Goal: Communication & Community: Answer question/provide support

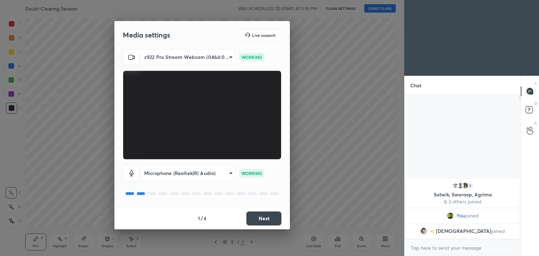
click at [261, 215] on button "Next" at bounding box center [263, 219] width 35 height 14
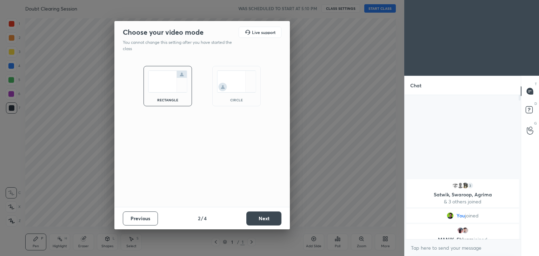
click at [240, 93] on div "circle" at bounding box center [236, 86] width 48 height 40
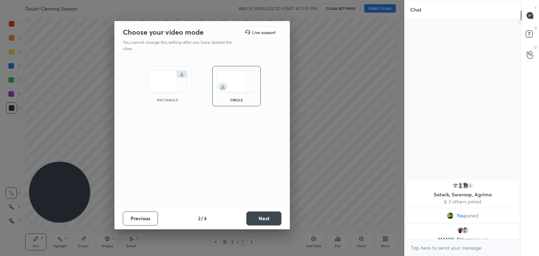
scroll to position [160, 114]
click at [267, 217] on button "Next" at bounding box center [263, 219] width 35 height 14
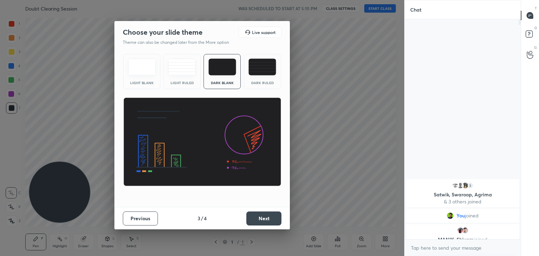
click at [255, 218] on button "Next" at bounding box center [263, 219] width 35 height 14
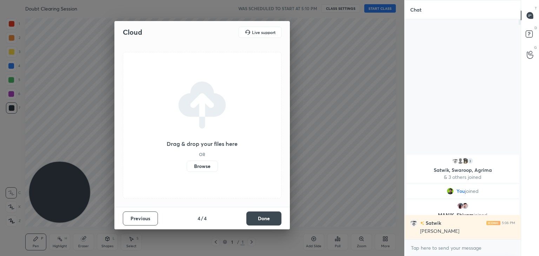
click at [262, 216] on button "Done" at bounding box center [263, 219] width 35 height 14
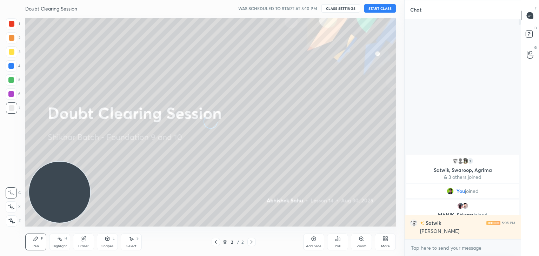
click at [383, 241] on icon at bounding box center [386, 239] width 6 height 6
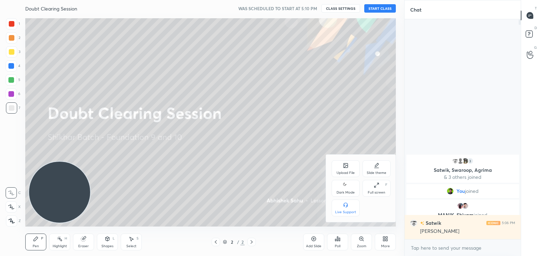
drag, startPoint x: 347, startPoint y: 191, endPoint x: 340, endPoint y: 187, distance: 7.7
click at [347, 191] on div "Dark Mode" at bounding box center [346, 193] width 18 height 4
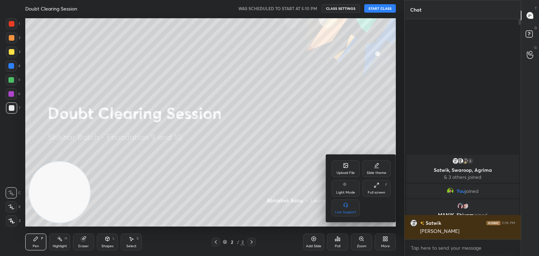
drag, startPoint x: 267, startPoint y: 178, endPoint x: 265, endPoint y: 173, distance: 5.3
click at [267, 178] on div at bounding box center [269, 128] width 539 height 256
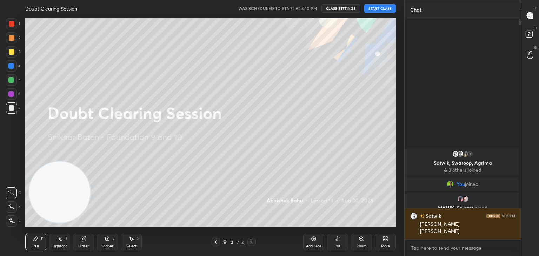
click at [385, 245] on div "More" at bounding box center [385, 247] width 9 height 4
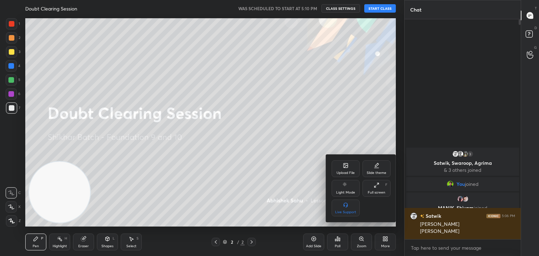
click at [310, 166] on div at bounding box center [269, 128] width 539 height 256
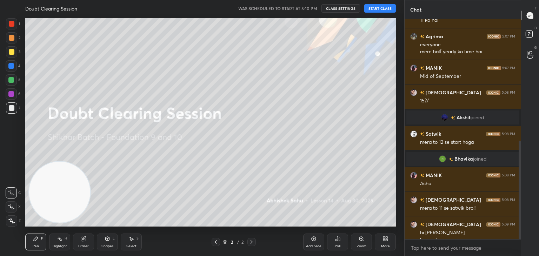
scroll to position [272, 0]
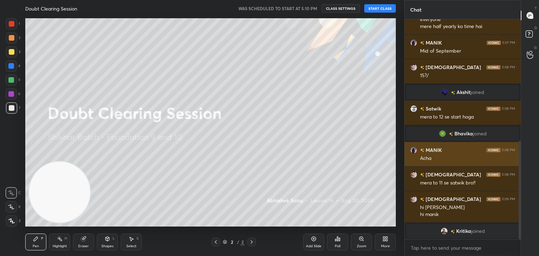
drag, startPoint x: 520, startPoint y: 39, endPoint x: 495, endPoint y: 160, distance: 123.9
click at [512, 166] on div "3 [PERSON_NAME], [PERSON_NAME], [PERSON_NAME] & 3 others joined You joined MANI…" at bounding box center [463, 129] width 116 height 220
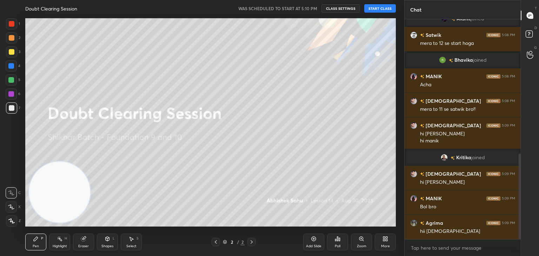
scroll to position [362, 0]
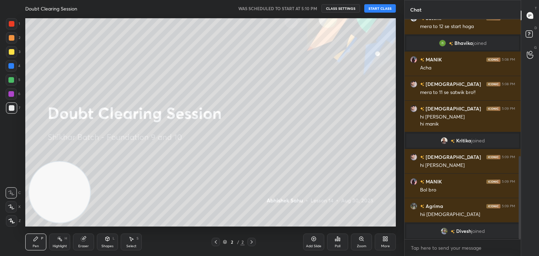
click at [446, 232] on img "grid" at bounding box center [444, 231] width 7 height 7
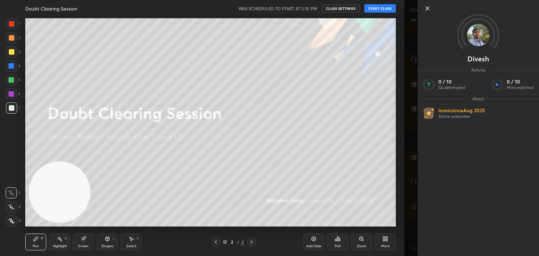
scroll to position [373, 0]
drag, startPoint x: 426, startPoint y: 9, endPoint x: 420, endPoint y: 10, distance: 6.8
click at [426, 8] on icon at bounding box center [427, 8] width 8 height 8
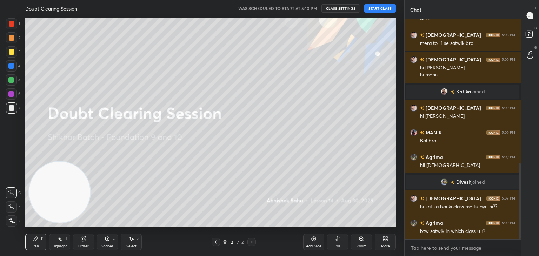
scroll to position [415, 0]
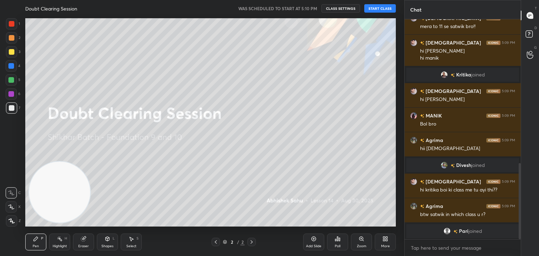
click at [383, 5] on button "START CLASS" at bounding box center [380, 8] width 32 height 8
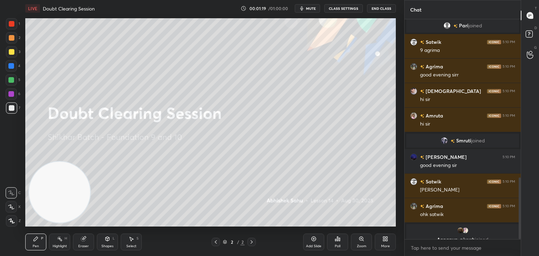
scroll to position [562, 0]
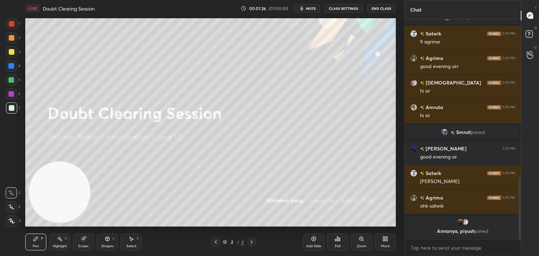
click at [338, 241] on icon at bounding box center [337, 239] width 1 height 4
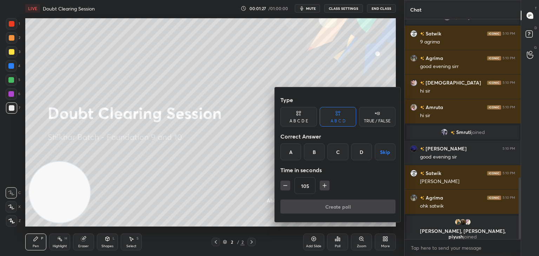
click at [289, 157] on div "A" at bounding box center [290, 152] width 21 height 17
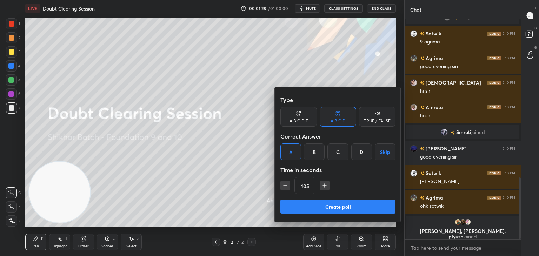
drag, startPoint x: 309, startPoint y: 210, endPoint x: 313, endPoint y: 201, distance: 9.7
click at [307, 210] on button "Create poll" at bounding box center [337, 207] width 115 height 14
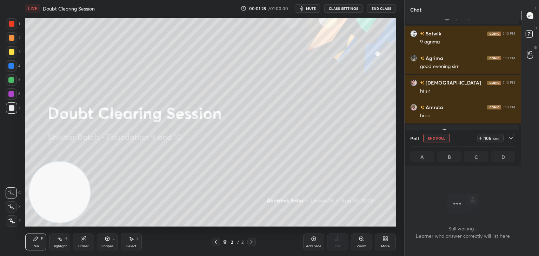
scroll to position [124, 114]
click at [508, 137] on icon at bounding box center [511, 138] width 6 height 6
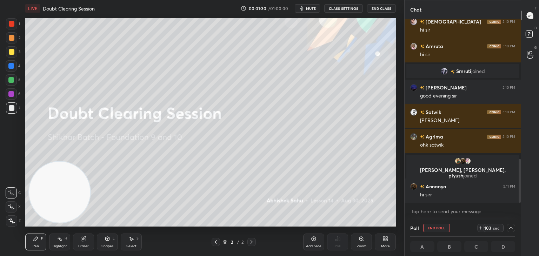
scroll to position [0, 2]
drag, startPoint x: 519, startPoint y: 157, endPoint x: 520, endPoint y: 166, distance: 8.8
click at [519, 168] on div at bounding box center [519, 111] width 4 height 184
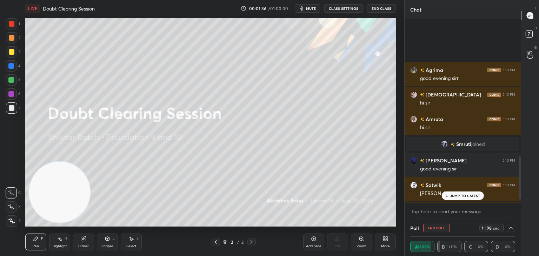
scroll to position [614, 0]
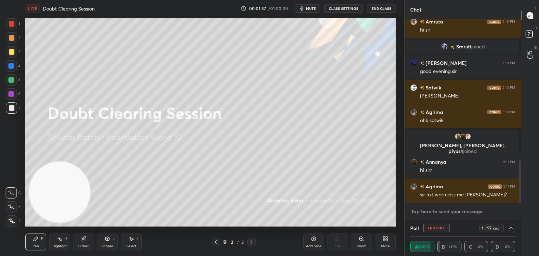
click at [457, 210] on textarea at bounding box center [462, 211] width 105 height 11
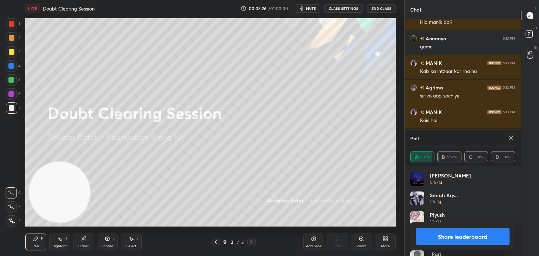
scroll to position [1219, 0]
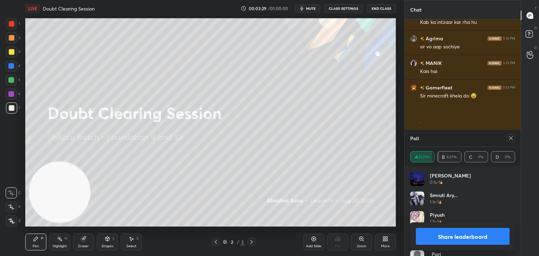
click at [510, 139] on icon at bounding box center [511, 138] width 6 height 6
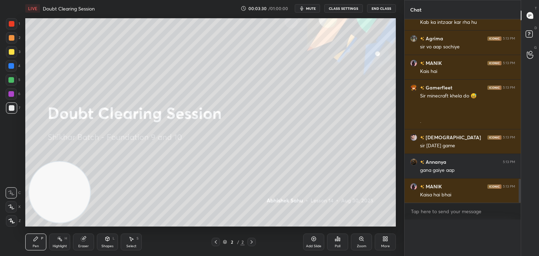
scroll to position [2, 2]
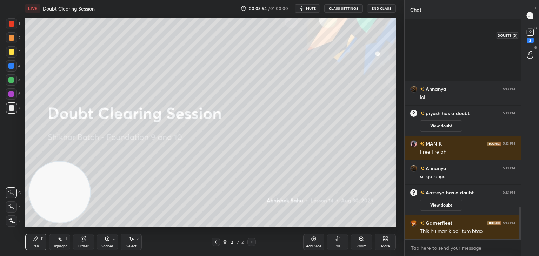
click at [529, 37] on div "2" at bounding box center [530, 35] width 11 height 16
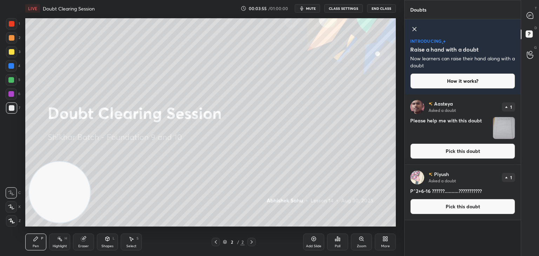
click at [449, 210] on button "Pick this doubt" at bounding box center [462, 206] width 105 height 15
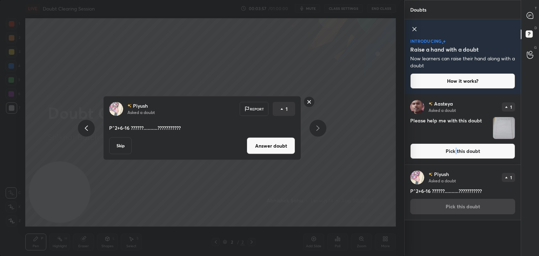
click at [455, 151] on button "Pick this doubt" at bounding box center [462, 151] width 105 height 15
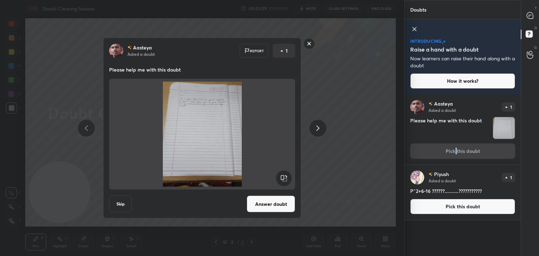
drag, startPoint x: 306, startPoint y: 44, endPoint x: 332, endPoint y: 40, distance: 26.0
click at [306, 44] on rect at bounding box center [309, 43] width 11 height 11
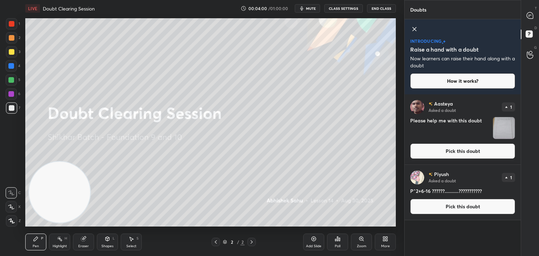
click at [414, 27] on icon at bounding box center [414, 29] width 8 height 8
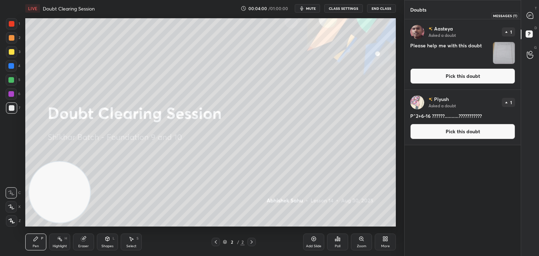
drag, startPoint x: 530, startPoint y: 16, endPoint x: 521, endPoint y: 14, distance: 9.4
click at [529, 15] on icon at bounding box center [530, 15] width 6 height 6
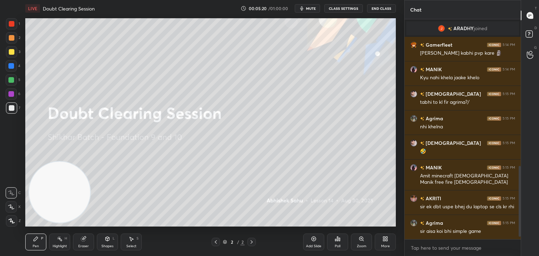
scroll to position [465, 0]
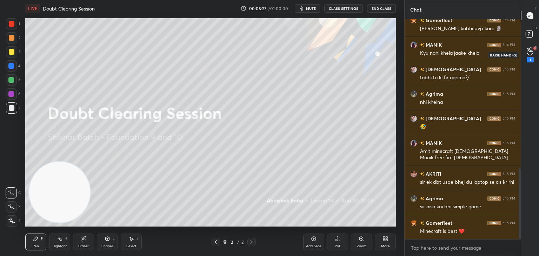
click at [527, 55] on div "1" at bounding box center [530, 54] width 7 height 15
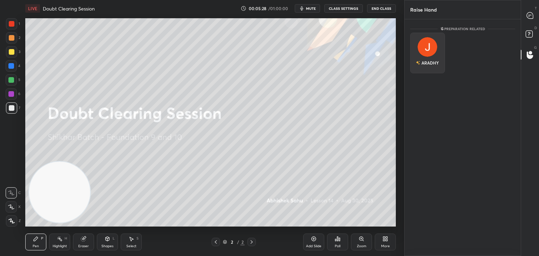
click at [425, 57] on div "ARADHY" at bounding box center [427, 63] width 23 height 12
drag, startPoint x: 425, startPoint y: 67, endPoint x: 426, endPoint y: 64, distance: 3.7
click at [425, 67] on div "Preparation related ARADHY INVITE" at bounding box center [463, 137] width 116 height 237
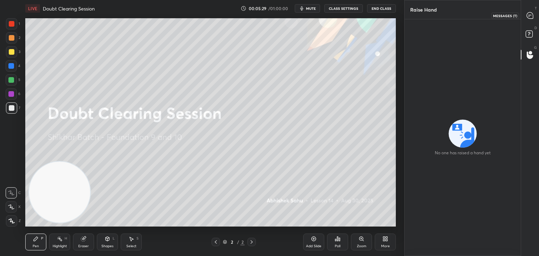
click at [525, 19] on div at bounding box center [530, 15] width 14 height 13
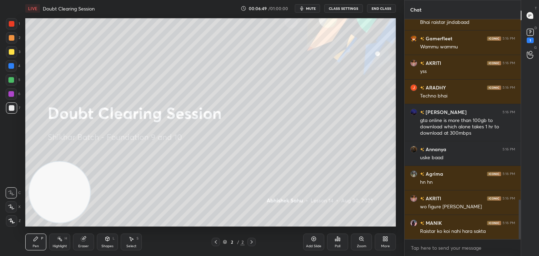
scroll to position [1027, 0]
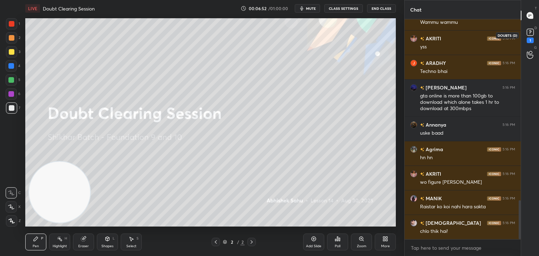
click at [531, 35] on rect at bounding box center [530, 32] width 7 height 7
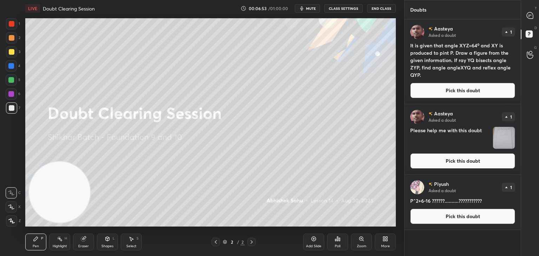
click at [428, 219] on button "Pick this doubt" at bounding box center [462, 216] width 105 height 15
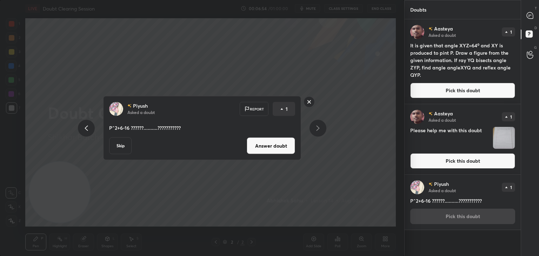
drag, startPoint x: 268, startPoint y: 142, endPoint x: 299, endPoint y: 137, distance: 31.7
click at [267, 143] on button "Answer doubt" at bounding box center [271, 146] width 48 height 17
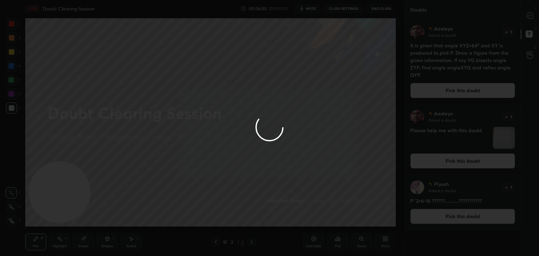
click at [450, 162] on div at bounding box center [269, 128] width 539 height 256
click at [450, 163] on div at bounding box center [269, 128] width 539 height 256
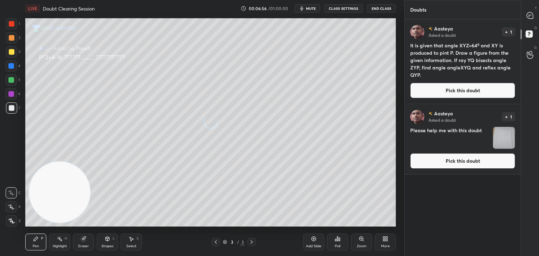
click at [451, 163] on button "Pick this doubt" at bounding box center [462, 160] width 105 height 15
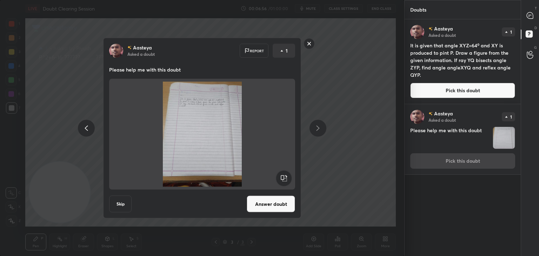
click at [452, 164] on div "[PERSON_NAME] Asked a doubt 1 Please help me with this doubt Pick this doubt" at bounding box center [463, 139] width 116 height 70
click at [452, 163] on div "[PERSON_NAME] Asked a doubt 1 Please help me with this doubt Pick this doubt" at bounding box center [463, 139] width 116 height 70
click at [270, 207] on button "Answer doubt" at bounding box center [271, 204] width 48 height 17
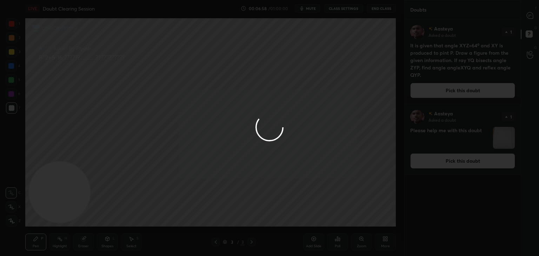
click at [447, 93] on div at bounding box center [269, 128] width 539 height 256
click at [445, 95] on div at bounding box center [269, 128] width 539 height 256
click at [445, 96] on div at bounding box center [269, 128] width 539 height 256
click at [445, 97] on div at bounding box center [269, 128] width 539 height 256
click at [444, 98] on div at bounding box center [269, 128] width 539 height 256
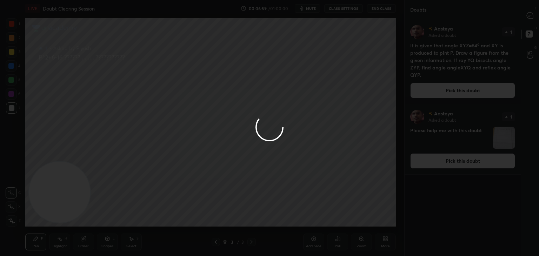
click at [446, 97] on button "Pick this doubt" at bounding box center [462, 90] width 105 height 15
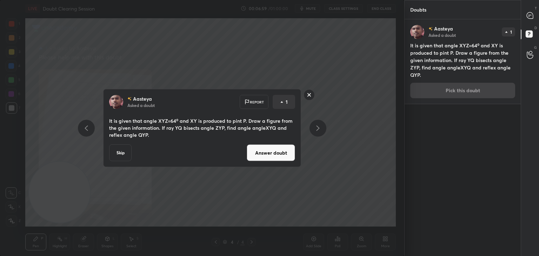
click at [447, 96] on div "Aasteya Asked a doubt 1 It is given that angle XYZ=64⁰ and XY is produced to pi…" at bounding box center [463, 61] width 116 height 85
click at [277, 154] on button "Answer doubt" at bounding box center [271, 153] width 48 height 17
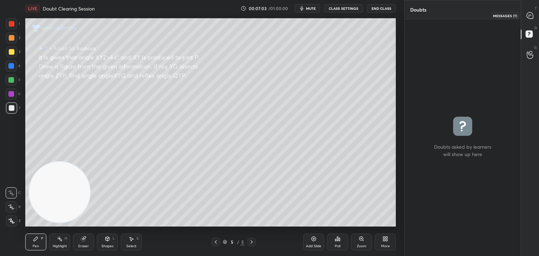
click at [531, 17] on icon at bounding box center [530, 15] width 6 height 6
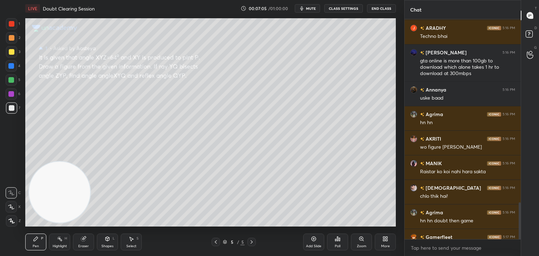
scroll to position [1183, 0]
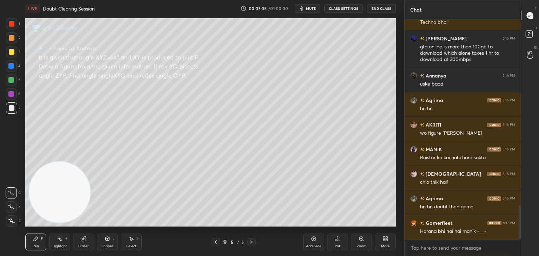
drag, startPoint x: 519, startPoint y: 205, endPoint x: 522, endPoint y: 224, distance: 18.4
click at [522, 224] on div "Chat AKRITI 5:16 PM yss ARADHY 5:16 PM Techno bhai Akshit Raj 5:16 PM gta onlin…" at bounding box center [471, 128] width 135 height 256
click at [215, 243] on icon at bounding box center [216, 242] width 6 height 6
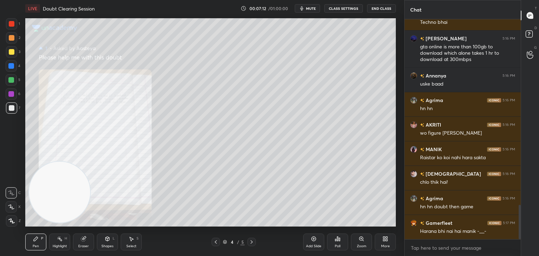
click at [219, 241] on div at bounding box center [216, 242] width 8 height 8
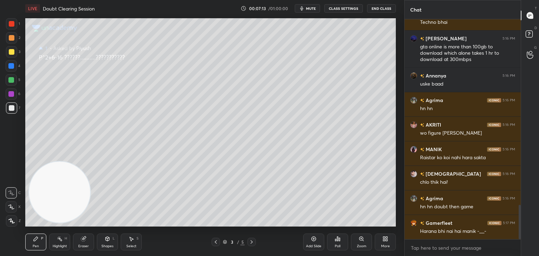
click at [360, 240] on icon at bounding box center [361, 239] width 4 height 4
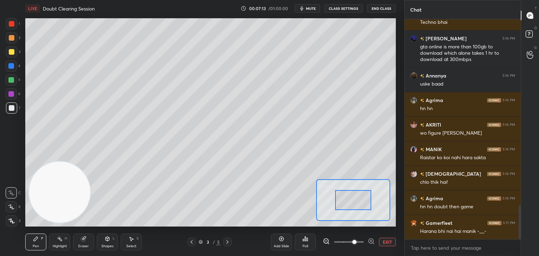
click at [355, 240] on span at bounding box center [348, 242] width 29 height 11
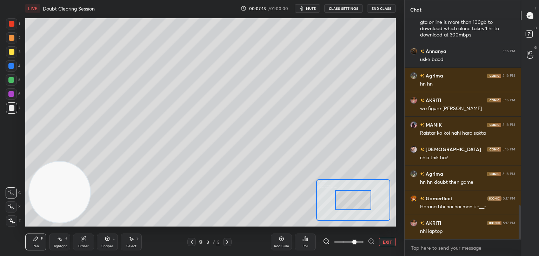
click at [354, 240] on span at bounding box center [354, 242] width 4 height 4
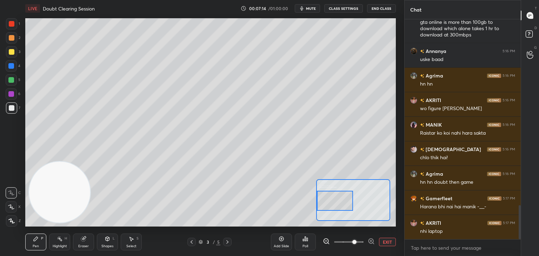
drag, startPoint x: 356, startPoint y: 199, endPoint x: 334, endPoint y: 197, distance: 22.5
click at [334, 198] on div at bounding box center [335, 201] width 37 height 20
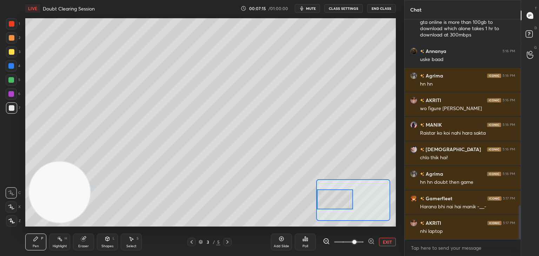
drag, startPoint x: 348, startPoint y: 200, endPoint x: 330, endPoint y: 204, distance: 18.3
click at [330, 203] on div at bounding box center [335, 200] width 37 height 20
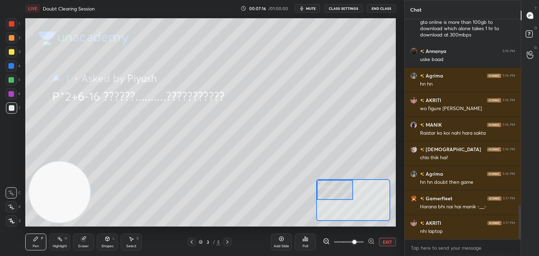
drag, startPoint x: 334, startPoint y: 193, endPoint x: 333, endPoint y: 186, distance: 7.2
click at [333, 186] on div at bounding box center [335, 190] width 37 height 20
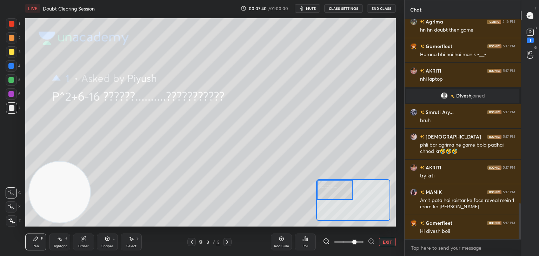
scroll to position [1127, 0]
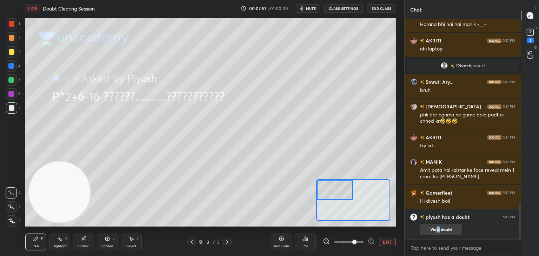
drag, startPoint x: 436, startPoint y: 231, endPoint x: 436, endPoint y: 227, distance: 4.2
click at [436, 231] on button "View doubt" at bounding box center [441, 229] width 42 height 11
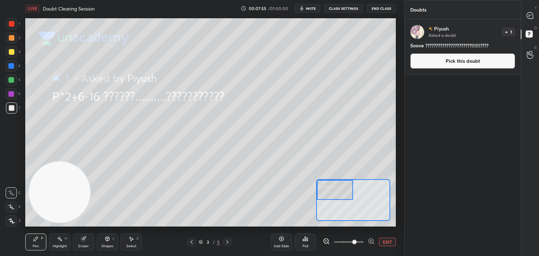
click at [447, 60] on button "Pick this doubt" at bounding box center [462, 60] width 105 height 15
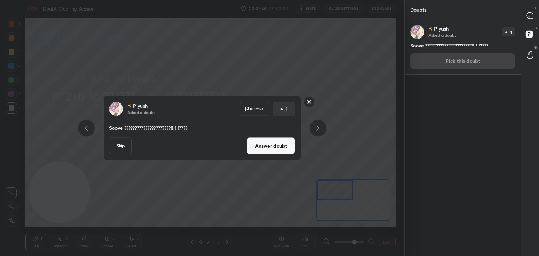
click at [278, 148] on button "Answer doubt" at bounding box center [271, 146] width 48 height 17
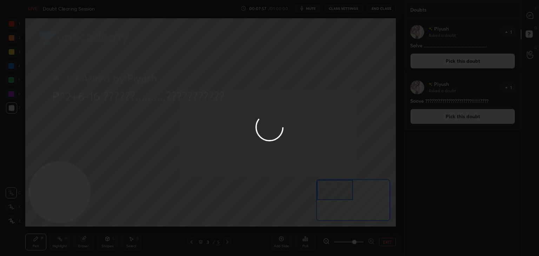
click at [533, 18] on div at bounding box center [269, 128] width 539 height 256
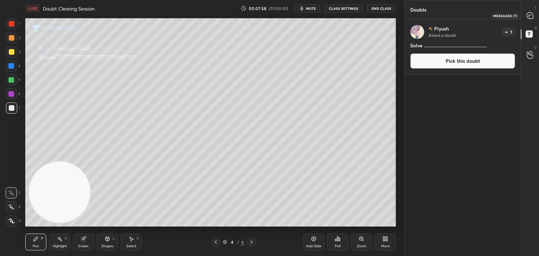
drag, startPoint x: 533, startPoint y: 16, endPoint x: 525, endPoint y: 17, distance: 8.1
click at [533, 16] on icon at bounding box center [529, 15] width 7 height 7
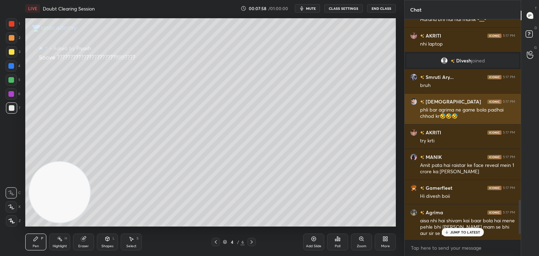
scroll to position [218, 114]
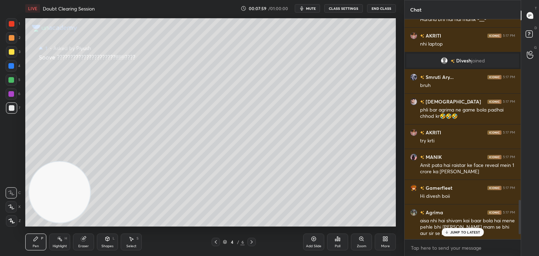
click at [214, 241] on icon at bounding box center [216, 242] width 6 height 6
click at [215, 242] on icon at bounding box center [216, 242] width 6 height 6
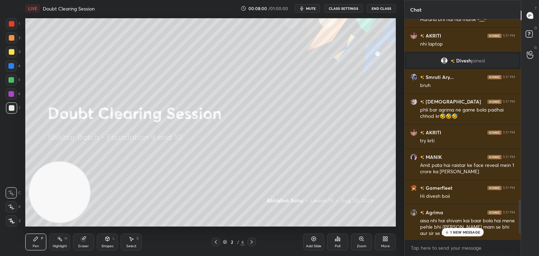
click at [253, 242] on icon at bounding box center [252, 242] width 6 height 6
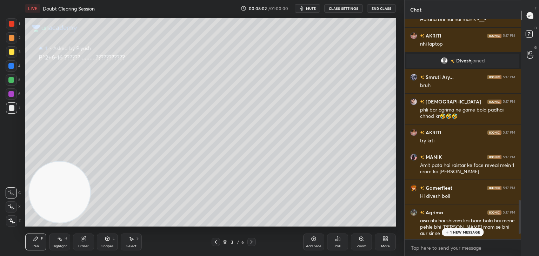
click at [251, 241] on icon at bounding box center [252, 242] width 2 height 4
click at [451, 234] on p "2 NEW MESSAGES" at bounding box center [465, 232] width 32 height 4
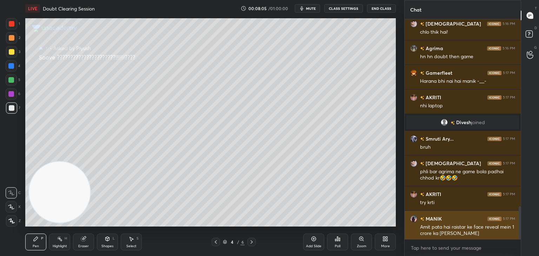
scroll to position [1249, 0]
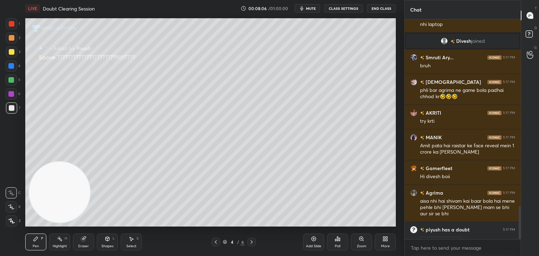
click at [529, 35] on rect at bounding box center [529, 34] width 7 height 7
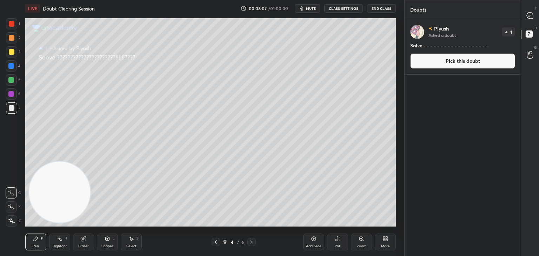
click at [453, 64] on button "Pick this doubt" at bounding box center [462, 60] width 105 height 15
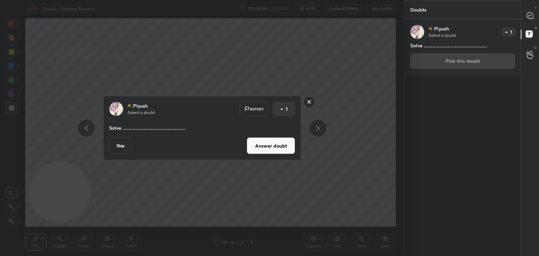
click at [268, 148] on button "Answer doubt" at bounding box center [271, 146] width 48 height 17
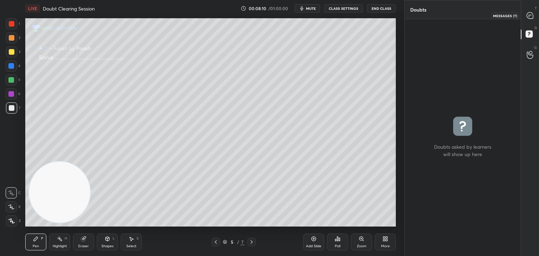
click at [531, 21] on div "T Messages (T)" at bounding box center [530, 16] width 18 height 20
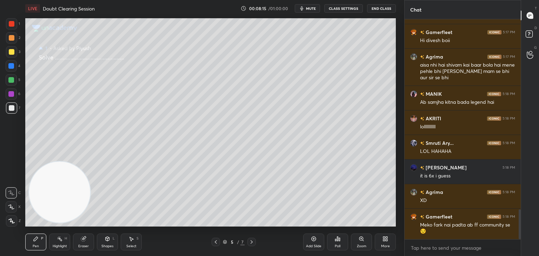
scroll to position [1410, 0]
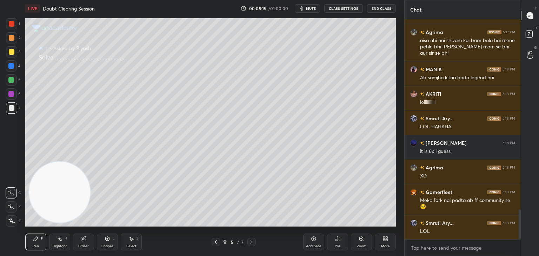
click at [218, 243] on div at bounding box center [216, 242] width 8 height 8
click at [219, 243] on div at bounding box center [216, 242] width 8 height 8
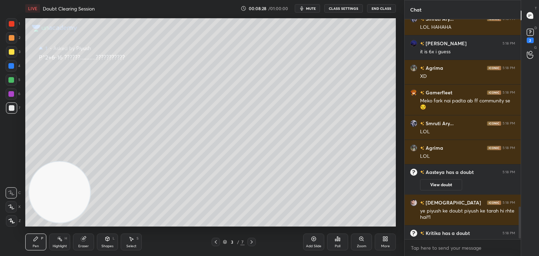
scroll to position [1302, 0]
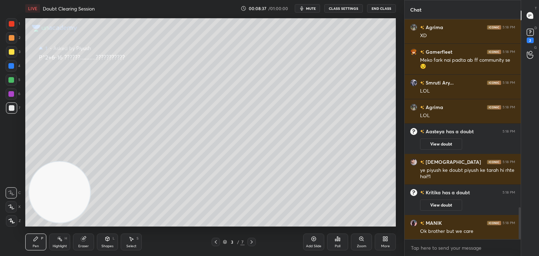
click at [251, 243] on icon at bounding box center [252, 242] width 6 height 6
click at [252, 242] on icon at bounding box center [252, 242] width 6 height 6
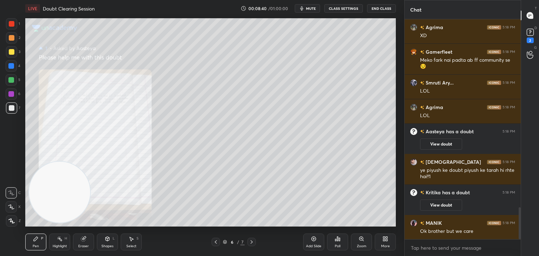
click at [359, 240] on icon at bounding box center [362, 239] width 6 height 6
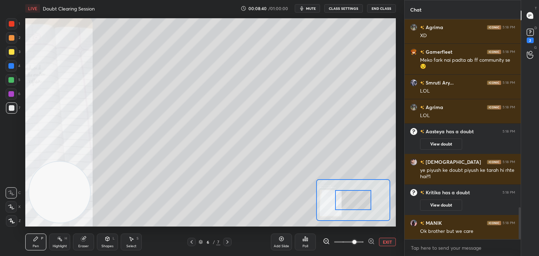
click at [354, 244] on span at bounding box center [348, 242] width 29 height 11
click at [355, 241] on span at bounding box center [354, 242] width 4 height 4
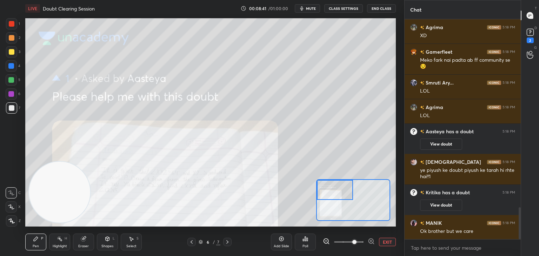
drag, startPoint x: 354, startPoint y: 201, endPoint x: 337, endPoint y: 193, distance: 19.6
click at [338, 193] on div at bounding box center [335, 190] width 37 height 20
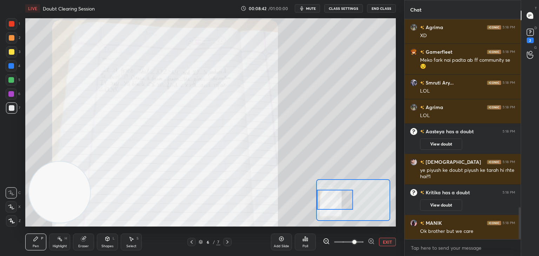
drag, startPoint x: 348, startPoint y: 193, endPoint x: 336, endPoint y: 200, distance: 14.1
click at [338, 203] on div at bounding box center [335, 200] width 37 height 20
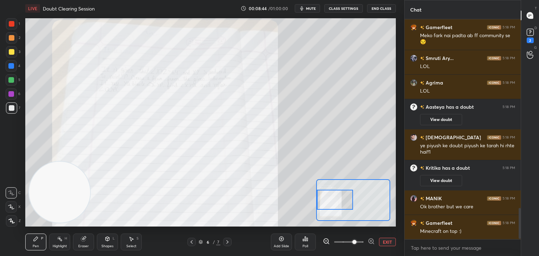
scroll to position [1351, 0]
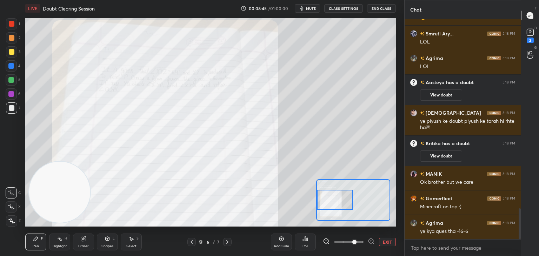
click at [387, 243] on button "EXIT" at bounding box center [387, 242] width 17 height 8
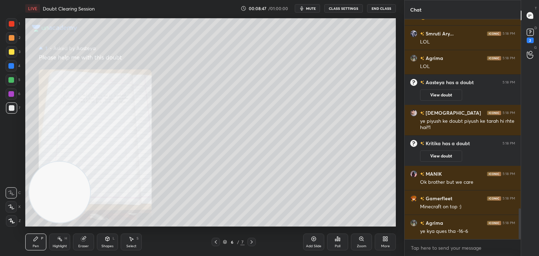
drag, startPoint x: 251, startPoint y: 240, endPoint x: 254, endPoint y: 239, distance: 3.6
click at [250, 239] on icon at bounding box center [252, 242] width 6 height 6
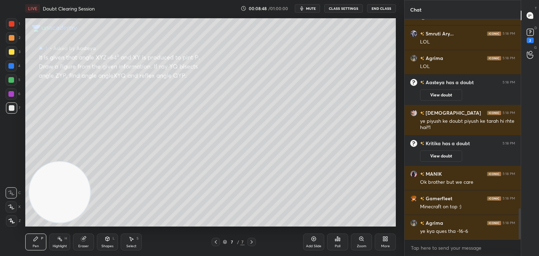
click at [359, 242] on icon at bounding box center [362, 239] width 6 height 6
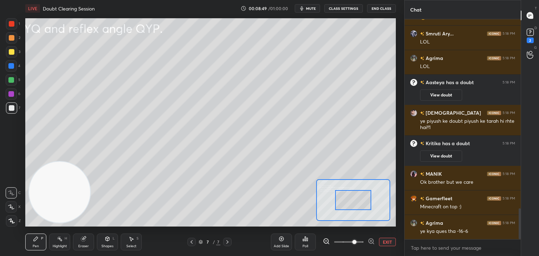
click at [353, 242] on span at bounding box center [348, 242] width 29 height 11
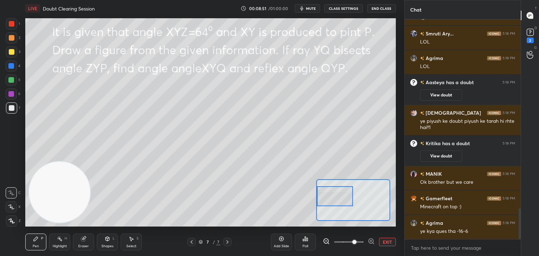
drag, startPoint x: 353, startPoint y: 206, endPoint x: 324, endPoint y: 202, distance: 28.8
click at [324, 202] on div at bounding box center [335, 196] width 37 height 20
click at [344, 239] on span at bounding box center [348, 242] width 29 height 11
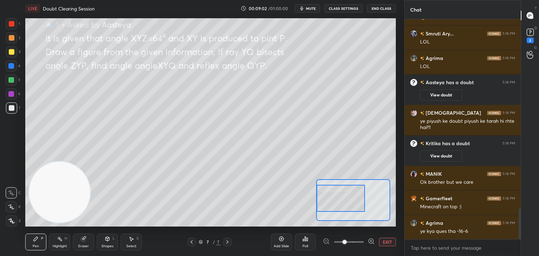
drag, startPoint x: 346, startPoint y: 202, endPoint x: 337, endPoint y: 193, distance: 12.9
click at [345, 204] on div at bounding box center [341, 198] width 48 height 27
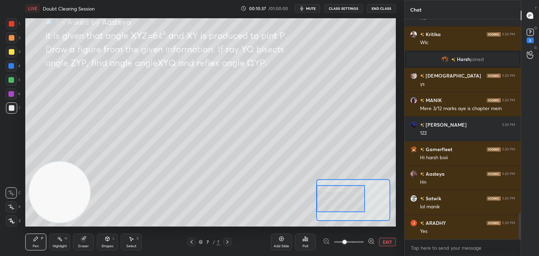
scroll to position [1671, 0]
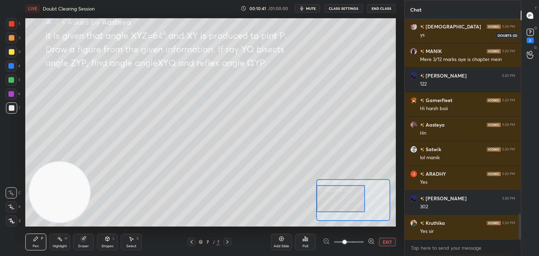
click at [530, 37] on div "2" at bounding box center [530, 35] width 11 height 16
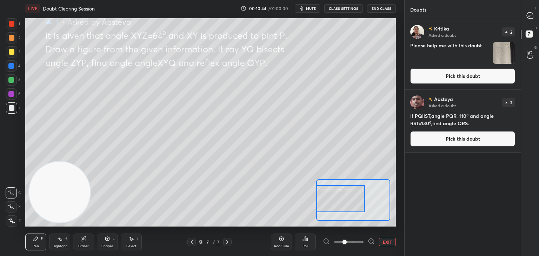
click at [451, 73] on button "Pick this doubt" at bounding box center [462, 75] width 105 height 15
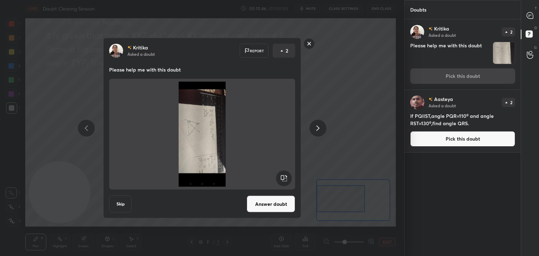
click at [285, 176] on rect at bounding box center [284, 179] width 16 height 16
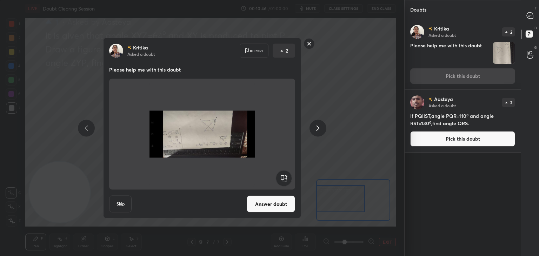
click at [285, 177] on rect at bounding box center [284, 179] width 16 height 16
click at [286, 178] on rect at bounding box center [284, 179] width 16 height 16
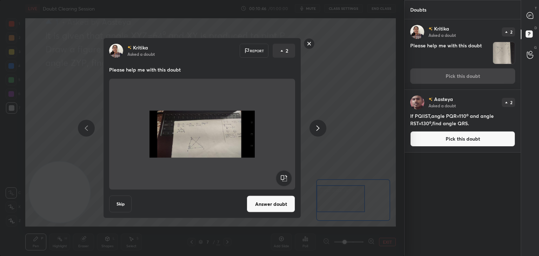
click at [273, 208] on button "Answer doubt" at bounding box center [271, 204] width 48 height 17
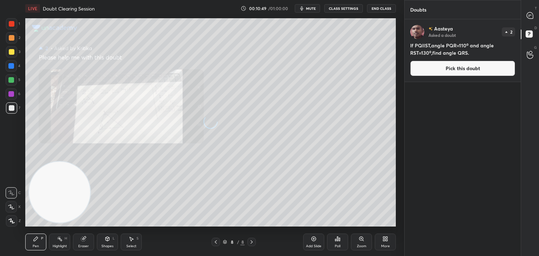
click at [454, 72] on button "Pick this doubt" at bounding box center [462, 68] width 105 height 15
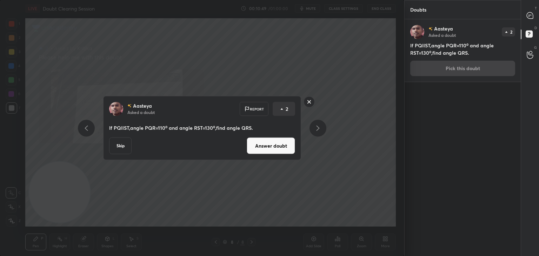
click at [274, 143] on button "Answer doubt" at bounding box center [271, 146] width 48 height 17
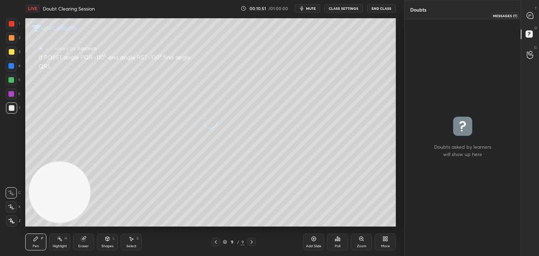
click at [532, 13] on icon at bounding box center [530, 15] width 6 height 6
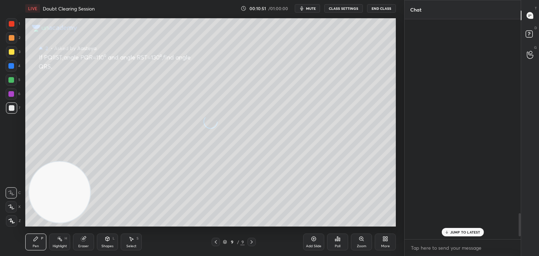
scroll to position [218, 114]
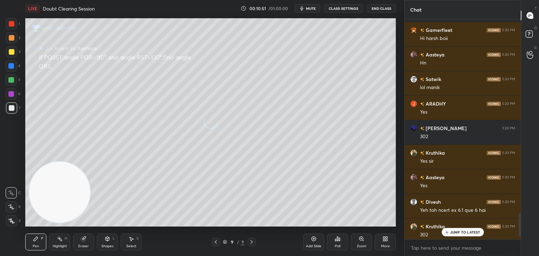
click at [532, 14] on icon at bounding box center [530, 15] width 6 height 6
click at [452, 229] on div "JUMP TO LATEST" at bounding box center [463, 232] width 42 height 8
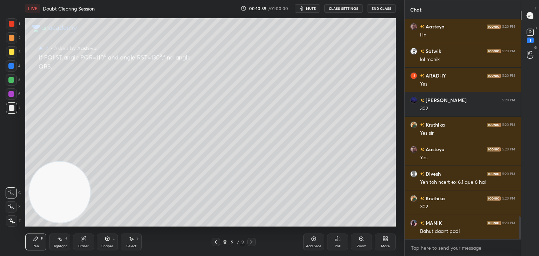
scroll to position [1906, 0]
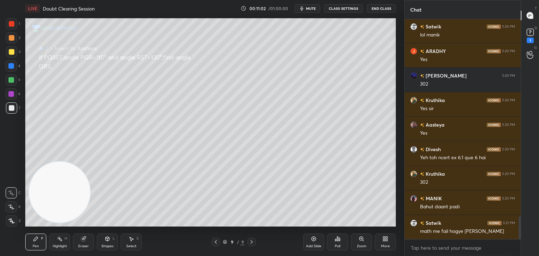
click at [217, 243] on icon at bounding box center [216, 242] width 6 height 6
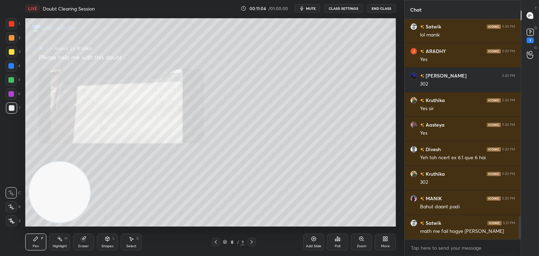
click at [352, 242] on div "Zoom" at bounding box center [361, 242] width 21 height 17
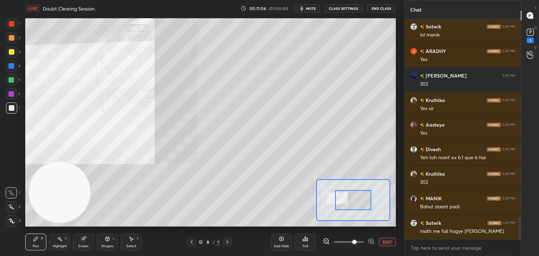
click at [354, 243] on span at bounding box center [354, 242] width 4 height 4
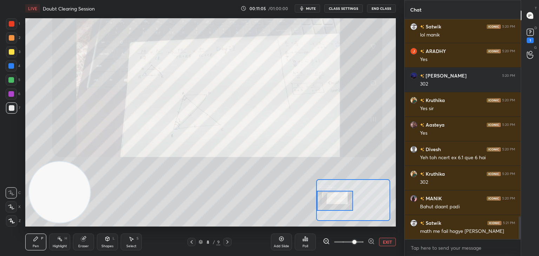
scroll to position [1930, 0]
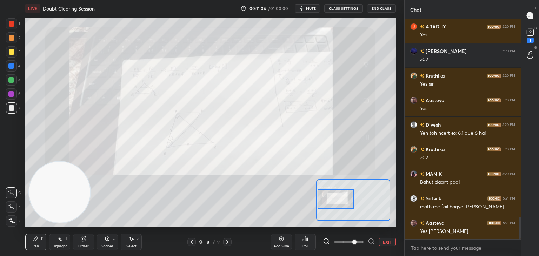
drag, startPoint x: 350, startPoint y: 205, endPoint x: 334, endPoint y: 204, distance: 15.5
click at [334, 204] on div at bounding box center [336, 199] width 37 height 20
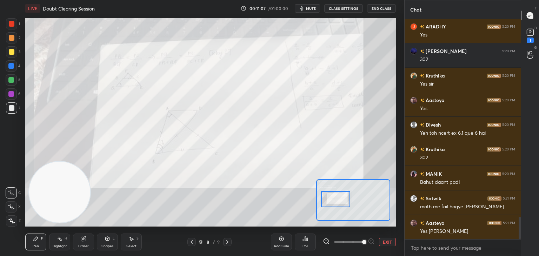
click at [364, 238] on span at bounding box center [348, 242] width 29 height 11
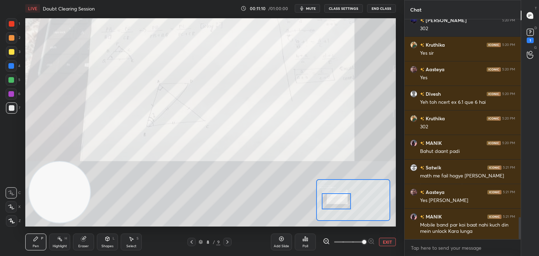
click at [338, 201] on div at bounding box center [336, 201] width 29 height 16
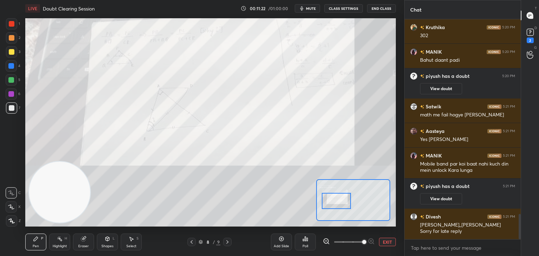
scroll to position [1733, 0]
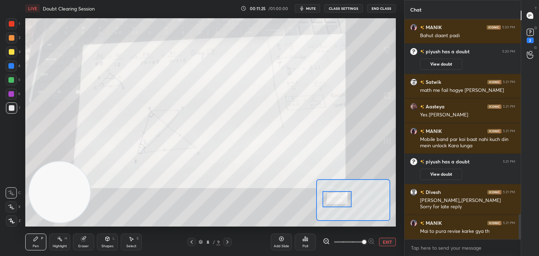
click at [338, 199] on div at bounding box center [337, 199] width 29 height 16
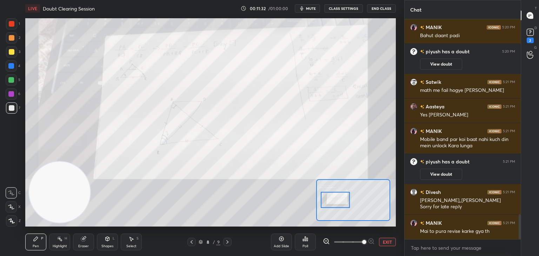
drag, startPoint x: 338, startPoint y: 196, endPoint x: 334, endPoint y: 197, distance: 4.2
click at [337, 197] on div at bounding box center [335, 200] width 29 height 16
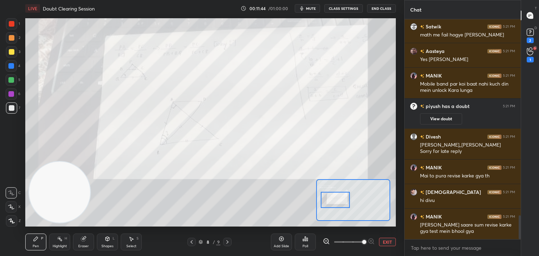
scroll to position [1813, 0]
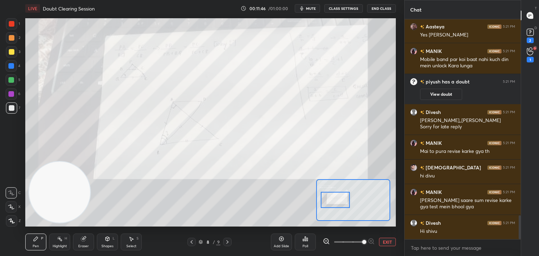
click at [531, 52] on icon at bounding box center [530, 51] width 7 height 8
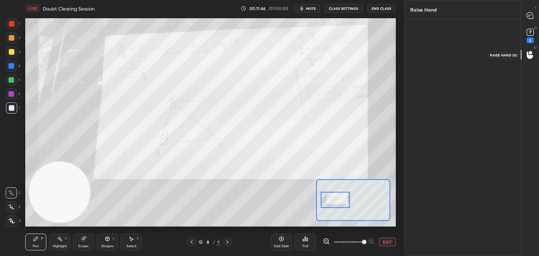
scroll to position [2, 2]
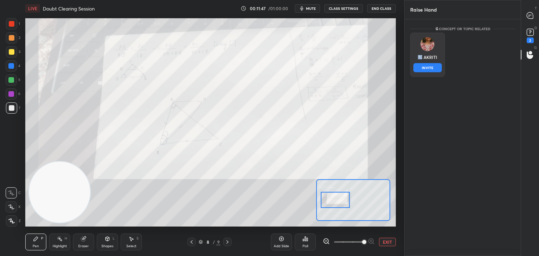
drag, startPoint x: 423, startPoint y: 58, endPoint x: 425, endPoint y: 66, distance: 7.8
click at [423, 58] on div "AKRITI" at bounding box center [427, 57] width 19 height 12
drag, startPoint x: 427, startPoint y: 70, endPoint x: 454, endPoint y: 54, distance: 31.8
click at [427, 69] on button "INVITE" at bounding box center [427, 67] width 28 height 9
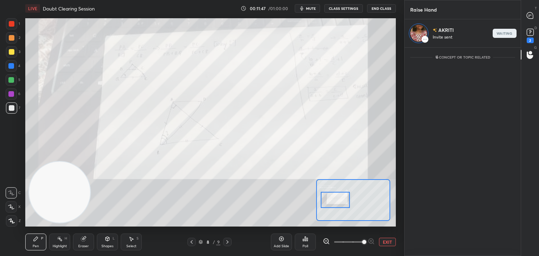
scroll to position [2, 2]
click at [524, 19] on div at bounding box center [530, 15] width 14 height 13
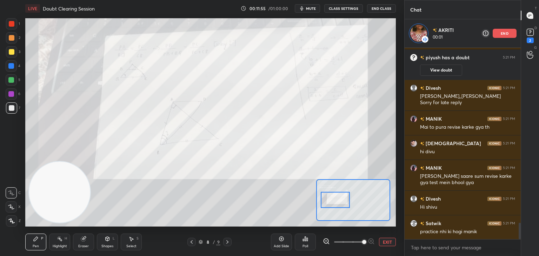
scroll to position [2048, 0]
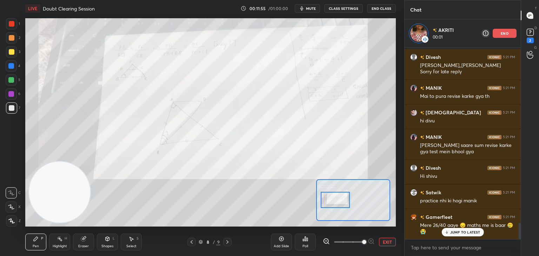
click at [456, 230] on p "JUMP TO LATEST" at bounding box center [465, 232] width 30 height 4
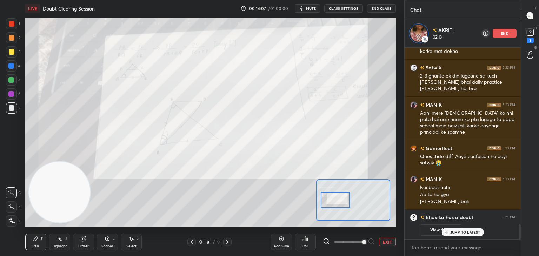
scroll to position [2058, 0]
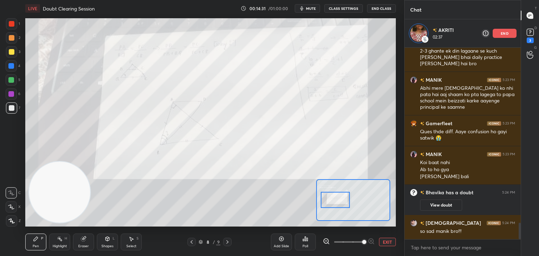
drag, startPoint x: 87, startPoint y: 246, endPoint x: 74, endPoint y: 238, distance: 15.2
click at [85, 245] on div "Eraser" at bounding box center [83, 247] width 11 height 4
click at [13, 219] on div "Erase all" at bounding box center [11, 220] width 11 height 11
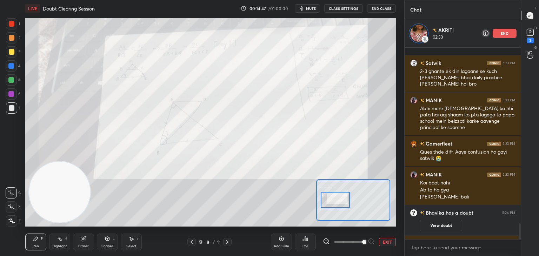
scroll to position [2115, 0]
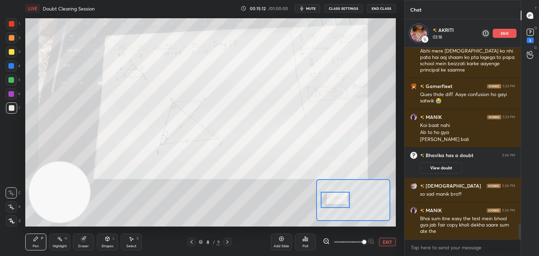
click at [84, 241] on icon at bounding box center [83, 239] width 5 height 5
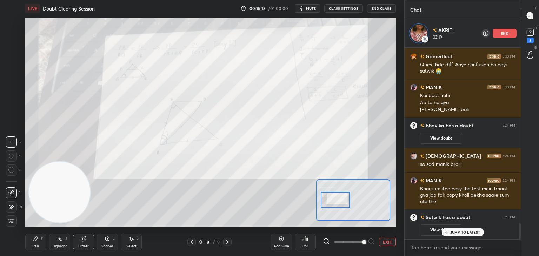
drag, startPoint x: 9, startPoint y: 219, endPoint x: 13, endPoint y: 213, distance: 6.9
click at [8, 220] on span "Erase all" at bounding box center [11, 221] width 11 height 5
click at [520, 57] on div at bounding box center [519, 144] width 4 height 192
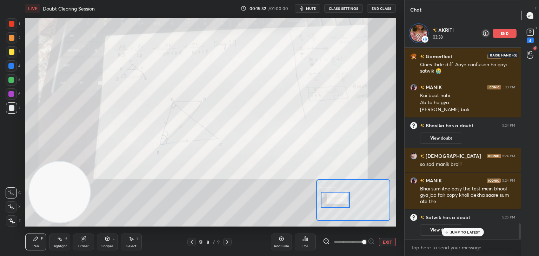
click at [527, 56] on icon at bounding box center [530, 55] width 7 height 8
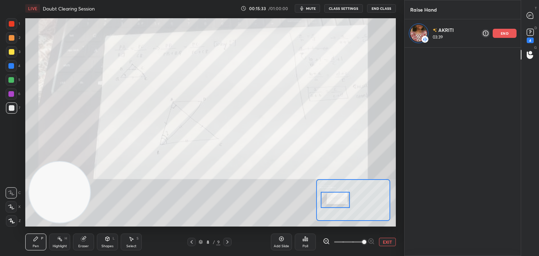
click at [526, 41] on div "4" at bounding box center [530, 35] width 11 height 16
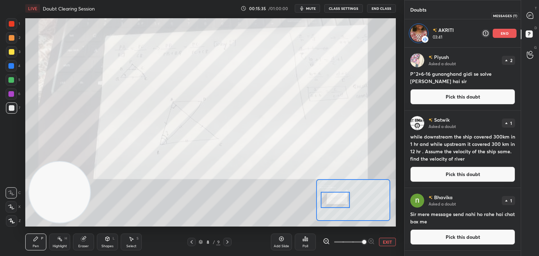
click at [532, 19] on icon at bounding box center [530, 15] width 6 height 6
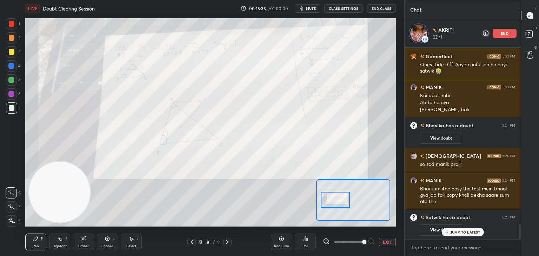
scroll to position [190, 114]
click at [386, 238] on div "Add Slide Poll EXIT" at bounding box center [333, 242] width 125 height 39
click at [389, 243] on button "EXIT" at bounding box center [387, 242] width 17 height 8
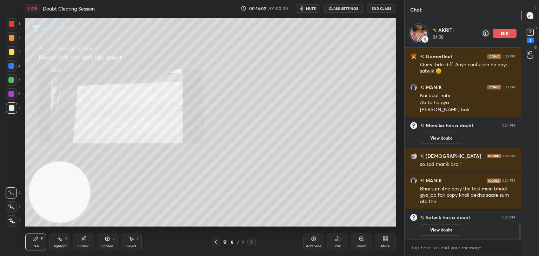
click at [523, 31] on div "D Doubts (D) 1" at bounding box center [530, 35] width 18 height 20
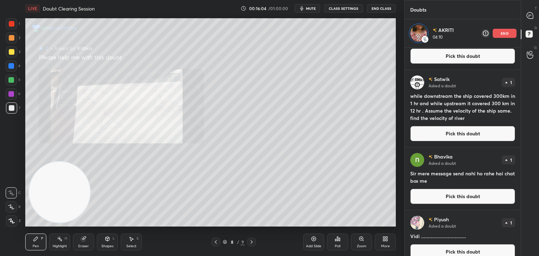
scroll to position [120, 0]
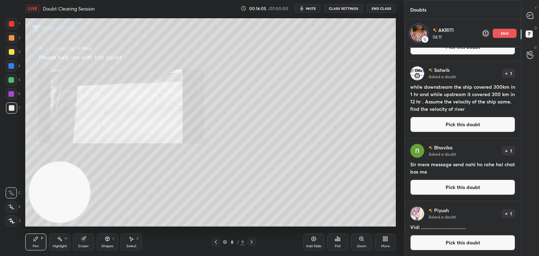
click at [449, 243] on button "Pick this doubt" at bounding box center [462, 242] width 105 height 15
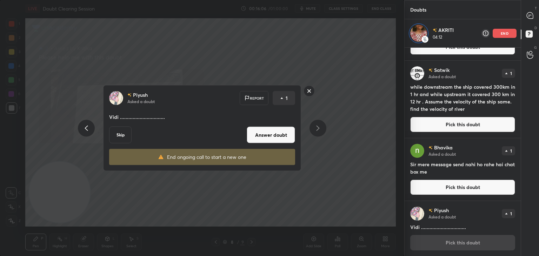
click at [270, 138] on button "Answer doubt" at bounding box center [271, 135] width 48 height 17
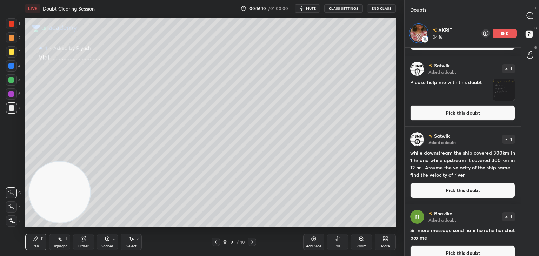
scroll to position [65, 0]
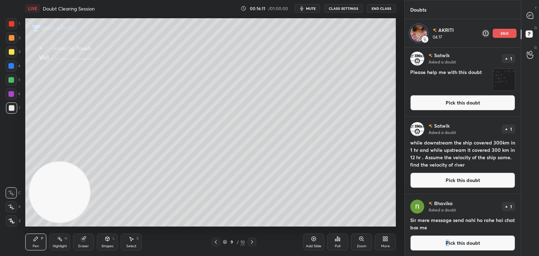
drag, startPoint x: 446, startPoint y: 245, endPoint x: 445, endPoint y: 239, distance: 6.1
click at [446, 245] on button "Pick this doubt" at bounding box center [462, 243] width 105 height 15
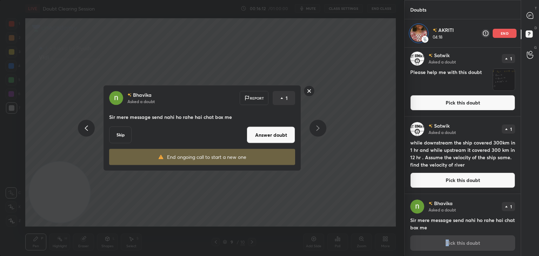
click at [274, 134] on button "Answer doubt" at bounding box center [271, 135] width 48 height 17
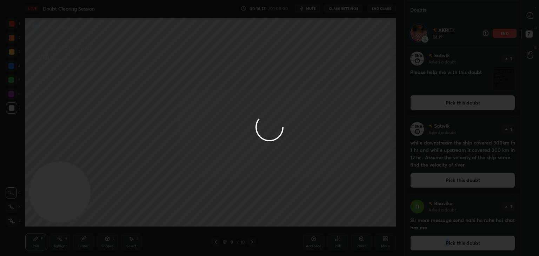
scroll to position [0, 0]
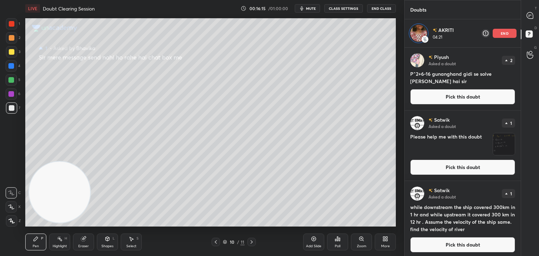
click at [442, 247] on button "Pick this doubt" at bounding box center [462, 244] width 105 height 15
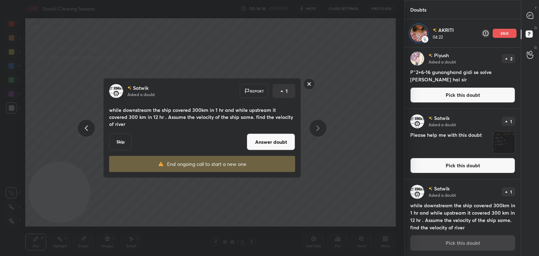
click at [276, 138] on button "Answer doubt" at bounding box center [271, 142] width 48 height 17
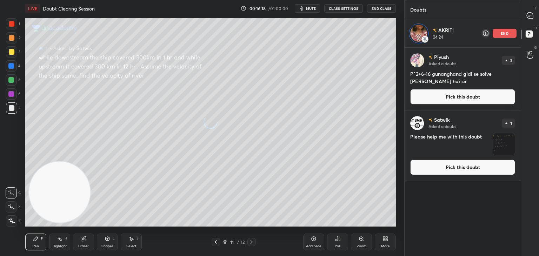
click at [446, 168] on button "Pick this doubt" at bounding box center [462, 167] width 105 height 15
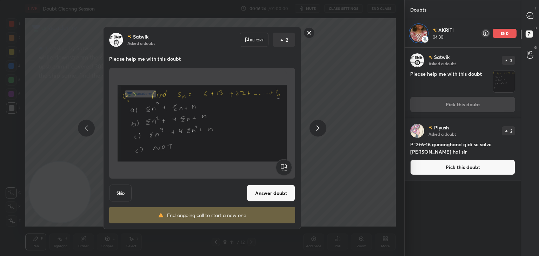
click at [424, 167] on button "Pick this doubt" at bounding box center [462, 167] width 105 height 15
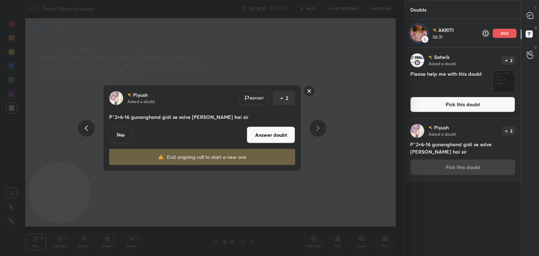
click at [266, 135] on button "Answer doubt" at bounding box center [271, 135] width 48 height 17
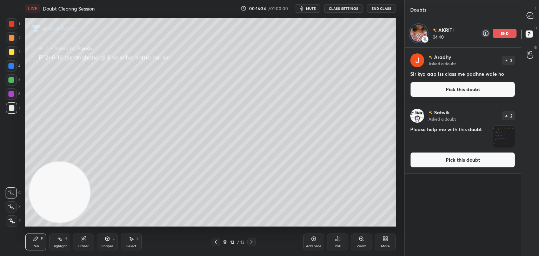
click at [447, 156] on button "Pick this doubt" at bounding box center [462, 159] width 105 height 15
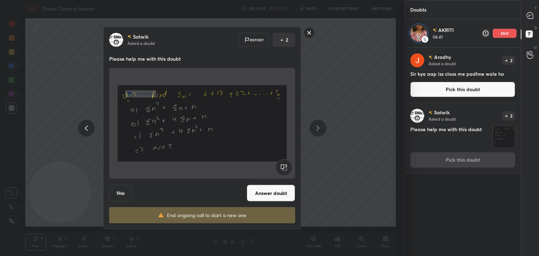
click at [284, 192] on button "Answer doubt" at bounding box center [271, 193] width 48 height 17
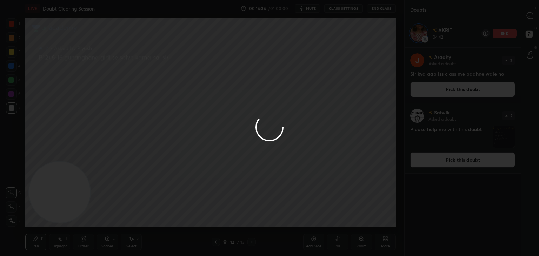
click at [448, 94] on div at bounding box center [269, 128] width 539 height 256
click at [449, 93] on div at bounding box center [269, 128] width 539 height 256
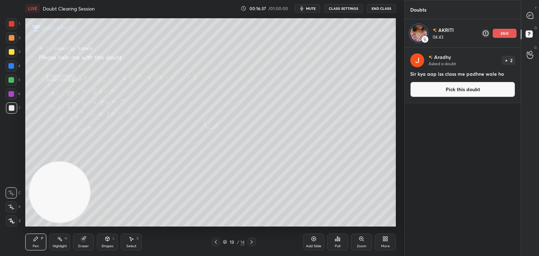
click at [449, 93] on button "Pick this doubt" at bounding box center [462, 89] width 105 height 15
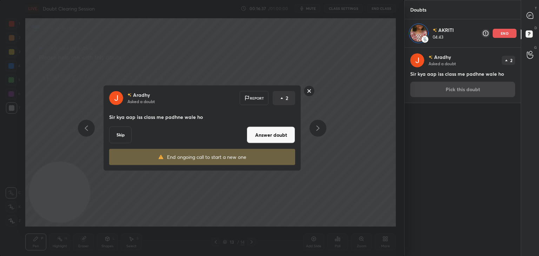
click at [450, 93] on div "[PERSON_NAME] Asked a doubt 2 Sir kya aap iss class me padhne wale ho Pick this…" at bounding box center [463, 75] width 116 height 55
click at [451, 93] on div "[PERSON_NAME] Asked a doubt 2 Sir kya aap iss class me padhne wale ho Pick this…" at bounding box center [463, 75] width 116 height 55
click at [271, 134] on button "Answer doubt" at bounding box center [271, 135] width 48 height 17
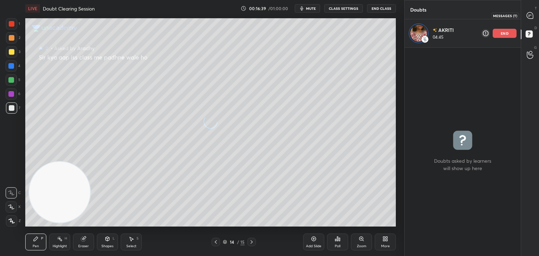
click at [530, 18] on icon at bounding box center [530, 15] width 6 height 6
click at [528, 19] on icon at bounding box center [529, 15] width 7 height 7
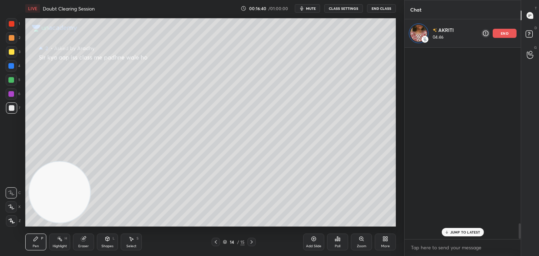
scroll to position [190, 114]
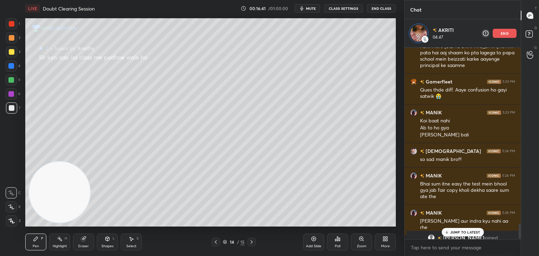
click at [448, 228] on div "JUMP TO LATEST" at bounding box center [463, 232] width 42 height 8
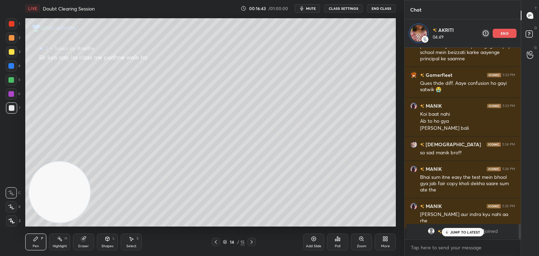
scroll to position [2221, 0]
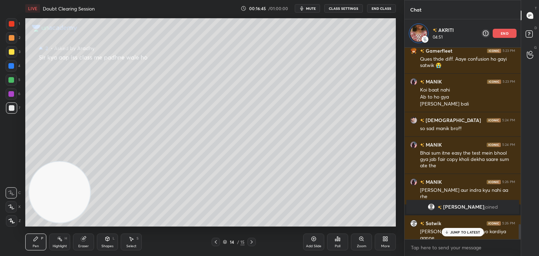
click at [456, 231] on p "JUMP TO LATEST" at bounding box center [465, 232] width 30 height 4
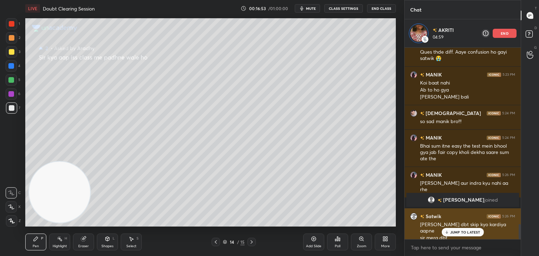
click at [457, 231] on p "JUMP TO LATEST" at bounding box center [465, 232] width 30 height 4
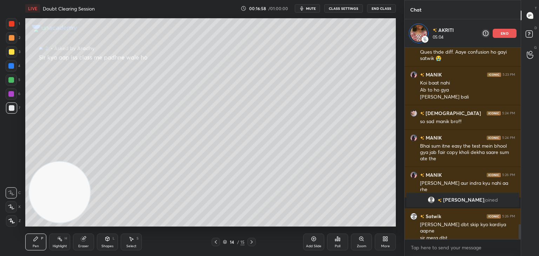
click at [213, 246] on div at bounding box center [216, 242] width 8 height 8
click at [216, 246] on div at bounding box center [216, 242] width 8 height 8
click at [248, 242] on div at bounding box center [251, 242] width 8 height 8
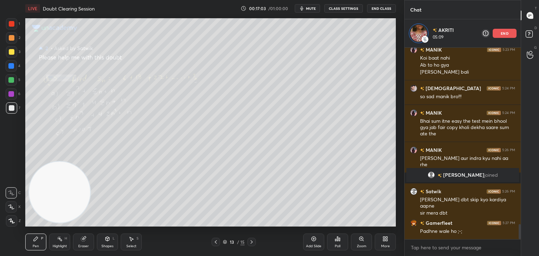
click at [217, 241] on icon at bounding box center [216, 242] width 6 height 6
click at [219, 245] on div at bounding box center [216, 242] width 8 height 8
click at [219, 244] on div at bounding box center [216, 242] width 8 height 8
click at [253, 243] on icon at bounding box center [252, 242] width 6 height 6
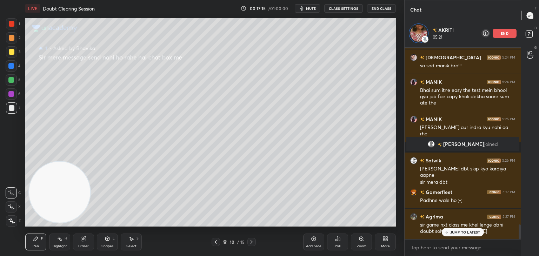
scroll to position [2308, 0]
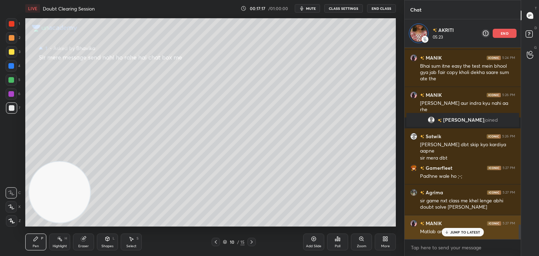
click at [459, 234] on p "JUMP TO LATEST" at bounding box center [465, 232] width 30 height 4
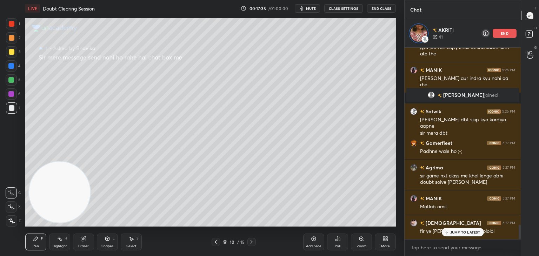
scroll to position [2357, 0]
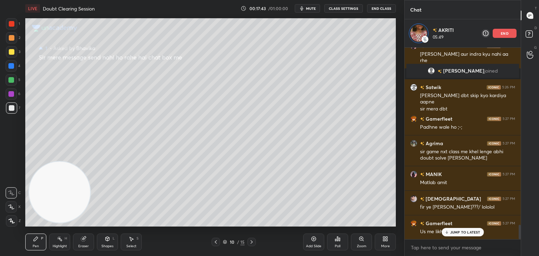
click at [216, 243] on icon at bounding box center [216, 242] width 6 height 6
click at [217, 243] on icon at bounding box center [216, 242] width 6 height 6
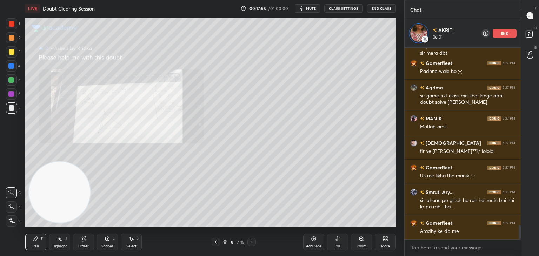
scroll to position [2444, 0]
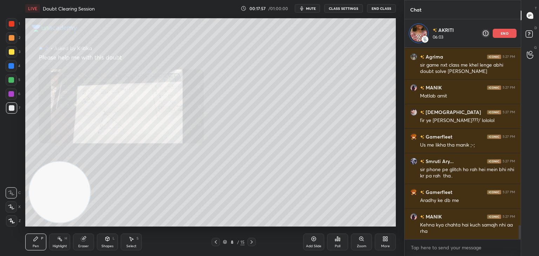
drag, startPoint x: 13, startPoint y: 24, endPoint x: 6, endPoint y: 27, distance: 7.4
click at [13, 24] on div at bounding box center [12, 24] width 6 height 6
click at [360, 237] on icon at bounding box center [361, 239] width 4 height 4
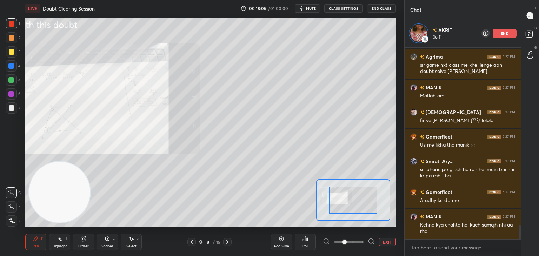
click at [359, 238] on span at bounding box center [348, 242] width 29 height 11
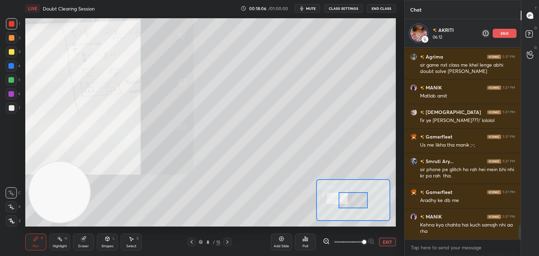
click at [362, 240] on span at bounding box center [364, 242] width 4 height 4
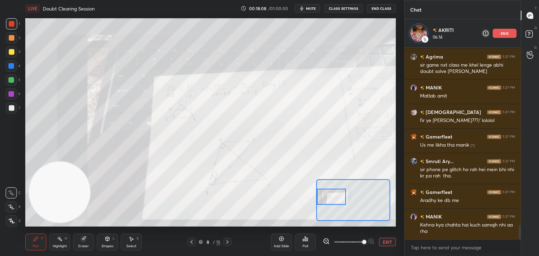
click at [343, 199] on div at bounding box center [331, 197] width 29 height 16
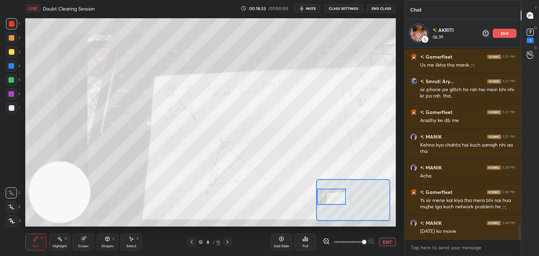
scroll to position [2554, 0]
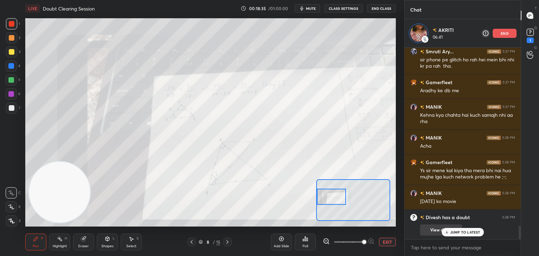
click at [456, 231] on p "JUMP TO LATEST" at bounding box center [465, 232] width 30 height 4
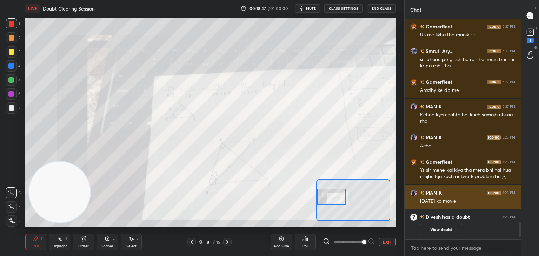
scroll to position [2243, 0]
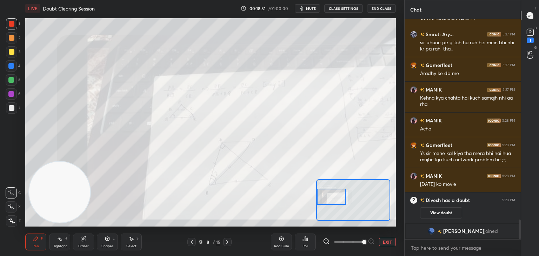
click at [435, 230] on img "grid" at bounding box center [431, 231] width 7 height 7
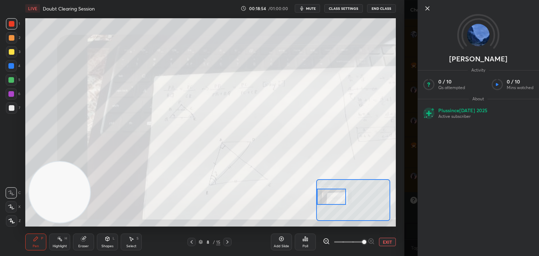
click at [428, 10] on icon at bounding box center [427, 8] width 8 height 8
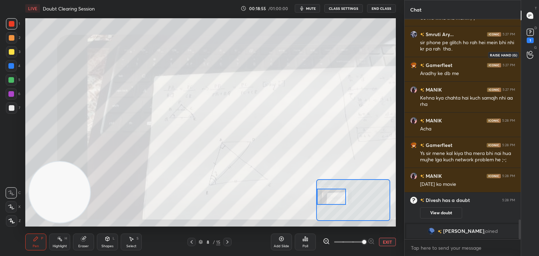
click at [528, 54] on icon at bounding box center [530, 55] width 7 height 8
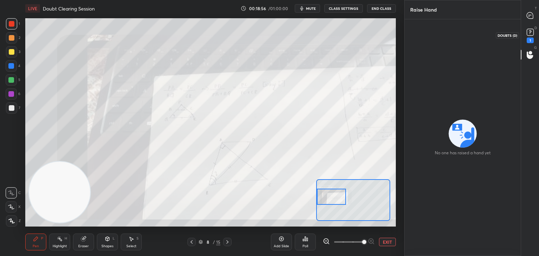
click at [530, 34] on rect at bounding box center [530, 32] width 7 height 7
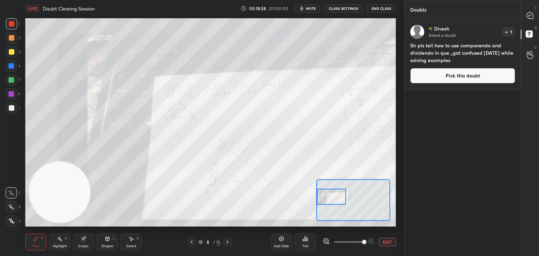
drag, startPoint x: 528, startPoint y: 16, endPoint x: 519, endPoint y: 47, distance: 31.4
click at [519, 47] on div "Doubts Enable hand raising Enable raise hand to speak to learners. Once enabled…" at bounding box center [471, 128] width 135 height 256
click at [525, 57] on div at bounding box center [530, 54] width 14 height 13
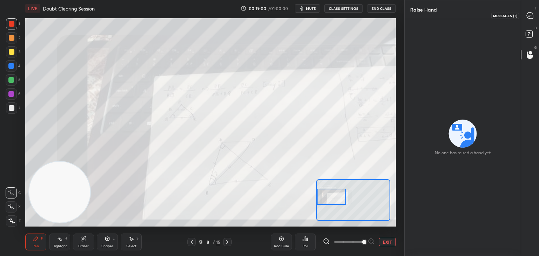
click at [529, 20] on div at bounding box center [530, 15] width 14 height 13
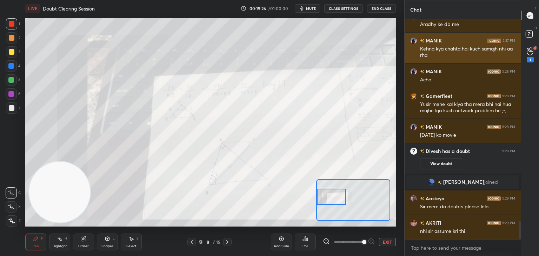
scroll to position [2489, 0]
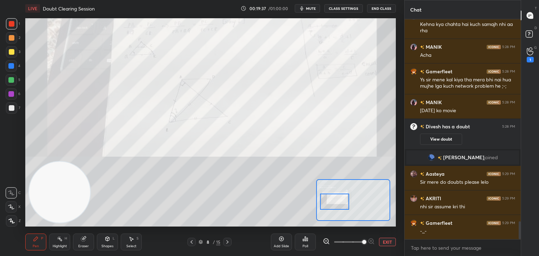
click at [338, 202] on div at bounding box center [334, 202] width 29 height 16
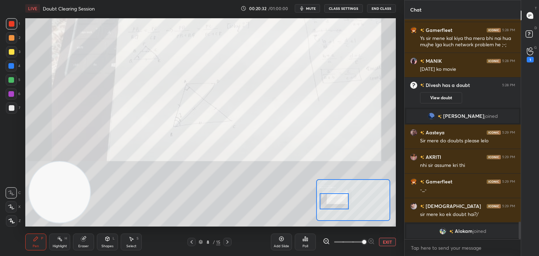
scroll to position [2389, 0]
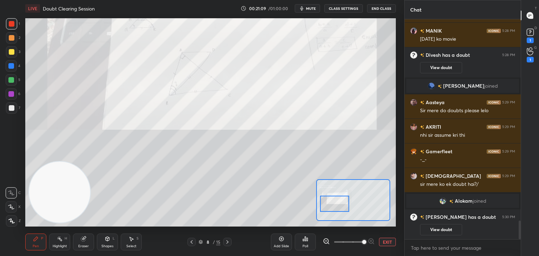
click at [343, 205] on div at bounding box center [334, 204] width 29 height 16
drag, startPoint x: 73, startPoint y: 239, endPoint x: 82, endPoint y: 236, distance: 10.0
click at [78, 239] on div "Eraser" at bounding box center [83, 242] width 21 height 17
click at [40, 239] on div "Pen P" at bounding box center [35, 242] width 21 height 17
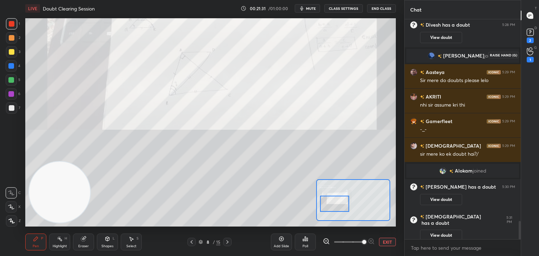
click at [528, 51] on icon at bounding box center [530, 51] width 7 height 8
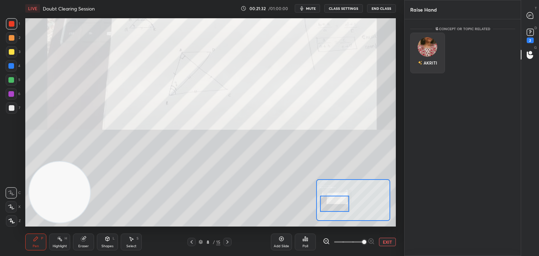
click at [422, 55] on div "AKRITI" at bounding box center [427, 53] width 35 height 41
drag, startPoint x: 429, startPoint y: 68, endPoint x: 440, endPoint y: 58, distance: 15.4
click at [429, 67] on button "INVITE" at bounding box center [427, 67] width 28 height 9
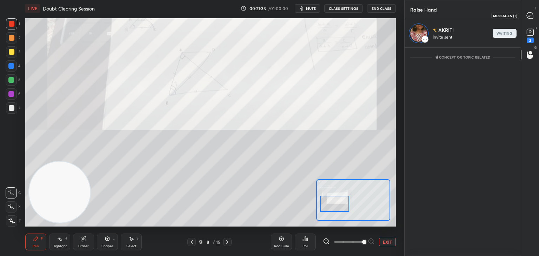
click at [528, 16] on icon at bounding box center [530, 15] width 6 height 6
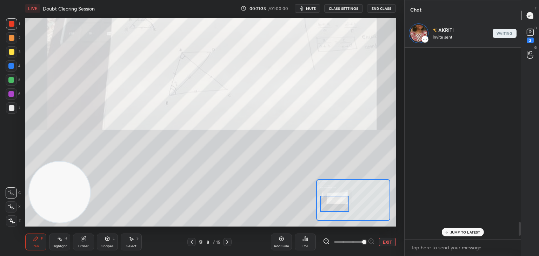
scroll to position [190, 114]
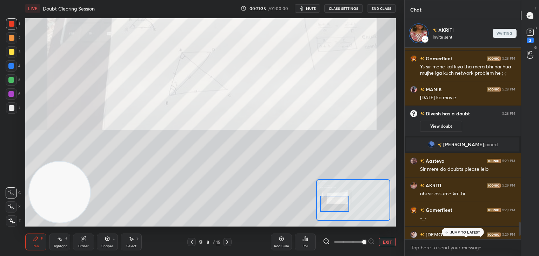
click at [456, 231] on p "JUMP TO LATEST" at bounding box center [465, 232] width 30 height 4
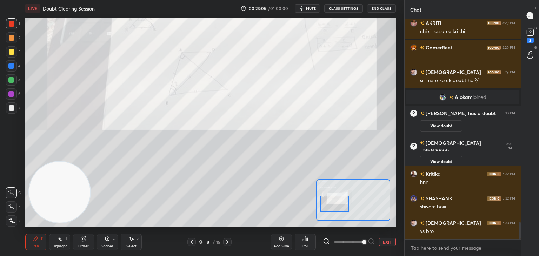
scroll to position [2614, 0]
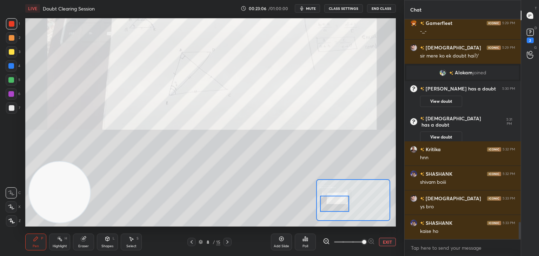
click at [392, 243] on button "EXIT" at bounding box center [387, 242] width 17 height 8
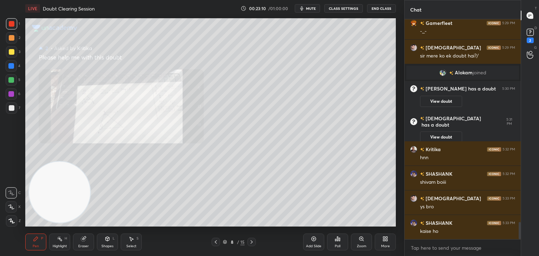
scroll to position [2639, 0]
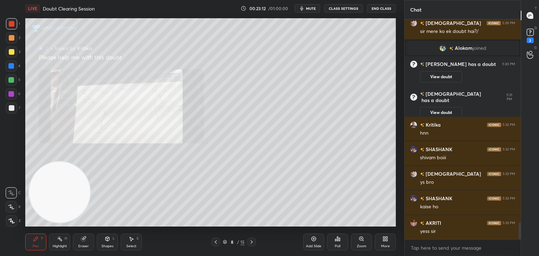
drag, startPoint x: 87, startPoint y: 239, endPoint x: 84, endPoint y: 234, distance: 5.8
click at [87, 239] on div "Eraser" at bounding box center [83, 242] width 21 height 17
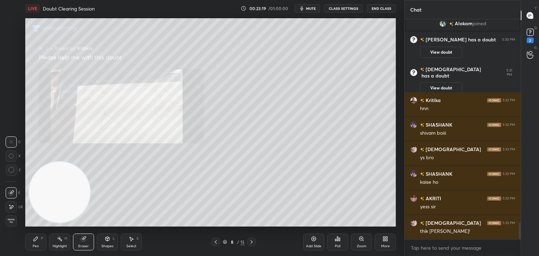
click at [11, 220] on span "Erase all" at bounding box center [11, 221] width 11 height 5
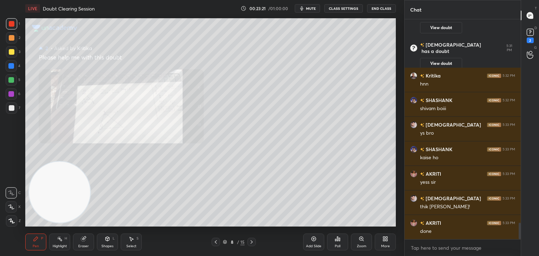
click at [252, 242] on icon at bounding box center [252, 242] width 6 height 6
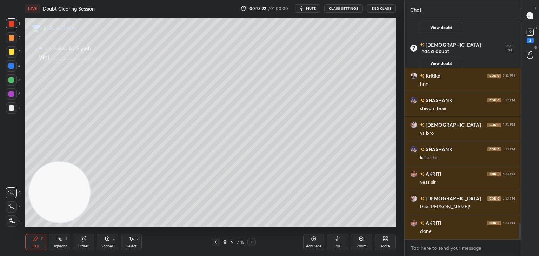
click at [250, 241] on icon at bounding box center [252, 242] width 6 height 6
click at [248, 239] on div at bounding box center [251, 242] width 8 height 8
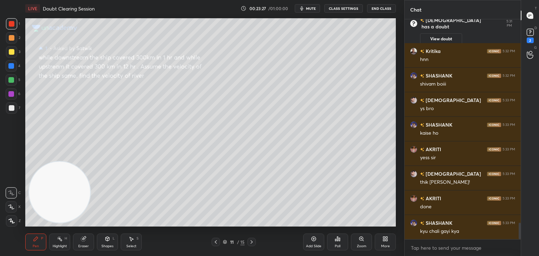
click at [11, 52] on div at bounding box center [12, 52] width 6 height 6
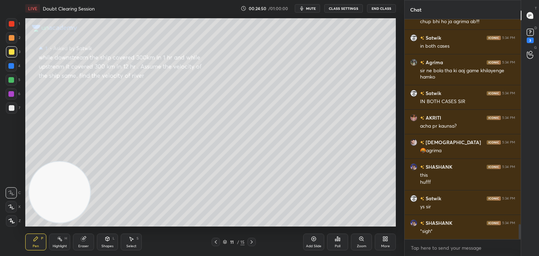
scroll to position [3058, 0]
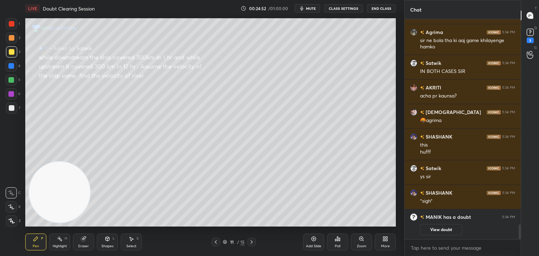
click at [251, 241] on icon at bounding box center [252, 242] width 6 height 6
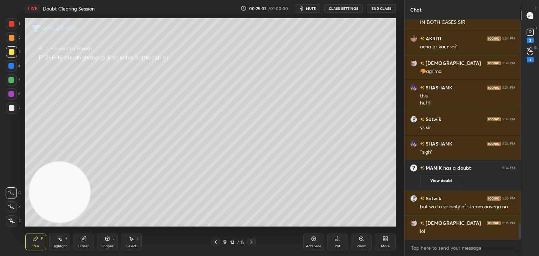
scroll to position [2792, 0]
click at [13, 108] on div at bounding box center [12, 108] width 6 height 6
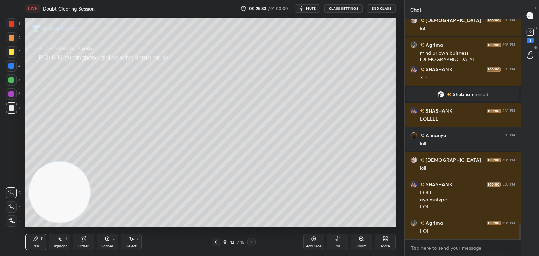
scroll to position [2974, 0]
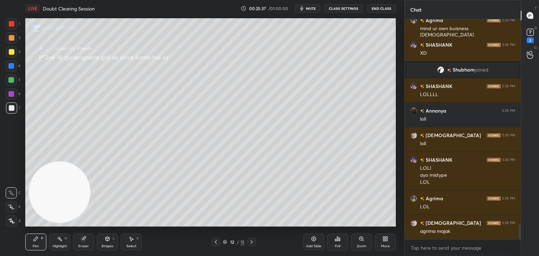
click at [253, 242] on icon at bounding box center [252, 242] width 6 height 6
click at [250, 242] on icon at bounding box center [252, 242] width 6 height 6
click at [218, 241] on icon at bounding box center [216, 242] width 6 height 6
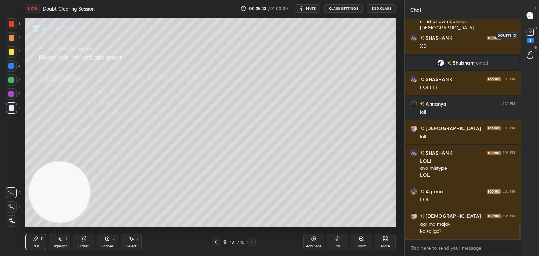
drag, startPoint x: 533, startPoint y: 37, endPoint x: 522, endPoint y: 52, distance: 19.0
click at [533, 37] on icon at bounding box center [530, 32] width 11 height 11
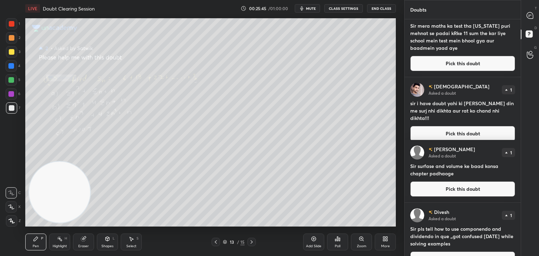
scroll to position [36, 0]
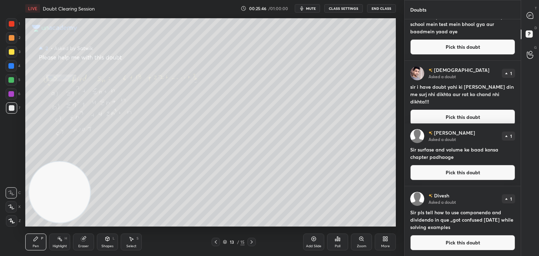
click at [435, 243] on button "Pick this doubt" at bounding box center [462, 242] width 105 height 15
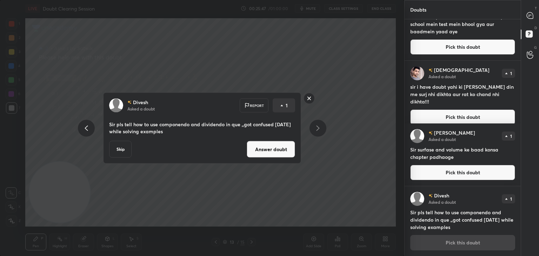
click at [274, 149] on button "Answer doubt" at bounding box center [271, 149] width 48 height 17
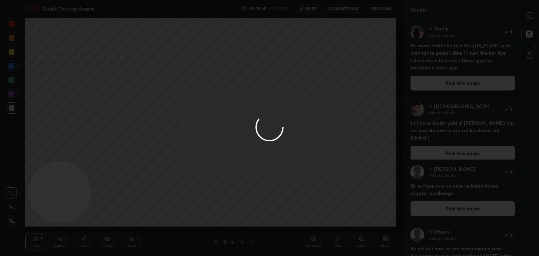
click at [430, 208] on button "Pick this doubt" at bounding box center [462, 208] width 105 height 15
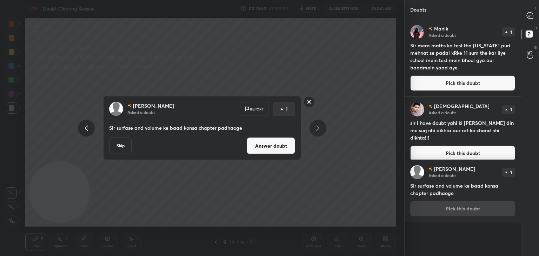
click at [268, 152] on button "Answer doubt" at bounding box center [271, 146] width 48 height 17
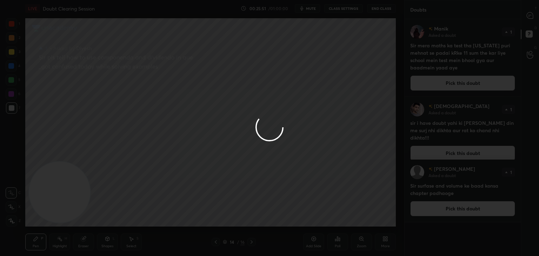
drag, startPoint x: 459, startPoint y: 145, endPoint x: 455, endPoint y: 144, distance: 3.9
click at [459, 145] on div at bounding box center [269, 128] width 539 height 256
click at [455, 146] on div at bounding box center [269, 128] width 539 height 256
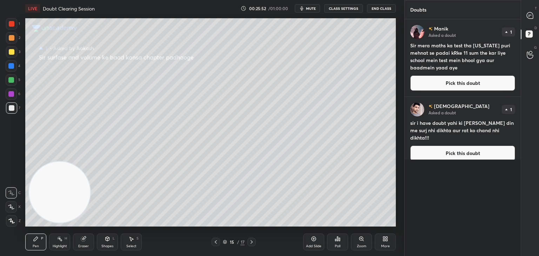
click at [455, 146] on button "Pick this doubt" at bounding box center [462, 153] width 105 height 15
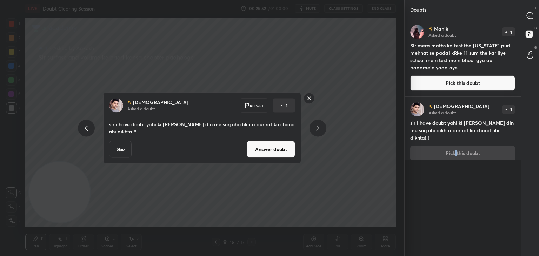
click at [455, 145] on div "[PERSON_NAME] Asked a doubt 1 sir i have doubt yahi ki sir mujhe din me surj nh…" at bounding box center [463, 132] width 116 height 70
click at [263, 152] on button "Answer doubt" at bounding box center [271, 149] width 48 height 17
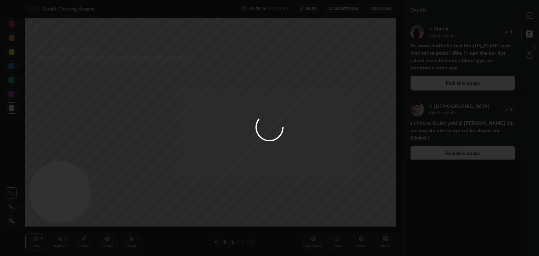
click at [436, 85] on div at bounding box center [269, 128] width 539 height 256
click at [435, 86] on div at bounding box center [269, 128] width 539 height 256
click at [437, 86] on button "Pick this doubt" at bounding box center [462, 82] width 105 height 15
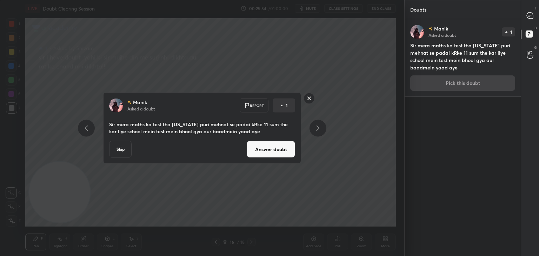
click at [437, 85] on div "[PERSON_NAME] Asked a doubt 1 Sir mera maths ka test tha [US_STATE] puri mehnat…" at bounding box center [463, 57] width 116 height 77
drag, startPoint x: 439, startPoint y: 85, endPoint x: 417, endPoint y: 94, distance: 23.7
click at [438, 85] on div "[PERSON_NAME] Asked a doubt 1 Sir mera maths ka test tha [US_STATE] puri mehnat…" at bounding box center [463, 57] width 116 height 77
drag, startPoint x: 265, startPoint y: 148, endPoint x: 275, endPoint y: 139, distance: 13.9
click at [265, 148] on button "Answer doubt" at bounding box center [271, 149] width 48 height 17
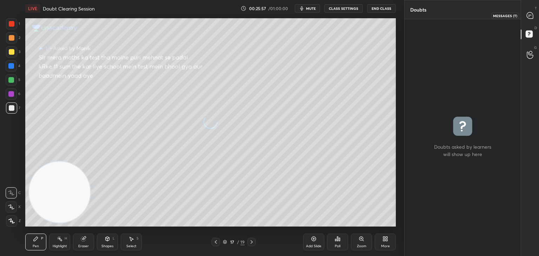
click at [530, 18] on icon at bounding box center [530, 15] width 6 height 6
click at [530, 17] on icon at bounding box center [530, 15] width 6 height 6
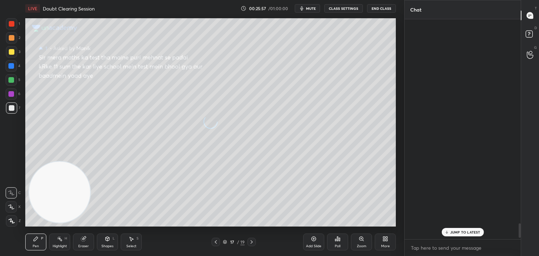
scroll to position [218, 114]
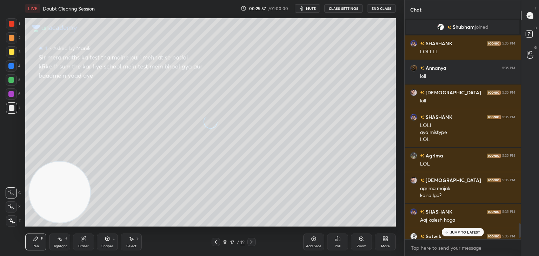
drag, startPoint x: 532, startPoint y: 16, endPoint x: 528, endPoint y: 15, distance: 3.6
click at [531, 15] on icon at bounding box center [530, 15] width 6 height 6
drag, startPoint x: 529, startPoint y: 14, endPoint x: 524, endPoint y: 14, distance: 4.2
click at [528, 14] on icon at bounding box center [530, 15] width 6 height 6
click at [216, 241] on icon at bounding box center [216, 242] width 2 height 4
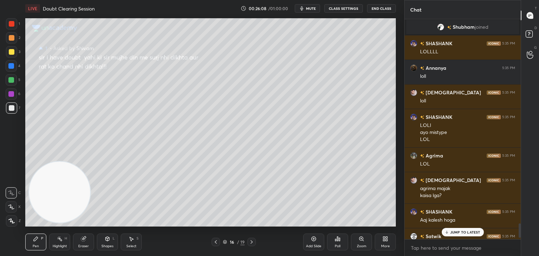
click at [453, 229] on div "JUMP TO LATEST" at bounding box center [463, 232] width 42 height 8
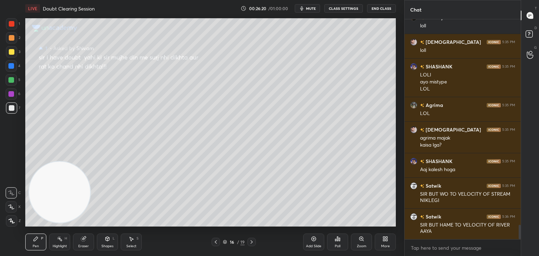
scroll to position [3181, 0]
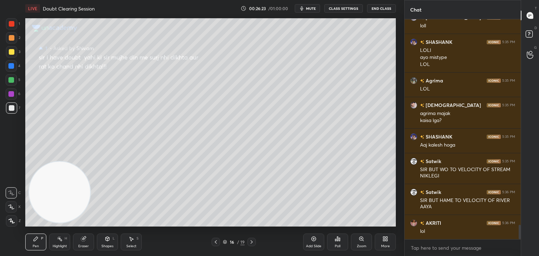
click at [251, 243] on icon at bounding box center [252, 242] width 6 height 6
click at [218, 243] on icon at bounding box center [216, 242] width 6 height 6
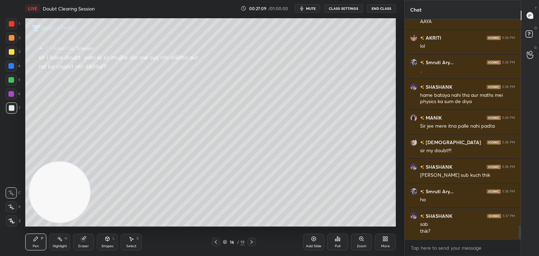
scroll to position [3391, 0]
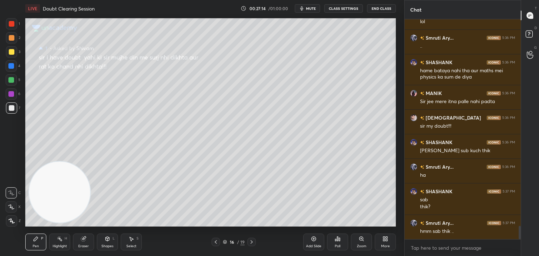
click at [216, 243] on icon at bounding box center [216, 242] width 6 height 6
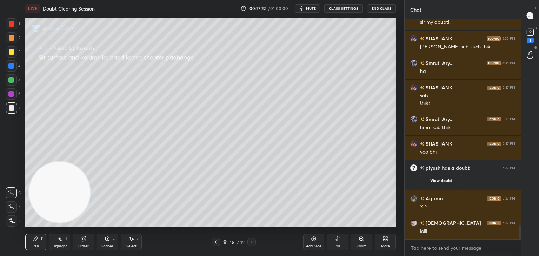
scroll to position [3194, 0]
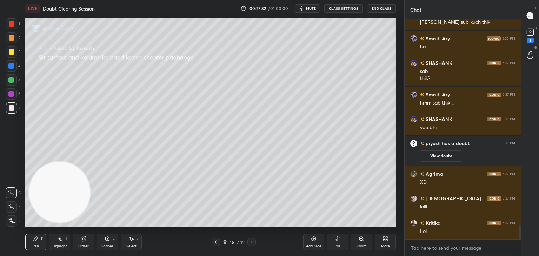
click at [218, 241] on icon at bounding box center [216, 242] width 6 height 6
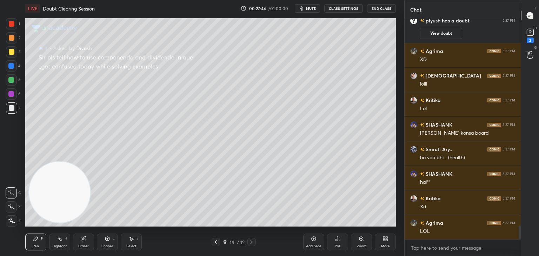
scroll to position [3347, 0]
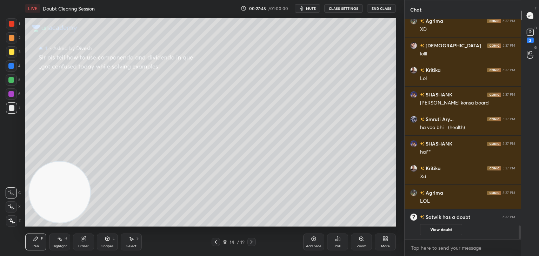
click at [360, 239] on icon at bounding box center [361, 239] width 4 height 4
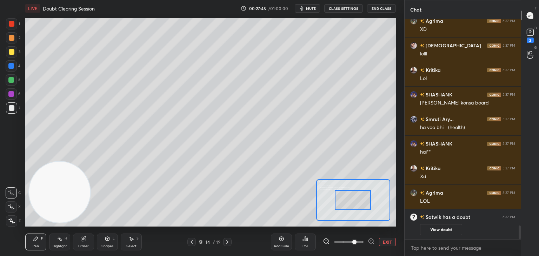
drag, startPoint x: 356, startPoint y: 203, endPoint x: 327, endPoint y: 197, distance: 29.5
click at [335, 198] on div at bounding box center [353, 200] width 37 height 20
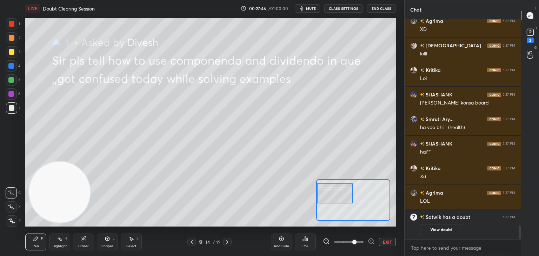
click at [337, 199] on div at bounding box center [335, 194] width 37 height 20
click at [343, 243] on span at bounding box center [348, 242] width 29 height 11
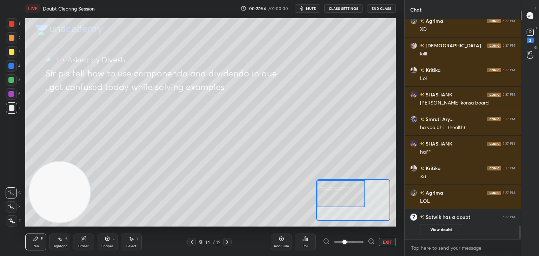
click at [387, 242] on button "EXIT" at bounding box center [387, 242] width 17 height 8
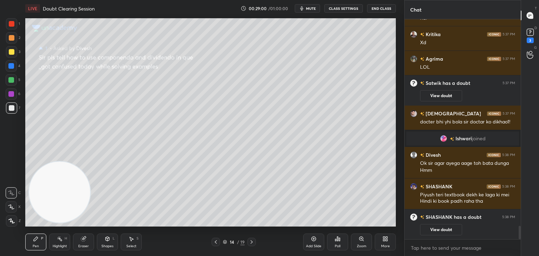
scroll to position [3368, 0]
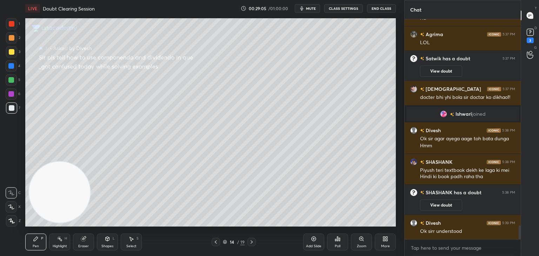
click at [217, 242] on icon at bounding box center [216, 242] width 6 height 6
click at [359, 240] on icon at bounding box center [362, 239] width 6 height 6
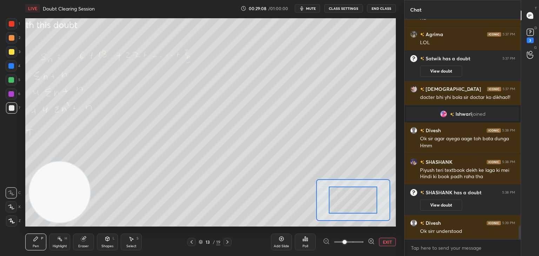
click at [352, 243] on span at bounding box center [348, 242] width 29 height 11
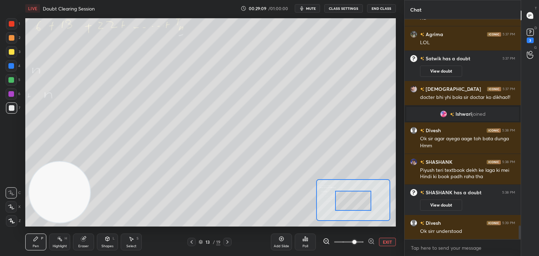
drag, startPoint x: 353, startPoint y: 202, endPoint x: 329, endPoint y: 202, distance: 24.2
click at [335, 202] on div at bounding box center [353, 201] width 37 height 20
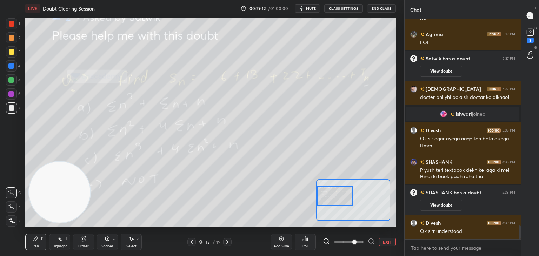
drag, startPoint x: 342, startPoint y: 188, endPoint x: 338, endPoint y: 191, distance: 5.2
click at [338, 191] on div at bounding box center [335, 196] width 37 height 20
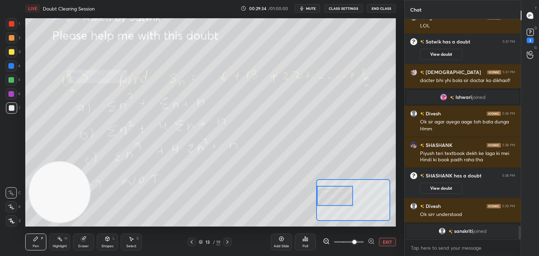
scroll to position [3395, 0]
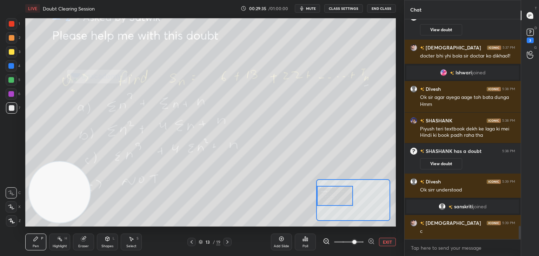
click at [386, 244] on button "EXIT" at bounding box center [387, 242] width 17 height 8
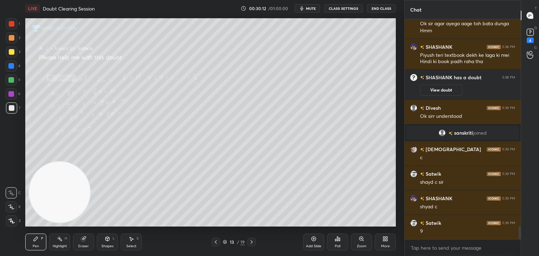
scroll to position [3499, 0]
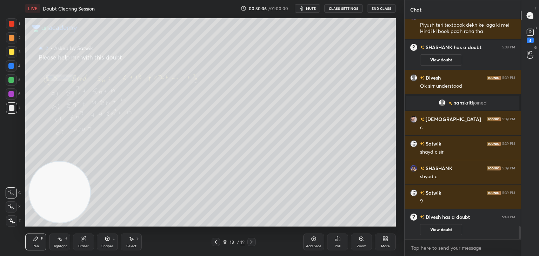
drag, startPoint x: 87, startPoint y: 242, endPoint x: 90, endPoint y: 232, distance: 10.4
click at [86, 239] on div "Eraser" at bounding box center [83, 242] width 21 height 17
click at [37, 243] on div "Pen P" at bounding box center [35, 242] width 21 height 17
drag, startPoint x: 315, startPoint y: 239, endPoint x: 312, endPoint y: 229, distance: 11.1
click at [314, 240] on icon at bounding box center [314, 239] width 6 height 6
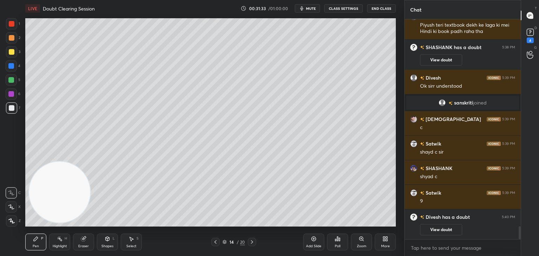
drag, startPoint x: 215, startPoint y: 242, endPoint x: 241, endPoint y: 240, distance: 26.4
click at [216, 242] on icon at bounding box center [216, 242] width 6 height 6
click at [251, 241] on icon at bounding box center [252, 242] width 6 height 6
click at [217, 240] on icon at bounding box center [216, 242] width 6 height 6
click at [91, 238] on div "Eraser" at bounding box center [83, 242] width 21 height 17
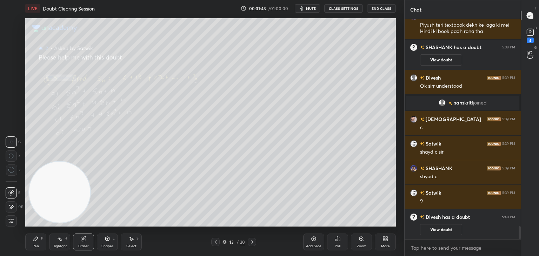
drag, startPoint x: 40, startPoint y: 240, endPoint x: 40, endPoint y: 233, distance: 7.4
click at [39, 240] on div "Pen P" at bounding box center [35, 242] width 21 height 17
click at [253, 240] on icon at bounding box center [252, 242] width 6 height 6
click at [87, 235] on div "Eraser" at bounding box center [83, 242] width 21 height 17
click at [39, 241] on div "Pen P" at bounding box center [35, 242] width 21 height 17
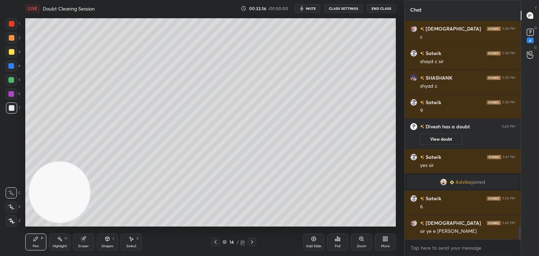
scroll to position [3546, 0]
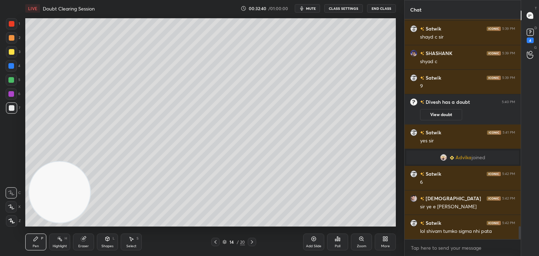
drag, startPoint x: 90, startPoint y: 238, endPoint x: 95, endPoint y: 233, distance: 7.5
click at [90, 237] on div "Eraser" at bounding box center [83, 242] width 21 height 17
drag, startPoint x: 39, startPoint y: 237, endPoint x: 42, endPoint y: 234, distance: 4.2
click at [39, 236] on div "Pen P" at bounding box center [35, 242] width 21 height 17
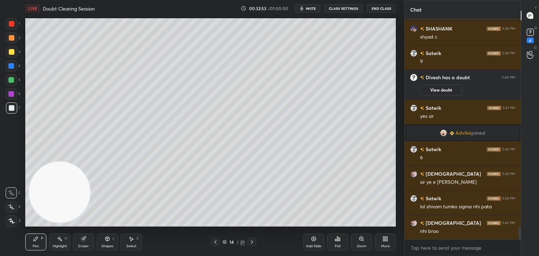
click at [83, 241] on icon at bounding box center [83, 239] width 5 height 5
click at [44, 238] on div "Pen P" at bounding box center [35, 242] width 21 height 17
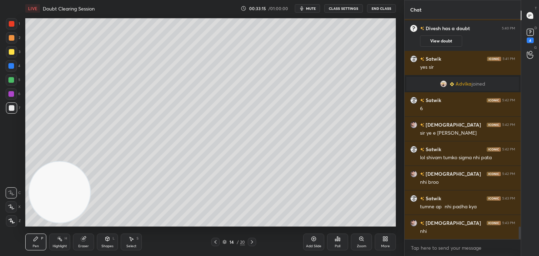
scroll to position [3644, 0]
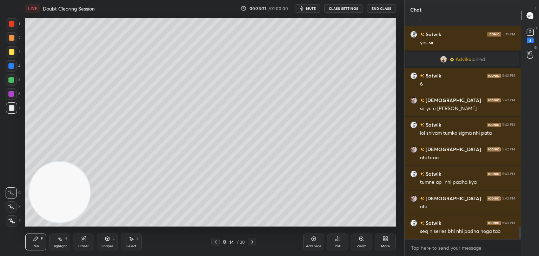
click at [214, 243] on icon at bounding box center [216, 242] width 6 height 6
click at [252, 243] on icon at bounding box center [252, 242] width 6 height 6
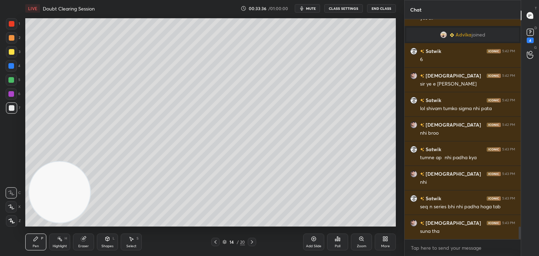
scroll to position [3693, 0]
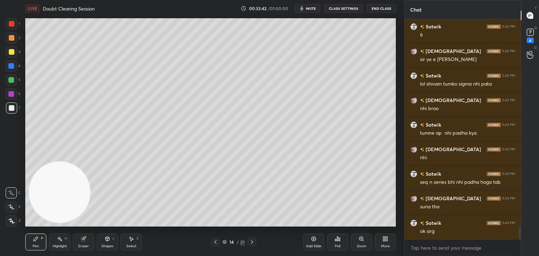
click at [252, 241] on icon at bounding box center [252, 242] width 6 height 6
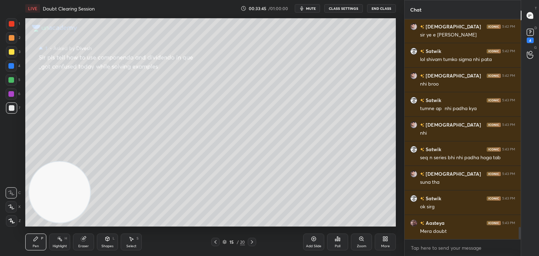
click at [252, 241] on icon at bounding box center [252, 242] width 2 height 4
click at [251, 243] on icon at bounding box center [252, 242] width 6 height 6
click at [252, 243] on icon at bounding box center [252, 242] width 6 height 6
click at [251, 244] on icon at bounding box center [252, 242] width 6 height 6
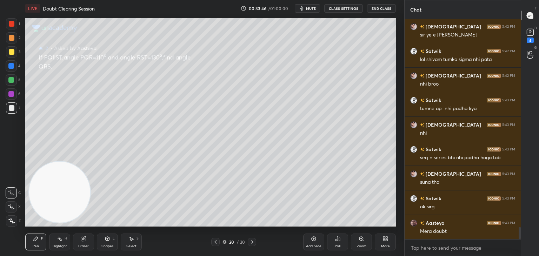
click at [252, 244] on icon at bounding box center [252, 242] width 6 height 6
click at [215, 245] on div at bounding box center [215, 242] width 8 height 8
click at [252, 242] on icon at bounding box center [252, 242] width 6 height 6
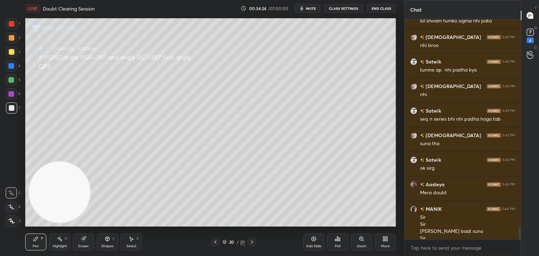
scroll to position [3763, 0]
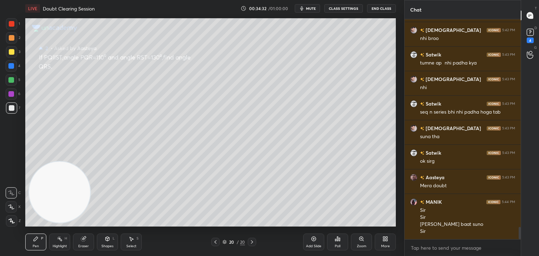
click at [80, 241] on div "Eraser" at bounding box center [83, 242] width 21 height 17
click at [9, 221] on span "Erase all" at bounding box center [11, 221] width 11 height 5
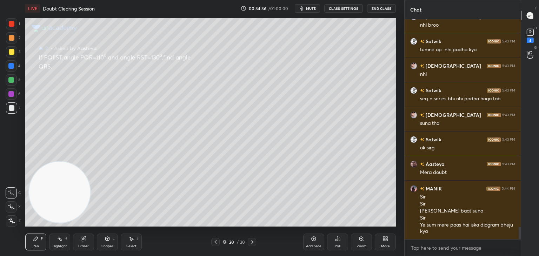
scroll to position [3783, 0]
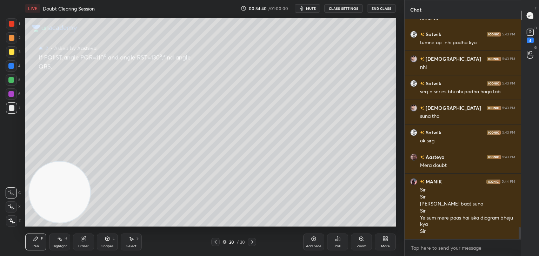
click at [105, 241] on icon at bounding box center [108, 239] width 6 height 6
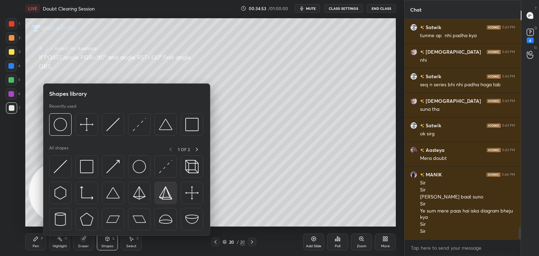
scroll to position [3815, 0]
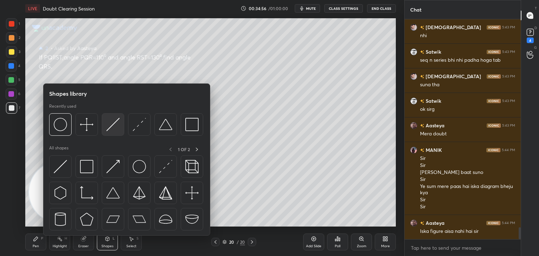
click at [117, 122] on img at bounding box center [112, 124] width 13 height 13
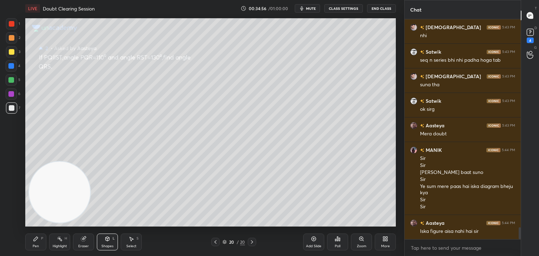
click at [83, 240] on icon at bounding box center [84, 239] width 6 height 6
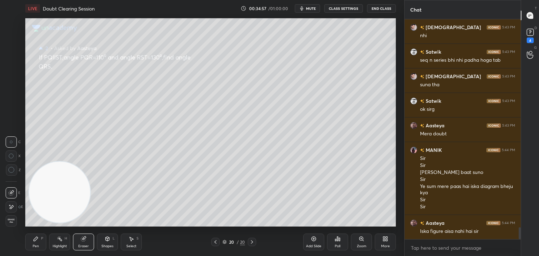
click at [11, 219] on div "Erase all" at bounding box center [11, 220] width 11 height 11
click at [109, 236] on div "Shapes L" at bounding box center [107, 242] width 21 height 17
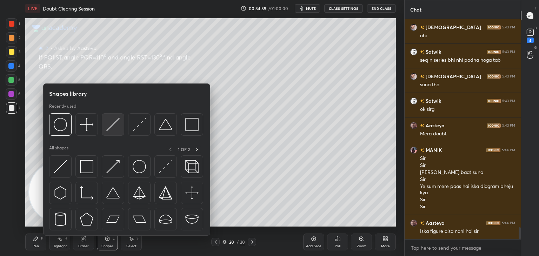
click at [112, 128] on img at bounding box center [112, 124] width 13 height 13
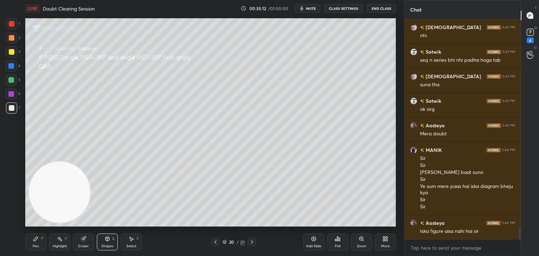
scroll to position [3840, 0]
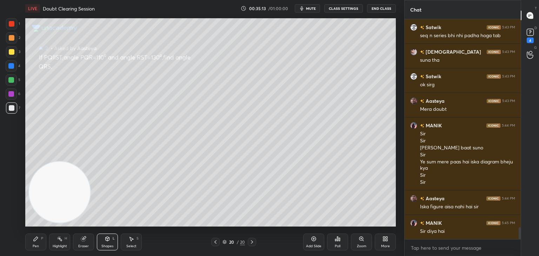
drag, startPoint x: 42, startPoint y: 239, endPoint x: 50, endPoint y: 233, distance: 10.7
click at [41, 240] on div "P" at bounding box center [42, 239] width 2 height 4
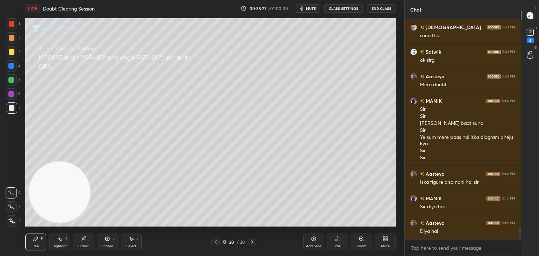
scroll to position [3889, 0]
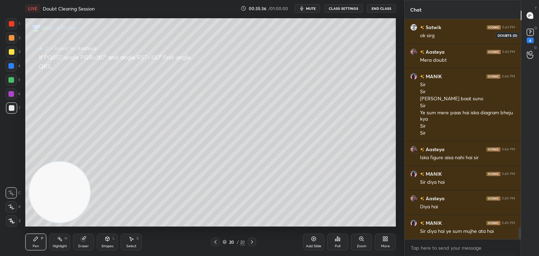
click at [526, 34] on icon at bounding box center [530, 32] width 11 height 11
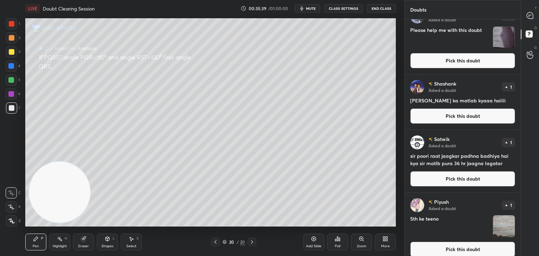
scroll to position [22, 0]
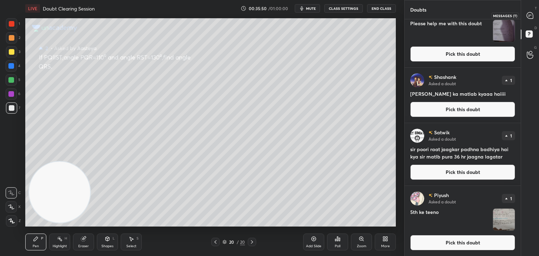
click at [532, 13] on icon at bounding box center [530, 15] width 6 height 6
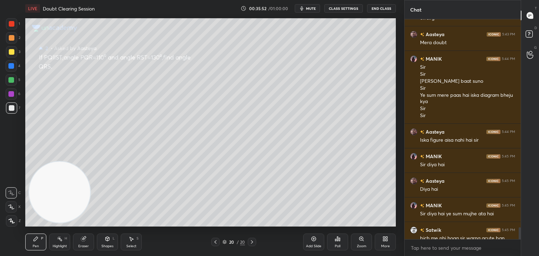
scroll to position [4092, 0]
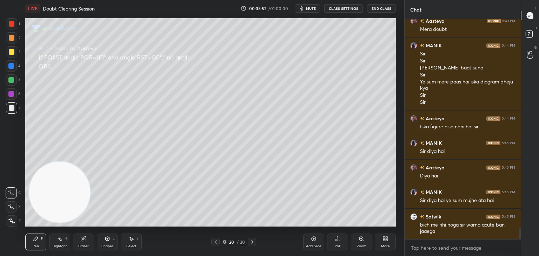
drag, startPoint x: 520, startPoint y: 232, endPoint x: 520, endPoint y: 241, distance: 9.5
click at [521, 241] on div "Chat Satwik 5:43 PM ok sirg Aasteya 5:43 PM Mera doubt MANIK 5:44 PM Sir Sir Si…" at bounding box center [471, 128] width 135 height 256
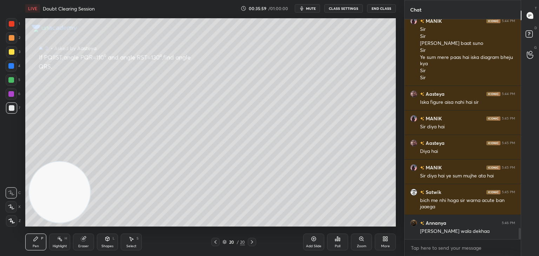
scroll to position [4146, 0]
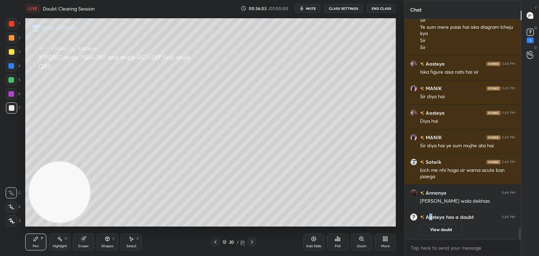
click at [430, 220] on div "[PERSON_NAME] has a doubt 5:46 PM View doubt" at bounding box center [463, 225] width 116 height 30
click at [444, 235] on button "View doubt" at bounding box center [441, 229] width 42 height 11
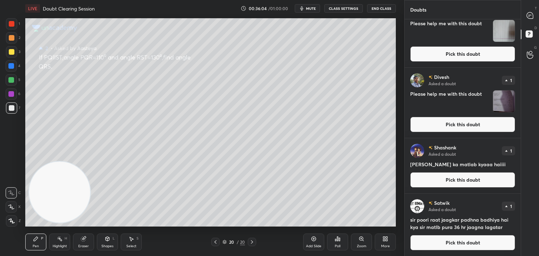
scroll to position [0, 0]
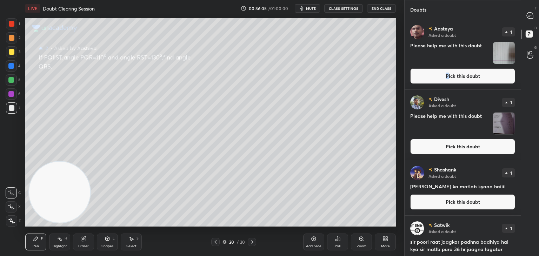
click at [446, 78] on button "Pick this doubt" at bounding box center [462, 75] width 105 height 15
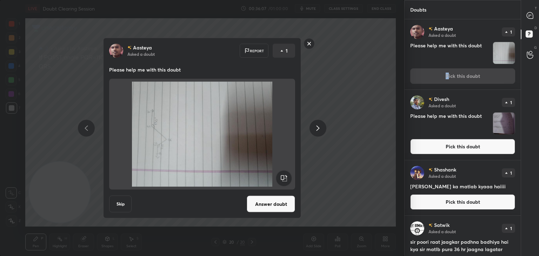
click at [288, 174] on rect at bounding box center [284, 179] width 16 height 16
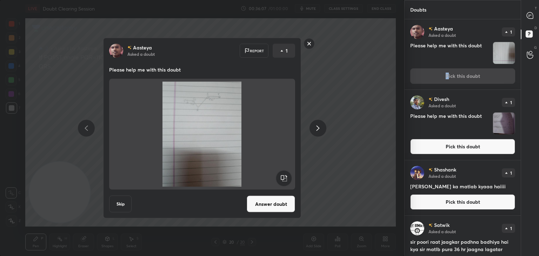
drag, startPoint x: 272, startPoint y: 205, endPoint x: 273, endPoint y: 201, distance: 4.0
click at [271, 204] on button "Answer doubt" at bounding box center [271, 204] width 48 height 17
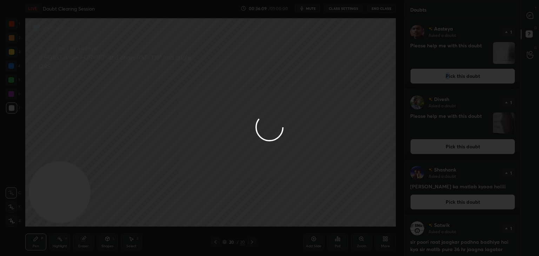
click at [527, 19] on div at bounding box center [269, 128] width 539 height 256
click at [527, 18] on div at bounding box center [269, 128] width 539 height 256
click at [526, 18] on div at bounding box center [269, 128] width 539 height 256
click at [525, 20] on div at bounding box center [269, 128] width 539 height 256
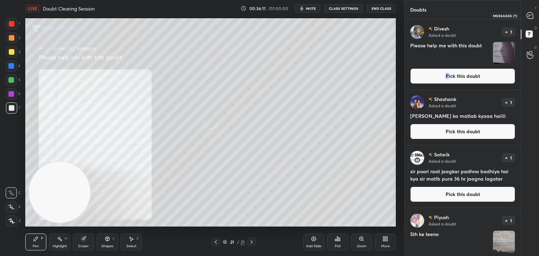
click at [531, 19] on icon at bounding box center [529, 15] width 7 height 7
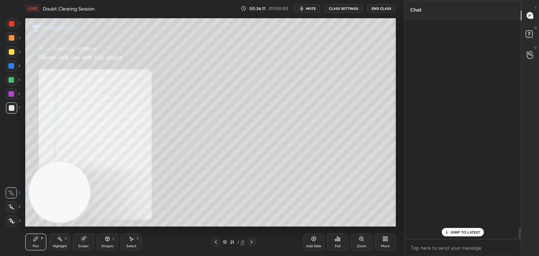
scroll to position [218, 114]
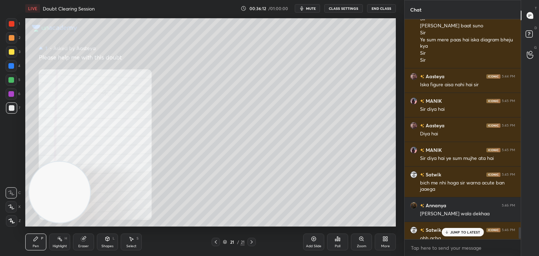
click at [359, 243] on div "Zoom" at bounding box center [361, 242] width 21 height 17
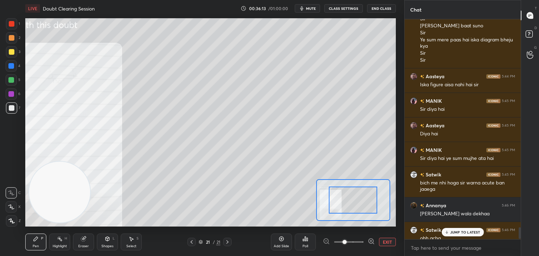
click at [364, 247] on span at bounding box center [348, 242] width 29 height 11
click at [347, 244] on span at bounding box center [345, 242] width 4 height 4
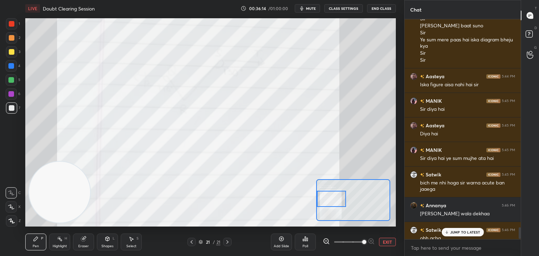
drag, startPoint x: 367, startPoint y: 197, endPoint x: 326, endPoint y: 194, distance: 41.1
click at [326, 194] on div at bounding box center [331, 199] width 29 height 16
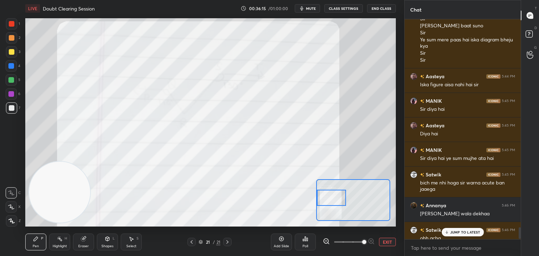
click at [13, 25] on div at bounding box center [12, 24] width 6 height 6
click at [454, 235] on div "JUMP TO LATEST" at bounding box center [463, 232] width 42 height 8
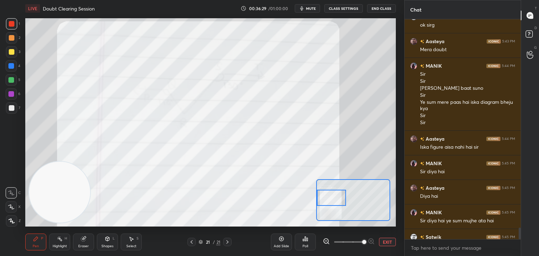
scroll to position [4024, 0]
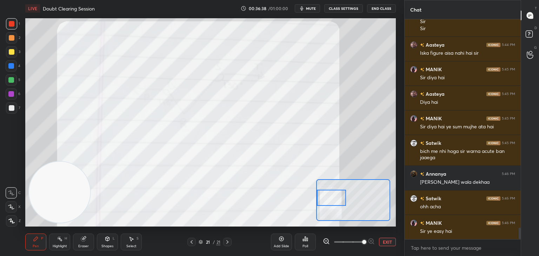
drag, startPoint x: 85, startPoint y: 239, endPoint x: 86, endPoint y: 220, distance: 18.6
click at [83, 238] on icon at bounding box center [83, 239] width 5 height 5
drag, startPoint x: 36, startPoint y: 239, endPoint x: 52, endPoint y: 203, distance: 39.1
click at [35, 238] on icon at bounding box center [36, 239] width 4 height 4
click at [386, 240] on button "EXIT" at bounding box center [387, 242] width 17 height 8
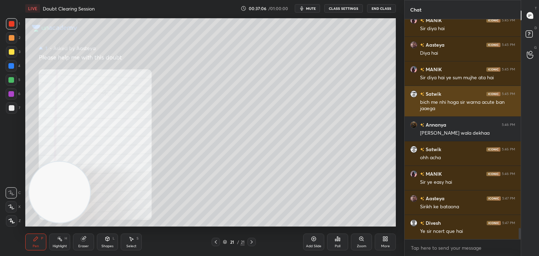
scroll to position [4098, 0]
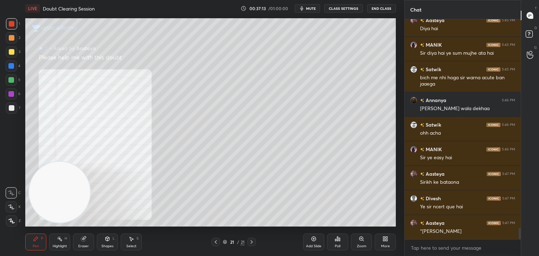
click at [14, 109] on div at bounding box center [12, 108] width 6 height 6
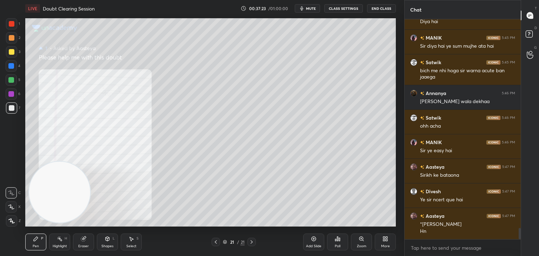
click at [84, 245] on div "Eraser" at bounding box center [83, 247] width 11 height 4
click at [12, 218] on div "Erase all" at bounding box center [11, 220] width 11 height 11
click at [364, 239] on div "Zoom" at bounding box center [361, 242] width 21 height 17
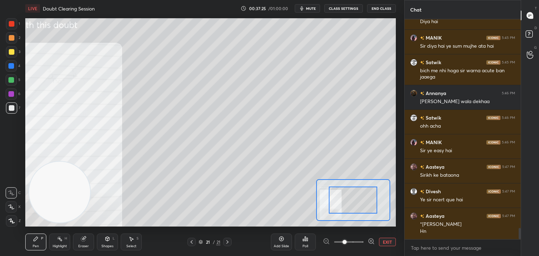
click at [362, 241] on div at bounding box center [349, 242] width 52 height 8
drag, startPoint x: 364, startPoint y: 242, endPoint x: 363, endPoint y: 233, distance: 8.5
click at [363, 240] on div at bounding box center [349, 242] width 52 height 8
drag, startPoint x: 362, startPoint y: 243, endPoint x: 359, endPoint y: 232, distance: 11.8
click at [361, 242] on span at bounding box center [348, 242] width 29 height 11
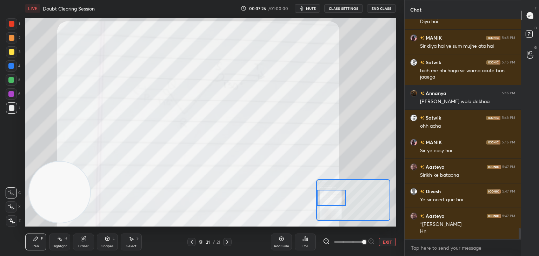
drag, startPoint x: 359, startPoint y: 199, endPoint x: 335, endPoint y: 196, distance: 24.7
click at [335, 196] on div at bounding box center [331, 198] width 29 height 16
click at [7, 26] on div at bounding box center [11, 23] width 11 height 11
click at [343, 201] on div at bounding box center [353, 200] width 74 height 42
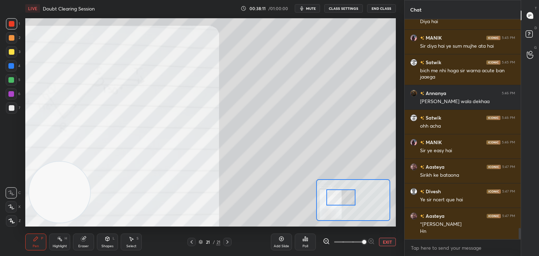
drag, startPoint x: 337, startPoint y: 197, endPoint x: 336, endPoint y: 191, distance: 5.7
click at [337, 196] on div at bounding box center [340, 198] width 29 height 16
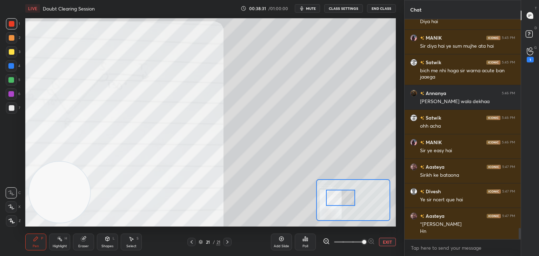
scroll to position [4130, 0]
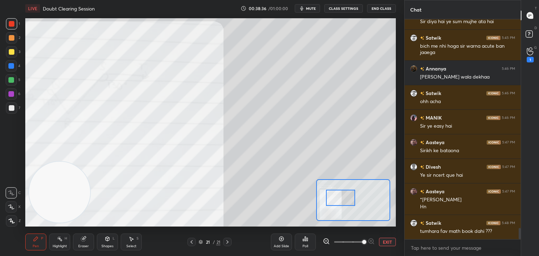
click at [525, 57] on div "1" at bounding box center [530, 54] width 14 height 13
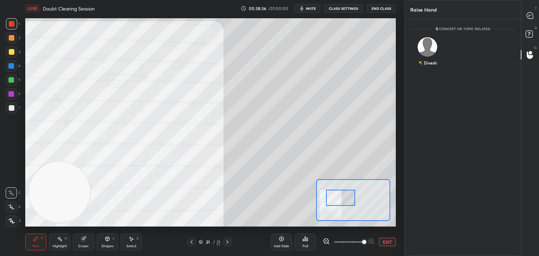
scroll to position [2, 2]
click at [431, 59] on div "Divesh" at bounding box center [430, 57] width 13 height 6
click at [431, 66] on button "INVITE" at bounding box center [427, 67] width 28 height 9
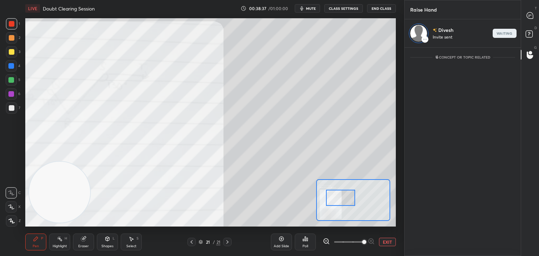
scroll to position [2, 2]
click at [528, 18] on div at bounding box center [530, 15] width 14 height 13
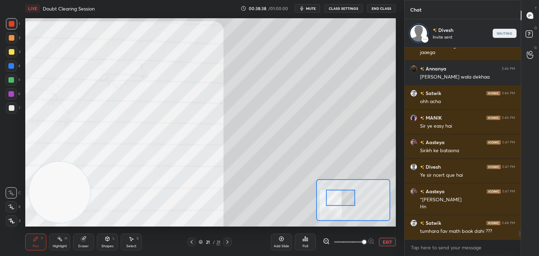
scroll to position [190, 114]
click at [389, 242] on button "EXIT" at bounding box center [387, 242] width 17 height 8
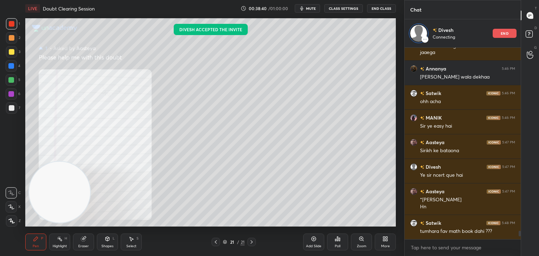
drag, startPoint x: 251, startPoint y: 243, endPoint x: 256, endPoint y: 233, distance: 10.4
click at [251, 243] on icon at bounding box center [252, 242] width 6 height 6
click at [530, 34] on icon at bounding box center [530, 35] width 13 height 13
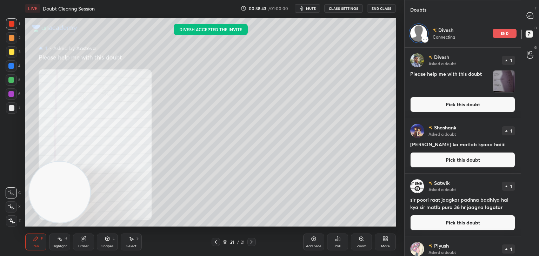
scroll to position [51, 0]
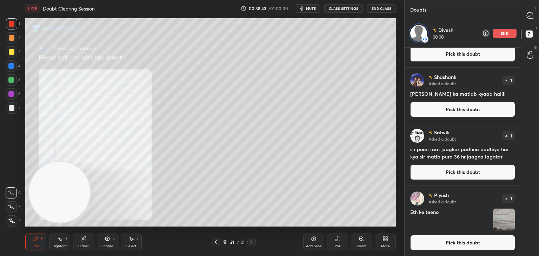
click at [464, 240] on button "Pick this doubt" at bounding box center [462, 242] width 105 height 15
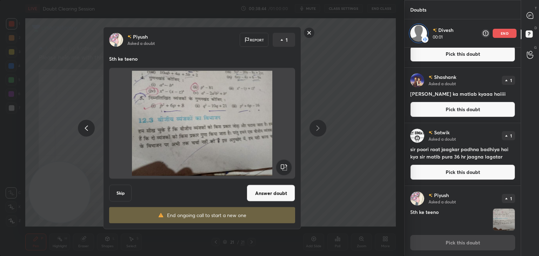
drag, startPoint x: 271, startPoint y: 193, endPoint x: 277, endPoint y: 190, distance: 6.3
click at [271, 193] on button "Answer doubt" at bounding box center [271, 193] width 48 height 17
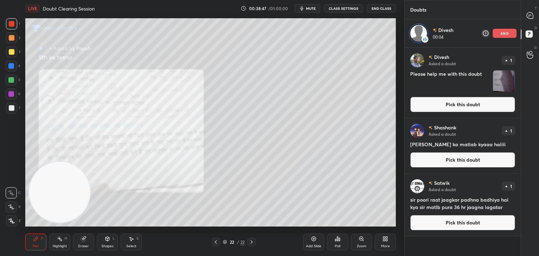
click at [458, 222] on button "Pick this doubt" at bounding box center [462, 222] width 105 height 15
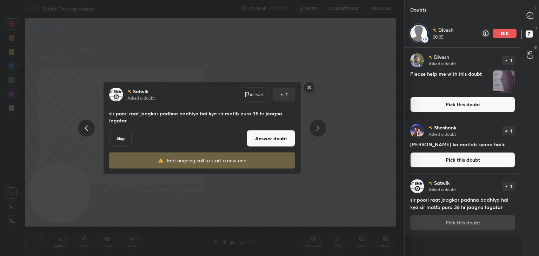
click at [272, 135] on button "Answer doubt" at bounding box center [271, 138] width 48 height 17
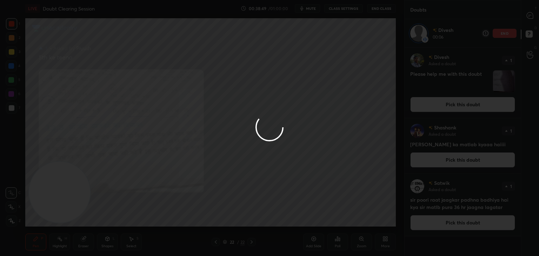
click at [435, 162] on div at bounding box center [269, 128] width 539 height 256
click at [437, 161] on div at bounding box center [269, 128] width 539 height 256
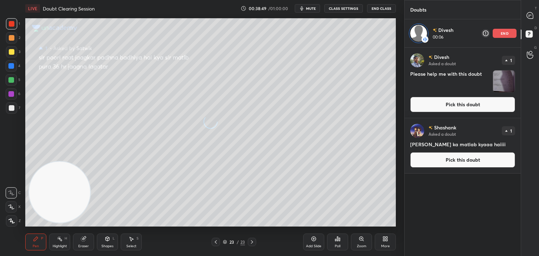
click at [439, 161] on button "Pick this doubt" at bounding box center [462, 159] width 105 height 15
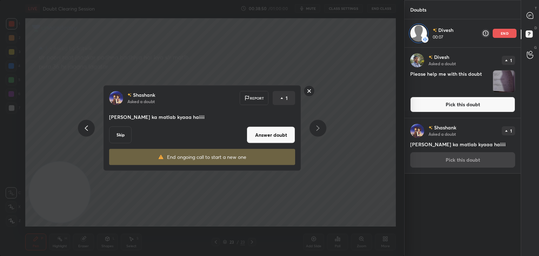
click at [441, 160] on div "[PERSON_NAME] Asked a doubt 1 [PERSON_NAME] ka matlab kyaaa haiiii Pick this do…" at bounding box center [463, 145] width 116 height 55
click at [270, 138] on button "Answer doubt" at bounding box center [271, 135] width 48 height 17
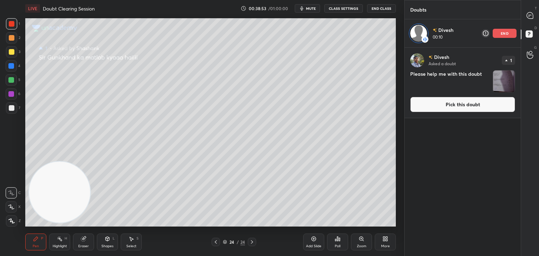
click at [449, 107] on button "Pick this doubt" at bounding box center [462, 104] width 105 height 15
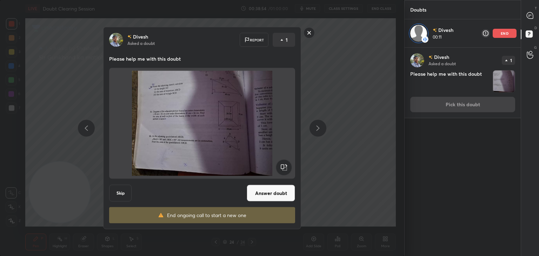
drag, startPoint x: 284, startPoint y: 196, endPoint x: 283, endPoint y: 190, distance: 6.1
click at [284, 194] on button "Answer doubt" at bounding box center [271, 193] width 48 height 17
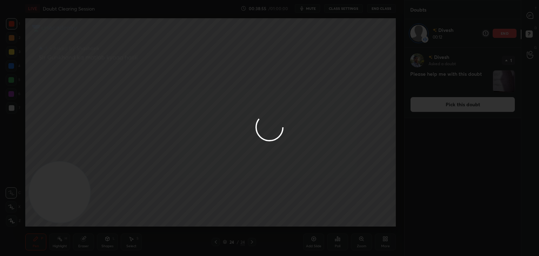
click at [531, 18] on div at bounding box center [269, 128] width 539 height 256
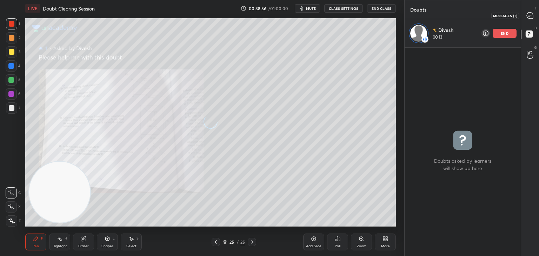
drag, startPoint x: 529, startPoint y: 17, endPoint x: 519, endPoint y: 19, distance: 10.6
click at [529, 16] on icon at bounding box center [530, 15] width 6 height 6
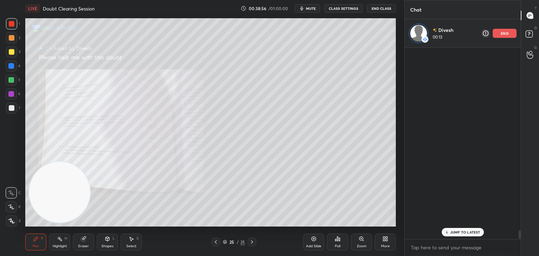
scroll to position [190, 114]
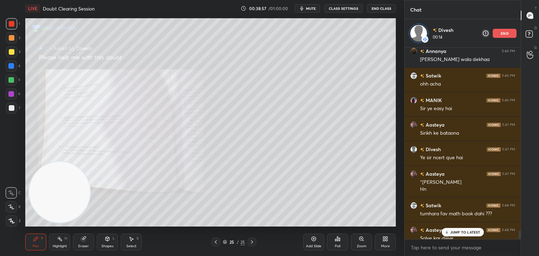
click at [213, 243] on icon at bounding box center [216, 242] width 6 height 6
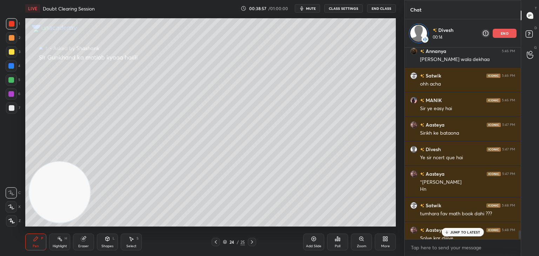
click at [214, 243] on icon at bounding box center [216, 242] width 6 height 6
click at [215, 243] on icon at bounding box center [216, 242] width 6 height 6
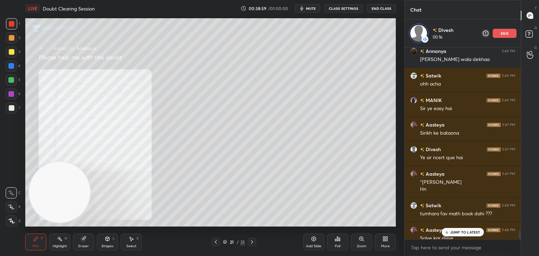
click at [469, 233] on p "JUMP TO LATEST" at bounding box center [465, 232] width 30 height 4
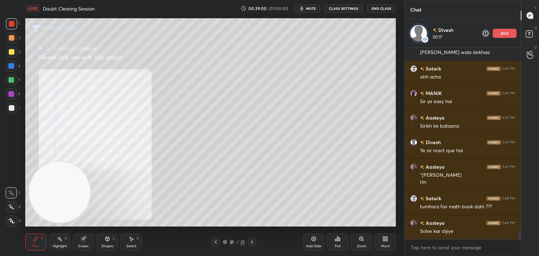
click at [357, 244] on div "Zoom" at bounding box center [361, 242] width 21 height 17
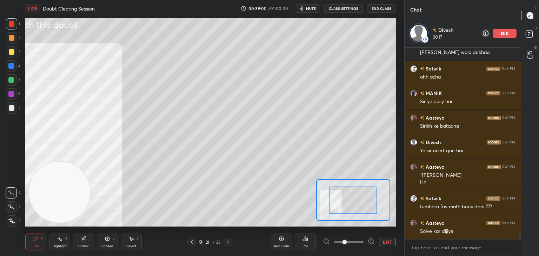
click at [357, 244] on span at bounding box center [348, 242] width 29 height 11
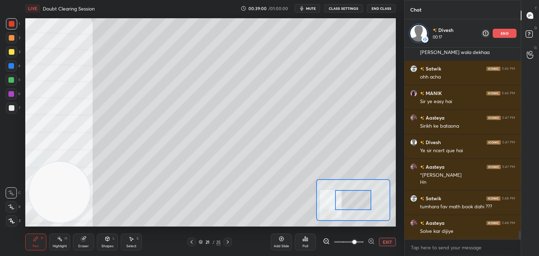
click at [357, 243] on span at bounding box center [354, 242] width 4 height 4
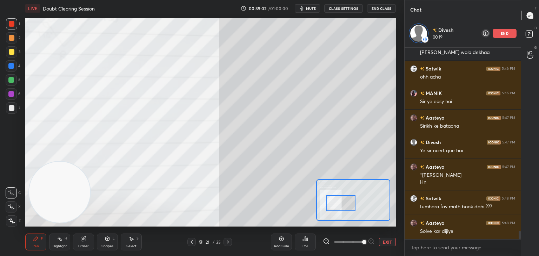
drag, startPoint x: 354, startPoint y: 204, endPoint x: 345, endPoint y: 206, distance: 9.0
click at [345, 206] on div at bounding box center [340, 203] width 29 height 16
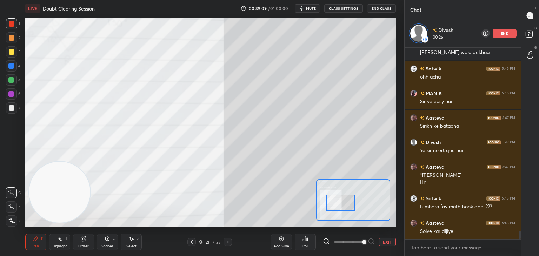
click at [80, 238] on div "Eraser" at bounding box center [83, 242] width 21 height 17
click at [40, 236] on div "Pen P" at bounding box center [35, 242] width 21 height 17
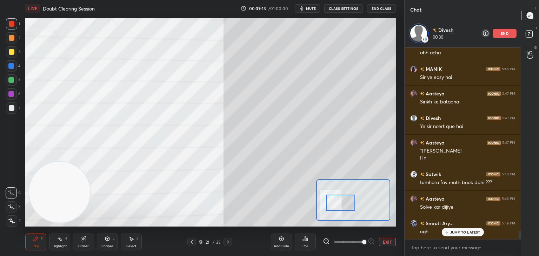
scroll to position [4162, 0]
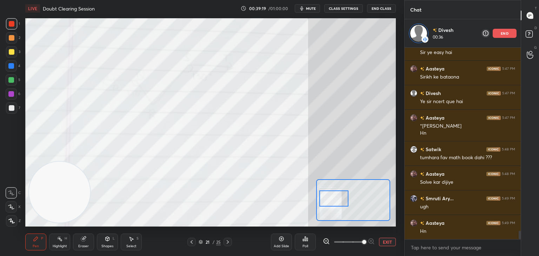
click at [334, 197] on div at bounding box center [333, 199] width 29 height 16
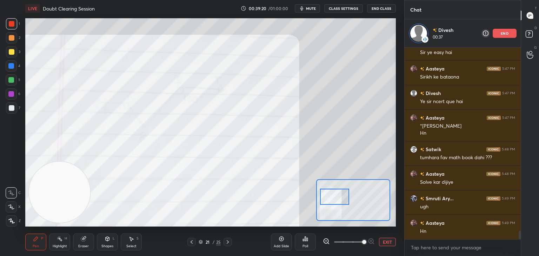
click at [343, 242] on span at bounding box center [348, 242] width 29 height 11
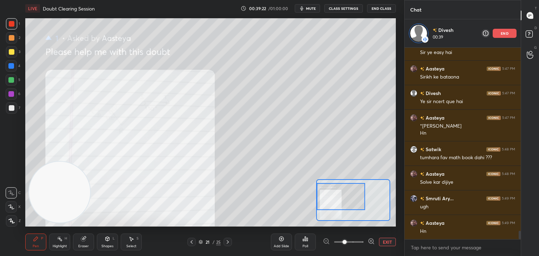
click at [359, 244] on span at bounding box center [348, 242] width 29 height 11
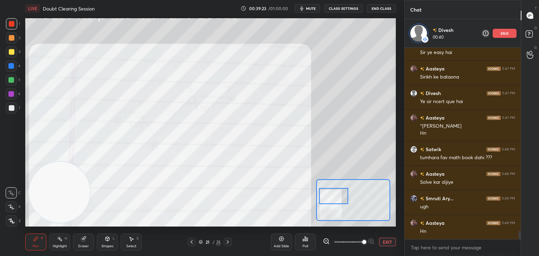
click at [335, 199] on div at bounding box center [333, 196] width 29 height 16
click at [389, 240] on button "EXIT" at bounding box center [387, 242] width 17 height 8
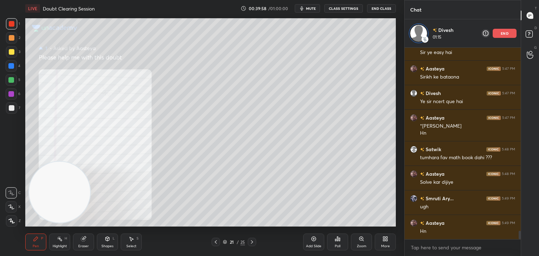
click at [252, 240] on div at bounding box center [252, 242] width 8 height 8
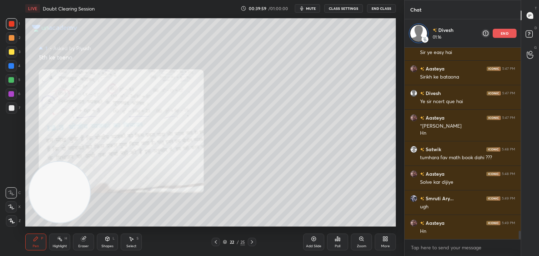
click at [250, 245] on icon at bounding box center [252, 242] width 6 height 6
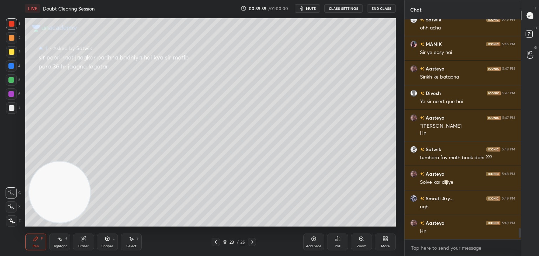
scroll to position [4134, 0]
drag, startPoint x: 214, startPoint y: 244, endPoint x: 225, endPoint y: 228, distance: 18.4
click at [214, 244] on icon at bounding box center [216, 242] width 6 height 6
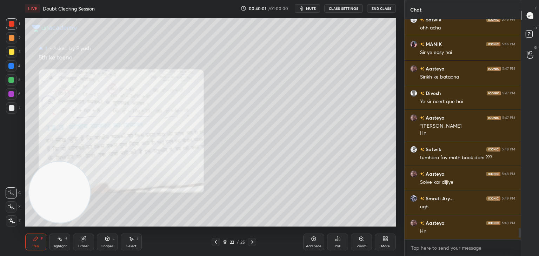
click at [362, 244] on div "Zoom" at bounding box center [361, 242] width 21 height 17
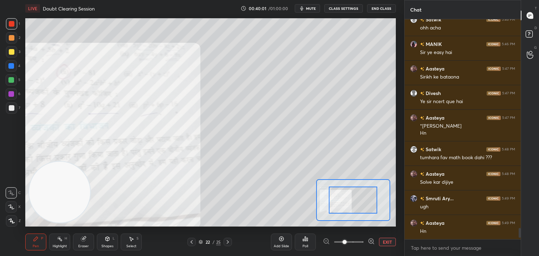
click at [360, 244] on span at bounding box center [348, 242] width 29 height 11
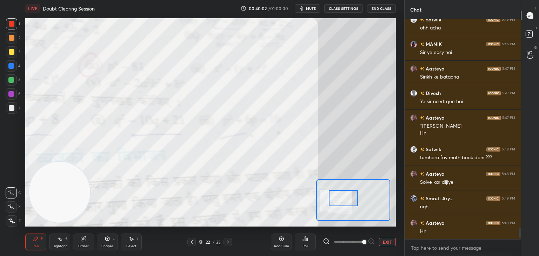
drag, startPoint x: 353, startPoint y: 201, endPoint x: 343, endPoint y: 199, distance: 10.9
click at [345, 200] on div at bounding box center [343, 198] width 29 height 16
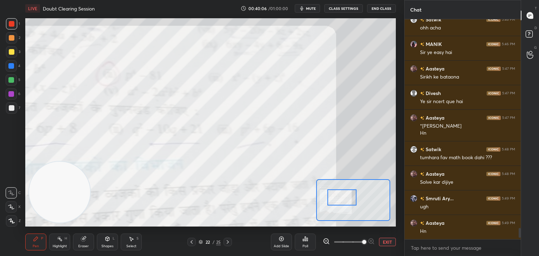
drag, startPoint x: 390, startPoint y: 242, endPoint x: 389, endPoint y: 229, distance: 12.7
click at [389, 242] on button "EXIT" at bounding box center [387, 242] width 17 height 8
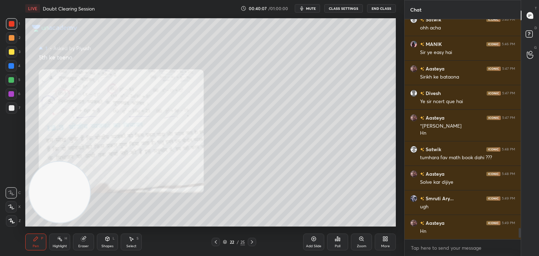
scroll to position [4158, 0]
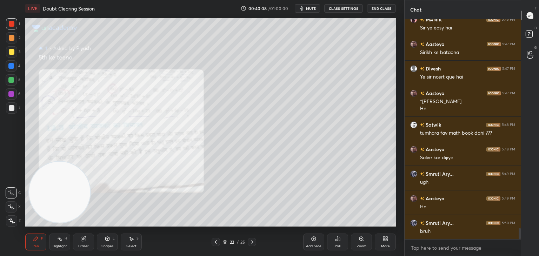
click at [11, 52] on div at bounding box center [12, 52] width 6 height 6
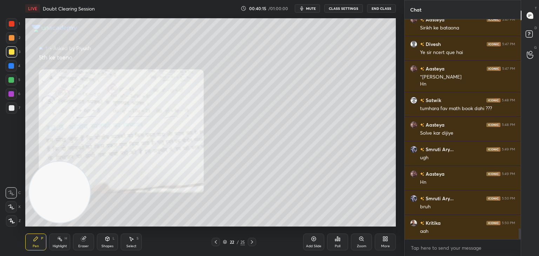
scroll to position [4207, 0]
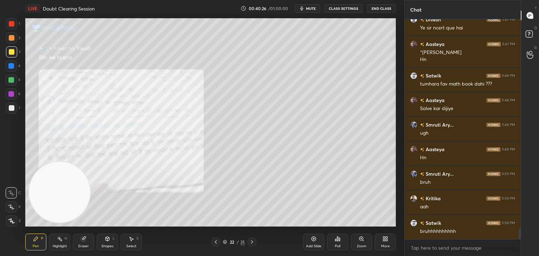
click at [84, 240] on div "Eraser" at bounding box center [83, 242] width 21 height 17
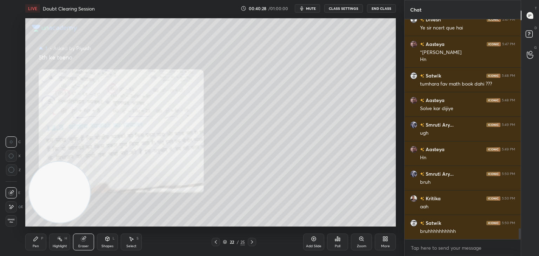
drag, startPoint x: 40, startPoint y: 242, endPoint x: 68, endPoint y: 208, distance: 43.9
click at [37, 241] on div "Pen P" at bounding box center [35, 242] width 21 height 17
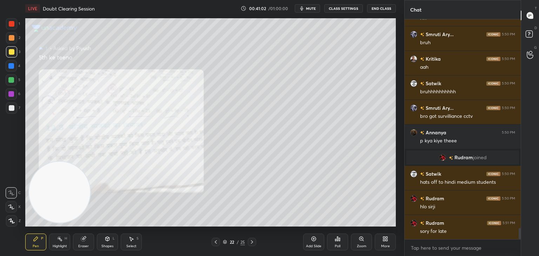
scroll to position [4143, 0]
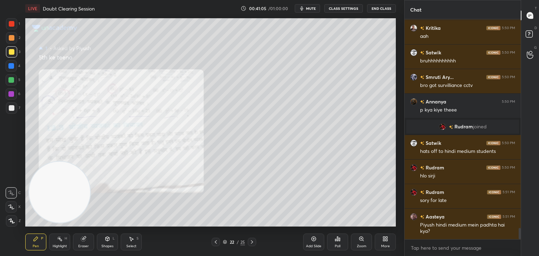
drag, startPoint x: 318, startPoint y: 239, endPoint x: 314, endPoint y: 236, distance: 4.0
click at [317, 239] on div "Add Slide" at bounding box center [313, 242] width 21 height 17
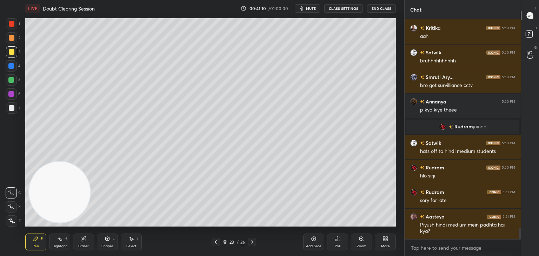
click at [214, 242] on icon at bounding box center [216, 242] width 6 height 6
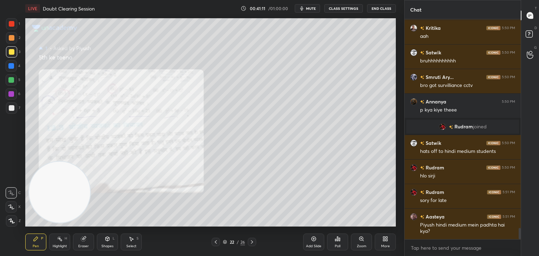
click at [252, 241] on icon at bounding box center [252, 242] width 6 height 6
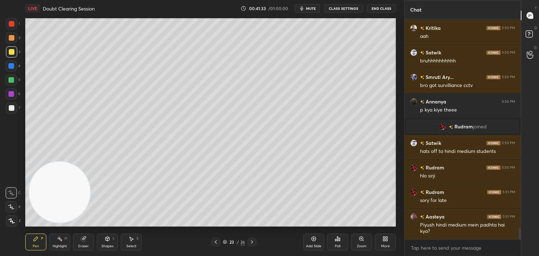
scroll to position [4167, 0]
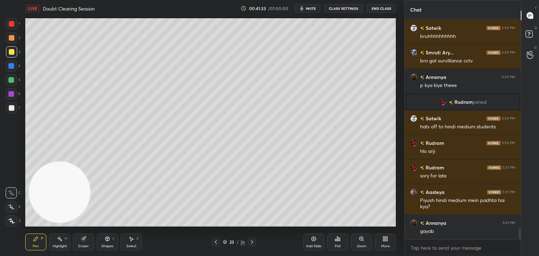
click at [251, 242] on icon at bounding box center [252, 242] width 6 height 6
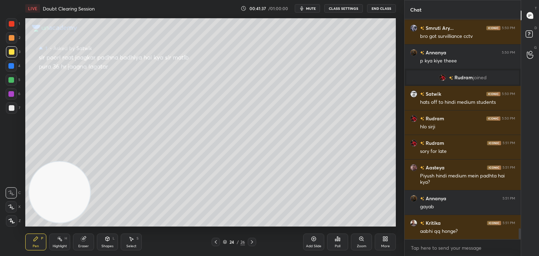
click at [365, 241] on div "Zoom" at bounding box center [361, 242] width 21 height 17
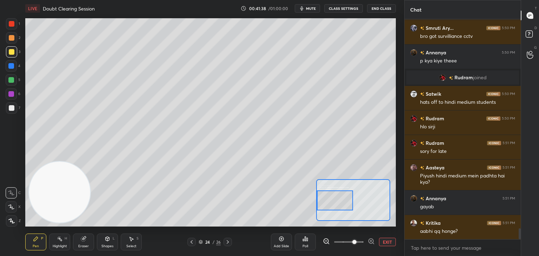
drag, startPoint x: 332, startPoint y: 203, endPoint x: 335, endPoint y: 198, distance: 5.4
click at [331, 199] on div at bounding box center [335, 201] width 37 height 20
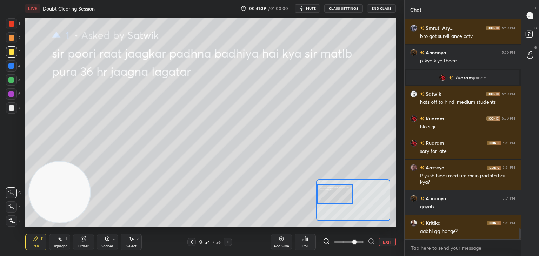
drag, startPoint x: 345, startPoint y: 199, endPoint x: 325, endPoint y: 194, distance: 20.5
click at [325, 194] on div at bounding box center [335, 194] width 37 height 20
click at [388, 240] on button "EXIT" at bounding box center [387, 242] width 17 height 8
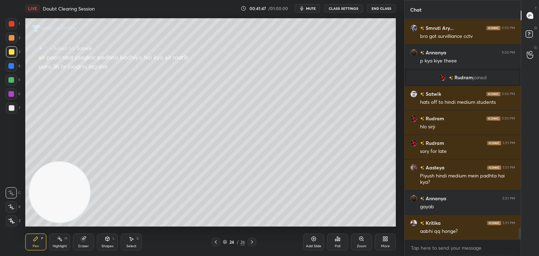
click at [254, 239] on icon at bounding box center [252, 242] width 6 height 6
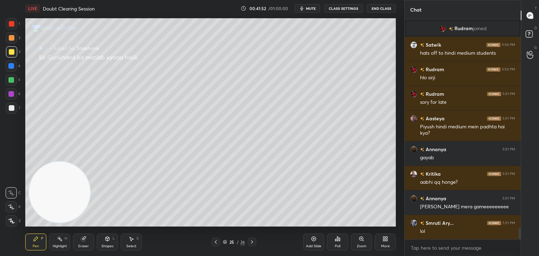
scroll to position [4266, 0]
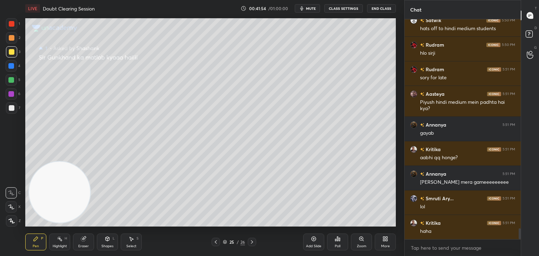
click at [359, 241] on icon at bounding box center [362, 239] width 6 height 6
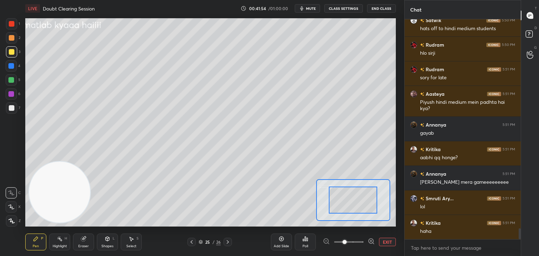
drag, startPoint x: 357, startPoint y: 243, endPoint x: 354, endPoint y: 240, distance: 4.0
click at [356, 243] on span at bounding box center [348, 242] width 29 height 11
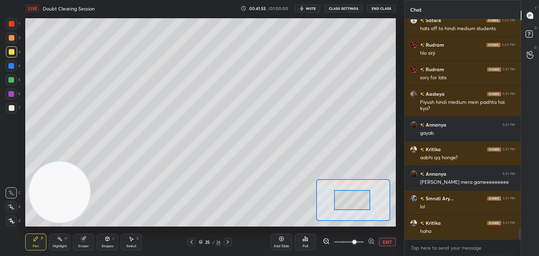
drag, startPoint x: 353, startPoint y: 205, endPoint x: 332, endPoint y: 200, distance: 21.1
click at [334, 201] on div at bounding box center [352, 200] width 37 height 20
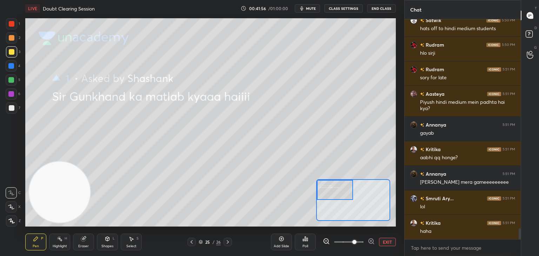
drag, startPoint x: 346, startPoint y: 201, endPoint x: 321, endPoint y: 194, distance: 26.2
click at [321, 194] on div at bounding box center [335, 190] width 37 height 20
click at [390, 242] on button "EXIT" at bounding box center [387, 242] width 17 height 8
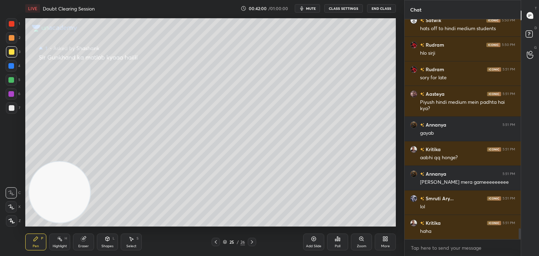
click at [251, 243] on icon at bounding box center [252, 242] width 6 height 6
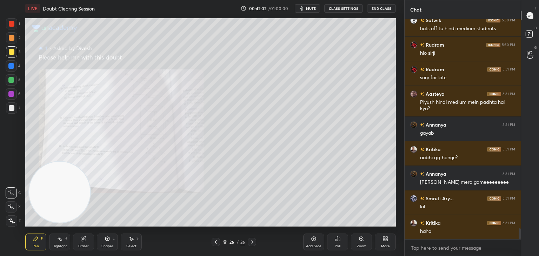
click at [359, 241] on icon at bounding box center [362, 239] width 6 height 6
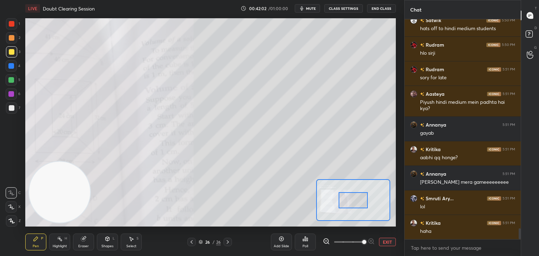
click at [357, 243] on span at bounding box center [348, 242] width 29 height 11
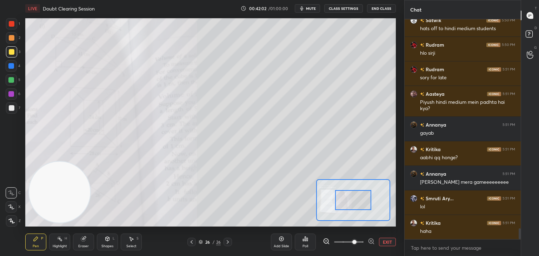
click at [357, 244] on span at bounding box center [354, 242] width 4 height 4
click at [357, 243] on span at bounding box center [354, 242] width 4 height 4
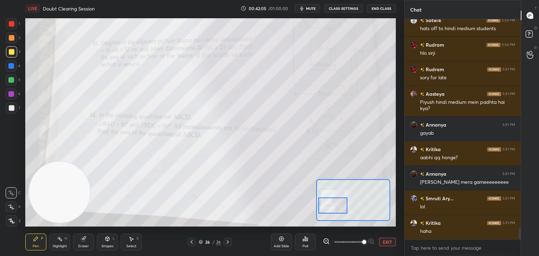
drag, startPoint x: 353, startPoint y: 204, endPoint x: 339, endPoint y: 211, distance: 16.0
click at [339, 211] on div at bounding box center [332, 206] width 29 height 16
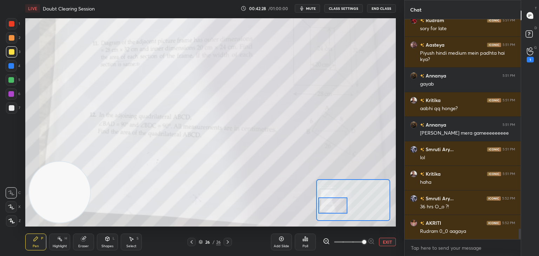
scroll to position [4339, 0]
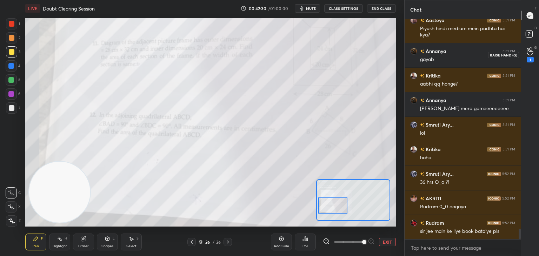
click at [534, 55] on div "1" at bounding box center [530, 54] width 14 height 13
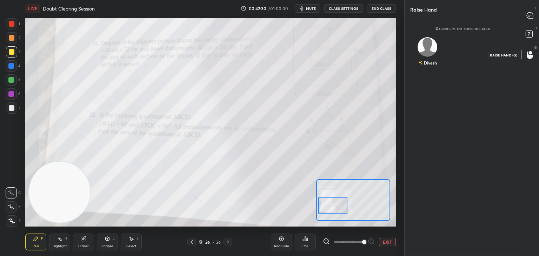
scroll to position [2, 2]
drag, startPoint x: 431, startPoint y: 47, endPoint x: 430, endPoint y: 64, distance: 17.2
click at [431, 47] on img "grid" at bounding box center [427, 44] width 14 height 14
click at [430, 72] on div "Divesh INVITE" at bounding box center [427, 55] width 35 height 44
drag, startPoint x: 429, startPoint y: 68, endPoint x: 483, endPoint y: 36, distance: 62.2
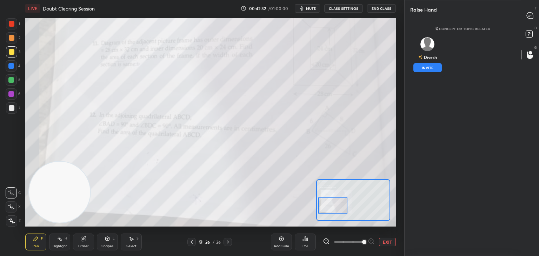
click at [429, 68] on button "INVITE" at bounding box center [427, 67] width 28 height 9
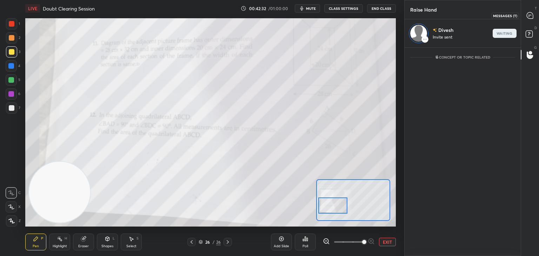
drag, startPoint x: 527, startPoint y: 14, endPoint x: 521, endPoint y: 16, distance: 6.5
click at [527, 15] on icon at bounding box center [530, 15] width 6 height 6
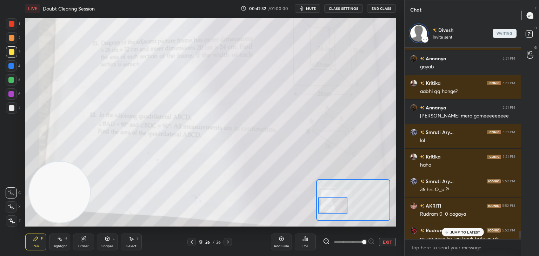
scroll to position [190, 114]
drag, startPoint x: 459, startPoint y: 232, endPoint x: 462, endPoint y: 229, distance: 3.7
click at [458, 232] on p "JUMP TO LATEST" at bounding box center [465, 232] width 30 height 4
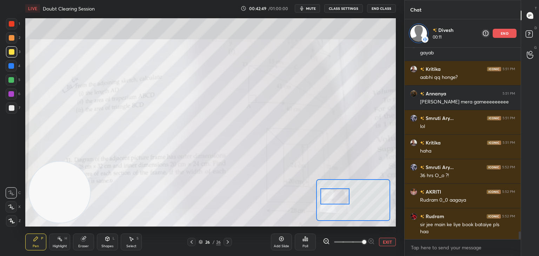
scroll to position [4551, 0]
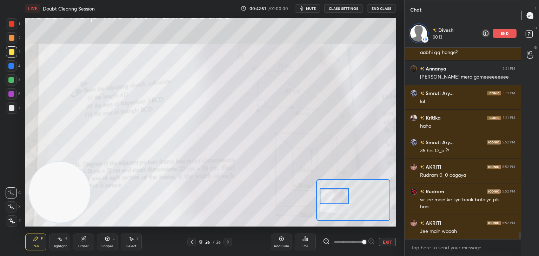
drag, startPoint x: 338, startPoint y: 201, endPoint x: 339, endPoint y: 192, distance: 9.2
click at [339, 192] on div at bounding box center [334, 196] width 29 height 16
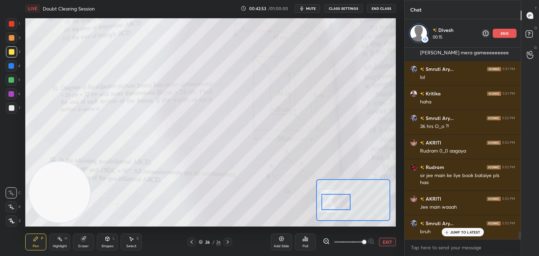
drag, startPoint x: 341, startPoint y: 195, endPoint x: 342, endPoint y: 201, distance: 5.7
click at [343, 201] on div at bounding box center [335, 202] width 29 height 16
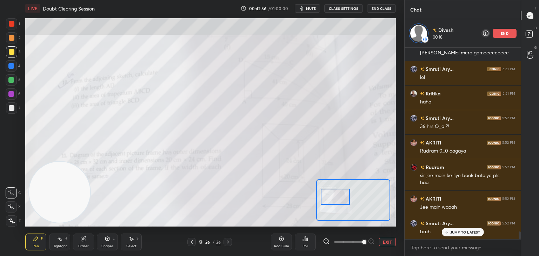
drag, startPoint x: 339, startPoint y: 202, endPoint x: 337, endPoint y: 195, distance: 6.5
click at [338, 197] on div at bounding box center [335, 197] width 29 height 16
click at [338, 195] on div at bounding box center [335, 197] width 29 height 16
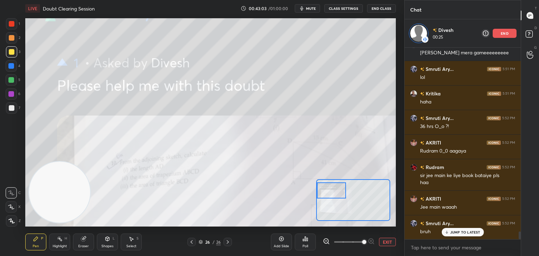
drag, startPoint x: 342, startPoint y: 197, endPoint x: 337, endPoint y: 191, distance: 7.9
click at [337, 191] on div at bounding box center [331, 191] width 29 height 16
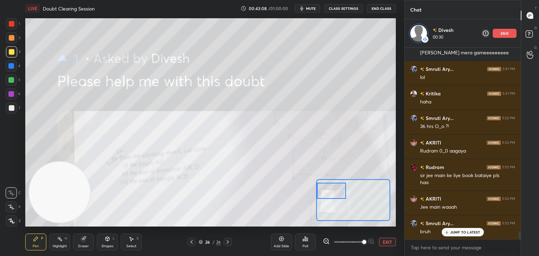
click at [506, 33] on p "end" at bounding box center [505, 34] width 8 height 4
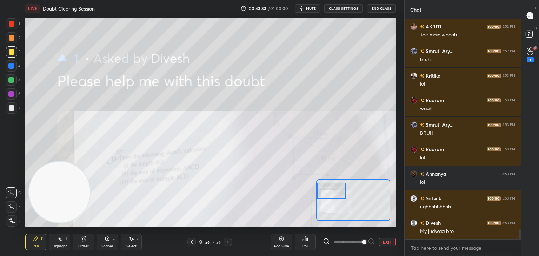
scroll to position [4744, 0]
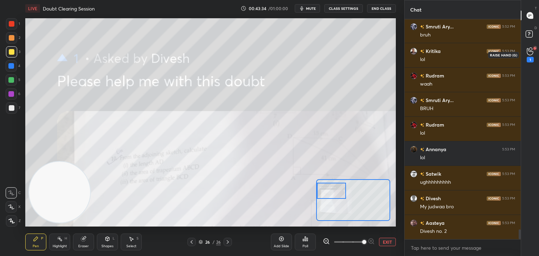
drag, startPoint x: 530, startPoint y: 54, endPoint x: 522, endPoint y: 54, distance: 7.7
click at [529, 53] on icon at bounding box center [530, 51] width 7 height 8
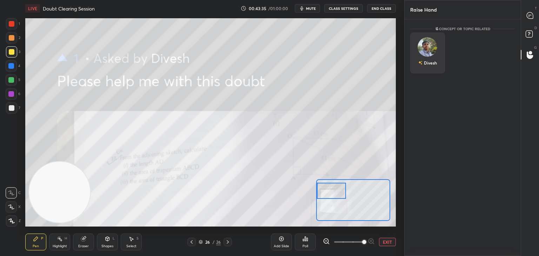
click at [431, 54] on div "Divesh" at bounding box center [427, 53] width 35 height 41
click at [426, 65] on button "INVITE" at bounding box center [427, 67] width 28 height 9
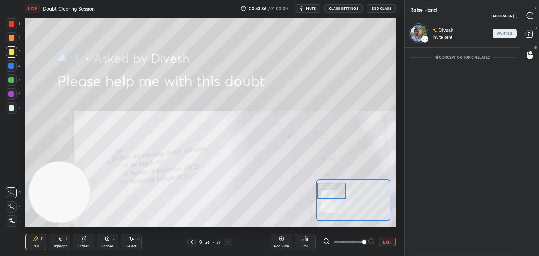
drag, startPoint x: 526, startPoint y: 21, endPoint x: 522, endPoint y: 22, distance: 4.3
click at [526, 21] on div at bounding box center [530, 15] width 14 height 13
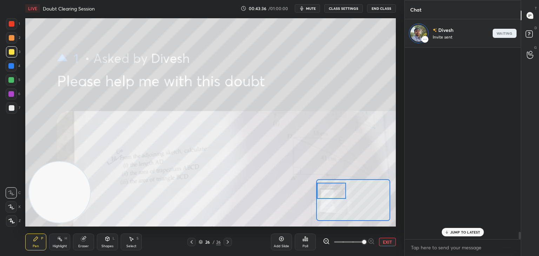
scroll to position [190, 114]
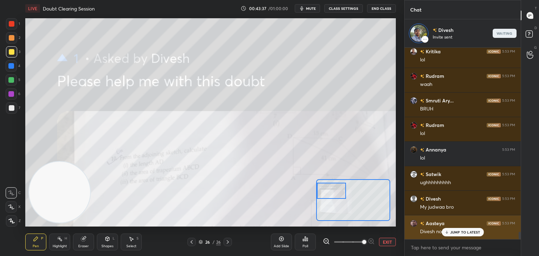
click at [458, 233] on p "JUMP TO LATEST" at bounding box center [465, 232] width 30 height 4
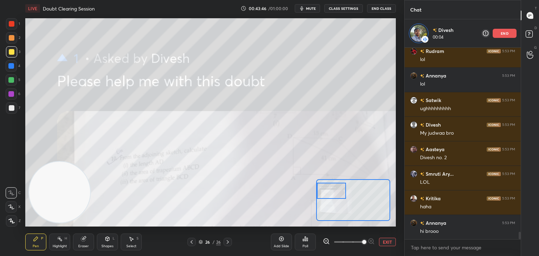
scroll to position [4870, 0]
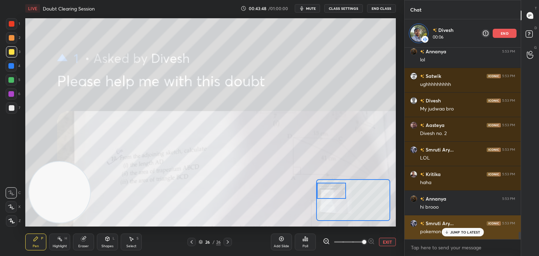
click at [451, 232] on p "JUMP TO LATEST" at bounding box center [465, 232] width 30 height 4
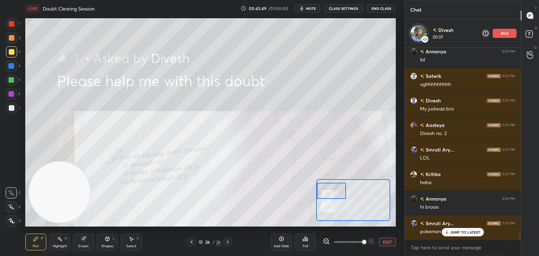
scroll to position [4901, 0]
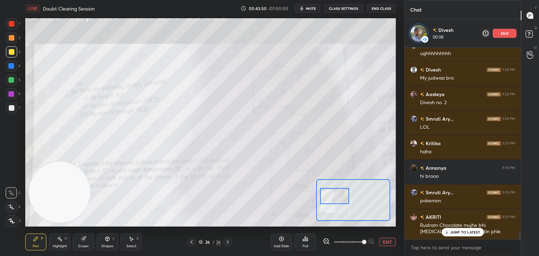
drag, startPoint x: 337, startPoint y: 193, endPoint x: 338, endPoint y: 197, distance: 4.6
click at [339, 197] on div at bounding box center [334, 196] width 29 height 16
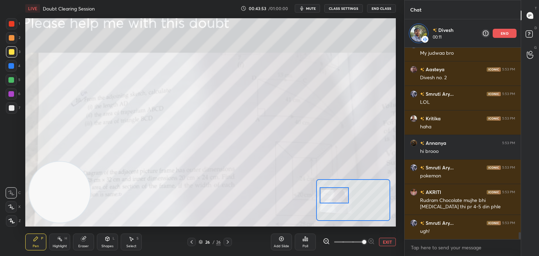
scroll to position [4950, 0]
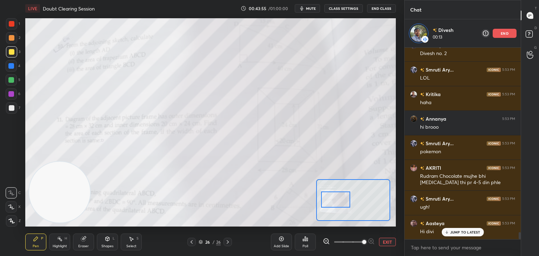
drag, startPoint x: 336, startPoint y: 197, endPoint x: 331, endPoint y: 193, distance: 6.2
click at [337, 201] on div at bounding box center [335, 200] width 29 height 16
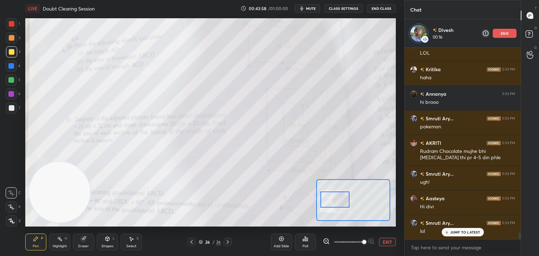
scroll to position [4999, 0]
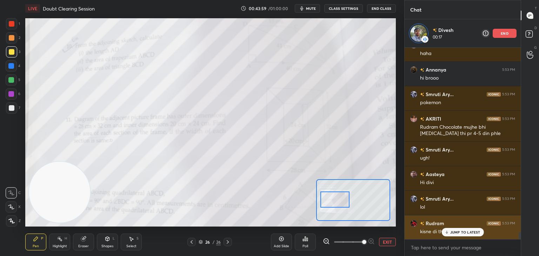
click at [454, 233] on p "JUMP TO LATEST" at bounding box center [465, 232] width 30 height 4
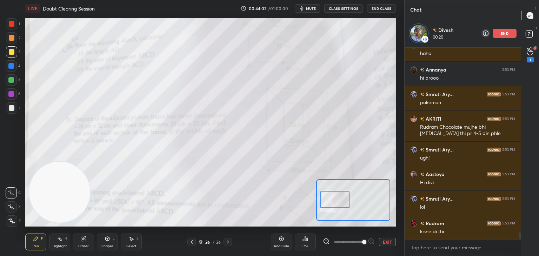
click at [413, 40] on div at bounding box center [419, 34] width 20 height 20
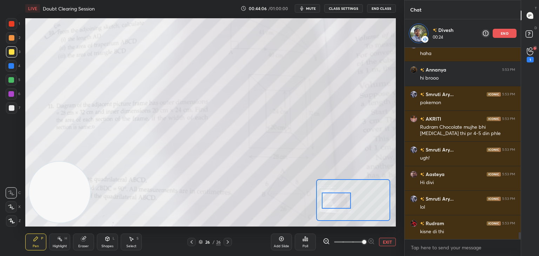
drag, startPoint x: 343, startPoint y: 200, endPoint x: 336, endPoint y: 180, distance: 21.4
click at [344, 201] on div at bounding box center [336, 201] width 29 height 16
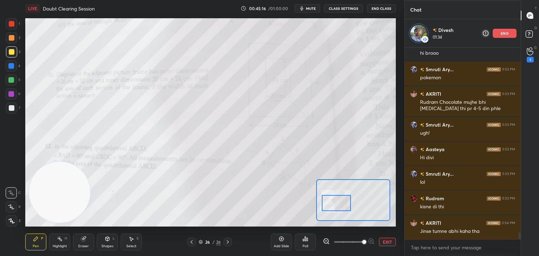
click at [343, 204] on div at bounding box center [336, 203] width 29 height 16
click at [385, 242] on button "EXIT" at bounding box center [387, 242] width 17 height 8
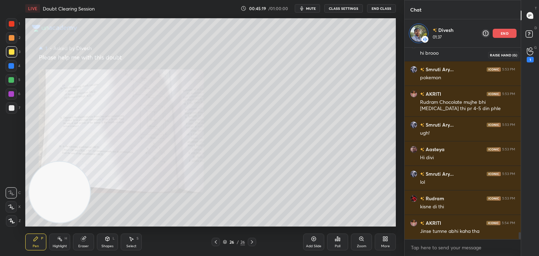
click at [529, 54] on icon at bounding box center [530, 51] width 7 height 8
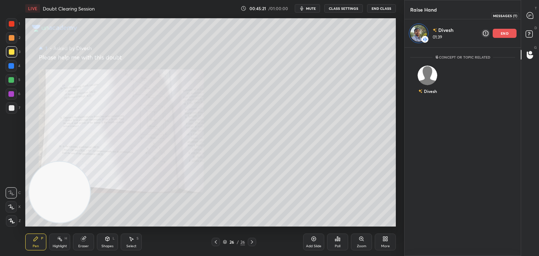
click at [531, 18] on icon at bounding box center [530, 15] width 6 height 6
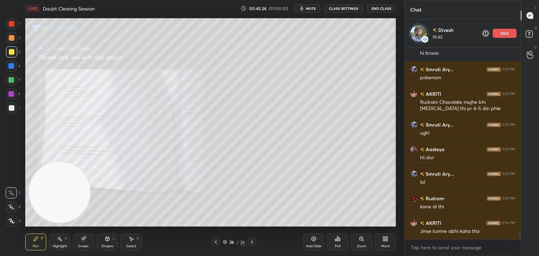
scroll to position [5048, 0]
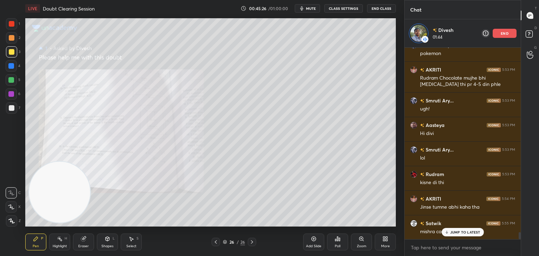
click at [450, 233] on div "JUMP TO LATEST" at bounding box center [463, 232] width 42 height 8
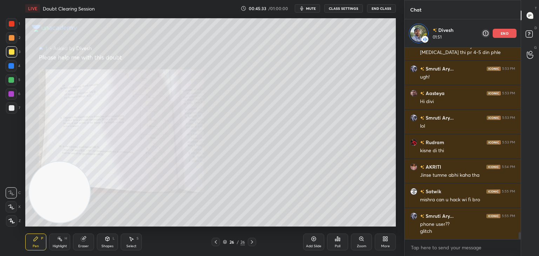
scroll to position [5087, 0]
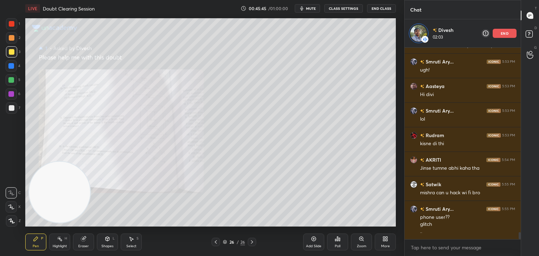
drag, startPoint x: 505, startPoint y: 31, endPoint x: 501, endPoint y: 32, distance: 4.3
click at [505, 32] on p "end" at bounding box center [505, 34] width 8 height 4
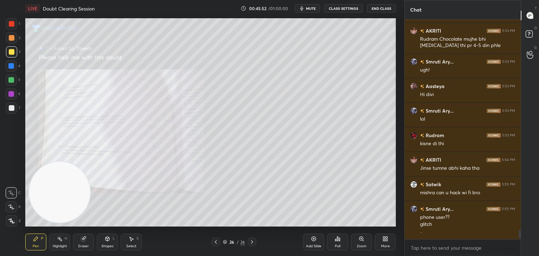
click at [251, 241] on icon at bounding box center [252, 242] width 6 height 6
click at [218, 245] on div at bounding box center [216, 242] width 8 height 8
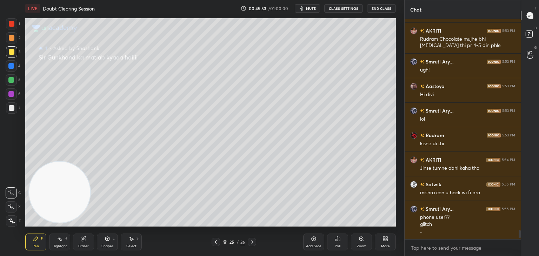
click at [251, 243] on icon at bounding box center [252, 242] width 6 height 6
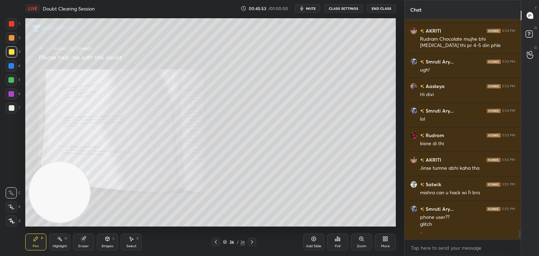
click at [252, 242] on icon at bounding box center [252, 242] width 6 height 6
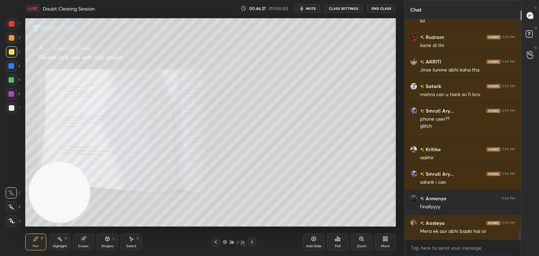
scroll to position [5164, 0]
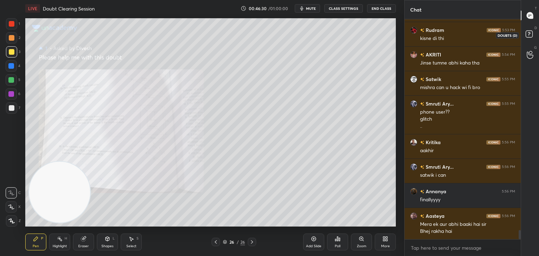
drag, startPoint x: 529, startPoint y: 29, endPoint x: 519, endPoint y: 39, distance: 14.6
click at [528, 32] on icon at bounding box center [530, 35] width 13 height 13
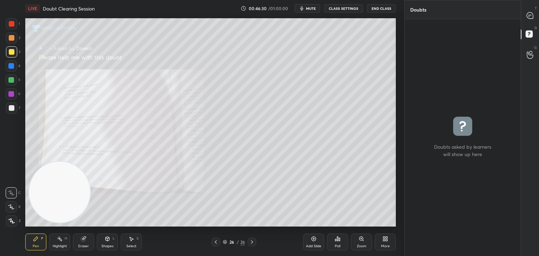
click at [528, 20] on div at bounding box center [530, 15] width 14 height 13
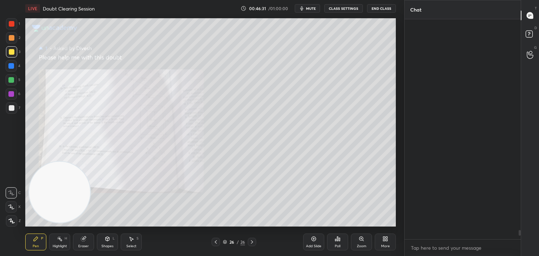
scroll to position [218, 114]
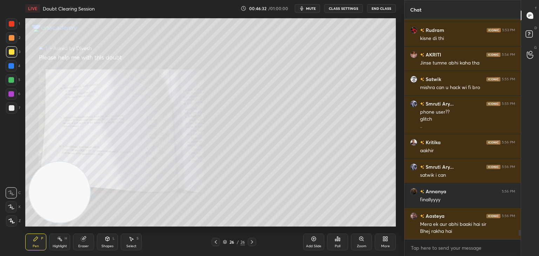
click at [215, 243] on icon at bounding box center [216, 242] width 6 height 6
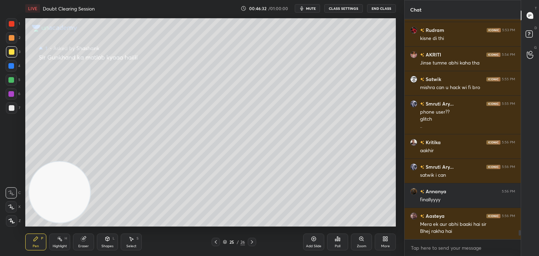
click at [216, 243] on icon at bounding box center [216, 242] width 6 height 6
click at [217, 243] on icon at bounding box center [216, 242] width 6 height 6
click at [218, 243] on icon at bounding box center [216, 242] width 6 height 6
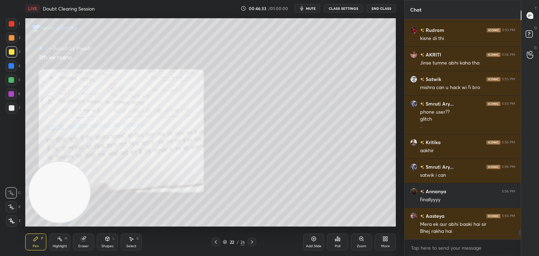
click at [218, 244] on icon at bounding box center [216, 242] width 6 height 6
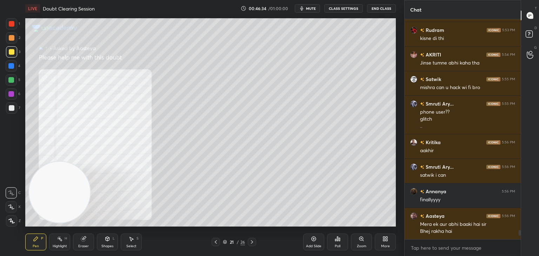
click at [219, 245] on div at bounding box center [216, 242] width 8 height 8
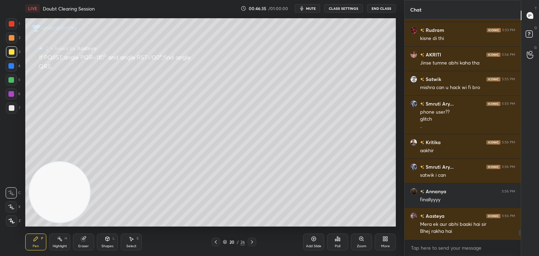
click at [250, 242] on icon at bounding box center [252, 242] width 6 height 6
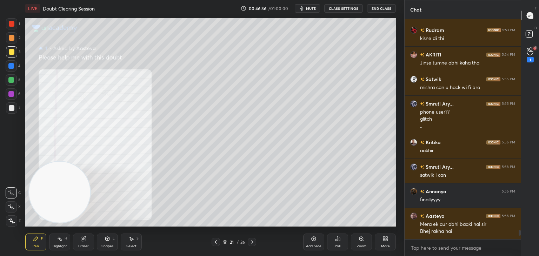
click at [213, 243] on icon at bounding box center [216, 242] width 6 height 6
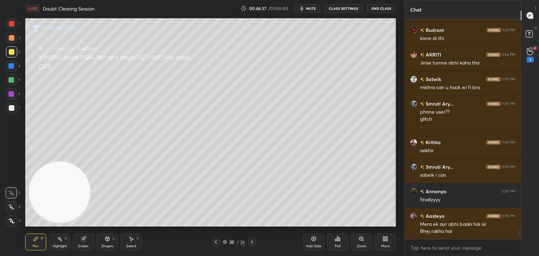
click at [252, 240] on icon at bounding box center [252, 242] width 6 height 6
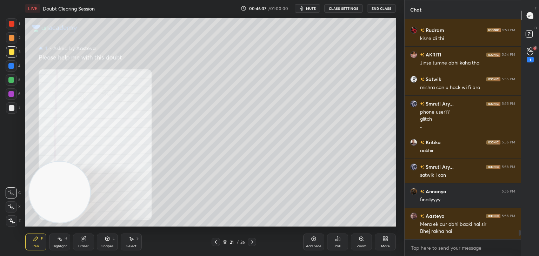
click at [253, 240] on icon at bounding box center [252, 242] width 6 height 6
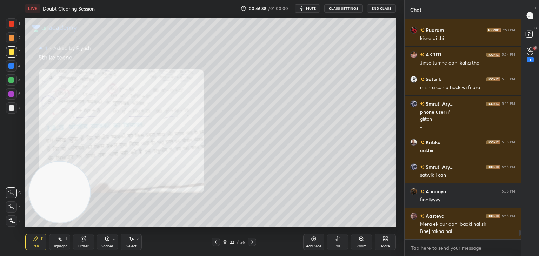
click at [253, 241] on icon at bounding box center [252, 242] width 6 height 6
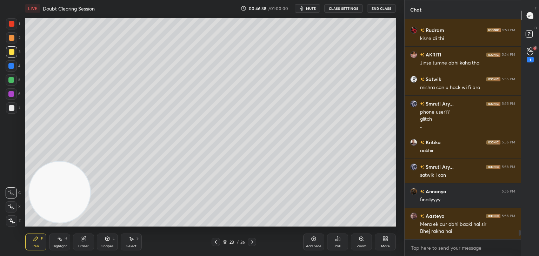
click at [253, 241] on icon at bounding box center [252, 242] width 6 height 6
click at [252, 242] on icon at bounding box center [252, 242] width 6 height 6
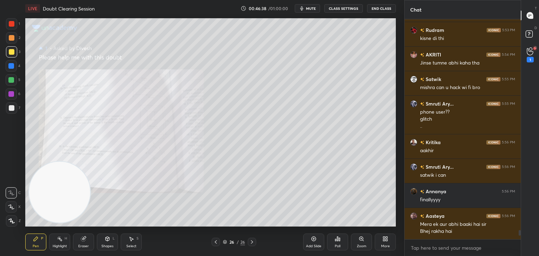
click at [252, 242] on icon at bounding box center [252, 242] width 6 height 6
click at [253, 242] on icon at bounding box center [252, 242] width 6 height 6
click at [532, 49] on div "1" at bounding box center [530, 54] width 14 height 13
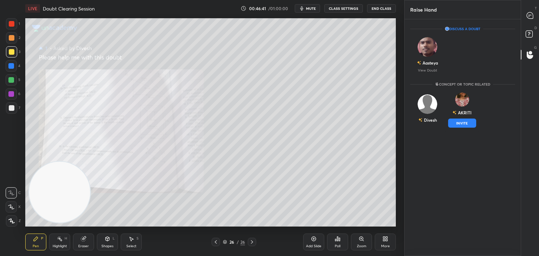
click at [449, 70] on div "Aasteya View Doubt" at bounding box center [462, 55] width 105 height 44
click at [462, 125] on button "INVITE" at bounding box center [462, 123] width 28 height 9
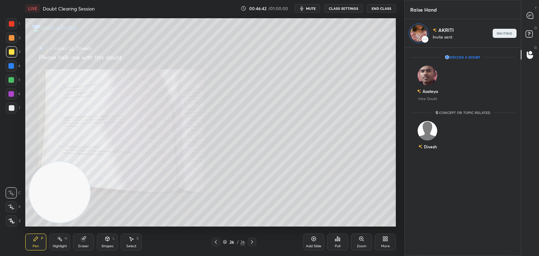
scroll to position [2, 2]
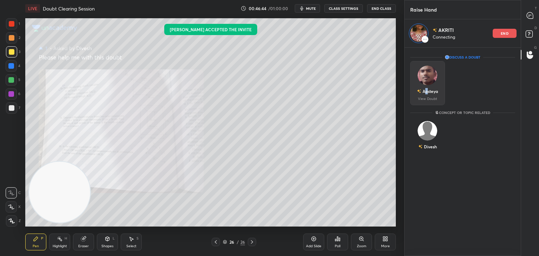
click at [425, 88] on div "Aasteya" at bounding box center [430, 91] width 15 height 6
click at [425, 82] on img "grid" at bounding box center [428, 76] width 20 height 20
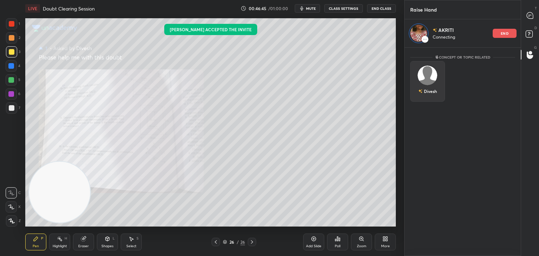
click at [425, 86] on div "Divesh" at bounding box center [427, 91] width 19 height 12
click at [426, 86] on div "Divesh" at bounding box center [427, 91] width 19 height 12
drag, startPoint x: 526, startPoint y: 18, endPoint x: 529, endPoint y: 17, distance: 3.7
click at [526, 18] on div at bounding box center [530, 15] width 14 height 13
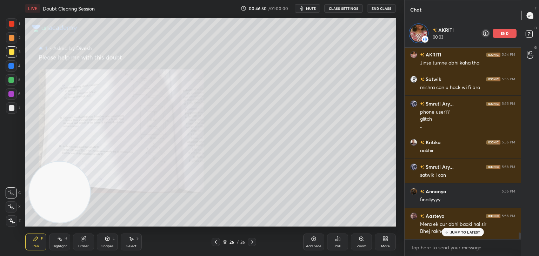
scroll to position [5217, 0]
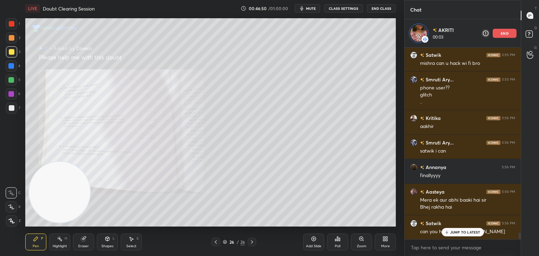
click at [310, 240] on div "Add Slide" at bounding box center [313, 242] width 21 height 17
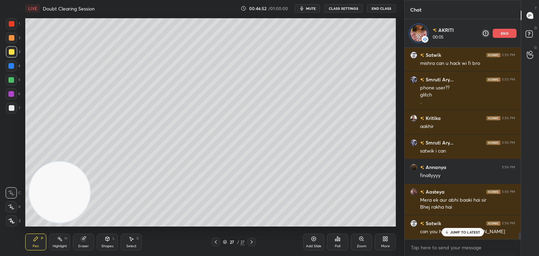
click at [105, 242] on div "Shapes L" at bounding box center [107, 242] width 21 height 17
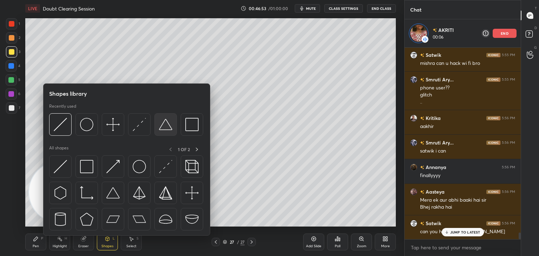
click at [167, 125] on img at bounding box center [165, 124] width 13 height 13
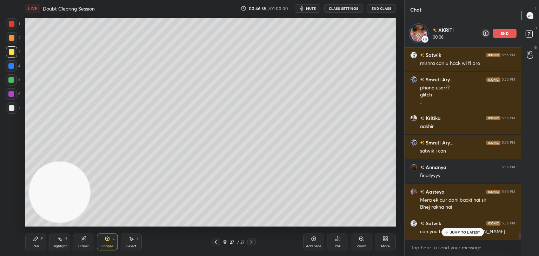
drag, startPoint x: 36, startPoint y: 242, endPoint x: 41, endPoint y: 232, distance: 10.5
click at [35, 242] on div "Pen P" at bounding box center [35, 242] width 21 height 17
click at [461, 233] on p "JUMP TO LATEST" at bounding box center [465, 232] width 30 height 4
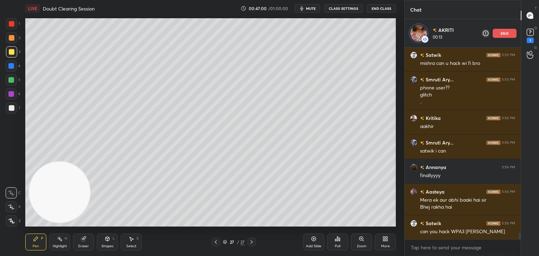
scroll to position [5247, 0]
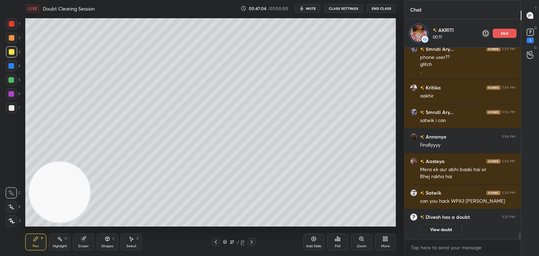
click at [100, 247] on div "Shapes L" at bounding box center [107, 242] width 21 height 17
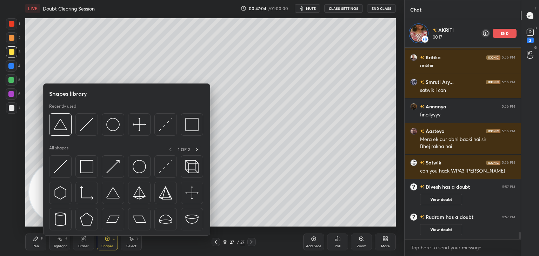
scroll to position [4756, 0]
click at [90, 125] on img at bounding box center [86, 124] width 13 height 13
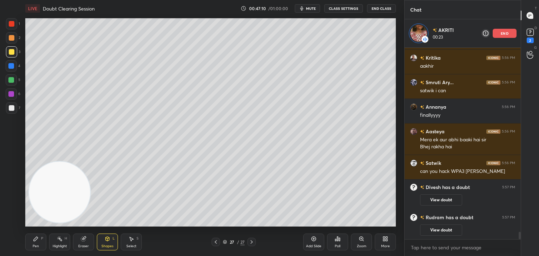
drag, startPoint x: 39, startPoint y: 236, endPoint x: 54, endPoint y: 215, distance: 26.4
click at [38, 237] on div "Pen P" at bounding box center [35, 242] width 21 height 17
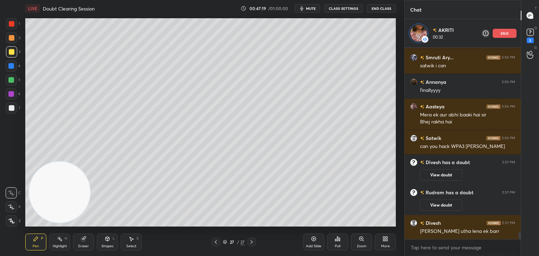
scroll to position [4812, 0]
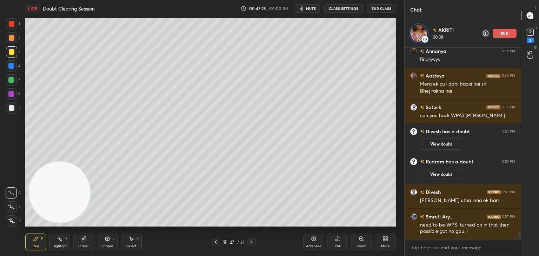
drag, startPoint x: 108, startPoint y: 238, endPoint x: 104, endPoint y: 237, distance: 4.4
click at [107, 238] on icon at bounding box center [108, 239] width 6 height 6
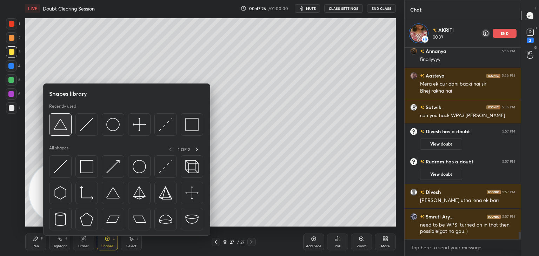
click at [64, 127] on img at bounding box center [60, 124] width 13 height 13
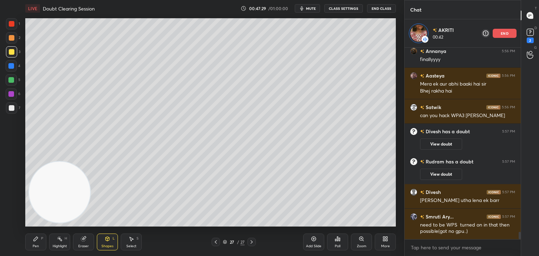
click at [35, 241] on icon at bounding box center [36, 239] width 6 height 6
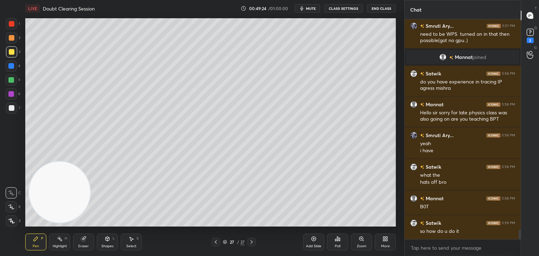
scroll to position [4954, 0]
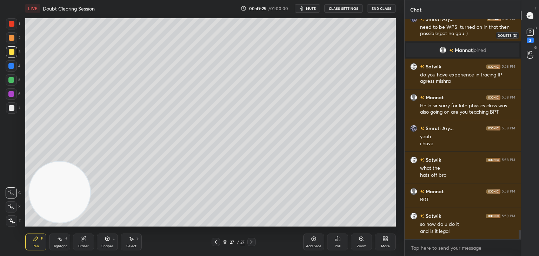
click at [528, 37] on div "2" at bounding box center [530, 35] width 11 height 16
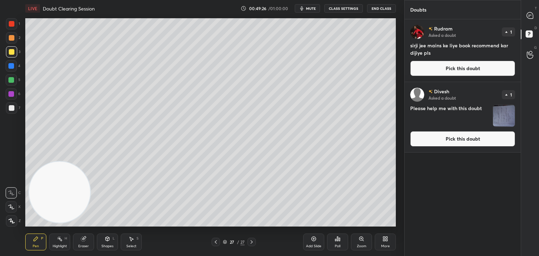
click at [436, 136] on button "Pick this doubt" at bounding box center [462, 138] width 105 height 15
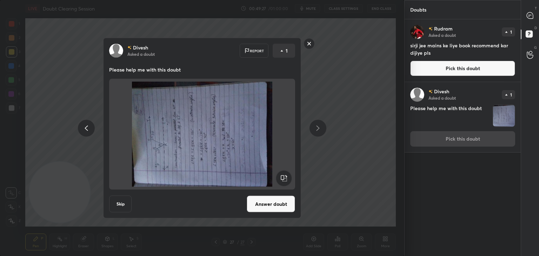
click at [286, 179] on rect at bounding box center [284, 179] width 16 height 16
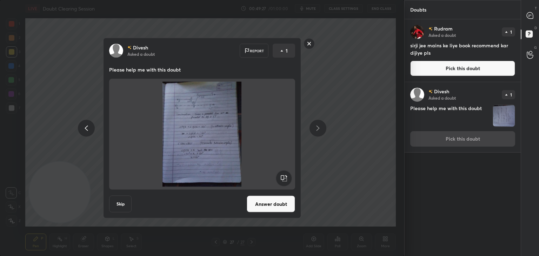
click at [268, 207] on button "Answer doubt" at bounding box center [271, 204] width 48 height 17
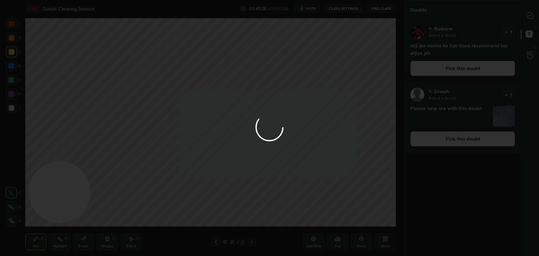
click at [446, 72] on div at bounding box center [269, 128] width 539 height 256
click at [449, 72] on div at bounding box center [269, 128] width 539 height 256
click at [450, 73] on div at bounding box center [269, 128] width 539 height 256
click at [453, 72] on div at bounding box center [269, 128] width 539 height 256
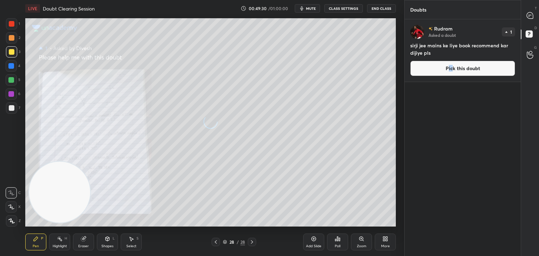
click at [449, 68] on button "Pick this doubt" at bounding box center [462, 68] width 105 height 15
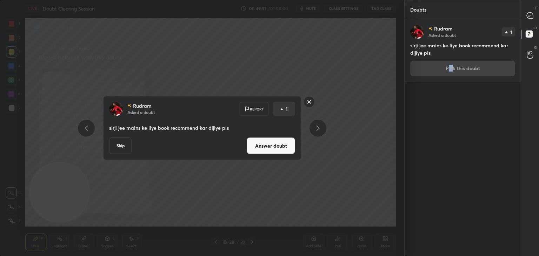
drag, startPoint x: 281, startPoint y: 141, endPoint x: 280, endPoint y: 135, distance: 5.7
click at [280, 141] on button "Answer doubt" at bounding box center [271, 146] width 48 height 17
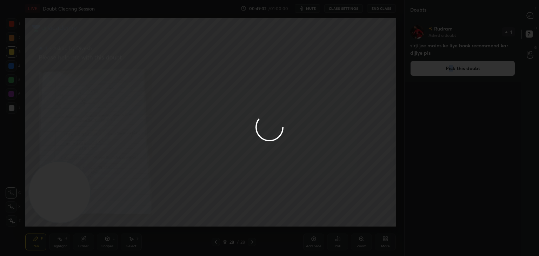
click at [530, 18] on div at bounding box center [269, 128] width 539 height 256
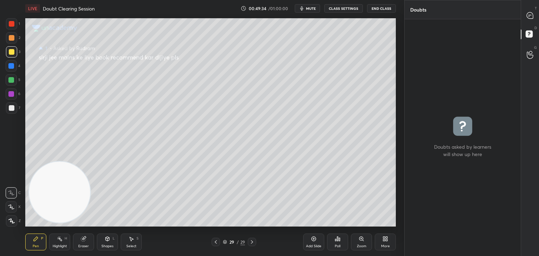
click at [527, 17] on icon at bounding box center [529, 15] width 7 height 7
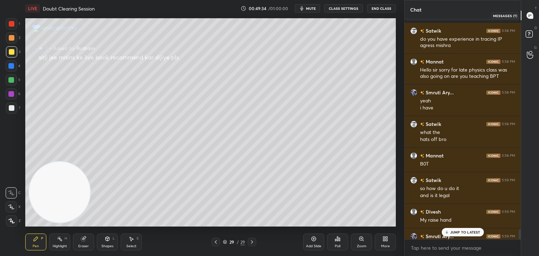
scroll to position [218, 114]
click at [453, 232] on p "JUMP TO LATEST" at bounding box center [465, 232] width 30 height 4
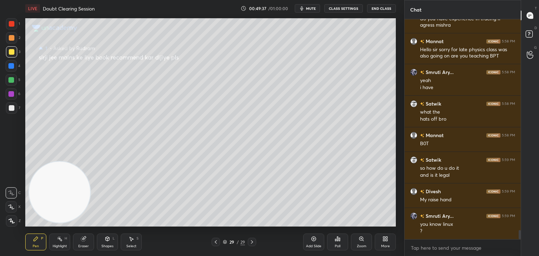
click at [216, 243] on icon at bounding box center [216, 242] width 6 height 6
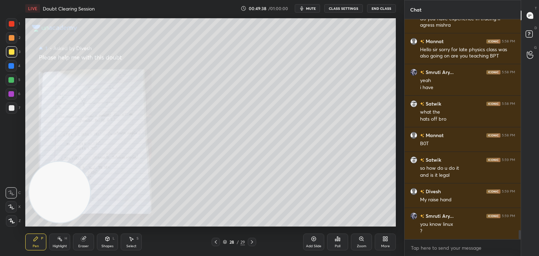
click at [251, 242] on icon at bounding box center [252, 242] width 6 height 6
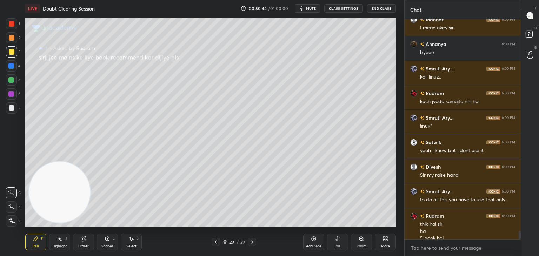
scroll to position [5627, 0]
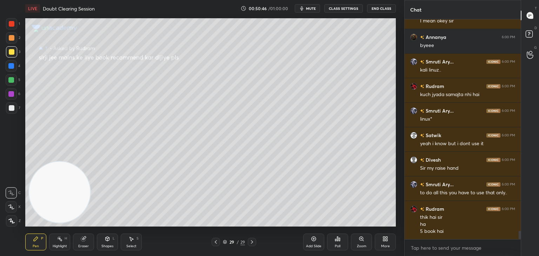
click at [214, 242] on icon at bounding box center [216, 242] width 6 height 6
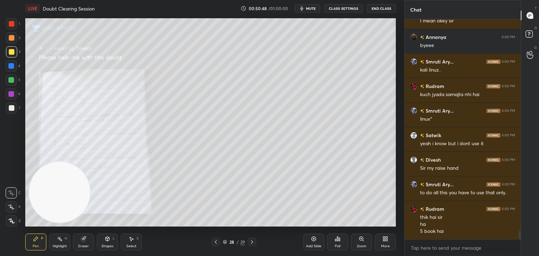
click at [358, 240] on div "Zoom" at bounding box center [361, 242] width 21 height 17
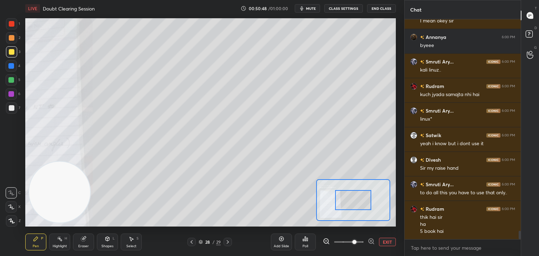
click at [355, 242] on span at bounding box center [348, 242] width 29 height 11
click at [357, 241] on span at bounding box center [354, 242] width 4 height 4
drag, startPoint x: 359, startPoint y: 205, endPoint x: 330, endPoint y: 205, distance: 29.8
click at [335, 206] on div at bounding box center [353, 200] width 37 height 20
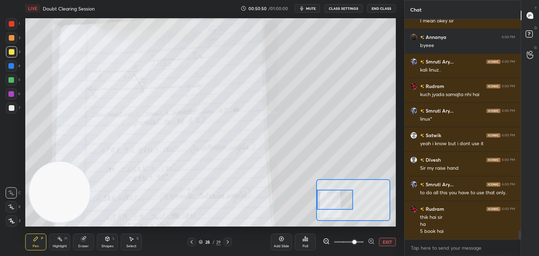
drag, startPoint x: 348, startPoint y: 200, endPoint x: 342, endPoint y: 198, distance: 6.0
click at [343, 199] on div at bounding box center [335, 200] width 37 height 20
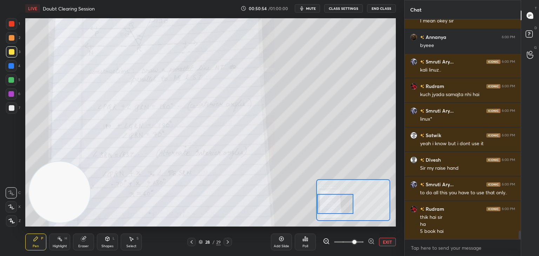
drag, startPoint x: 343, startPoint y: 204, endPoint x: 339, endPoint y: 200, distance: 5.7
click at [344, 207] on div at bounding box center [335, 204] width 37 height 20
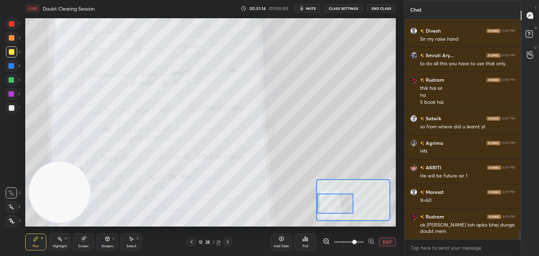
scroll to position [5781, 0]
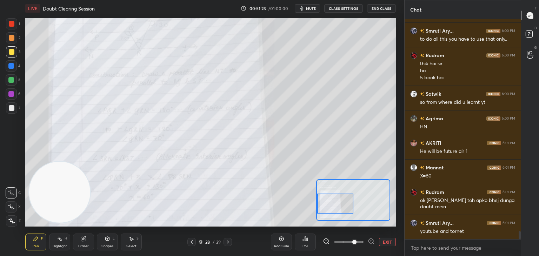
click at [228, 240] on div at bounding box center [228, 242] width 8 height 8
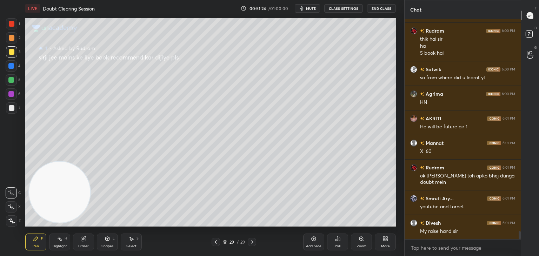
click at [249, 241] on icon at bounding box center [252, 242] width 6 height 6
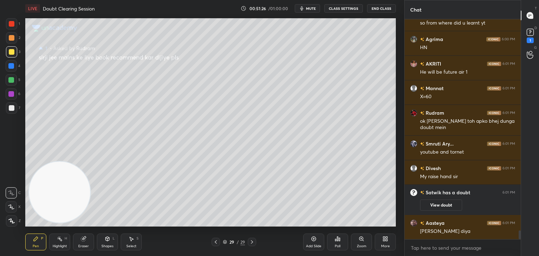
scroll to position [5376, 0]
drag, startPoint x: 440, startPoint y: 205, endPoint x: 449, endPoint y: 190, distance: 18.1
click at [438, 206] on button "View doubt" at bounding box center [441, 205] width 42 height 11
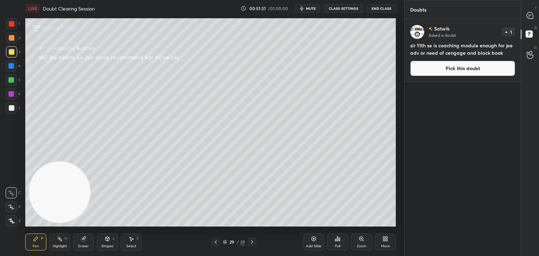
click at [441, 64] on button "Pick this doubt" at bounding box center [462, 68] width 105 height 15
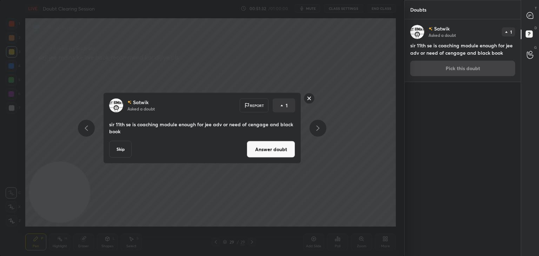
click at [264, 154] on button "Answer doubt" at bounding box center [271, 149] width 48 height 17
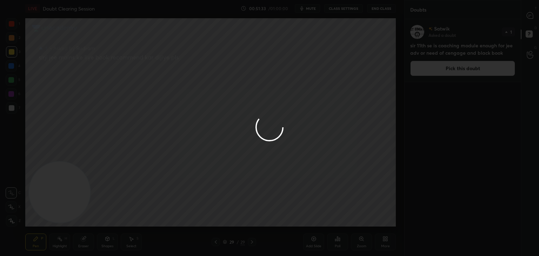
click at [528, 23] on div at bounding box center [269, 128] width 539 height 256
click at [527, 22] on div at bounding box center [269, 128] width 539 height 256
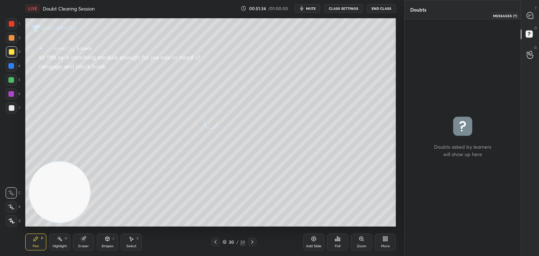
click at [527, 20] on div at bounding box center [530, 15] width 14 height 13
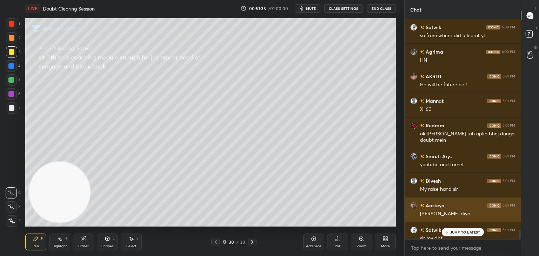
scroll to position [5566, 0]
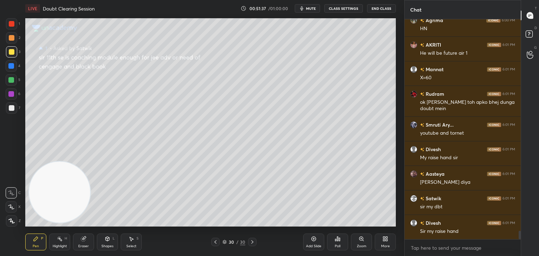
click at [533, 47] on div "G Raise Hand (G)" at bounding box center [530, 55] width 18 height 20
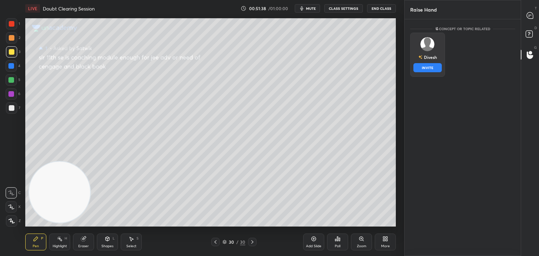
click at [412, 55] on div "Divesh INVITE" at bounding box center [427, 55] width 35 height 44
click at [422, 68] on button "INVITE" at bounding box center [427, 67] width 28 height 9
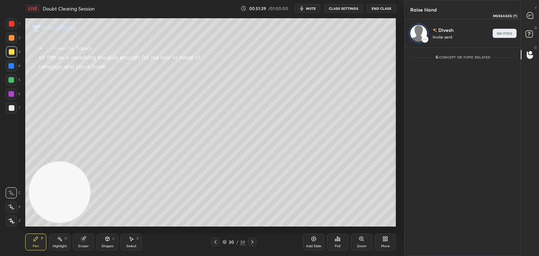
click at [522, 16] on div "T Messages (T)" at bounding box center [530, 16] width 18 height 20
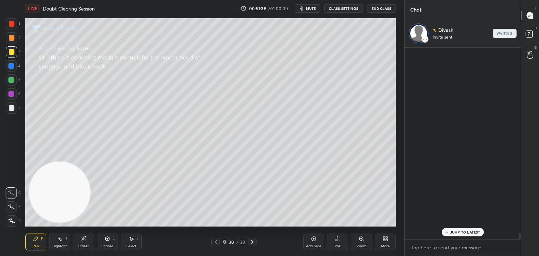
scroll to position [190, 114]
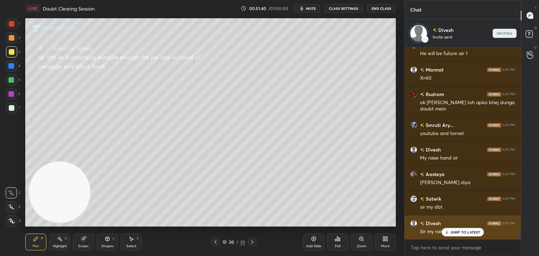
click at [462, 232] on p "JUMP TO LATEST" at bounding box center [465, 232] width 30 height 4
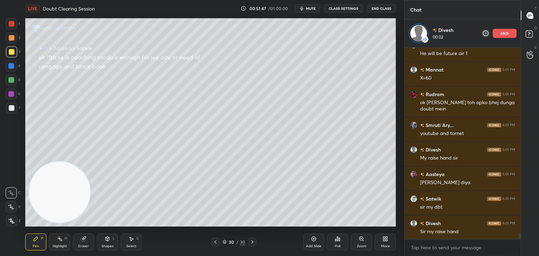
click at [531, 20] on div at bounding box center [530, 15] width 14 height 13
click at [530, 20] on div at bounding box center [530, 15] width 14 height 13
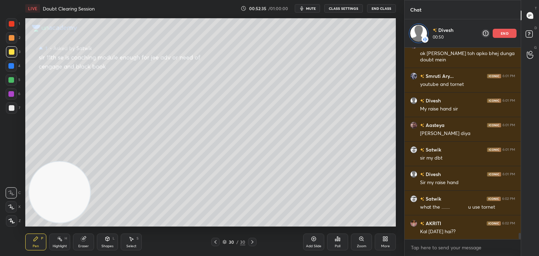
scroll to position [5669, 0]
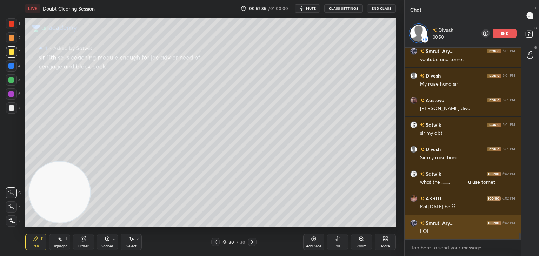
click at [453, 232] on div "Rudram 6:01 PM ok sir nhi aata hoga toh apko bhej dunga doubt mein [PERSON_NAME…" at bounding box center [463, 144] width 116 height 192
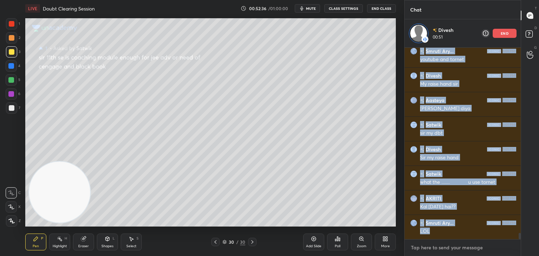
click at [438, 247] on textarea at bounding box center [462, 247] width 105 height 11
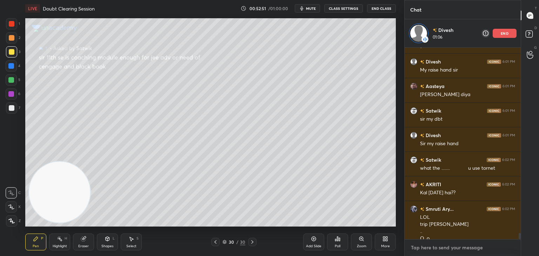
scroll to position [5690, 0]
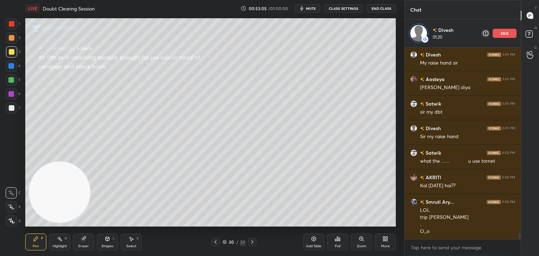
click at [501, 33] on p "end" at bounding box center [505, 34] width 8 height 4
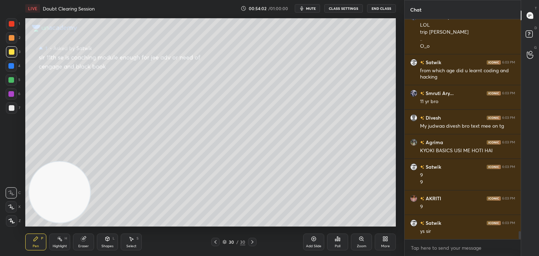
scroll to position [5871, 0]
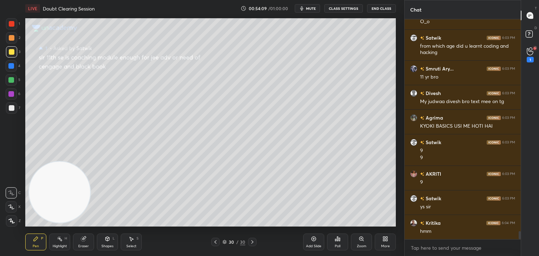
click at [528, 59] on div "1" at bounding box center [530, 60] width 7 height 6
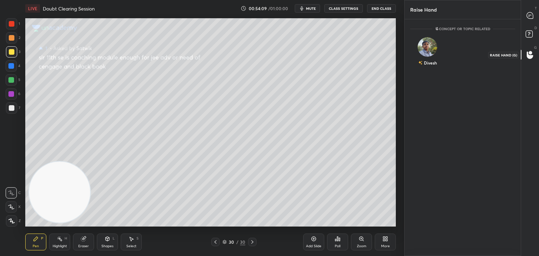
scroll to position [2, 2]
drag, startPoint x: 529, startPoint y: 15, endPoint x: 520, endPoint y: 18, distance: 9.2
click at [528, 13] on icon at bounding box center [530, 15] width 6 height 6
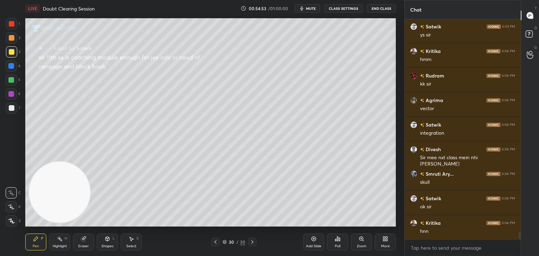
scroll to position [6068, 0]
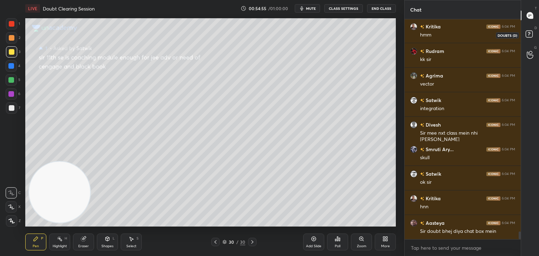
click at [527, 32] on rect at bounding box center [529, 34] width 7 height 7
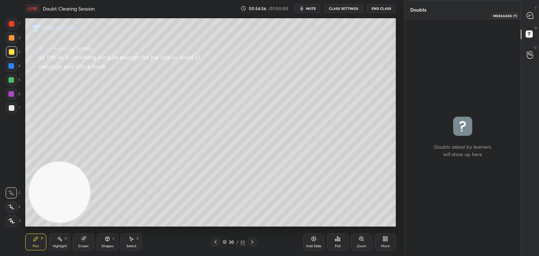
click at [530, 14] on icon at bounding box center [530, 15] width 6 height 6
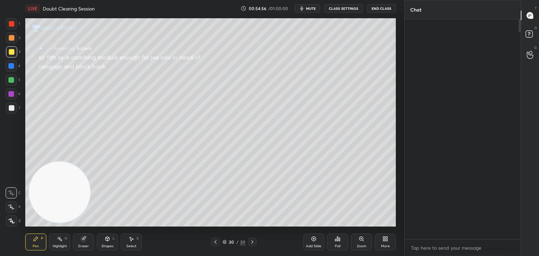
scroll to position [218, 114]
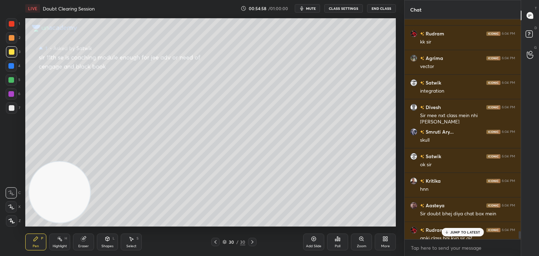
drag, startPoint x: 452, startPoint y: 232, endPoint x: 446, endPoint y: 220, distance: 13.3
click at [452, 232] on p "JUMP TO LATEST" at bounding box center [465, 232] width 30 height 4
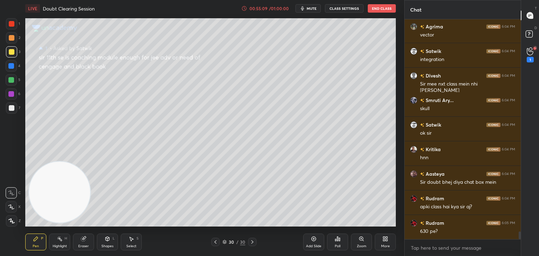
scroll to position [6148, 0]
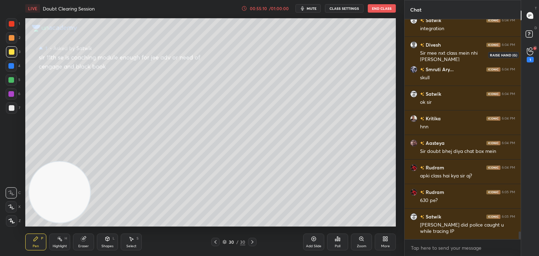
click at [531, 56] on div "1" at bounding box center [530, 54] width 7 height 15
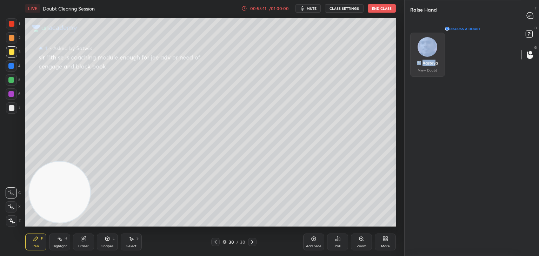
drag, startPoint x: 435, startPoint y: 57, endPoint x: 431, endPoint y: 60, distance: 5.2
click at [434, 56] on div "Aasteya View Doubt" at bounding box center [427, 55] width 35 height 44
click at [430, 65] on div "Aasteya" at bounding box center [430, 63] width 15 height 6
click at [431, 66] on div "Aasteya" at bounding box center [427, 63] width 21 height 12
click at [430, 71] on p "View Doubt" at bounding box center [427, 71] width 19 height 4
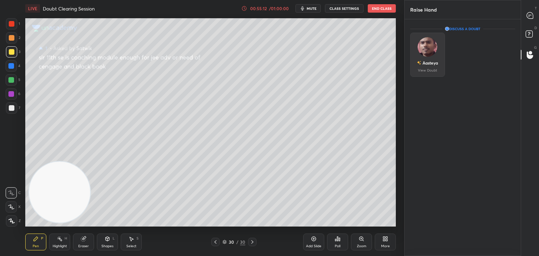
click at [430, 73] on div "Aasteya View Doubt" at bounding box center [427, 55] width 35 height 44
drag, startPoint x: 433, startPoint y: 73, endPoint x: 465, endPoint y: 50, distance: 39.2
click at [432, 72] on div "Aasteya View Doubt" at bounding box center [427, 55] width 35 height 44
click at [531, 19] on div at bounding box center [530, 15] width 14 height 13
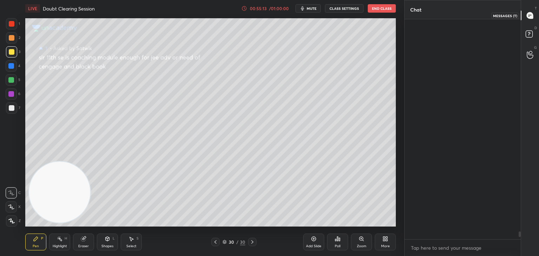
scroll to position [218, 114]
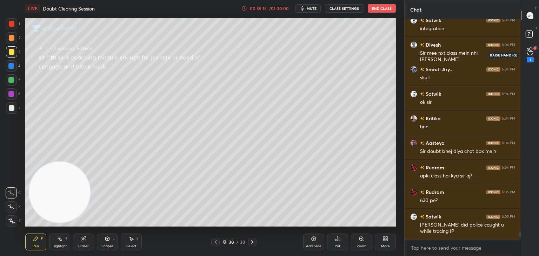
click at [532, 52] on icon at bounding box center [530, 51] width 7 height 8
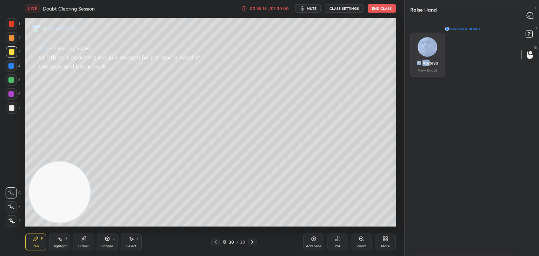
drag, startPoint x: 427, startPoint y: 57, endPoint x: 423, endPoint y: 59, distance: 4.8
click at [427, 56] on div "Aasteya View Doubt" at bounding box center [427, 55] width 35 height 44
click at [424, 60] on div "Aasteya" at bounding box center [430, 63] width 15 height 6
click at [432, 69] on p "View Doubt" at bounding box center [427, 71] width 19 height 4
click at [433, 72] on p "View Doubt" at bounding box center [427, 71] width 19 height 4
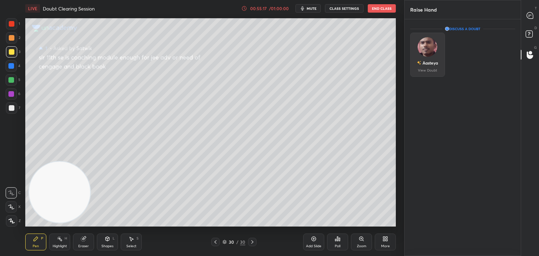
click at [437, 69] on div "Aasteya View Doubt" at bounding box center [427, 55] width 35 height 44
click at [439, 71] on div "Aasteya View Doubt" at bounding box center [427, 55] width 35 height 44
click at [433, 68] on div "Aasteya View Doubt" at bounding box center [427, 55] width 35 height 44
click at [433, 67] on div "Aasteya" at bounding box center [427, 63] width 21 height 12
click at [437, 66] on div "Aasteya View Doubt" at bounding box center [427, 55] width 35 height 44
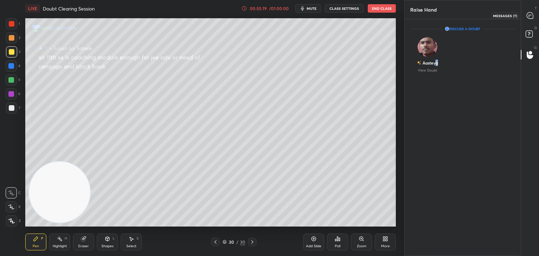
drag, startPoint x: 531, startPoint y: 15, endPoint x: 528, endPoint y: 14, distance: 4.0
click at [531, 15] on icon at bounding box center [529, 15] width 7 height 7
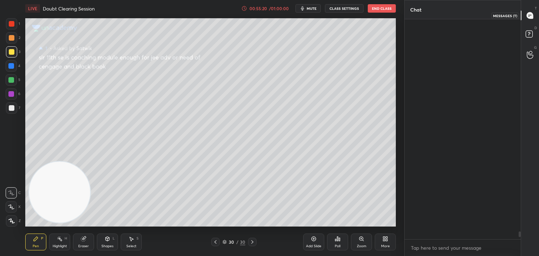
scroll to position [218, 114]
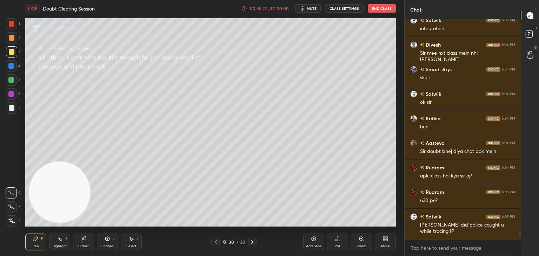
click at [313, 8] on span "mute" at bounding box center [312, 8] width 10 height 5
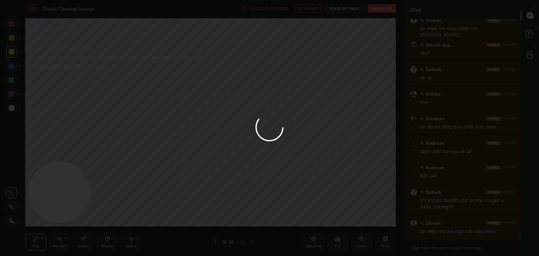
scroll to position [6197, 0]
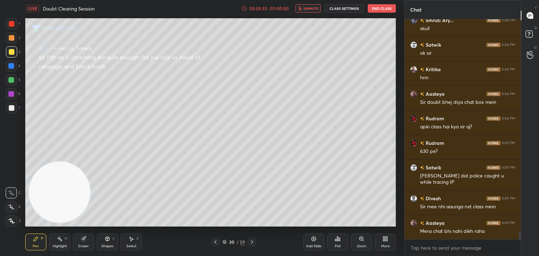
click at [306, 6] on span "unmute" at bounding box center [311, 8] width 15 height 5
click at [531, 51] on div at bounding box center [530, 54] width 14 height 13
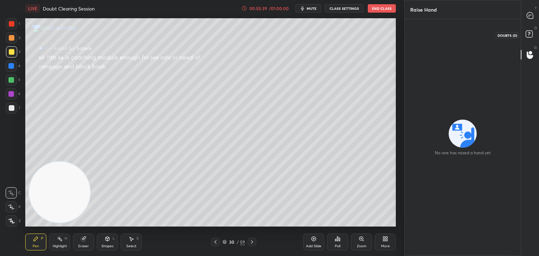
click at [529, 36] on icon at bounding box center [530, 35] width 13 height 13
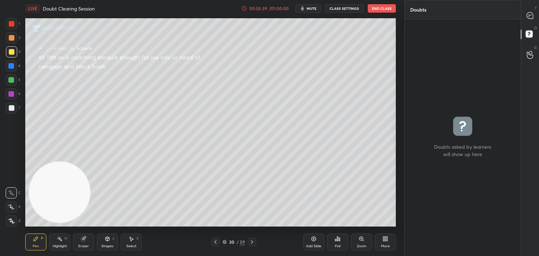
click at [529, 13] on icon at bounding box center [530, 15] width 6 height 6
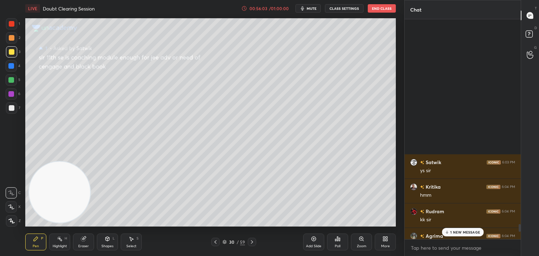
scroll to position [6301, 0]
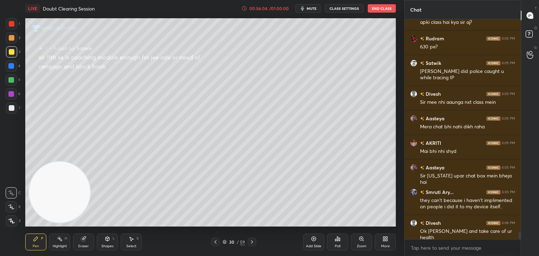
drag, startPoint x: 519, startPoint y: 235, endPoint x: 517, endPoint y: 265, distance: 30.0
click at [517, 0] on html "1 2 3 4 5 6 7 C X Z C X Z E E Erase all H H LIVE Doubt Clearing Session 00:56:0…" at bounding box center [269, 0] width 539 height 0
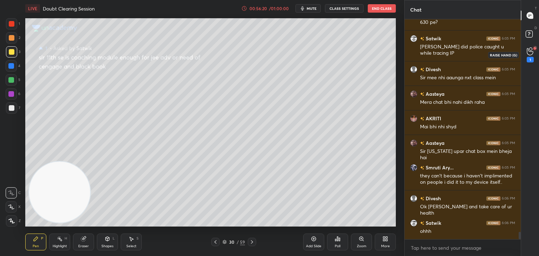
click at [529, 51] on icon at bounding box center [530, 51] width 6 height 7
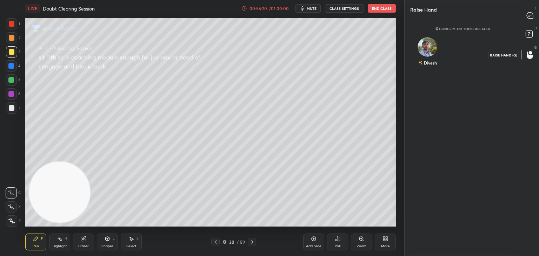
scroll to position [2, 2]
click at [434, 50] on div "Divesh INVITE" at bounding box center [427, 55] width 35 height 44
click at [427, 68] on button "INVITE" at bounding box center [427, 67] width 28 height 9
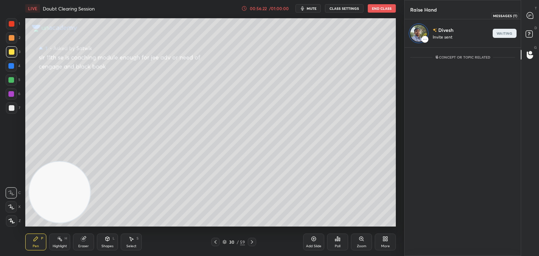
drag, startPoint x: 532, startPoint y: 21, endPoint x: 518, endPoint y: 23, distance: 14.2
click at [531, 20] on div at bounding box center [530, 15] width 14 height 13
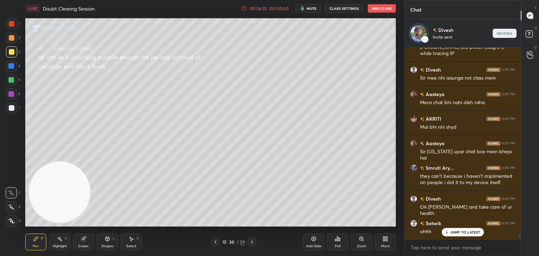
scroll to position [6379, 0]
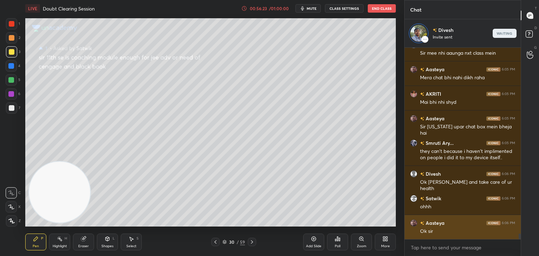
click at [449, 232] on div "Satwik 6:05 PM [PERSON_NAME] did police caught u while tracing IP Divesh 6:05 P…" at bounding box center [463, 144] width 116 height 192
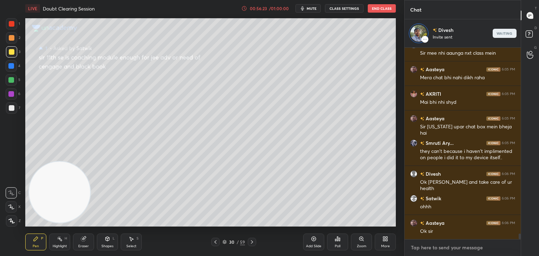
click at [443, 250] on textarea at bounding box center [462, 247] width 105 height 11
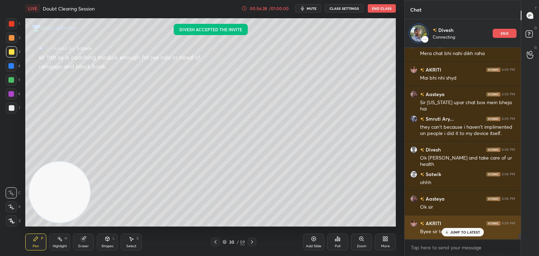
click at [448, 232] on icon at bounding box center [446, 232] width 5 height 4
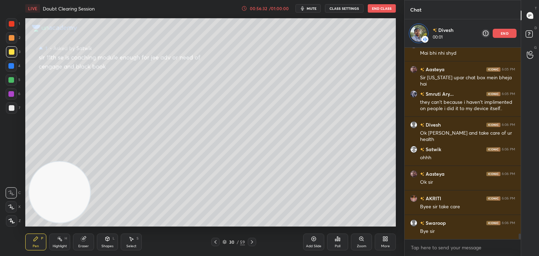
scroll to position [6452, 0]
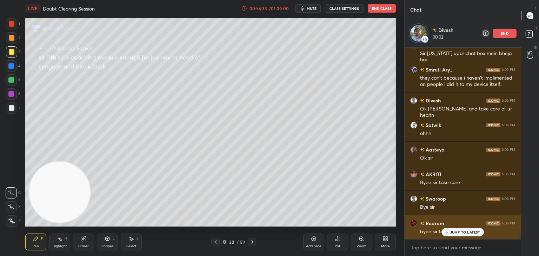
click at [447, 233] on icon at bounding box center [446, 232] width 5 height 4
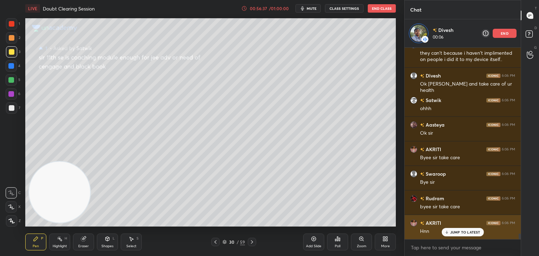
scroll to position [6501, 0]
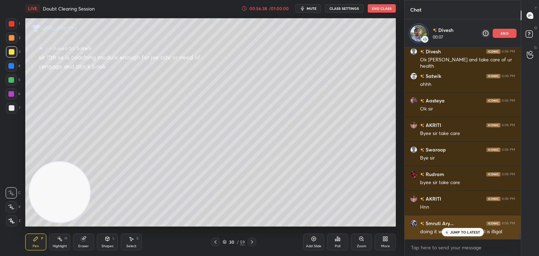
click at [450, 233] on div "JUMP TO LATEST" at bounding box center [463, 232] width 42 height 8
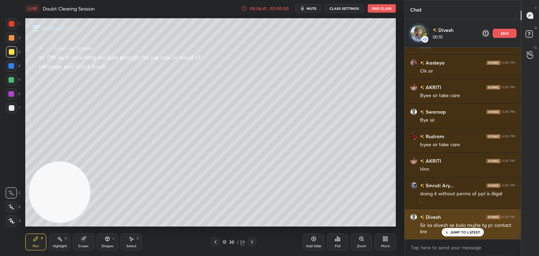
click at [450, 233] on div "JUMP TO LATEST" at bounding box center [463, 232] width 42 height 8
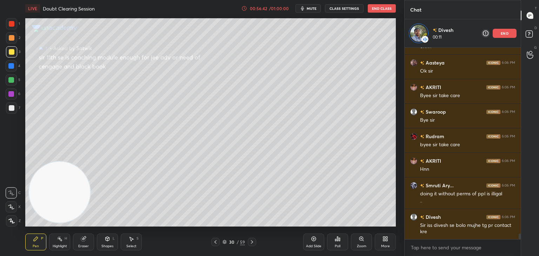
scroll to position [6564, 0]
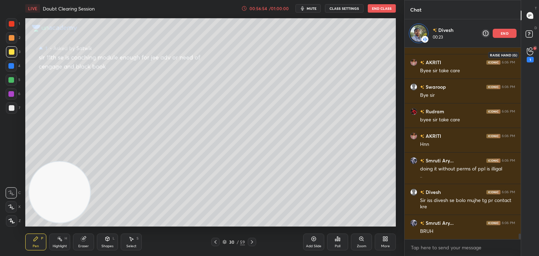
click at [532, 56] on div "1" at bounding box center [530, 54] width 7 height 15
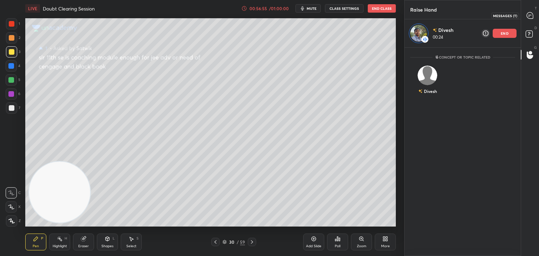
click at [529, 19] on div at bounding box center [530, 15] width 14 height 13
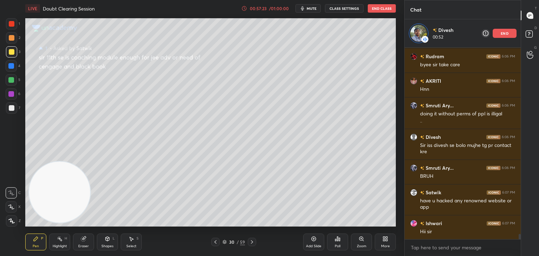
scroll to position [6644, 0]
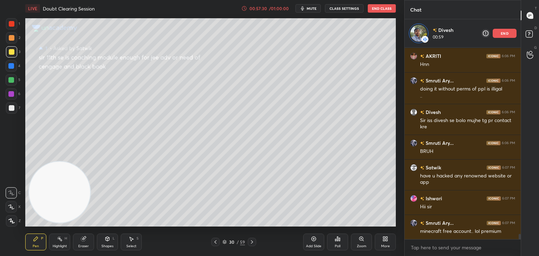
drag, startPoint x: 499, startPoint y: 32, endPoint x: 495, endPoint y: 28, distance: 5.5
click at [498, 32] on div "end" at bounding box center [505, 33] width 24 height 9
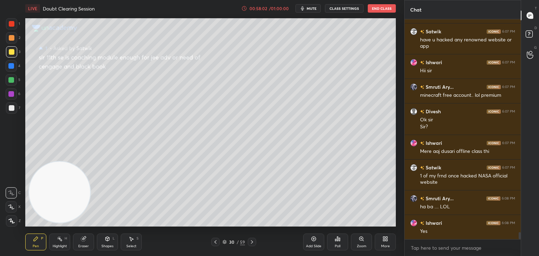
scroll to position [6777, 0]
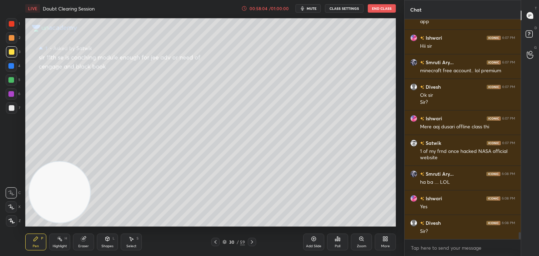
click at [532, 54] on icon at bounding box center [530, 55] width 7 height 8
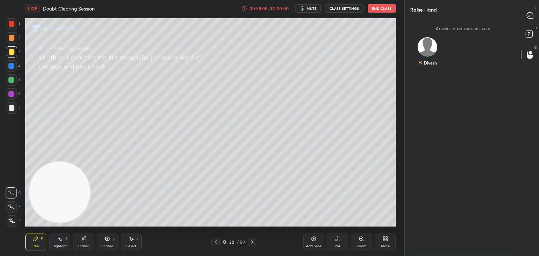
scroll to position [2, 2]
click at [432, 54] on div "Divesh" at bounding box center [427, 53] width 35 height 41
drag, startPoint x: 430, startPoint y: 64, endPoint x: 436, endPoint y: 59, distance: 7.7
click at [430, 64] on button "INVITE" at bounding box center [427, 67] width 28 height 9
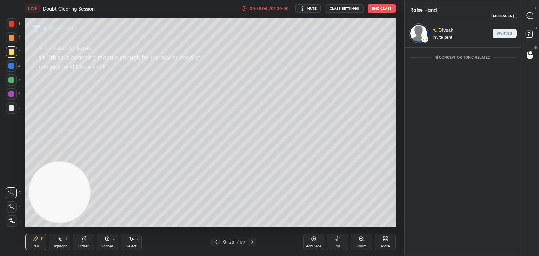
click at [531, 16] on icon at bounding box center [530, 15] width 6 height 6
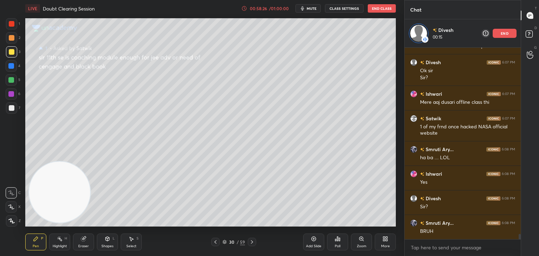
scroll to position [6837, 0]
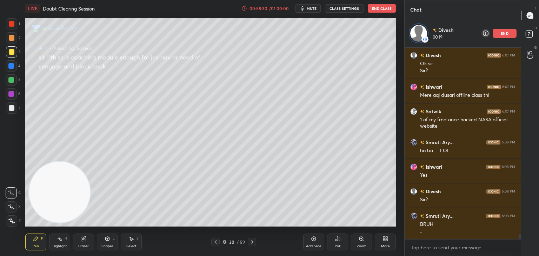
click at [503, 34] on p "end" at bounding box center [505, 34] width 8 height 4
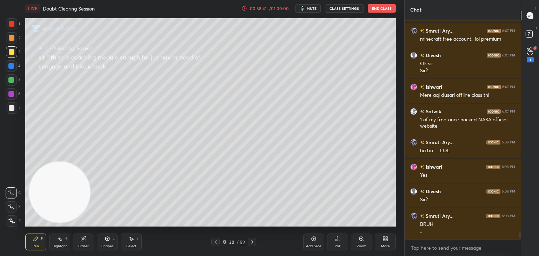
scroll to position [6833, 0]
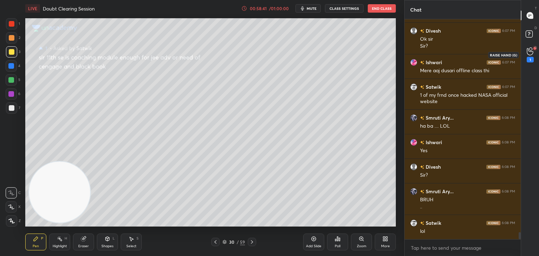
click at [529, 52] on icon at bounding box center [530, 51] width 7 height 8
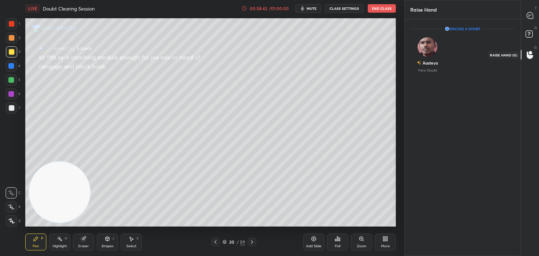
scroll to position [2, 2]
drag, startPoint x: 530, startPoint y: 18, endPoint x: 523, endPoint y: 20, distance: 7.0
click at [530, 18] on icon at bounding box center [529, 15] width 7 height 7
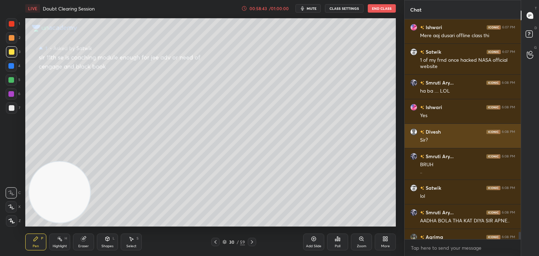
scroll to position [6913, 0]
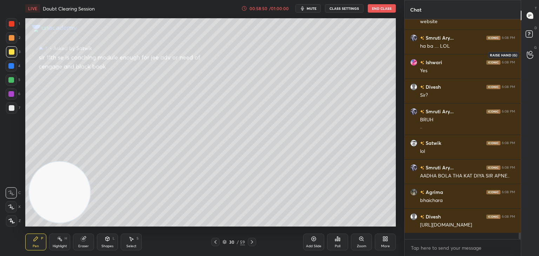
drag, startPoint x: 530, startPoint y: 50, endPoint x: 524, endPoint y: 51, distance: 6.1
click at [530, 51] on div at bounding box center [530, 54] width 14 height 13
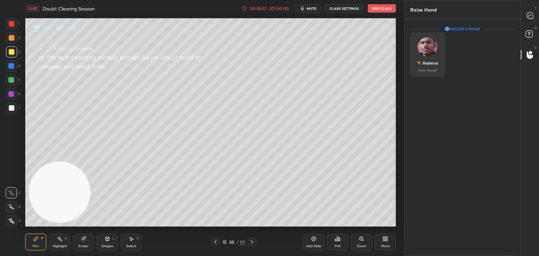
click at [423, 58] on div "Aasteya" at bounding box center [427, 63] width 21 height 12
click at [528, 30] on icon at bounding box center [530, 35] width 13 height 13
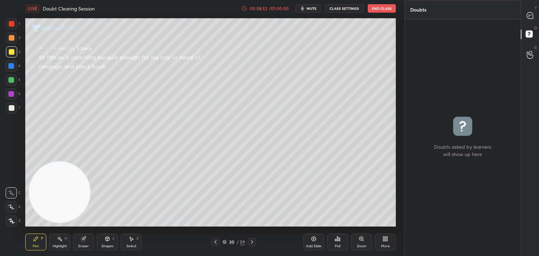
click at [530, 13] on icon at bounding box center [530, 15] width 6 height 6
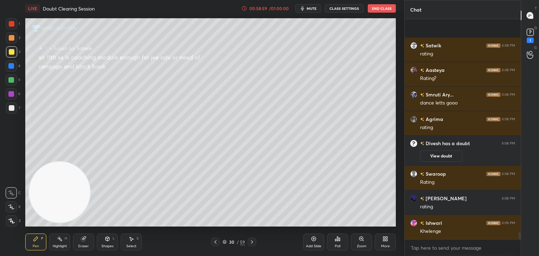
scroll to position [6532, 0]
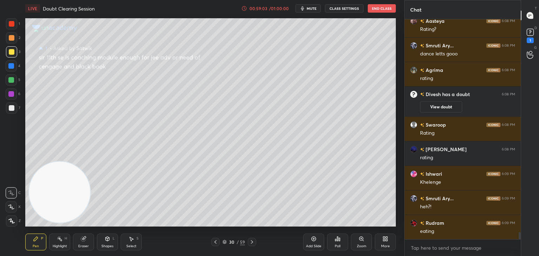
click at [437, 106] on button "View doubt" at bounding box center [441, 106] width 42 height 11
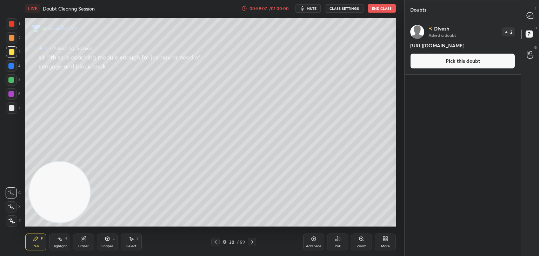
drag, startPoint x: 496, startPoint y: 45, endPoint x: 410, endPoint y: 45, distance: 85.6
click at [410, 47] on div "Divesh Asked a doubt 2 [URL][DOMAIN_NAME] Pick this doubt" at bounding box center [463, 46] width 116 height 55
copy h4 "[URL][DOMAIN_NAME]"
drag, startPoint x: 533, startPoint y: 16, endPoint x: 530, endPoint y: 16, distance: 3.5
click at [533, 16] on icon at bounding box center [530, 15] width 6 height 6
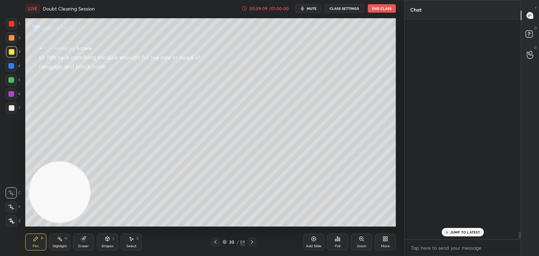
scroll to position [218, 114]
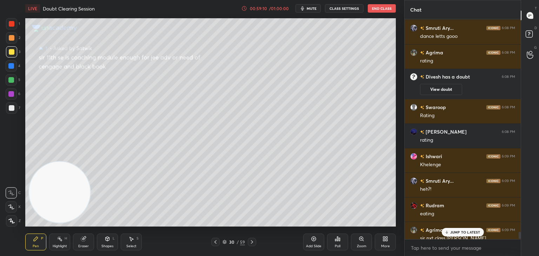
click at [451, 234] on p "JUMP TO LATEST" at bounding box center [465, 232] width 30 height 4
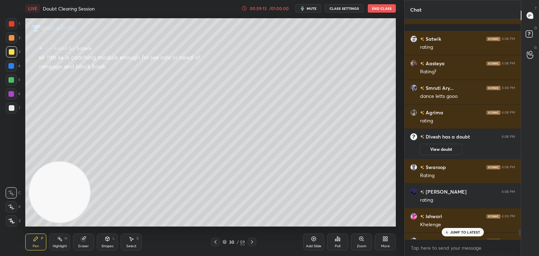
scroll to position [6673, 0]
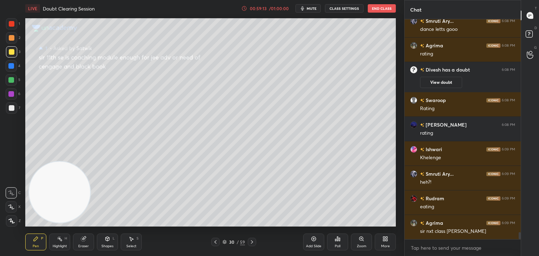
drag, startPoint x: 519, startPoint y: 235, endPoint x: 517, endPoint y: 245, distance: 9.6
click at [520, 247] on div "Aasteya 6:08 PM Rating? [PERSON_NAME]... 6:08 PM dance letts gooo Agrima 6:08 P…" at bounding box center [463, 137] width 116 height 237
click at [437, 247] on textarea at bounding box center [462, 248] width 105 height 11
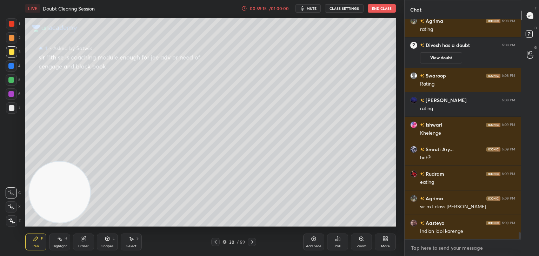
paste textarea "[URL][DOMAIN_NAME]"
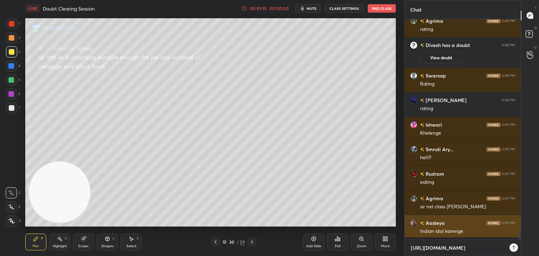
scroll to position [2, 2]
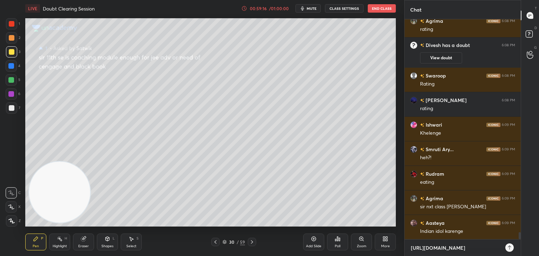
type textarea "[URL][DOMAIN_NAME]"
click at [509, 246] on icon at bounding box center [510, 248] width 6 height 6
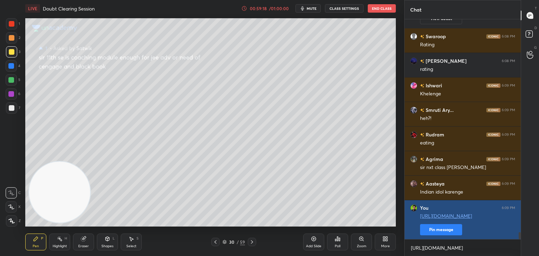
drag, startPoint x: 446, startPoint y: 229, endPoint x: 421, endPoint y: 234, distance: 25.5
click at [445, 229] on button "Pin message" at bounding box center [441, 229] width 42 height 11
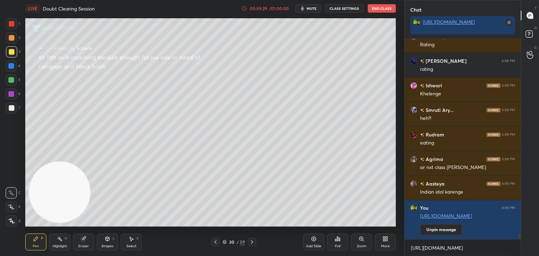
drag, startPoint x: 519, startPoint y: 236, endPoint x: 514, endPoint y: 247, distance: 13.2
click at [520, 245] on div "Divesh has a doubt 6:08 PM View doubt Swaroop 6:08 PM Rating Akshit Raj 6:08 PM…" at bounding box center [463, 147] width 116 height 217
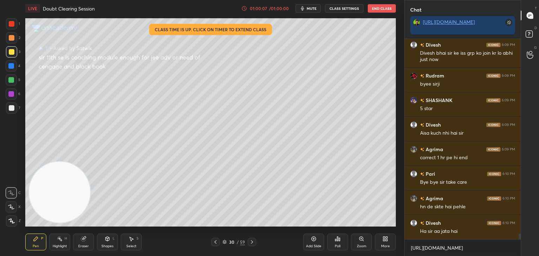
scroll to position [7009, 0]
click at [382, 9] on button "End Class" at bounding box center [382, 8] width 28 height 8
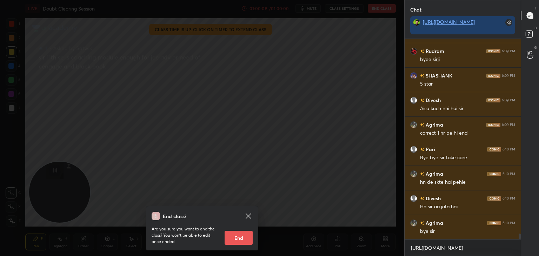
click at [241, 236] on button "End" at bounding box center [239, 238] width 28 height 14
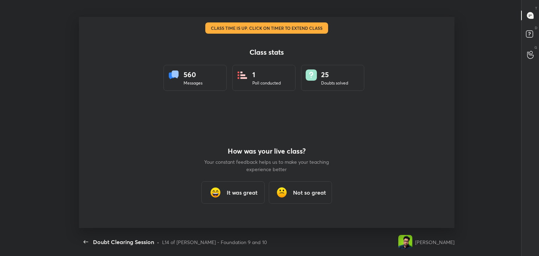
scroll to position [34886, 34564]
drag, startPoint x: 257, startPoint y: 194, endPoint x: 254, endPoint y: 191, distance: 3.7
click at [255, 191] on h3 "It was great" at bounding box center [242, 192] width 31 height 8
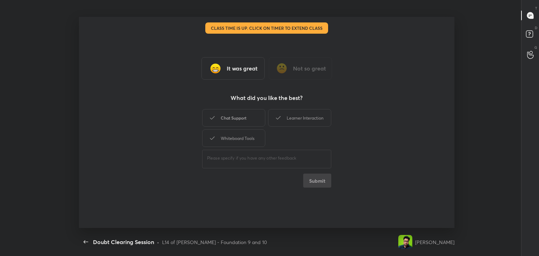
drag, startPoint x: 252, startPoint y: 122, endPoint x: 267, endPoint y: 120, distance: 15.2
click at [252, 122] on div "Chat Support" at bounding box center [233, 118] width 63 height 18
click at [295, 121] on div "Learner Interaction" at bounding box center [299, 118] width 63 height 18
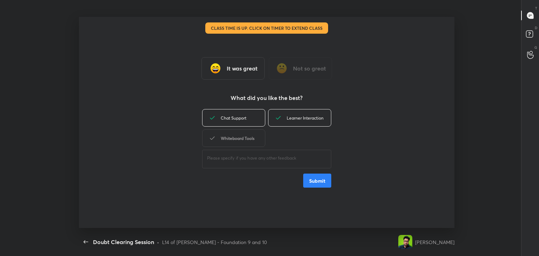
click at [233, 142] on div "Whiteboard Tools" at bounding box center [233, 139] width 63 height 18
drag, startPoint x: 306, startPoint y: 179, endPoint x: 300, endPoint y: 184, distance: 8.2
click at [306, 179] on button "Submit" at bounding box center [317, 181] width 28 height 14
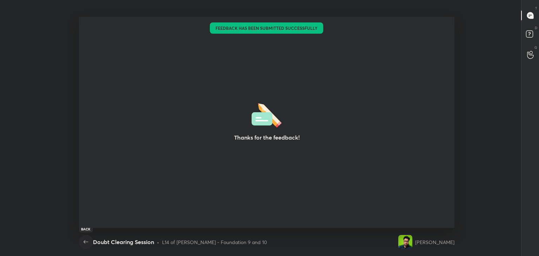
click at [87, 243] on icon "button" at bounding box center [86, 242] width 8 height 8
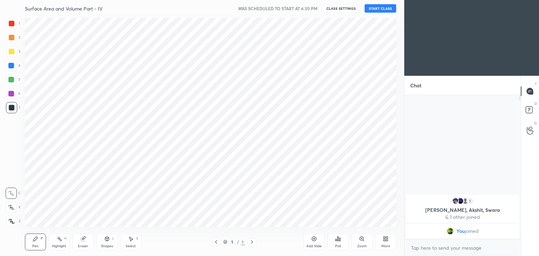
scroll to position [34886, 34721]
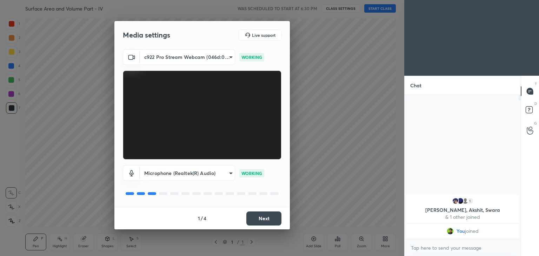
click at [256, 216] on button "Next" at bounding box center [263, 219] width 35 height 14
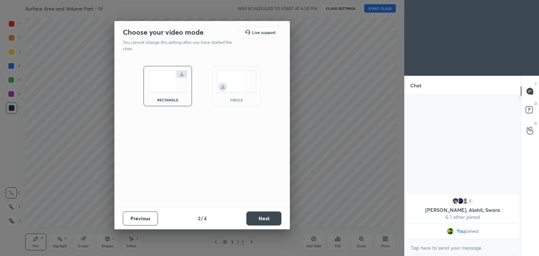
click at [226, 101] on div "circle" at bounding box center [237, 100] width 28 height 4
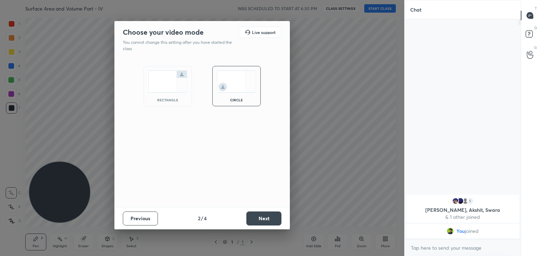
click at [268, 219] on button "Next" at bounding box center [263, 219] width 35 height 14
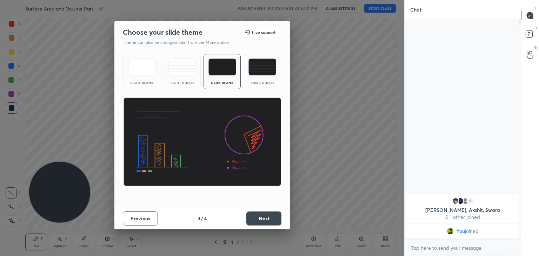
click at [269, 220] on button "Next" at bounding box center [263, 219] width 35 height 14
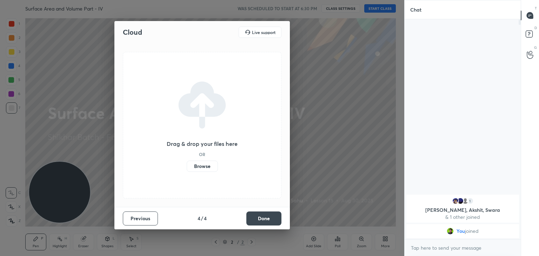
click at [206, 166] on label "Browse" at bounding box center [202, 166] width 31 height 11
click at [187, 166] on input "Browse" at bounding box center [187, 166] width 0 height 11
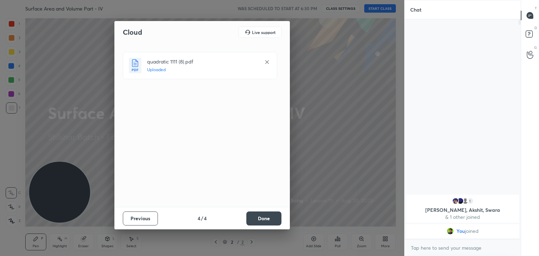
click at [271, 220] on button "Done" at bounding box center [263, 219] width 35 height 14
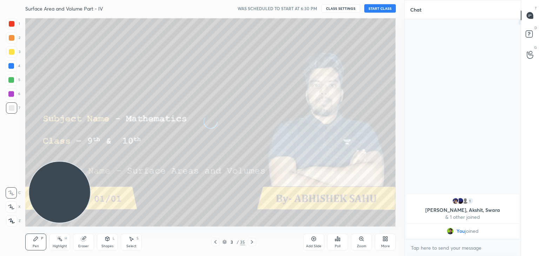
click at [385, 241] on icon at bounding box center [386, 239] width 6 height 6
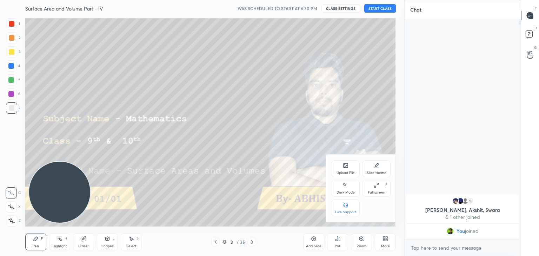
click at [344, 193] on div "Dark Mode" at bounding box center [346, 193] width 18 height 4
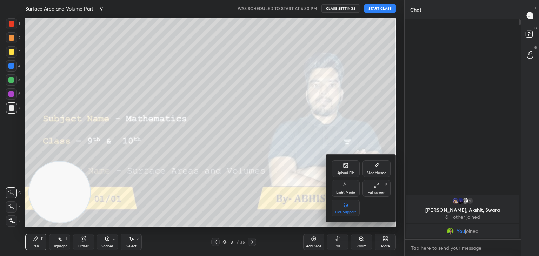
click at [293, 202] on div at bounding box center [269, 128] width 539 height 256
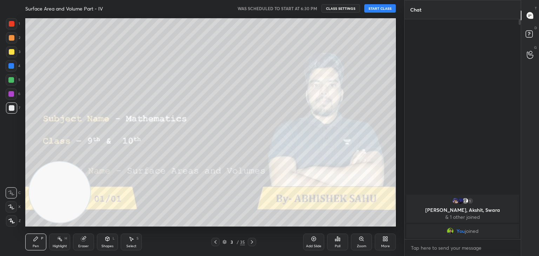
click at [216, 242] on icon at bounding box center [216, 242] width 6 height 6
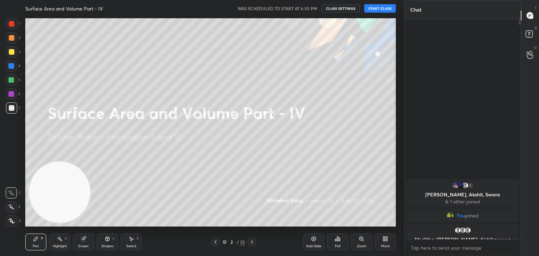
click at [382, 8] on button "START CLASS" at bounding box center [380, 8] width 32 height 8
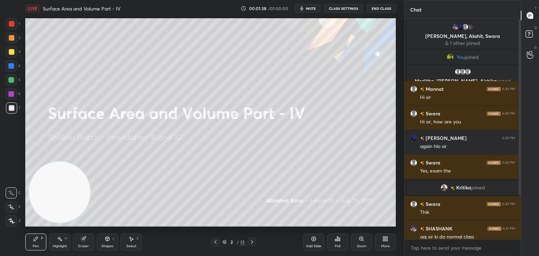
scroll to position [54, 0]
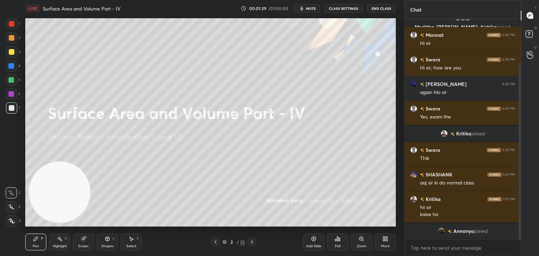
drag, startPoint x: 520, startPoint y: 63, endPoint x: 519, endPoint y: 119, distance: 55.8
click at [520, 118] on div at bounding box center [520, 151] width 2 height 177
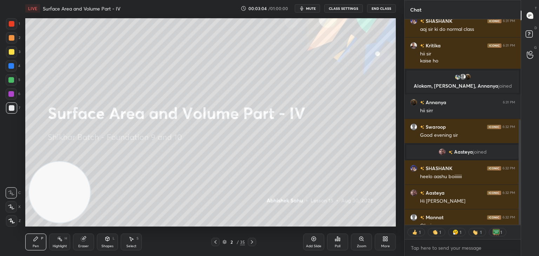
scroll to position [225, 0]
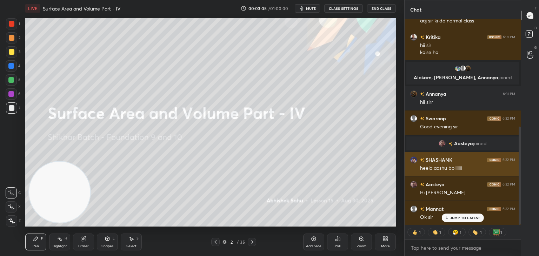
drag, startPoint x: 518, startPoint y: 131, endPoint x: 508, endPoint y: 160, distance: 31.5
click at [517, 158] on div at bounding box center [519, 122] width 4 height 206
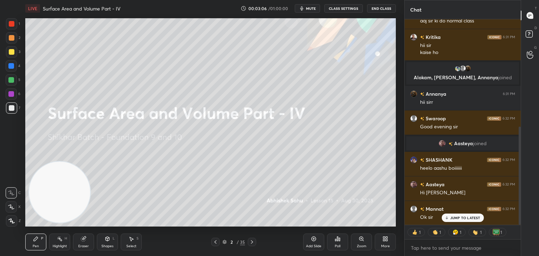
drag, startPoint x: 454, startPoint y: 219, endPoint x: 452, endPoint y: 215, distance: 3.8
click at [454, 218] on p "JUMP TO LATEST" at bounding box center [465, 218] width 30 height 4
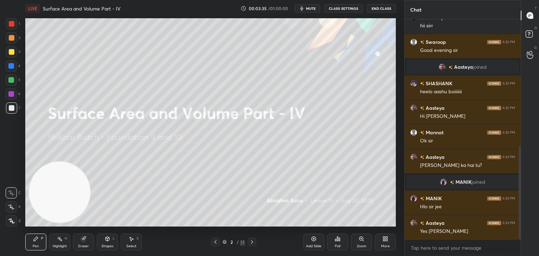
scroll to position [318, 0]
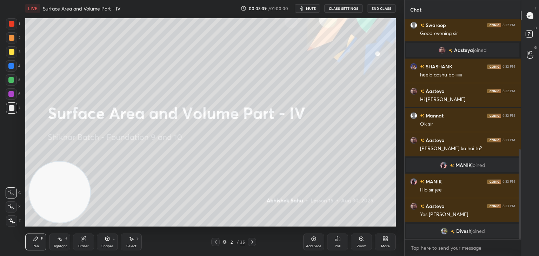
click at [251, 243] on icon at bounding box center [252, 242] width 6 height 6
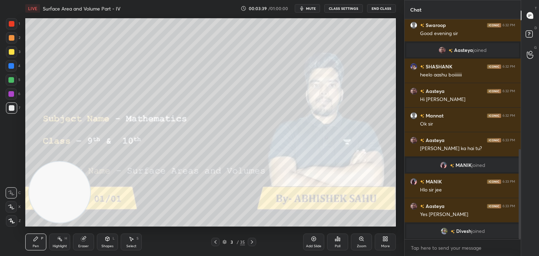
click at [251, 242] on icon at bounding box center [252, 242] width 6 height 6
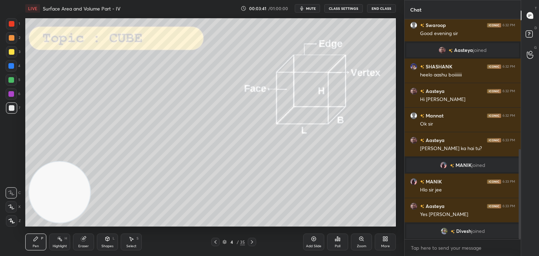
click at [250, 242] on icon at bounding box center [252, 242] width 6 height 6
click at [253, 241] on icon at bounding box center [252, 242] width 6 height 6
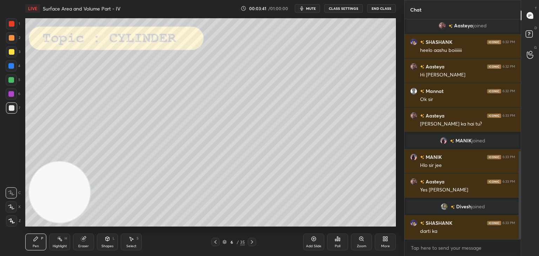
click at [254, 240] on icon at bounding box center [252, 242] width 6 height 6
click at [254, 239] on div at bounding box center [252, 242] width 8 height 8
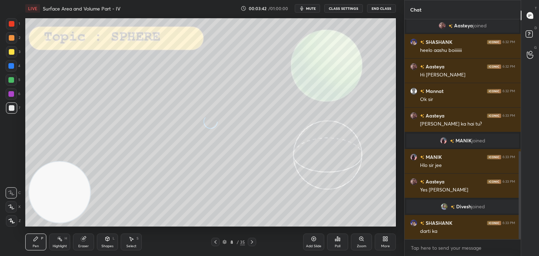
click at [252, 240] on icon at bounding box center [252, 242] width 6 height 6
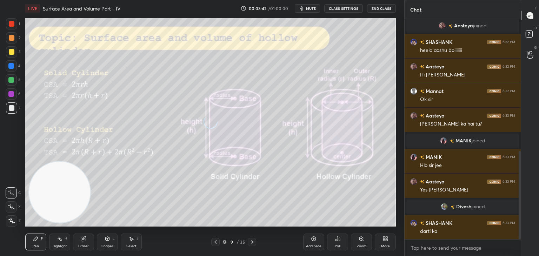
click at [252, 240] on icon at bounding box center [252, 242] width 6 height 6
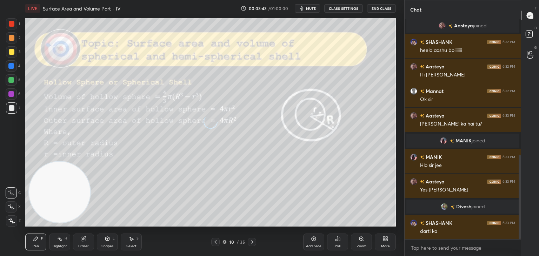
scroll to position [354, 0]
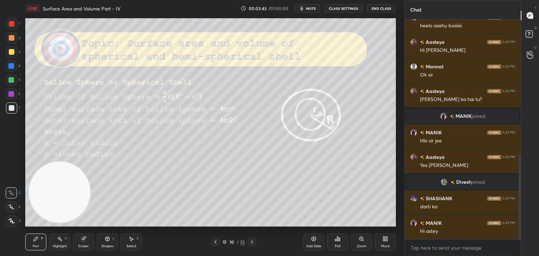
click at [253, 241] on icon at bounding box center [252, 242] width 6 height 6
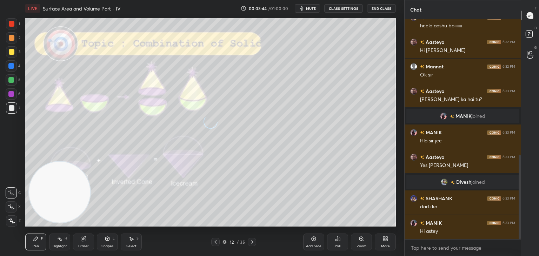
click at [253, 241] on icon at bounding box center [252, 242] width 6 height 6
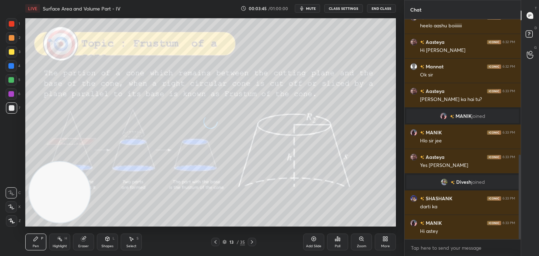
click at [253, 241] on icon at bounding box center [252, 242] width 6 height 6
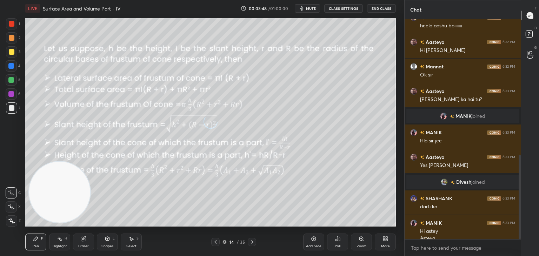
scroll to position [361, 0]
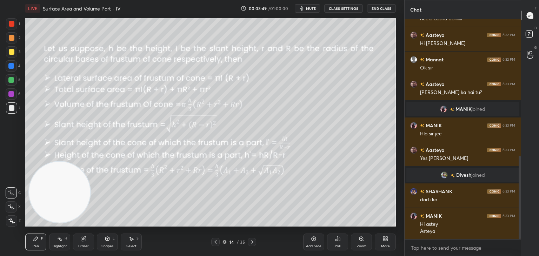
click at [250, 240] on icon at bounding box center [252, 242] width 6 height 6
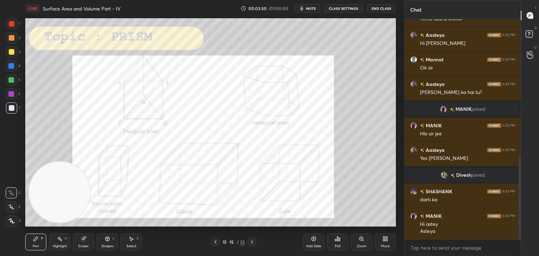
click at [251, 240] on icon at bounding box center [252, 242] width 2 height 4
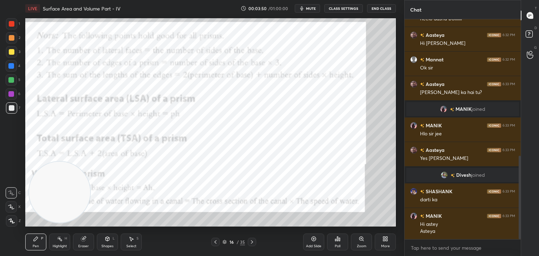
click at [251, 240] on icon at bounding box center [252, 242] width 6 height 6
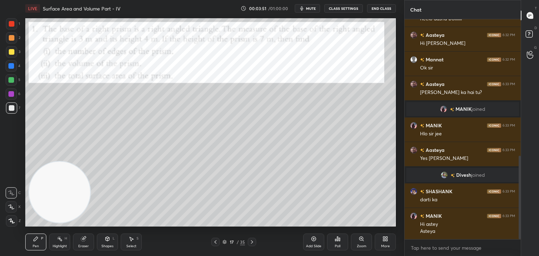
scroll to position [385, 0]
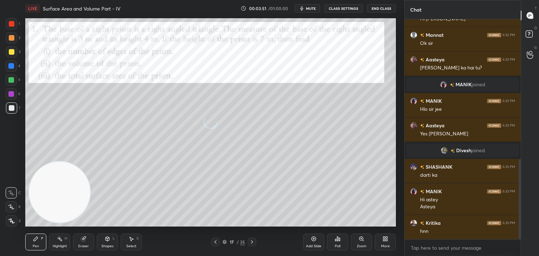
click at [251, 242] on icon at bounding box center [252, 242] width 6 height 6
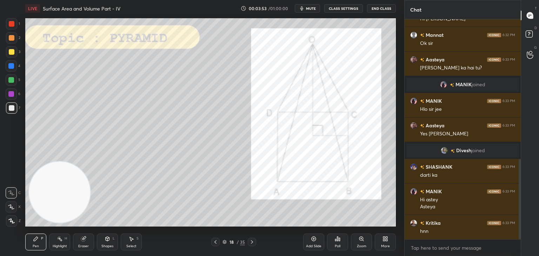
click at [253, 244] on div at bounding box center [252, 242] width 8 height 8
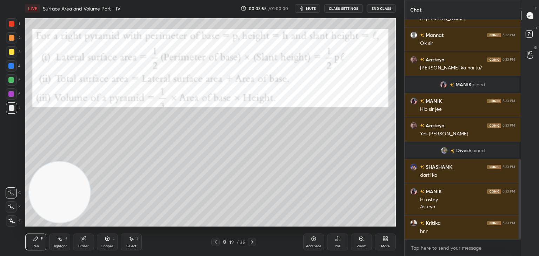
click at [250, 237] on div "Pen P Highlight H Eraser Shapes L Select S 19 / 35 Add Slide Poll Zoom More" at bounding box center [210, 242] width 371 height 28
click at [250, 239] on icon at bounding box center [252, 242] width 6 height 6
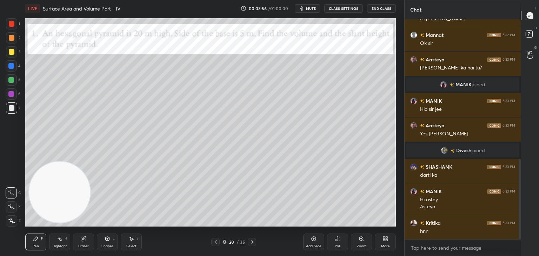
click at [251, 240] on icon at bounding box center [252, 242] width 6 height 6
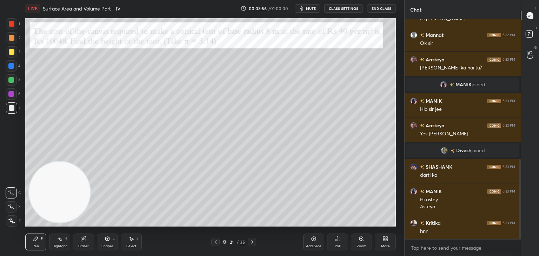
click at [251, 240] on icon at bounding box center [252, 242] width 6 height 6
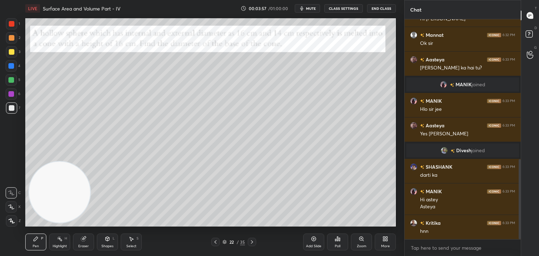
click at [252, 240] on icon at bounding box center [252, 242] width 6 height 6
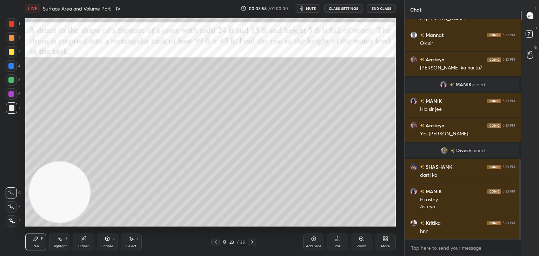
click at [253, 239] on icon at bounding box center [252, 242] width 6 height 6
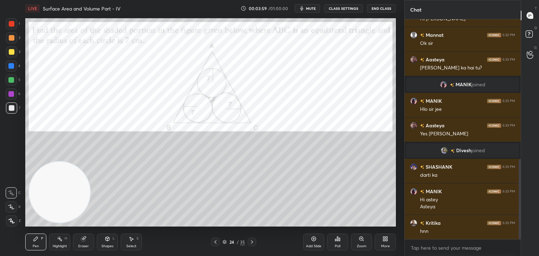
click at [253, 239] on icon at bounding box center [252, 242] width 6 height 6
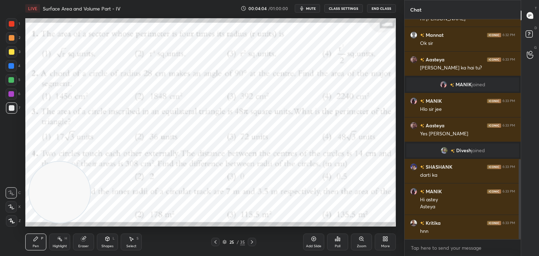
click at [218, 240] on icon at bounding box center [216, 242] width 6 height 6
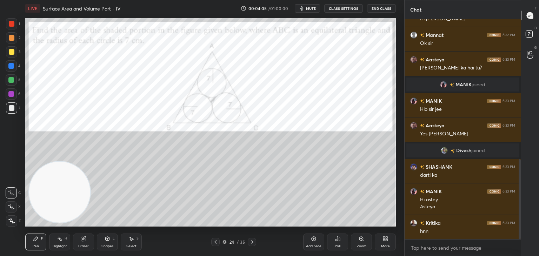
click at [217, 242] on icon at bounding box center [216, 242] width 6 height 6
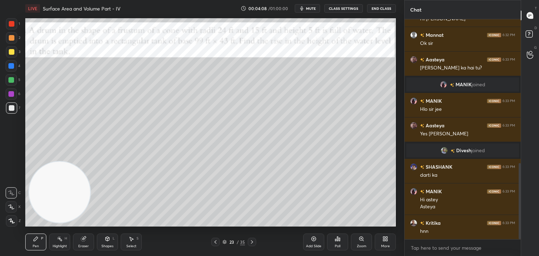
scroll to position [416, 0]
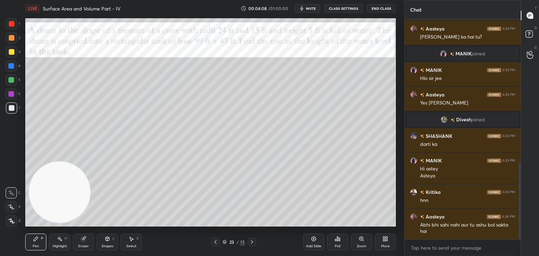
click at [215, 243] on icon at bounding box center [216, 242] width 6 height 6
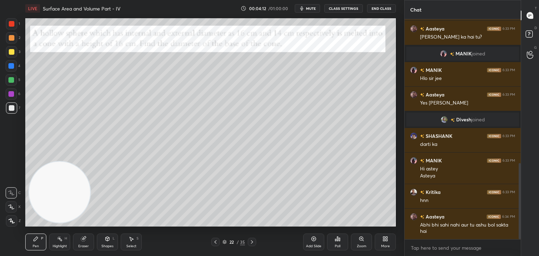
click at [250, 243] on icon at bounding box center [252, 242] width 6 height 6
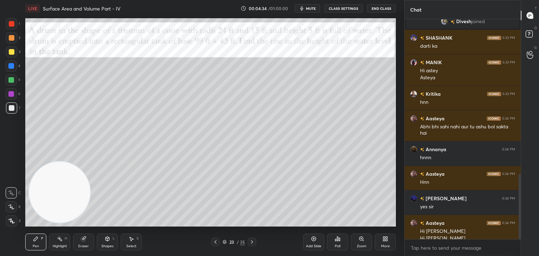
scroll to position [522, 0]
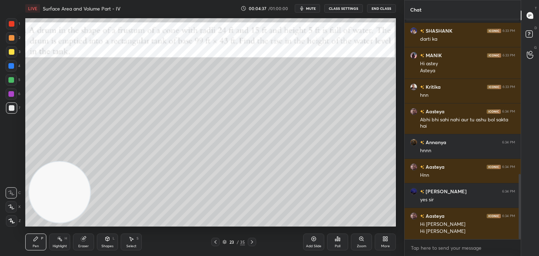
click at [13, 22] on div at bounding box center [11, 23] width 11 height 11
drag, startPoint x: 13, startPoint y: 110, endPoint x: 19, endPoint y: 101, distance: 10.0
click at [12, 110] on div at bounding box center [12, 108] width 6 height 6
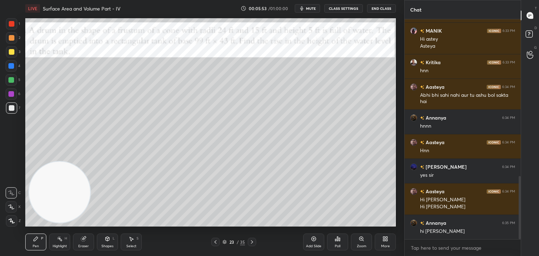
scroll to position [563, 0]
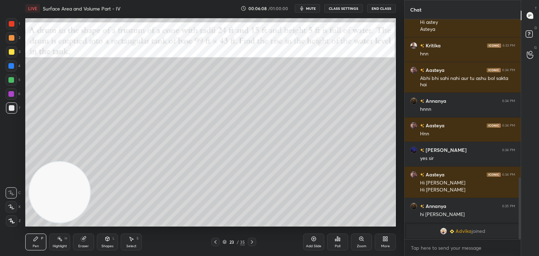
click at [337, 240] on icon at bounding box center [338, 239] width 6 height 6
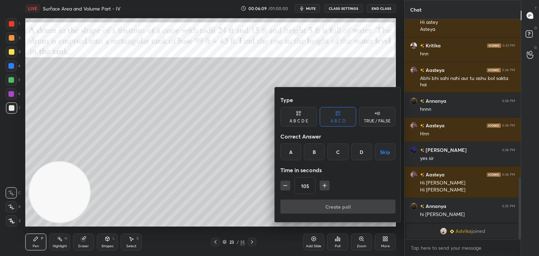
drag, startPoint x: 313, startPoint y: 152, endPoint x: 304, endPoint y: 152, distance: 9.1
click at [312, 152] on div "B" at bounding box center [314, 152] width 21 height 17
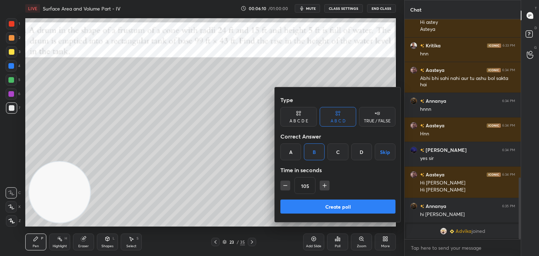
click at [322, 183] on icon "button" at bounding box center [324, 185] width 7 height 7
type input "120"
click at [317, 206] on button "Create poll" at bounding box center [337, 207] width 115 height 14
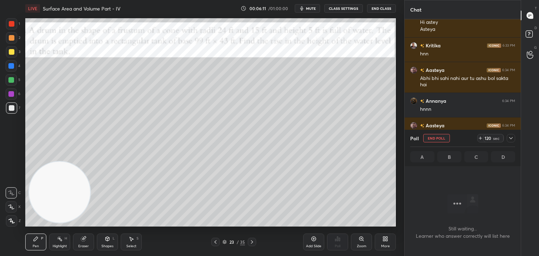
scroll to position [124, 114]
click at [13, 207] on icon at bounding box center [11, 207] width 6 height 5
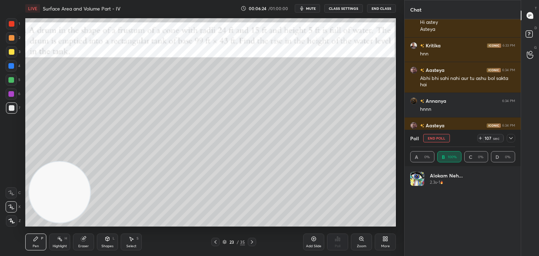
scroll to position [543, 0]
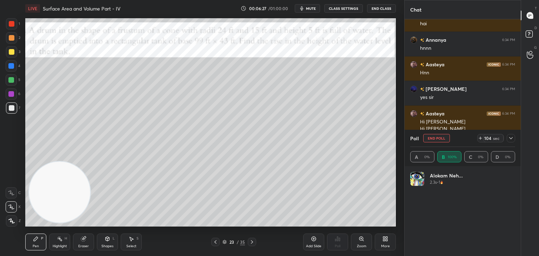
click at [511, 139] on icon at bounding box center [511, 138] width 6 height 6
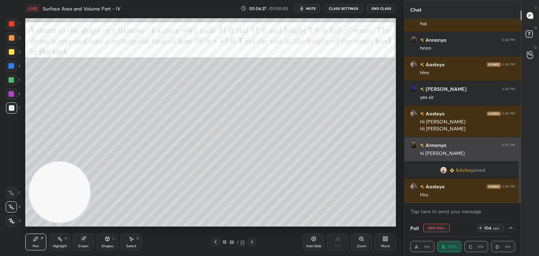
scroll to position [0, 0]
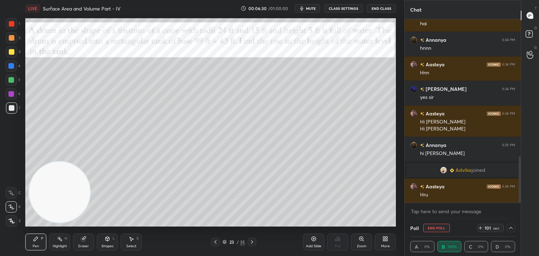
click at [445, 173] on div "grid" at bounding box center [445, 170] width 10 height 7
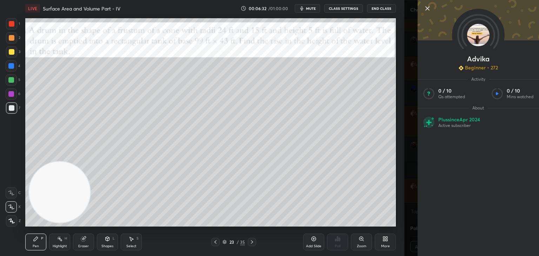
click at [425, 11] on icon at bounding box center [427, 8] width 8 height 8
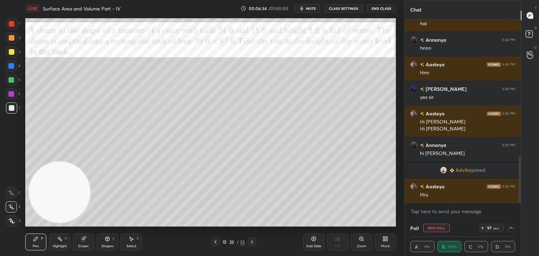
drag, startPoint x: 519, startPoint y: 159, endPoint x: 517, endPoint y: 177, distance: 17.7
click at [518, 174] on div at bounding box center [519, 111] width 4 height 184
click at [509, 228] on icon at bounding box center [511, 228] width 6 height 6
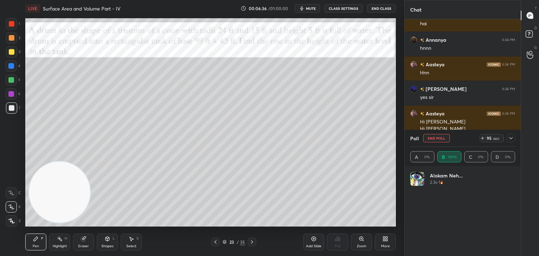
scroll to position [82, 103]
click at [511, 138] on icon at bounding box center [511, 138] width 6 height 6
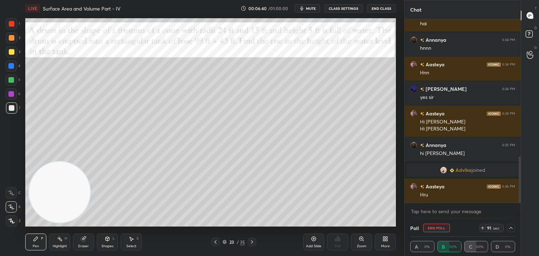
scroll to position [0, 2]
click at [507, 227] on div at bounding box center [511, 228] width 8 height 8
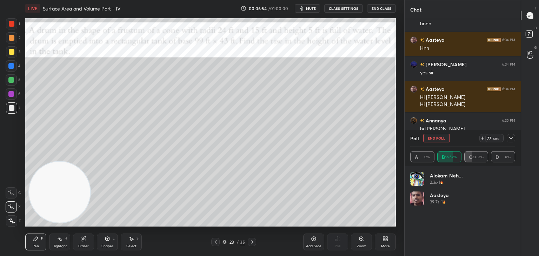
click at [510, 139] on icon at bounding box center [511, 138] width 6 height 6
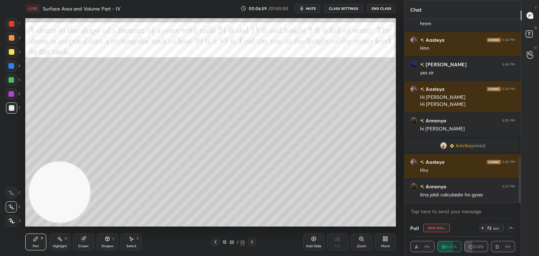
click at [508, 227] on icon at bounding box center [511, 228] width 6 height 6
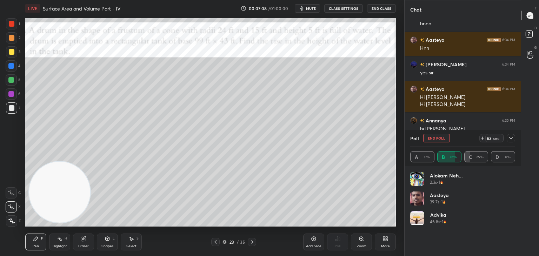
click at [511, 140] on icon at bounding box center [511, 138] width 6 height 6
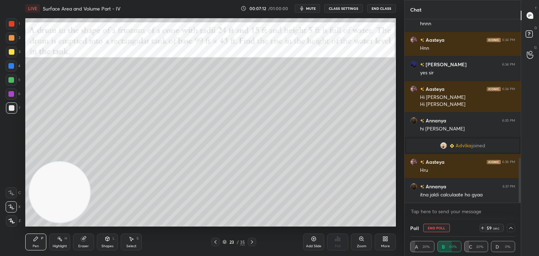
click at [510, 230] on icon at bounding box center [511, 228] width 6 height 6
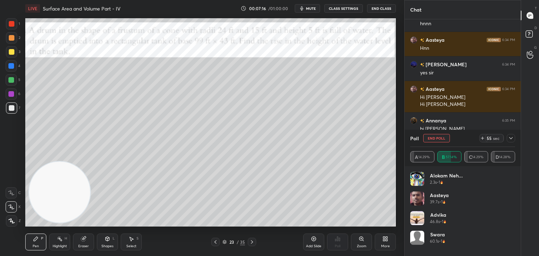
click at [510, 139] on icon at bounding box center [511, 138] width 6 height 6
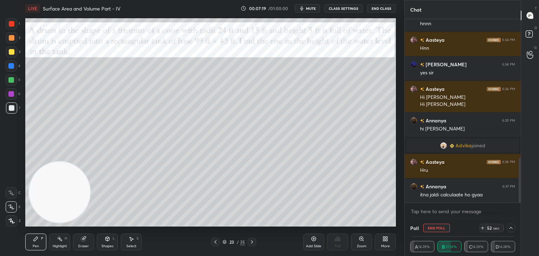
drag, startPoint x: 519, startPoint y: 165, endPoint x: 518, endPoint y: 173, distance: 8.3
click at [519, 174] on div at bounding box center [520, 180] width 2 height 45
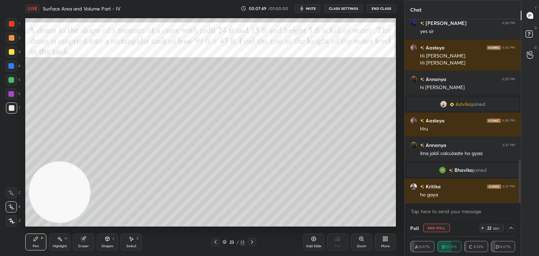
drag, startPoint x: 510, startPoint y: 228, endPoint x: 505, endPoint y: 226, distance: 4.8
click at [509, 228] on icon at bounding box center [511, 228] width 6 height 6
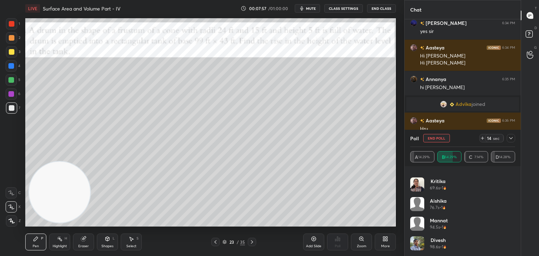
drag, startPoint x: 513, startPoint y: 209, endPoint x: 514, endPoint y: 218, distance: 8.5
click at [514, 219] on div "Advika 46.8s • 1 Swara 60.1s • 1 Kritika 69.6s • 1 Aishika 76.7s • 1 Mannat 94.…" at bounding box center [462, 214] width 105 height 84
click at [510, 139] on icon at bounding box center [511, 138] width 6 height 6
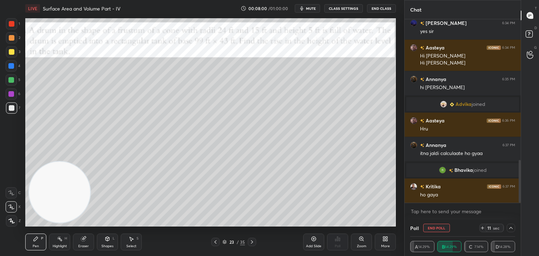
scroll to position [0, 2]
click at [512, 231] on icon at bounding box center [511, 228] width 6 height 6
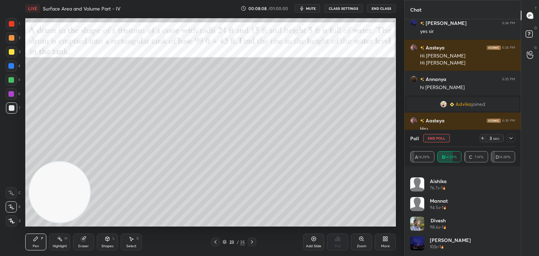
click at [309, 7] on span "mute" at bounding box center [311, 8] width 10 height 5
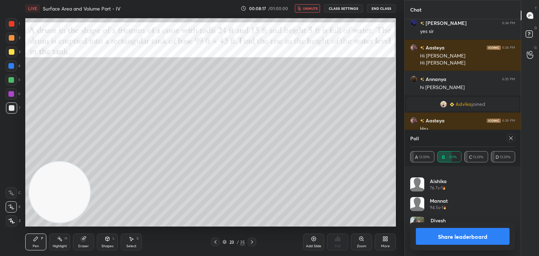
click at [511, 137] on icon at bounding box center [511, 138] width 6 height 6
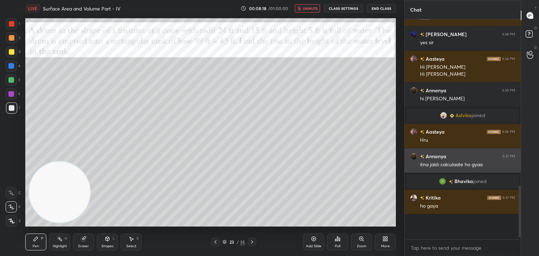
scroll to position [568, 0]
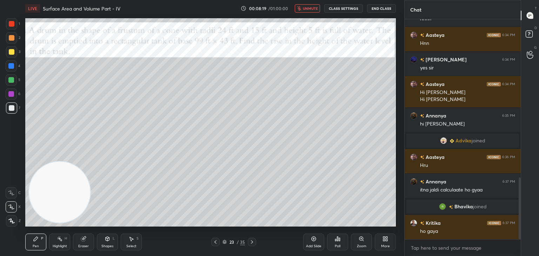
drag, startPoint x: 304, startPoint y: 8, endPoint x: 296, endPoint y: 9, distance: 7.8
click at [303, 8] on button "unmute" at bounding box center [307, 8] width 25 height 8
click at [81, 244] on div "Eraser" at bounding box center [83, 242] width 21 height 17
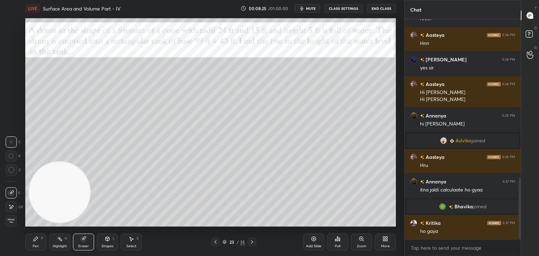
click at [11, 221] on span "Erase all" at bounding box center [11, 221] width 11 height 5
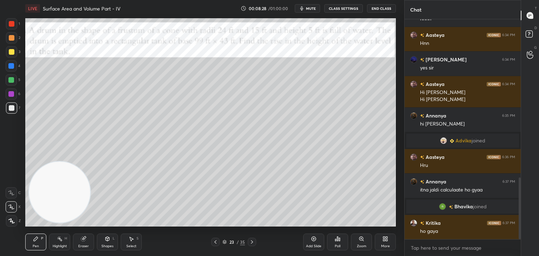
drag, startPoint x: 11, startPoint y: 79, endPoint x: 4, endPoint y: 84, distance: 8.3
click at [11, 80] on div at bounding box center [11, 80] width 6 height 6
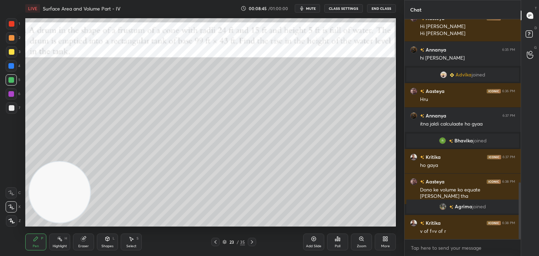
click at [81, 246] on div "Eraser" at bounding box center [83, 242] width 21 height 17
click at [14, 206] on div at bounding box center [11, 206] width 11 height 11
drag, startPoint x: 34, startPoint y: 238, endPoint x: 69, endPoint y: 181, distance: 66.9
click at [33, 238] on icon at bounding box center [36, 239] width 6 height 6
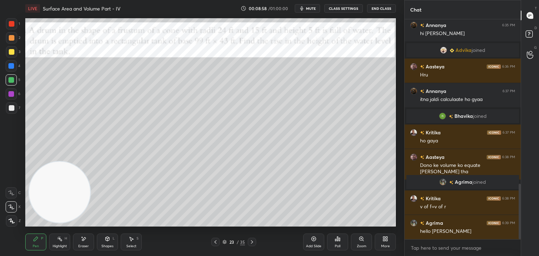
drag, startPoint x: 12, startPoint y: 90, endPoint x: 19, endPoint y: 89, distance: 7.8
click at [12, 91] on div at bounding box center [11, 93] width 11 height 11
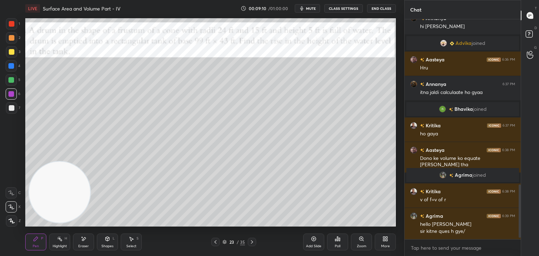
scroll to position [688, 0]
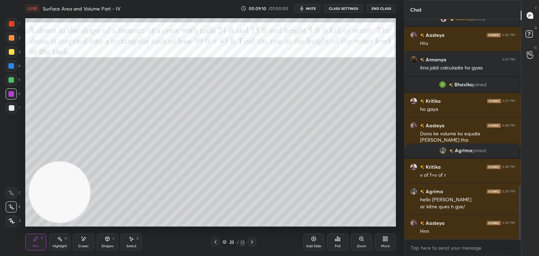
click at [12, 108] on div at bounding box center [12, 108] width 6 height 6
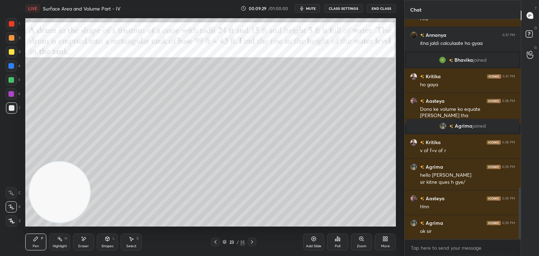
drag, startPoint x: 85, startPoint y: 240, endPoint x: 81, endPoint y: 230, distance: 11.2
click at [81, 238] on icon at bounding box center [84, 239] width 6 height 6
click at [38, 238] on icon at bounding box center [36, 239] width 6 height 6
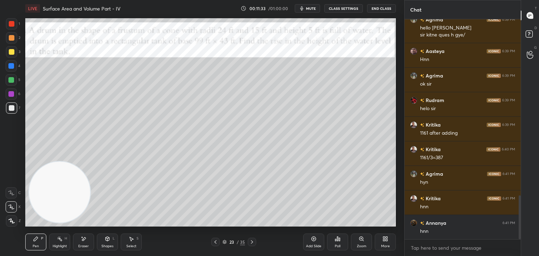
scroll to position [884, 0]
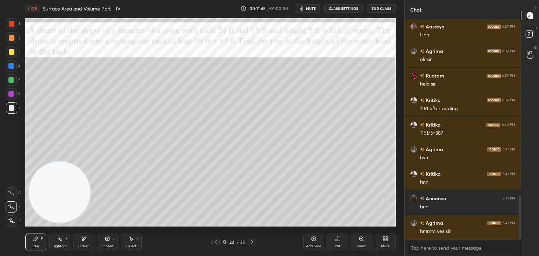
click at [253, 242] on icon at bounding box center [252, 242] width 6 height 6
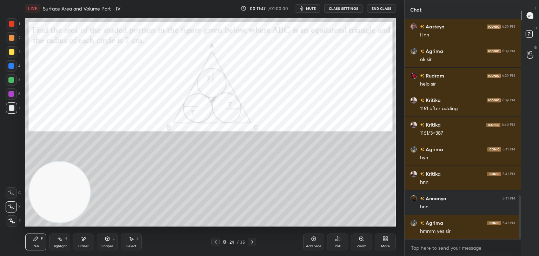
click at [357, 240] on div "Zoom" at bounding box center [361, 242] width 21 height 17
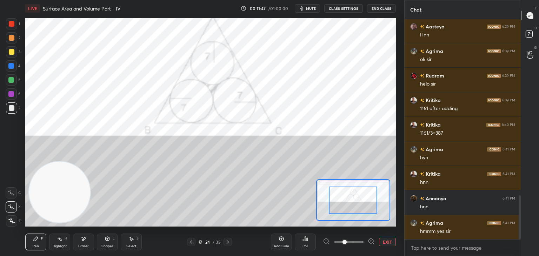
click at [352, 244] on span at bounding box center [348, 242] width 29 height 11
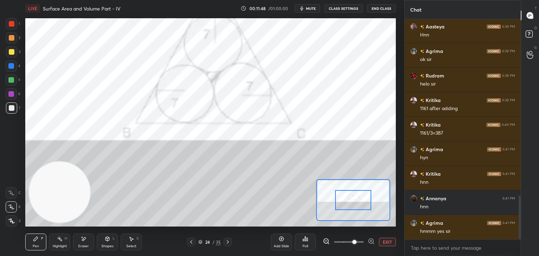
click at [385, 245] on button "EXIT" at bounding box center [387, 242] width 17 height 8
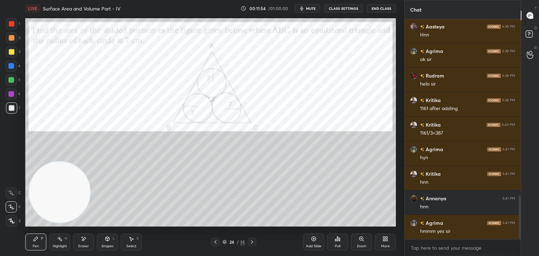
drag, startPoint x: 8, startPoint y: 22, endPoint x: 12, endPoint y: 23, distance: 3.7
click at [9, 22] on div at bounding box center [12, 24] width 6 height 6
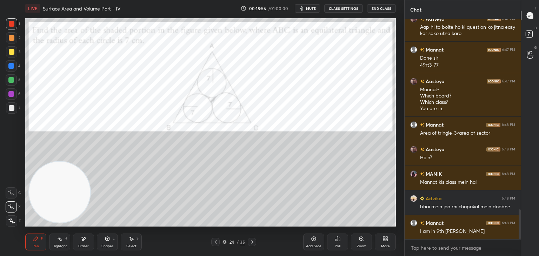
scroll to position [1426, 0]
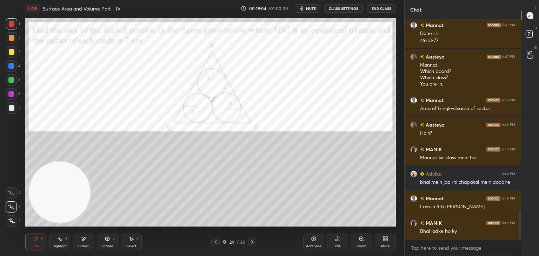
click at [13, 107] on div at bounding box center [12, 108] width 6 height 6
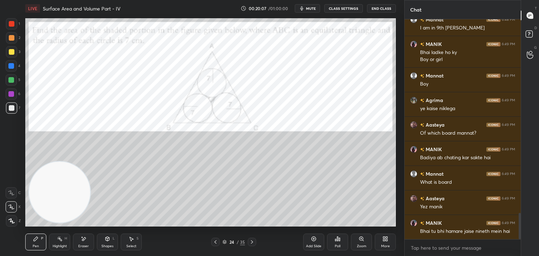
scroll to position [1630, 0]
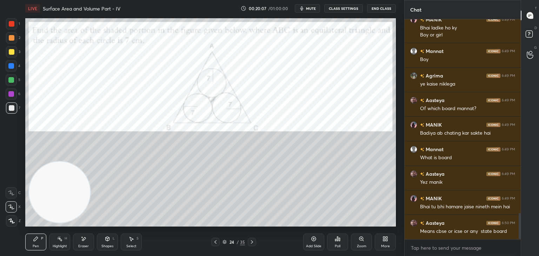
click at [339, 241] on div "Poll" at bounding box center [337, 242] width 21 height 17
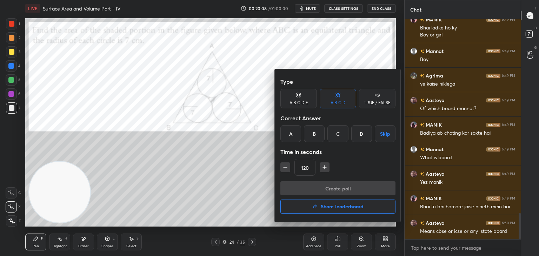
click at [359, 134] on div "D" at bounding box center [361, 133] width 21 height 17
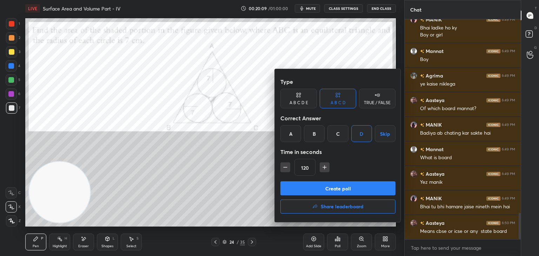
click at [290, 171] on button "button" at bounding box center [285, 168] width 10 height 10
click at [286, 171] on button "button" at bounding box center [285, 168] width 10 height 10
click at [285, 171] on button "button" at bounding box center [285, 168] width 10 height 10
click at [284, 169] on icon "button" at bounding box center [285, 167] width 7 height 7
type input "60"
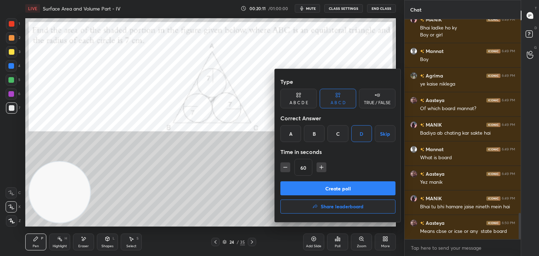
drag, startPoint x: 296, startPoint y: 189, endPoint x: 300, endPoint y: 186, distance: 5.5
click at [295, 188] on button "Create poll" at bounding box center [337, 188] width 115 height 14
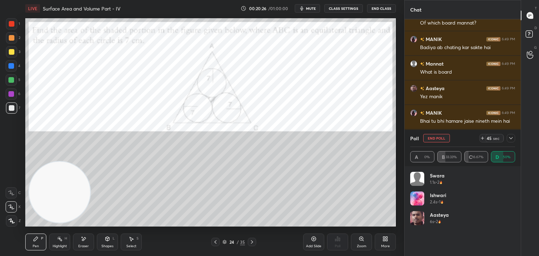
scroll to position [1740, 0]
click at [510, 137] on icon at bounding box center [511, 138] width 6 height 6
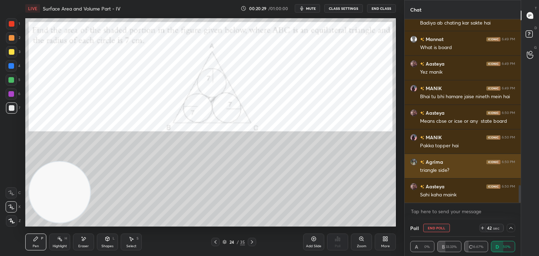
scroll to position [0, 0]
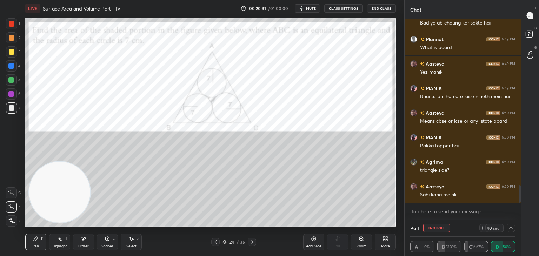
drag, startPoint x: 520, startPoint y: 189, endPoint x: 475, endPoint y: 212, distance: 50.9
click at [518, 206] on div "Aasteya 6:49 PM Of which board mannat? MANIK 6:49 PM Badiya ab chating kar sakt…" at bounding box center [463, 119] width 116 height 200
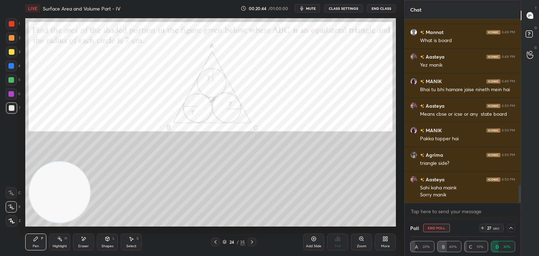
click at [509, 228] on icon at bounding box center [511, 228] width 6 height 6
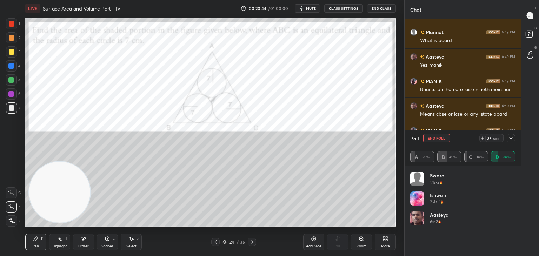
scroll to position [82, 103]
click at [513, 138] on icon at bounding box center [511, 138] width 6 height 6
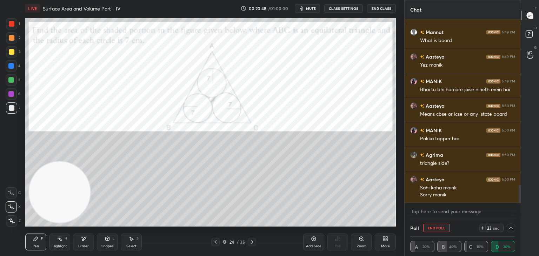
scroll to position [1772, 0]
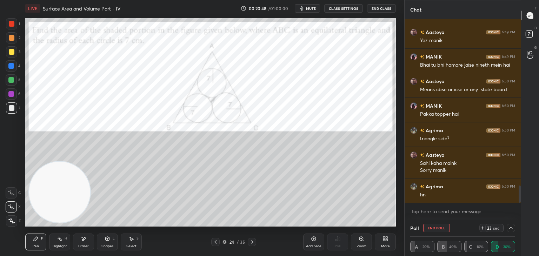
click at [11, 23] on div at bounding box center [12, 24] width 6 height 6
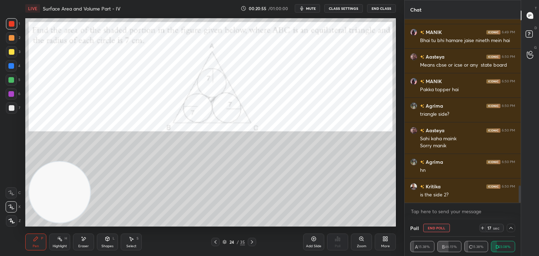
drag, startPoint x: 106, startPoint y: 243, endPoint x: 110, endPoint y: 238, distance: 6.8
click at [104, 243] on div "Shapes L" at bounding box center [107, 242] width 21 height 17
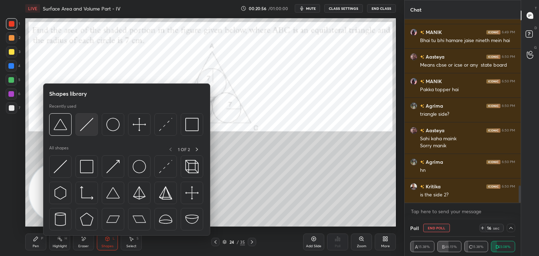
click at [92, 131] on div at bounding box center [86, 124] width 22 height 22
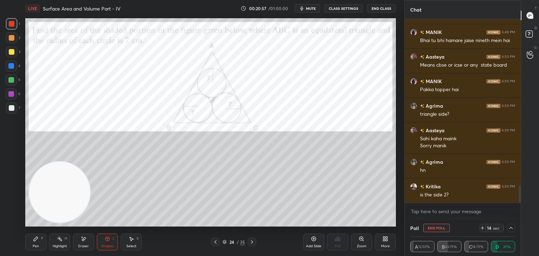
click at [114, 241] on div "Shapes L" at bounding box center [107, 242] width 21 height 17
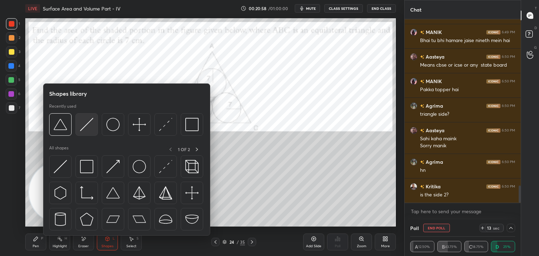
click at [86, 120] on img at bounding box center [86, 124] width 13 height 13
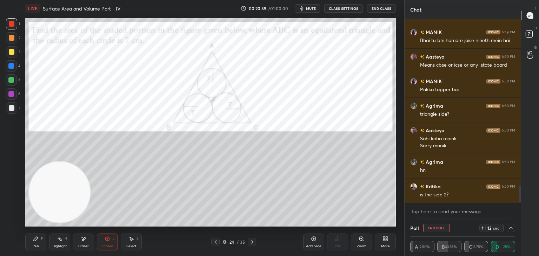
scroll to position [1821, 0]
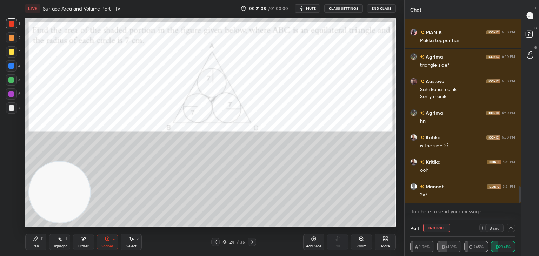
click at [33, 243] on div "Pen P" at bounding box center [35, 242] width 21 height 17
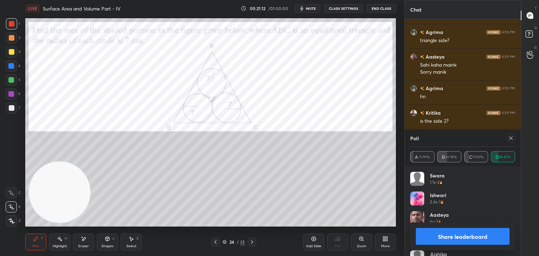
scroll to position [1895, 0]
click at [511, 139] on icon at bounding box center [511, 138] width 6 height 6
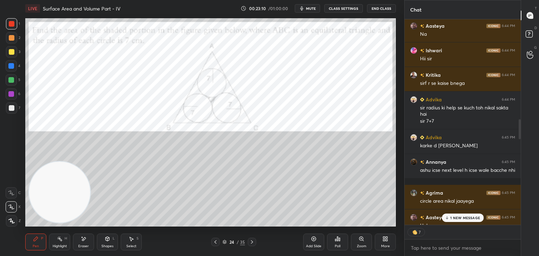
scroll to position [1094, 0]
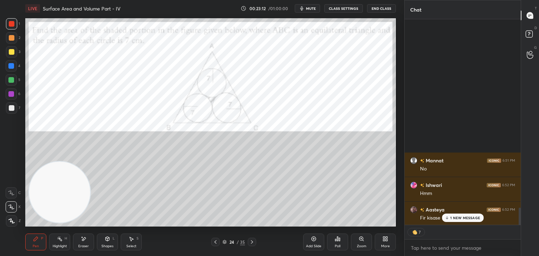
drag, startPoint x: 520, startPoint y: 213, endPoint x: 491, endPoint y: 272, distance: 65.6
click at [491, 0] on html "1 2 3 4 5 6 7 C X Z E E Erase all H H LIVE Surface Area and Volume Part - IV 00…" at bounding box center [269, 0] width 539 height 0
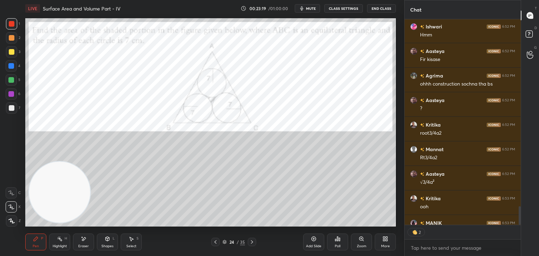
scroll to position [2273, 0]
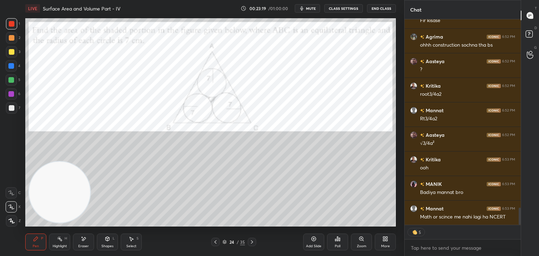
click at [11, 105] on div at bounding box center [12, 108] width 6 height 6
click at [251, 242] on icon at bounding box center [252, 242] width 6 height 6
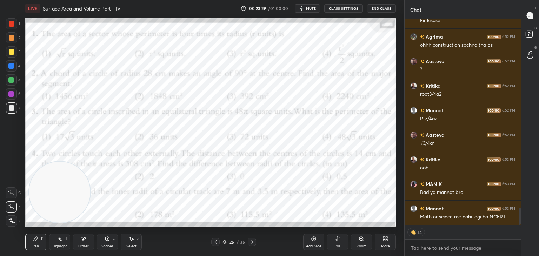
click at [10, 25] on div at bounding box center [12, 24] width 6 height 6
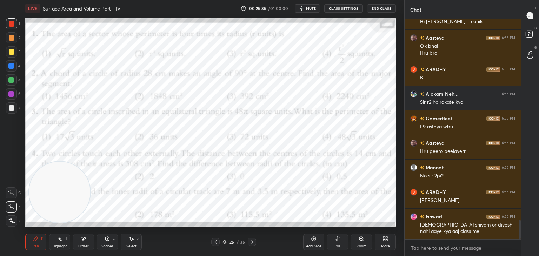
scroll to position [2273, 0]
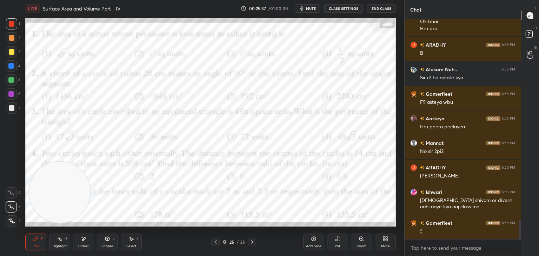
click at [313, 246] on div "Add Slide" at bounding box center [313, 247] width 15 height 4
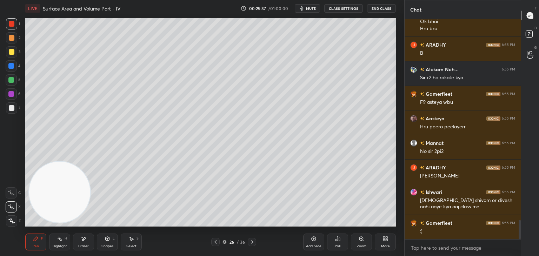
scroll to position [2297, 0]
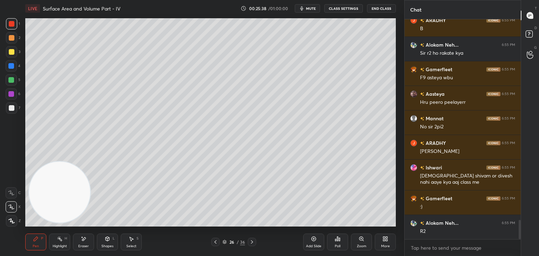
click at [10, 54] on div at bounding box center [12, 52] width 6 height 6
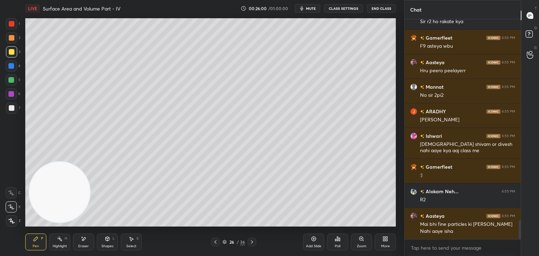
scroll to position [2354, 0]
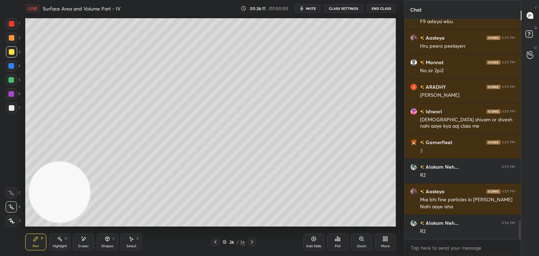
click at [215, 243] on icon at bounding box center [216, 242] width 6 height 6
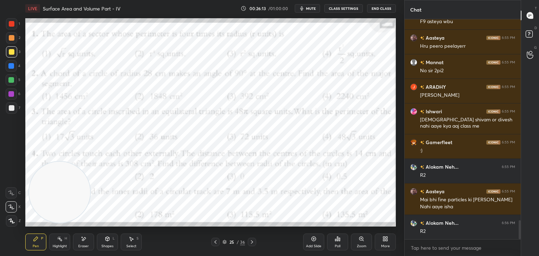
scroll to position [2378, 0]
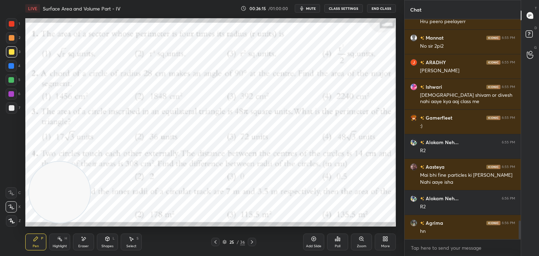
click at [9, 24] on div at bounding box center [12, 24] width 6 height 6
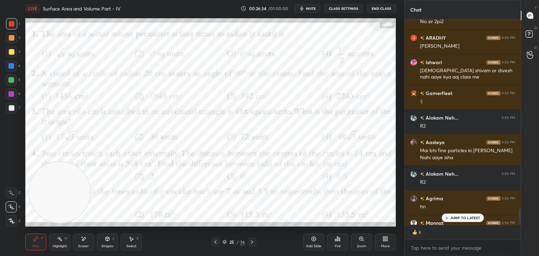
scroll to position [2441, 0]
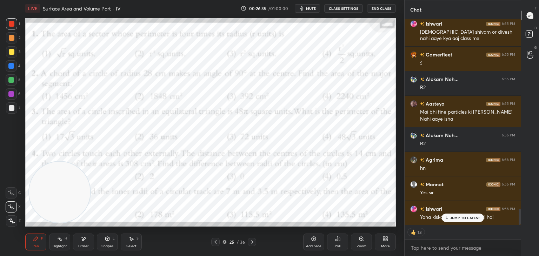
drag, startPoint x: 452, startPoint y: 219, endPoint x: 444, endPoint y: 221, distance: 8.8
click at [452, 219] on p "JUMP TO LATEST" at bounding box center [465, 218] width 30 height 4
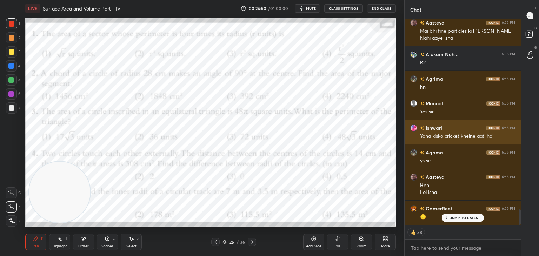
scroll to position [2547, 0]
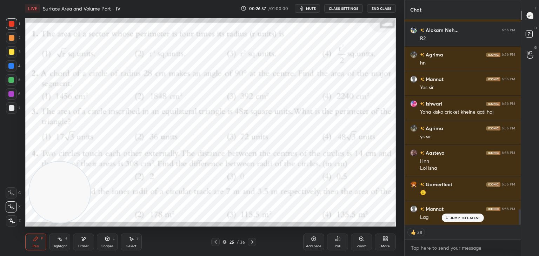
click at [461, 218] on p "JUMP TO LATEST" at bounding box center [465, 218] width 30 height 4
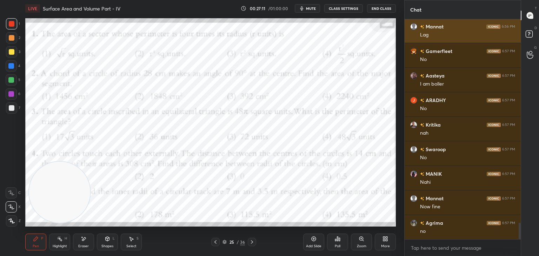
scroll to position [2754, 0]
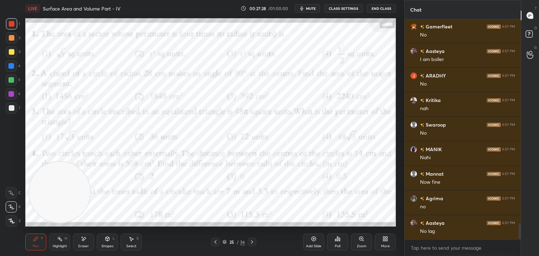
click at [338, 242] on div "Poll" at bounding box center [337, 242] width 21 height 17
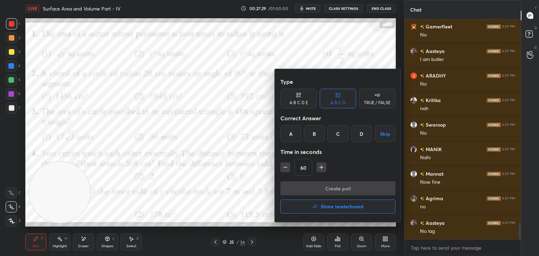
click at [361, 134] on div "D" at bounding box center [361, 133] width 21 height 17
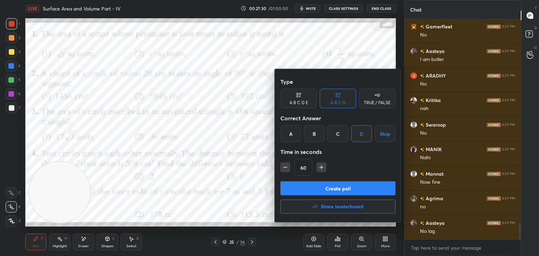
click at [320, 169] on icon "button" at bounding box center [321, 167] width 7 height 7
click at [321, 168] on icon "button" at bounding box center [321, 167] width 7 height 7
click at [322, 168] on icon "button" at bounding box center [321, 167] width 7 height 7
click at [323, 168] on icon "button" at bounding box center [324, 167] width 7 height 7
type input "120"
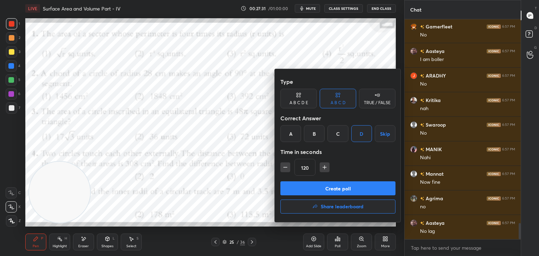
click at [320, 189] on button "Create poll" at bounding box center [337, 188] width 115 height 14
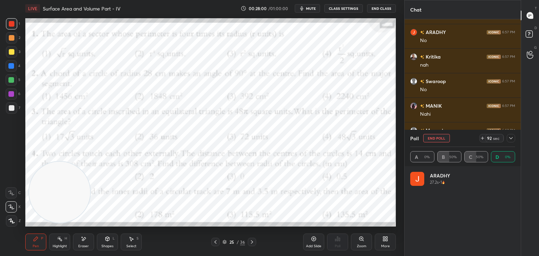
scroll to position [82, 103]
click at [512, 141] on icon at bounding box center [511, 138] width 6 height 6
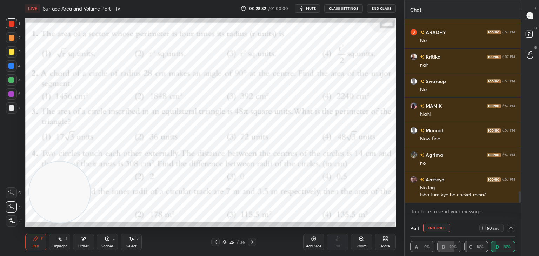
scroll to position [2822, 0]
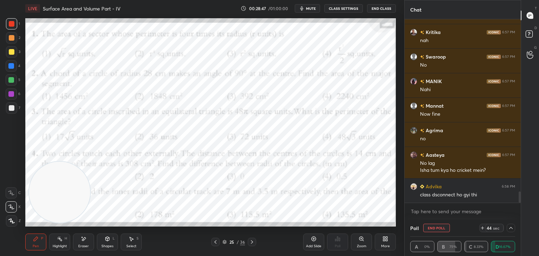
click at [512, 227] on icon at bounding box center [511, 228] width 6 height 6
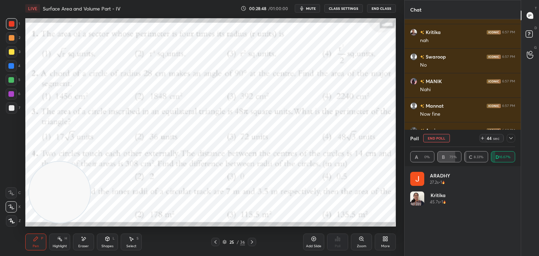
scroll to position [82, 103]
click at [510, 138] on icon at bounding box center [511, 138] width 4 height 2
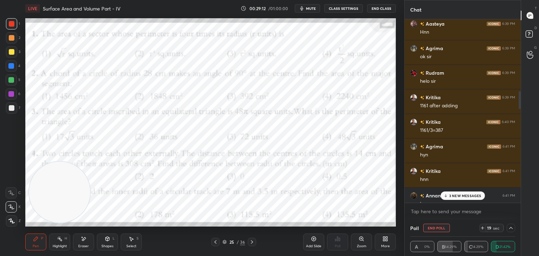
scroll to position [897, 0]
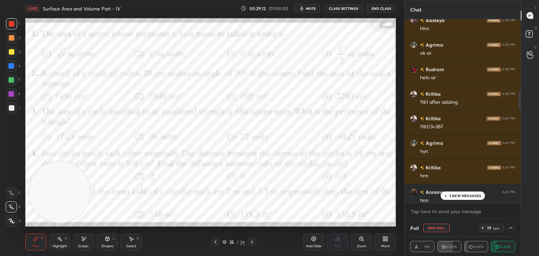
drag, startPoint x: 519, startPoint y: 194, endPoint x: 503, endPoint y: 10, distance: 185.3
click at [503, 10] on div "Chat Agrima 6:39 PM hello sir sir kitne ques h gye/ Aasteya 6:39 PM Hnn Agrima …" at bounding box center [462, 128] width 117 height 256
click at [448, 194] on div "3 NEW MESSAGES" at bounding box center [462, 196] width 44 height 8
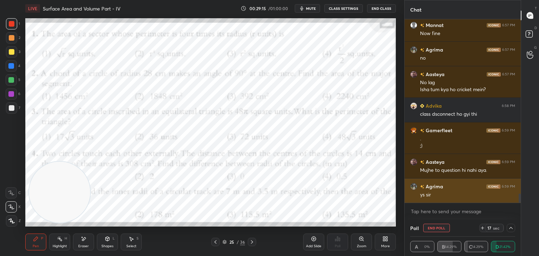
scroll to position [3507, 0]
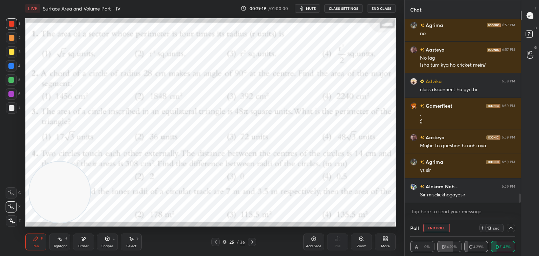
click at [510, 228] on icon at bounding box center [511, 228] width 6 height 6
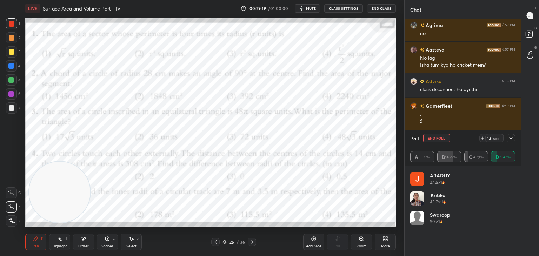
scroll to position [82, 103]
click at [511, 138] on icon at bounding box center [511, 138] width 6 height 6
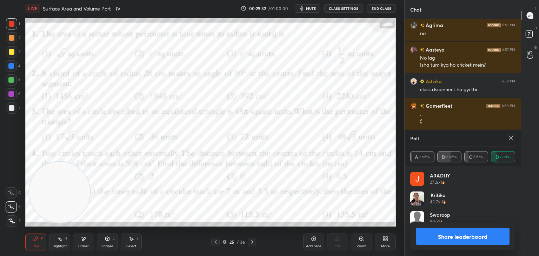
scroll to position [3531, 0]
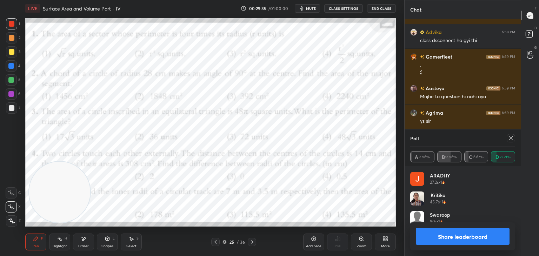
click at [511, 140] on icon at bounding box center [511, 138] width 6 height 6
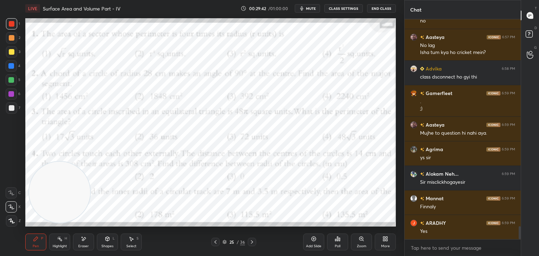
click at [312, 238] on icon at bounding box center [314, 239] width 6 height 6
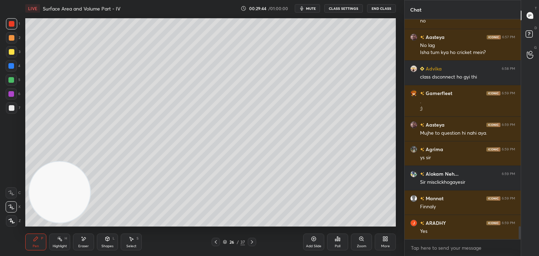
drag, startPoint x: 112, startPoint y: 241, endPoint x: 112, endPoint y: 236, distance: 5.3
click at [111, 242] on div "Shapes L" at bounding box center [107, 242] width 21 height 17
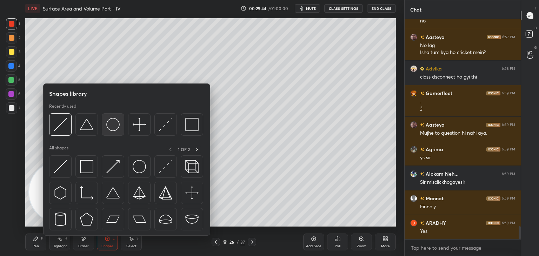
click at [116, 125] on img at bounding box center [112, 124] width 13 height 13
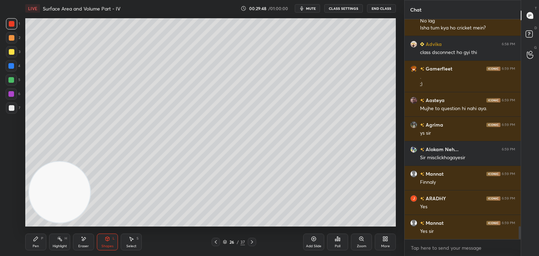
click at [12, 108] on div at bounding box center [12, 108] width 6 height 6
drag, startPoint x: 104, startPoint y: 242, endPoint x: 104, endPoint y: 237, distance: 5.3
click at [104, 241] on div "Shapes L" at bounding box center [107, 242] width 21 height 17
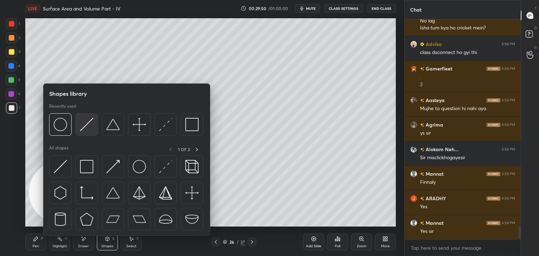
click at [88, 127] on img at bounding box center [86, 124] width 13 height 13
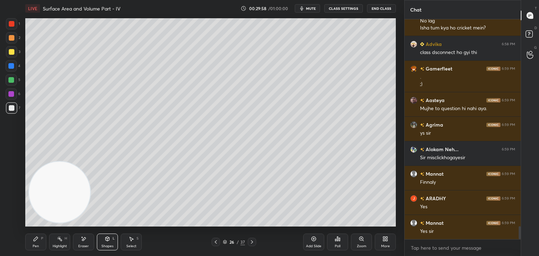
click at [38, 239] on div "Pen P" at bounding box center [35, 242] width 21 height 17
click at [213, 243] on div at bounding box center [216, 242] width 8 height 8
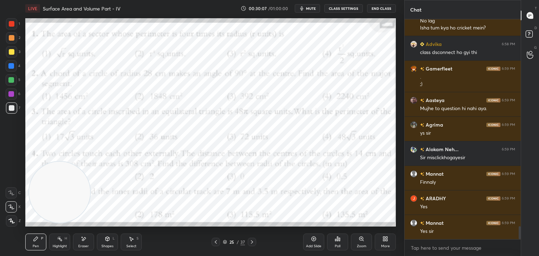
click at [251, 240] on icon at bounding box center [252, 242] width 6 height 6
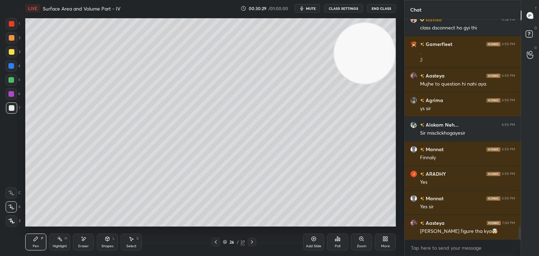
drag, startPoint x: 61, startPoint y: 194, endPoint x: 366, endPoint y: 50, distance: 338.2
click at [406, 48] on div "1 2 3 4 5 6 7 C X Z E E Erase all H H LIVE Surface Area and Volume Part - IV 00…" at bounding box center [269, 128] width 539 height 256
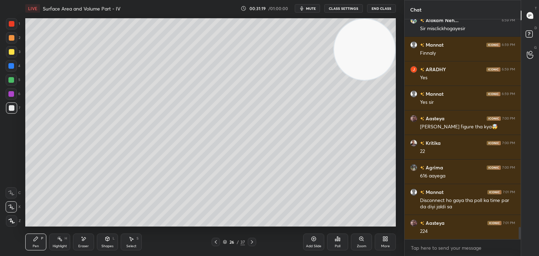
scroll to position [3698, 0]
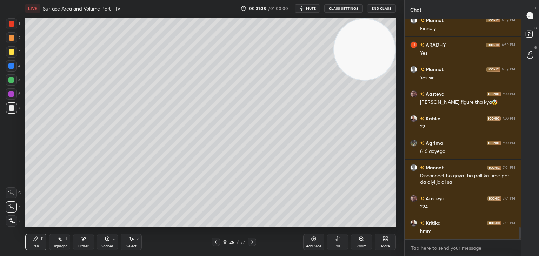
click at [88, 241] on div "Eraser" at bounding box center [83, 242] width 21 height 17
click at [40, 241] on div "Pen P" at bounding box center [35, 242] width 21 height 17
click at [215, 242] on icon at bounding box center [216, 242] width 2 height 4
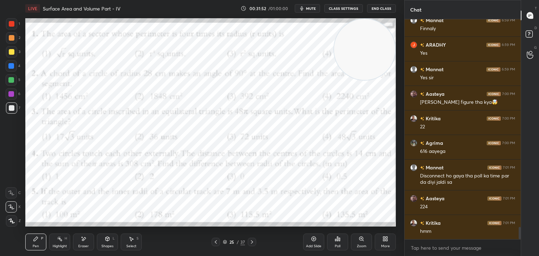
click at [13, 21] on div at bounding box center [12, 24] width 6 height 6
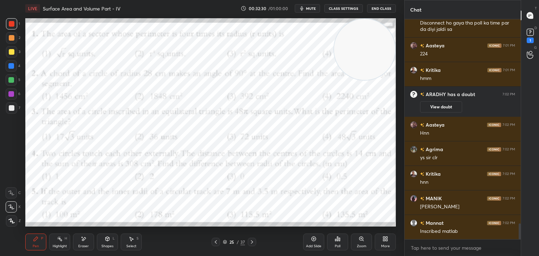
scroll to position [2887, 0]
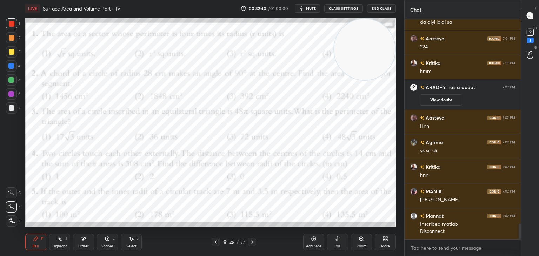
click at [337, 239] on icon at bounding box center [338, 239] width 6 height 6
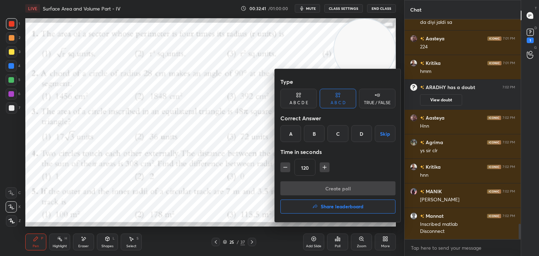
click at [334, 134] on div "C" at bounding box center [337, 133] width 21 height 17
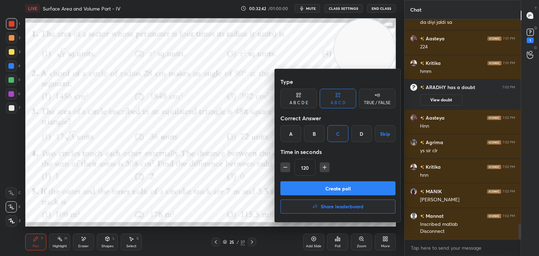
click at [329, 192] on button "Create poll" at bounding box center [337, 188] width 115 height 14
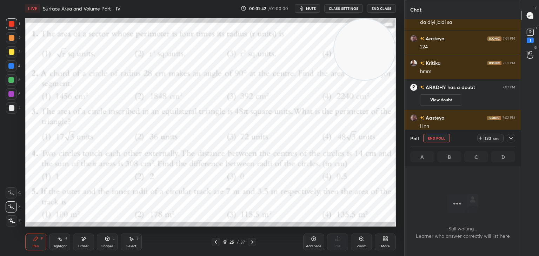
scroll to position [124, 114]
click at [510, 138] on icon at bounding box center [511, 138] width 6 height 6
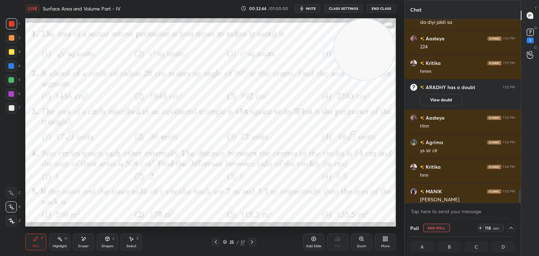
scroll to position [2924, 0]
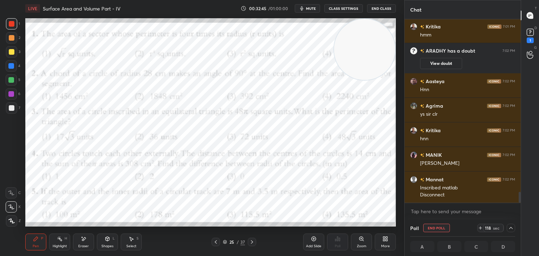
drag, startPoint x: 519, startPoint y: 194, endPoint x: 519, endPoint y: 210, distance: 15.4
click at [519, 210] on div "Aasteya 7:01 PM 224 Kritika 7:01 PM hmm ARADHY has a doubt 7:02 PM View doubt A…" at bounding box center [463, 119] width 116 height 200
click at [445, 66] on button "View doubt" at bounding box center [441, 63] width 42 height 11
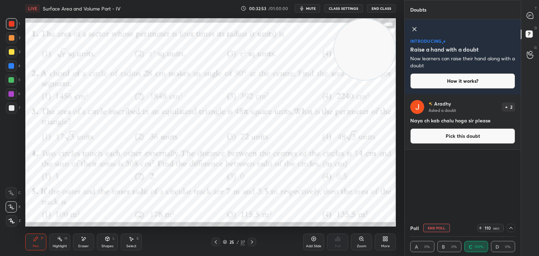
click at [412, 31] on icon at bounding box center [414, 29] width 8 height 8
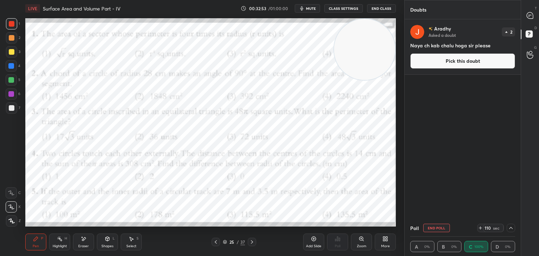
scroll to position [198, 114]
drag, startPoint x: 528, startPoint y: 16, endPoint x: 516, endPoint y: 19, distance: 11.6
click at [527, 16] on icon at bounding box center [530, 15] width 6 height 6
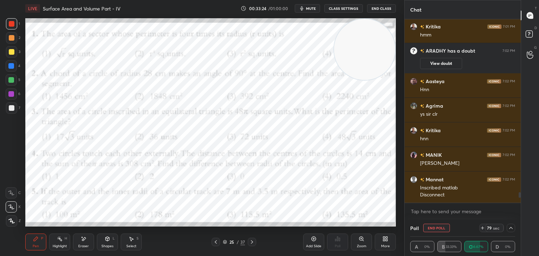
scroll to position [3077, 0]
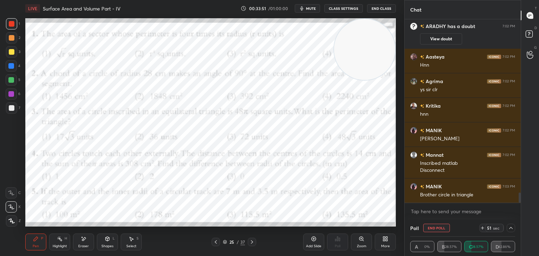
click at [507, 228] on div at bounding box center [511, 228] width 8 height 8
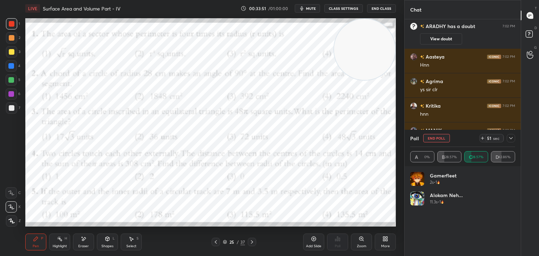
scroll to position [82, 103]
click at [508, 137] on icon at bounding box center [511, 138] width 6 height 6
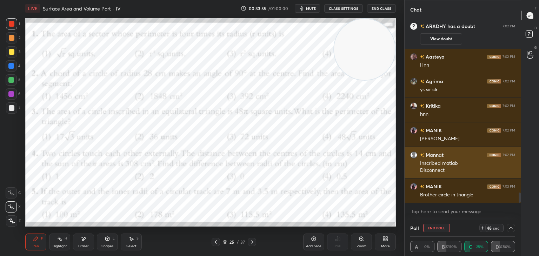
scroll to position [0, 2]
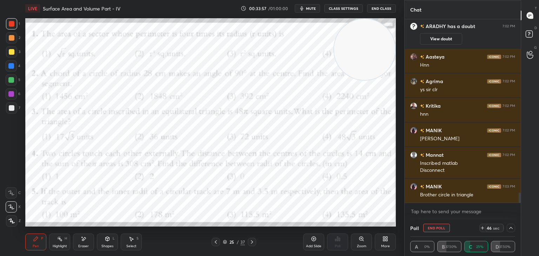
drag, startPoint x: 520, startPoint y: 196, endPoint x: 519, endPoint y: 209, distance: 13.0
click at [519, 209] on div "Kritika 7:01 PM hmm ARADHY has a doubt 7:02 PM View doubt Aasteya 7:02 PM Hnn A…" at bounding box center [463, 119] width 116 height 200
click at [510, 228] on icon at bounding box center [511, 228] width 6 height 6
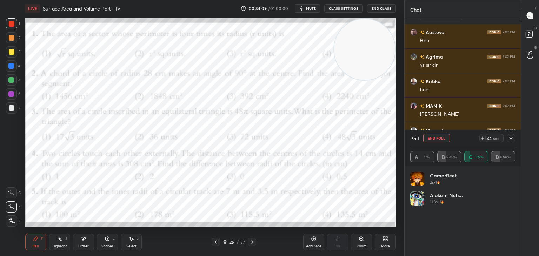
scroll to position [3126, 0]
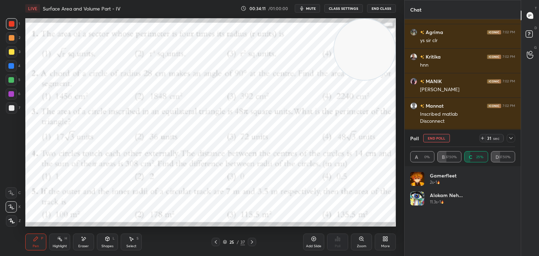
click at [511, 138] on icon at bounding box center [511, 138] width 4 height 2
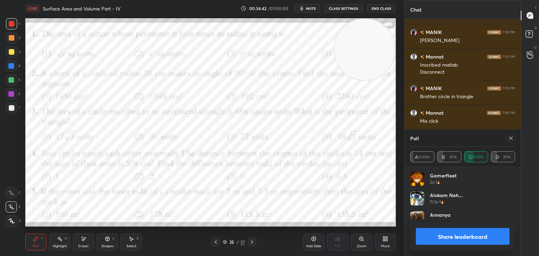
scroll to position [2, 2]
drag, startPoint x: 513, startPoint y: 174, endPoint x: 511, endPoint y: 193, distance: 18.7
click at [511, 193] on div "Gamerfleet 2s • 1 Alokam Neh... 11.3s • 1 Annanya 106s • 1 MANIK 116.8s • 1 Swa…" at bounding box center [462, 231] width 105 height 118
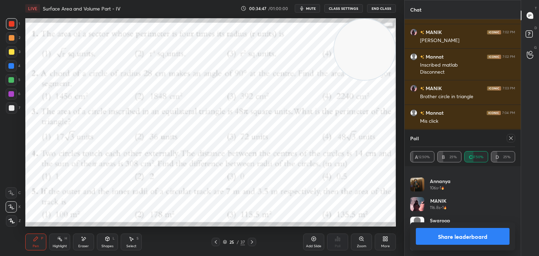
drag, startPoint x: 511, startPoint y: 138, endPoint x: 509, endPoint y: 142, distance: 4.6
click at [511, 138] on icon at bounding box center [511, 139] width 4 height 4
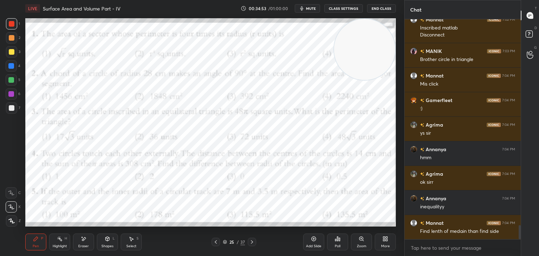
click at [251, 243] on icon at bounding box center [252, 242] width 6 height 6
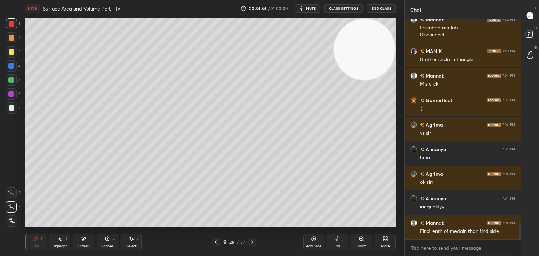
click at [80, 242] on div "Eraser" at bounding box center [83, 242] width 21 height 17
click at [215, 244] on icon at bounding box center [216, 242] width 6 height 6
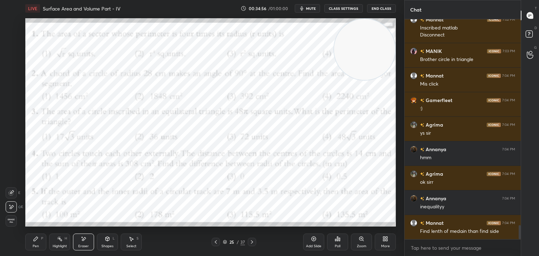
click at [316, 243] on div "Add Slide" at bounding box center [313, 242] width 21 height 17
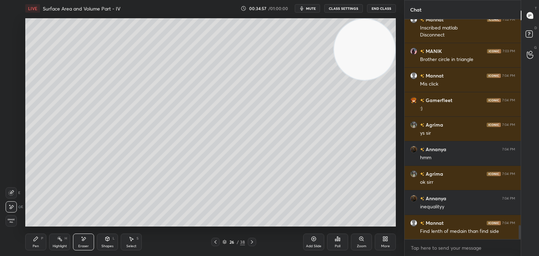
click at [105, 240] on icon at bounding box center [108, 239] width 6 height 6
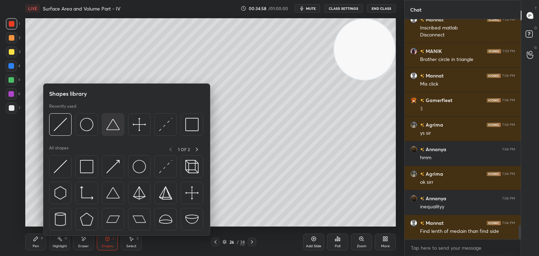
click at [115, 130] on img at bounding box center [112, 124] width 13 height 13
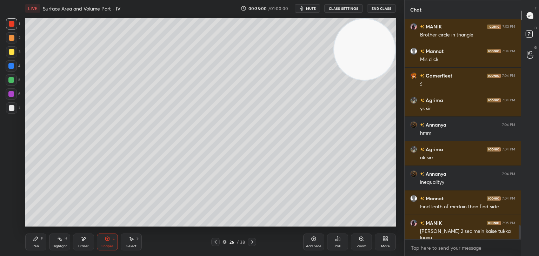
click at [13, 108] on div at bounding box center [12, 108] width 6 height 6
click at [111, 236] on div "Shapes L" at bounding box center [107, 242] width 21 height 17
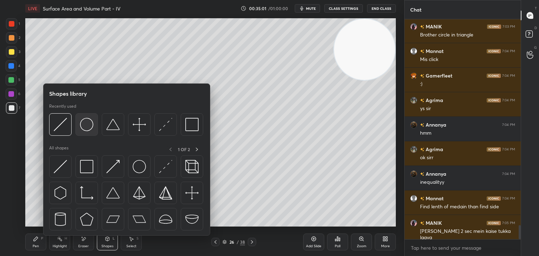
click at [88, 126] on img at bounding box center [86, 124] width 13 height 13
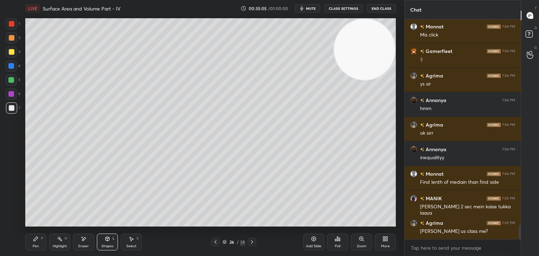
click at [110, 240] on div "Shapes L" at bounding box center [107, 242] width 21 height 17
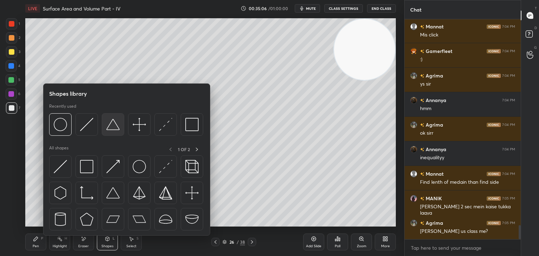
click at [110, 132] on div at bounding box center [113, 124] width 22 height 22
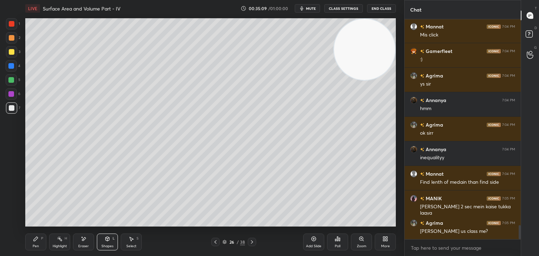
drag, startPoint x: 128, startPoint y: 241, endPoint x: 135, endPoint y: 229, distance: 14.3
click at [128, 240] on div "Select S" at bounding box center [131, 242] width 21 height 17
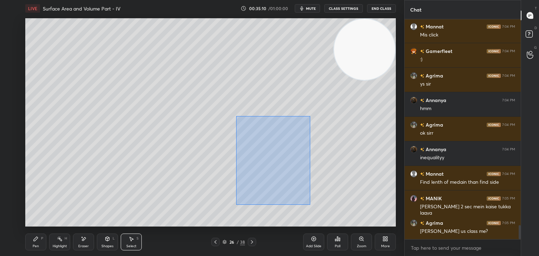
drag, startPoint x: 254, startPoint y: 185, endPoint x: 228, endPoint y: 194, distance: 27.3
click at [227, 212] on div "0 ° Undo Copy Duplicate Duplicate to new slide Delete" at bounding box center [210, 122] width 371 height 208
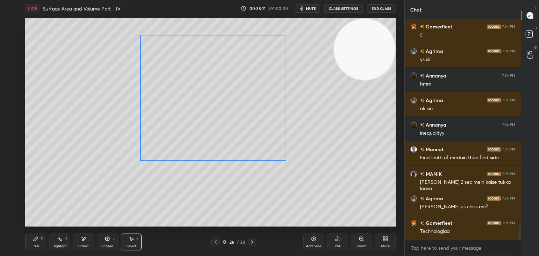
drag, startPoint x: 288, startPoint y: 148, endPoint x: 278, endPoint y: 143, distance: 10.8
click at [280, 146] on div "0 ° Undo Copy Duplicate Duplicate to new slide Delete" at bounding box center [210, 122] width 371 height 208
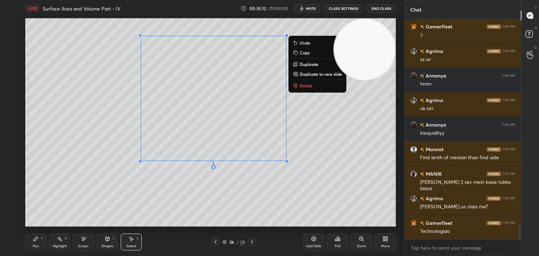
drag, startPoint x: 309, startPoint y: 135, endPoint x: 303, endPoint y: 134, distance: 6.1
click at [307, 134] on div "0 ° Undo Copy Duplicate Duplicate to new slide Delete" at bounding box center [210, 122] width 371 height 208
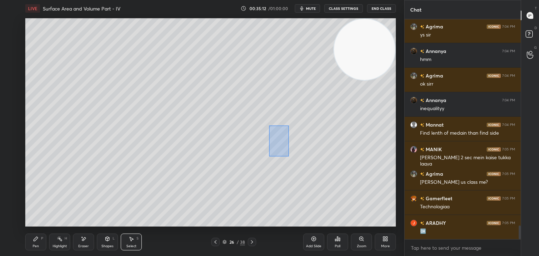
drag, startPoint x: 269, startPoint y: 157, endPoint x: 249, endPoint y: 175, distance: 27.3
click at [251, 187] on div "0 ° Undo Copy Duplicate Duplicate to new slide Delete" at bounding box center [210, 122] width 371 height 208
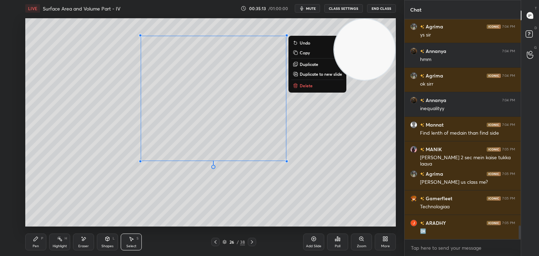
click at [230, 28] on div "0 ° Undo Copy Duplicate Duplicate to new slide Delete" at bounding box center [210, 122] width 371 height 208
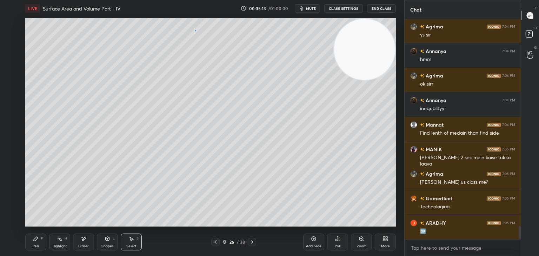
drag, startPoint x: 195, startPoint y: 30, endPoint x: 243, endPoint y: 55, distance: 53.7
click at [244, 56] on div "0 ° Undo Copy Duplicate Duplicate to new slide Delete" at bounding box center [210, 122] width 371 height 208
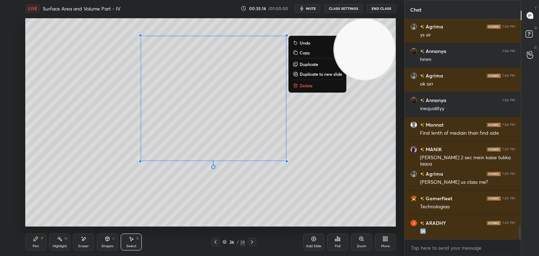
click at [258, 113] on div "0 ° Undo Copy Duplicate Duplicate to new slide Delete" at bounding box center [210, 122] width 371 height 208
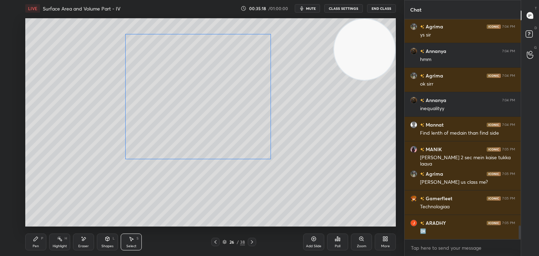
drag, startPoint x: 282, startPoint y: 124, endPoint x: 267, endPoint y: 121, distance: 15.0
click at [267, 121] on div "0 ° Undo Copy Duplicate Duplicate to new slide Delete" at bounding box center [210, 122] width 371 height 208
drag, startPoint x: 198, startPoint y: 125, endPoint x: 214, endPoint y: 141, distance: 22.6
click at [215, 147] on div "0 ° Undo Copy Duplicate Duplicate to new slide Delete" at bounding box center [210, 122] width 371 height 208
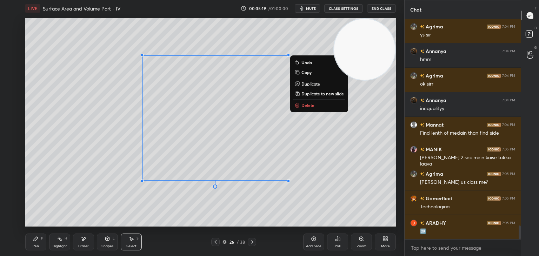
scroll to position [3335, 0]
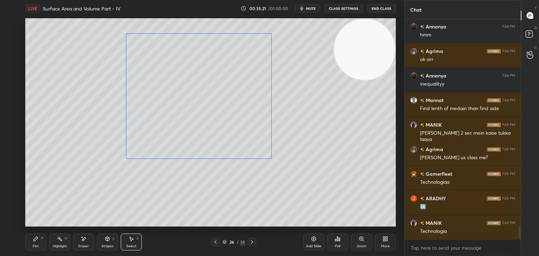
drag, startPoint x: 206, startPoint y: 134, endPoint x: 196, endPoint y: 114, distance: 22.0
click at [196, 114] on div "0 ° Undo Copy Duplicate Duplicate to new slide Delete" at bounding box center [210, 122] width 371 height 208
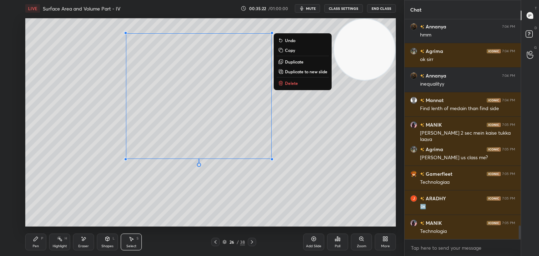
drag, startPoint x: 84, startPoint y: 101, endPoint x: 131, endPoint y: 98, distance: 46.8
click at [84, 101] on div "0 ° Undo Copy Duplicate Duplicate to new slide Delete" at bounding box center [210, 122] width 371 height 208
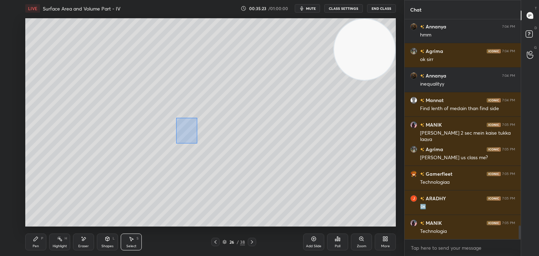
drag, startPoint x: 197, startPoint y: 118, endPoint x: 176, endPoint y: 144, distance: 32.9
click at [176, 144] on div "0 ° Undo Copy Duplicate Duplicate to new slide Delete" at bounding box center [210, 122] width 371 height 208
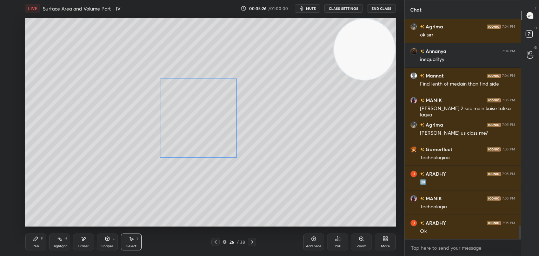
drag, startPoint x: 195, startPoint y: 112, endPoint x: 197, endPoint y: 128, distance: 15.6
click at [197, 128] on div "0 ° Undo Copy Duplicate Duplicate to new slide Delete" at bounding box center [210, 122] width 371 height 208
drag, startPoint x: 237, startPoint y: 79, endPoint x: 228, endPoint y: 88, distance: 12.7
click at [239, 77] on div at bounding box center [239, 76] width 3 height 3
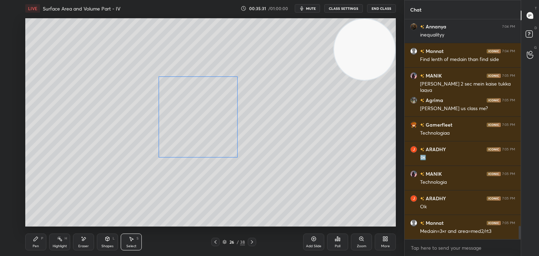
click at [201, 110] on div "0 ° Undo Copy Duplicate Duplicate to new slide Delete" at bounding box center [210, 122] width 371 height 208
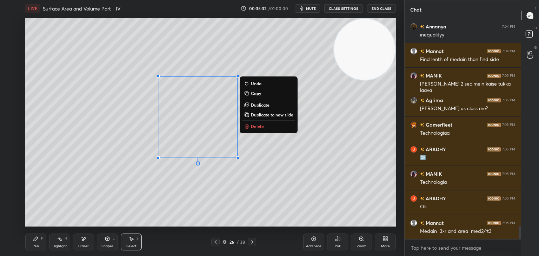
drag, startPoint x: 34, startPoint y: 240, endPoint x: 30, endPoint y: 237, distance: 5.0
click at [32, 240] on div "Pen P" at bounding box center [35, 242] width 21 height 17
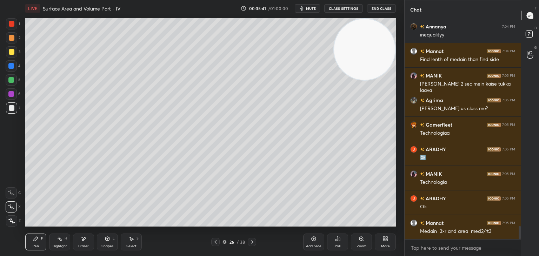
click at [105, 241] on icon at bounding box center [108, 239] width 6 height 6
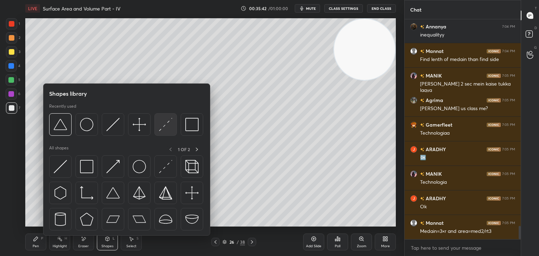
click at [166, 125] on img at bounding box center [165, 124] width 13 height 13
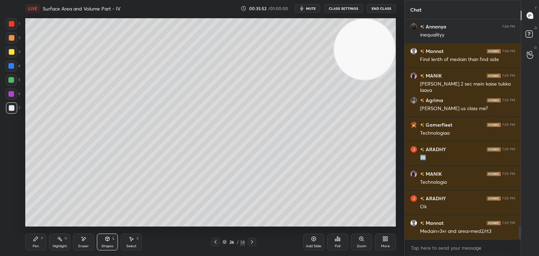
click at [39, 241] on div "Pen P" at bounding box center [35, 242] width 21 height 17
click at [114, 240] on div "Shapes L" at bounding box center [107, 242] width 21 height 17
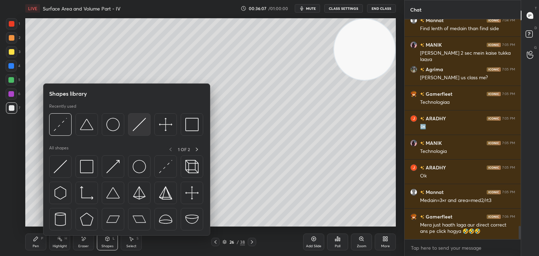
click at [134, 125] on img at bounding box center [139, 124] width 13 height 13
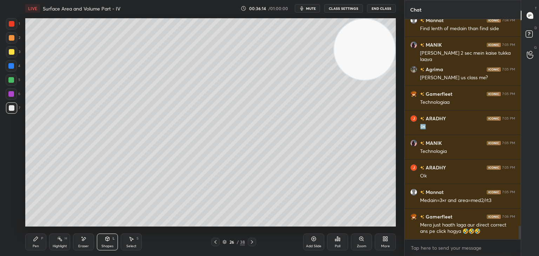
click at [37, 244] on div "Pen P" at bounding box center [35, 242] width 21 height 17
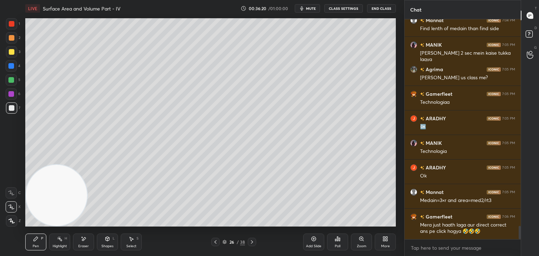
drag, startPoint x: 357, startPoint y: 49, endPoint x: 11, endPoint y: 222, distance: 386.7
click at [22, 247] on div "LIVE Surface Area and Volume Part - IV 00:36:20 / 01:00:00 mute CLASS SETTINGS …" at bounding box center [210, 128] width 376 height 256
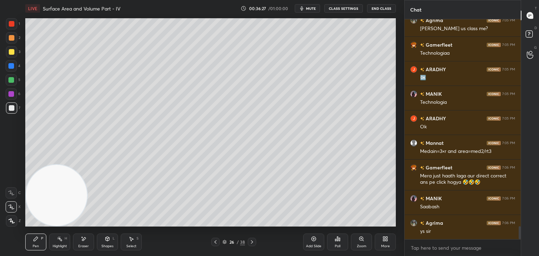
scroll to position [3489, 0]
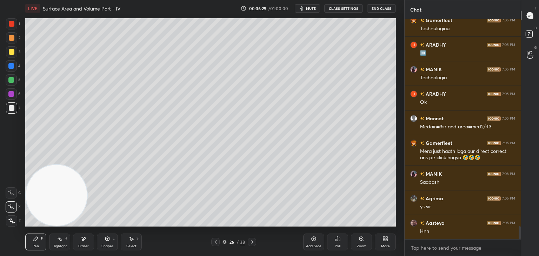
click at [213, 244] on icon at bounding box center [216, 242] width 6 height 6
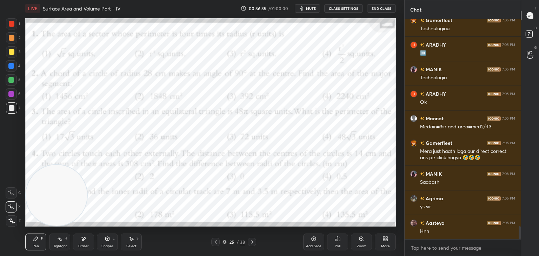
drag, startPoint x: 250, startPoint y: 243, endPoint x: 252, endPoint y: 234, distance: 9.6
click at [250, 243] on icon at bounding box center [252, 242] width 6 height 6
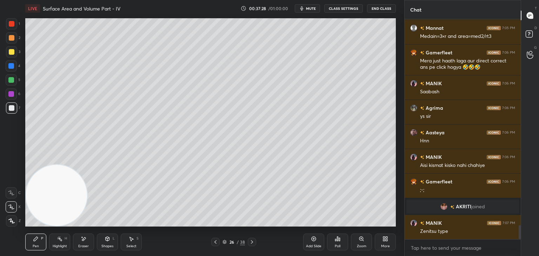
scroll to position [3274, 0]
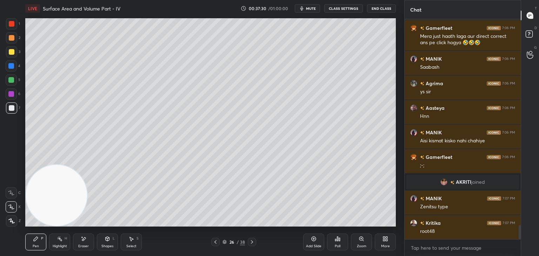
click at [214, 240] on icon at bounding box center [216, 242] width 6 height 6
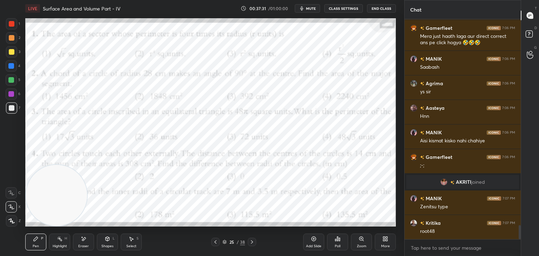
scroll to position [3298, 0]
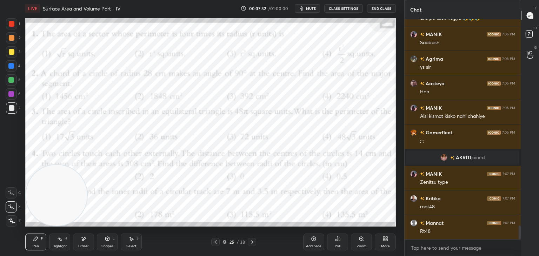
click at [251, 241] on icon at bounding box center [252, 242] width 6 height 6
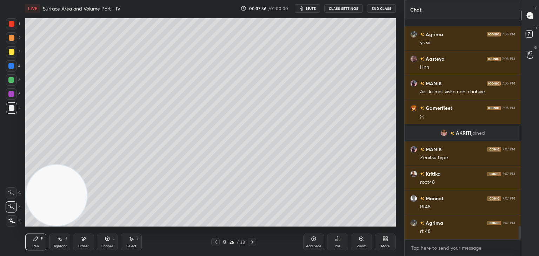
scroll to position [3372, 0]
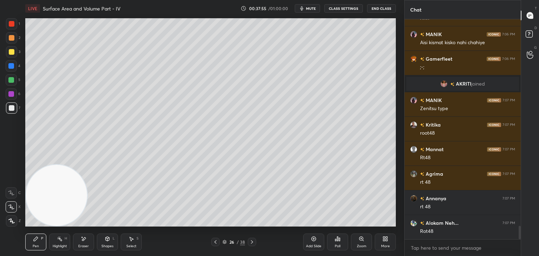
click at [218, 242] on div at bounding box center [215, 242] width 8 height 8
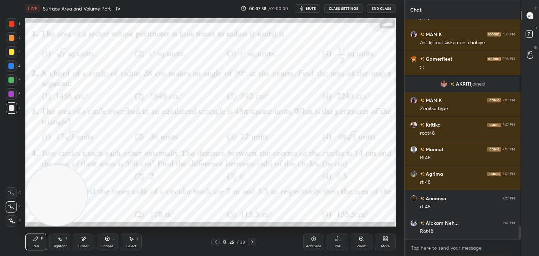
click at [13, 26] on div at bounding box center [11, 23] width 11 height 11
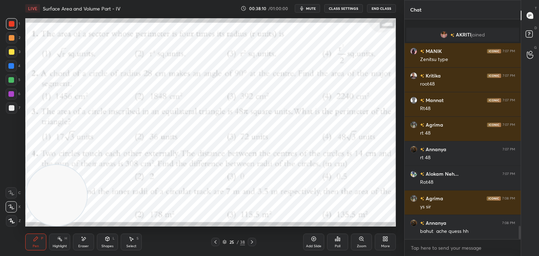
scroll to position [3446, 0]
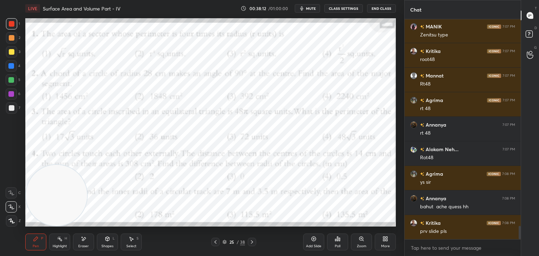
drag, startPoint x: 250, startPoint y: 243, endPoint x: 233, endPoint y: 254, distance: 19.8
click at [250, 243] on icon at bounding box center [252, 242] width 6 height 6
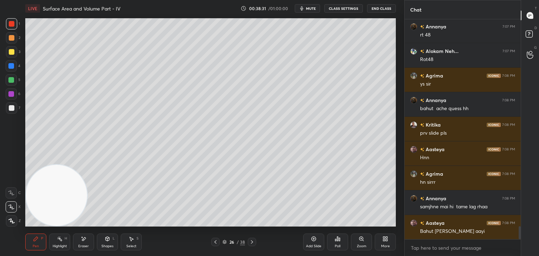
scroll to position [3569, 0]
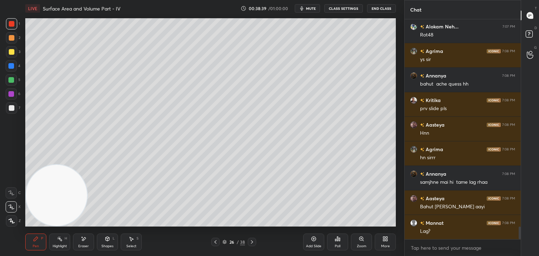
click at [215, 243] on icon at bounding box center [216, 242] width 6 height 6
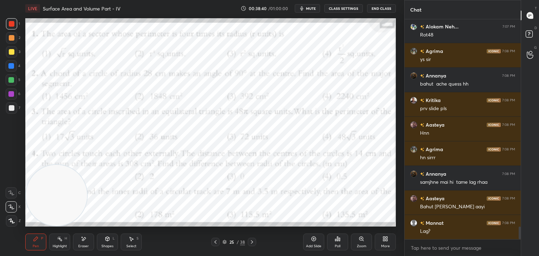
scroll to position [3593, 0]
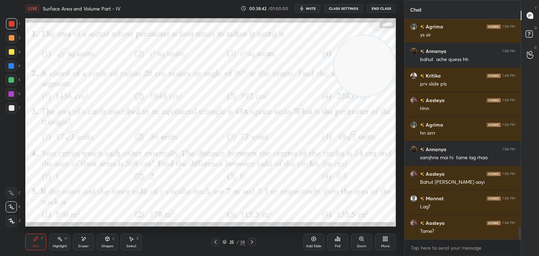
drag, startPoint x: 67, startPoint y: 199, endPoint x: 375, endPoint y: 80, distance: 330.7
click at [412, 67] on div "1 2 3 4 5 6 7 C X Z E E Erase all H H LIVE Surface Area and Volume Part - IV 00…" at bounding box center [269, 128] width 539 height 256
drag, startPoint x: 356, startPoint y: 60, endPoint x: 363, endPoint y: 45, distance: 16.6
click at [363, 45] on video at bounding box center [364, 53] width 61 height 61
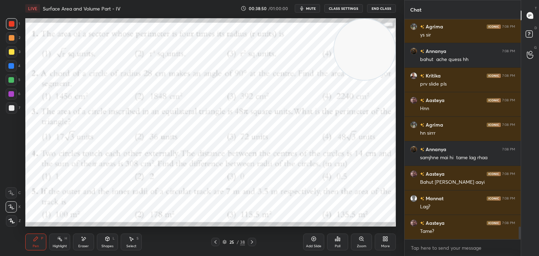
click at [32, 168] on div "Setting up your live class Poll for secs No correct answer Start poll" at bounding box center [210, 122] width 376 height 211
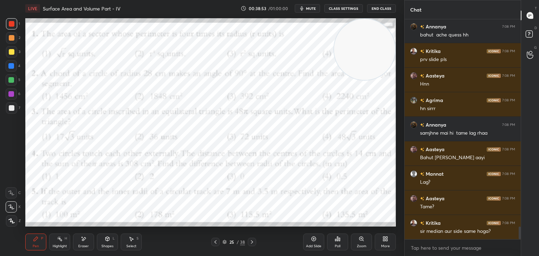
click at [250, 242] on icon at bounding box center [252, 242] width 6 height 6
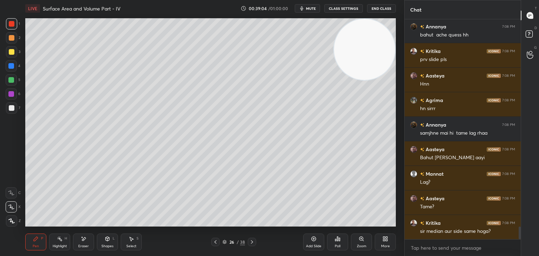
drag, startPoint x: 216, startPoint y: 242, endPoint x: 220, endPoint y: 239, distance: 5.0
click at [216, 242] on icon at bounding box center [216, 242] width 6 height 6
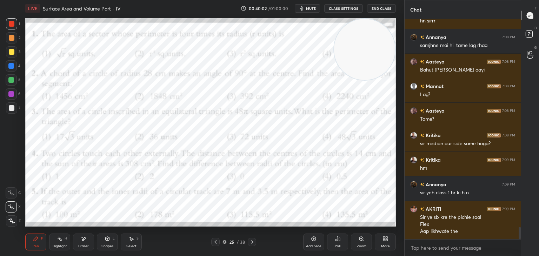
scroll to position [3730, 0]
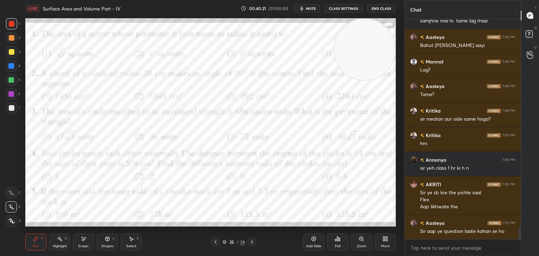
click at [338, 241] on div "Poll" at bounding box center [337, 242] width 21 height 17
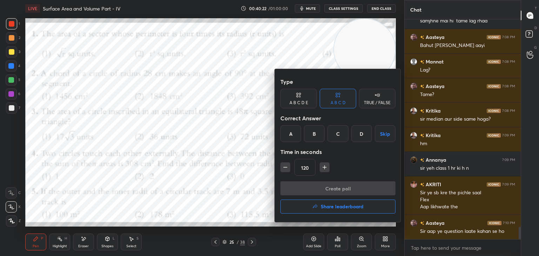
click at [359, 133] on div "D" at bounding box center [361, 133] width 21 height 17
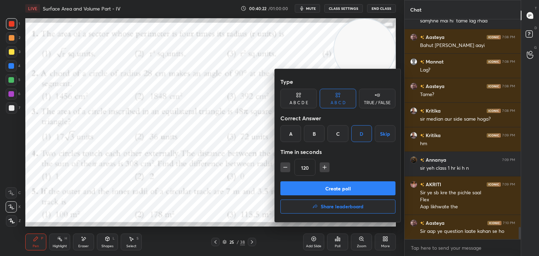
click at [309, 189] on button "Create poll" at bounding box center [337, 188] width 115 height 14
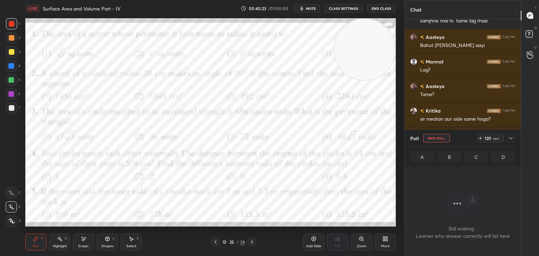
scroll to position [198, 114]
click at [513, 138] on div "Poll End Poll 120 sec A B C D" at bounding box center [463, 148] width 116 height 37
click at [512, 140] on icon at bounding box center [511, 138] width 6 height 6
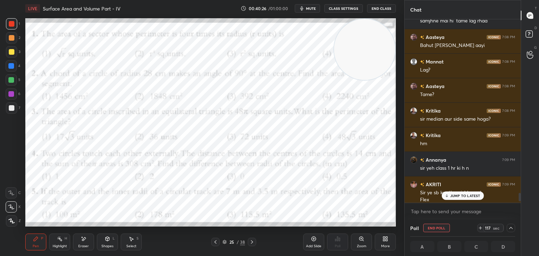
scroll to position [3767, 0]
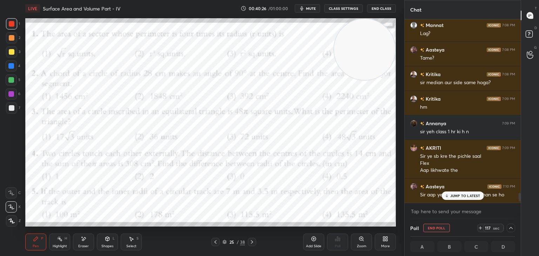
drag, startPoint x: 519, startPoint y: 194, endPoint x: 517, endPoint y: 210, distance: 16.0
click at [518, 211] on div "Agrima 7:08 PM hn sirrr Annanya 7:08 PM samjhne mai hi tame lag rhaa Aasteya 7:…" at bounding box center [463, 119] width 116 height 200
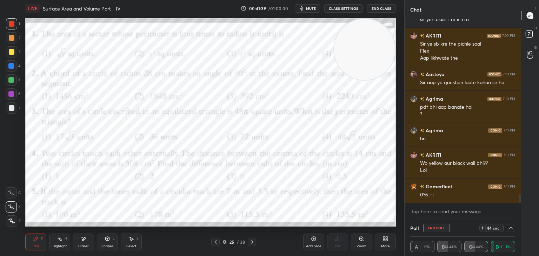
scroll to position [0, 2]
click at [509, 228] on icon at bounding box center [511, 228] width 6 height 6
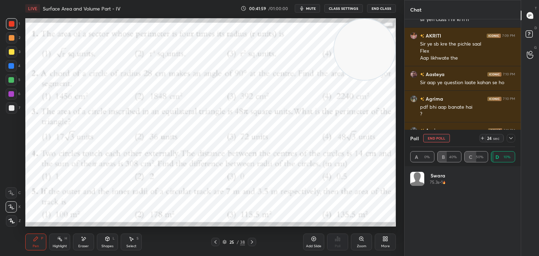
scroll to position [82, 103]
drag, startPoint x: 511, startPoint y: 139, endPoint x: 502, endPoint y: 138, distance: 8.9
click at [511, 139] on icon at bounding box center [511, 138] width 6 height 6
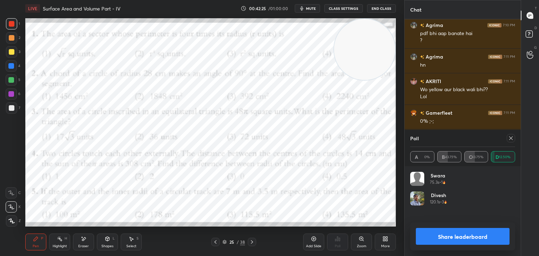
scroll to position [3977, 0]
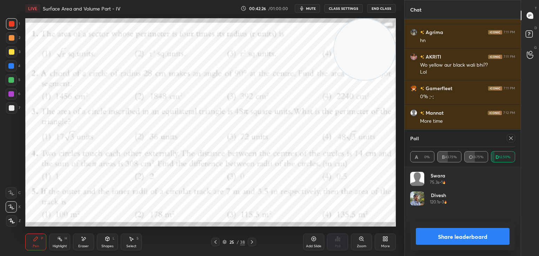
drag, startPoint x: 512, startPoint y: 139, endPoint x: 508, endPoint y: 139, distance: 3.6
click at [512, 138] on icon at bounding box center [511, 138] width 6 height 6
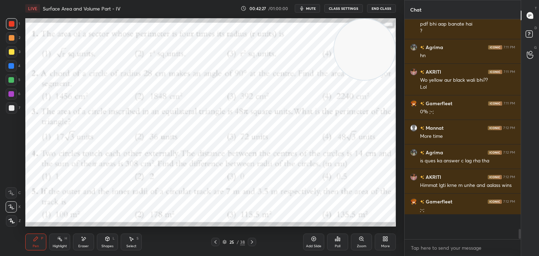
scroll to position [218, 114]
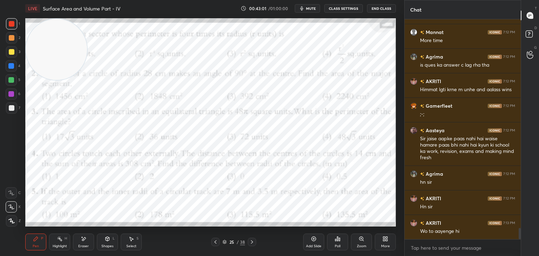
drag, startPoint x: 358, startPoint y: 57, endPoint x: 53, endPoint y: 44, distance: 304.9
click at [58, 41] on video at bounding box center [56, 49] width 61 height 61
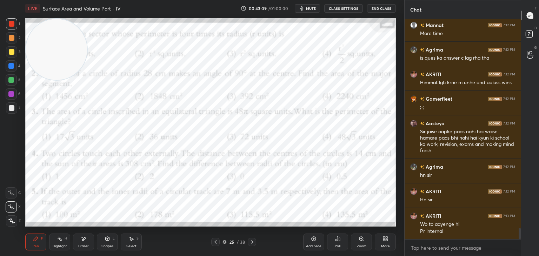
scroll to position [4090, 0]
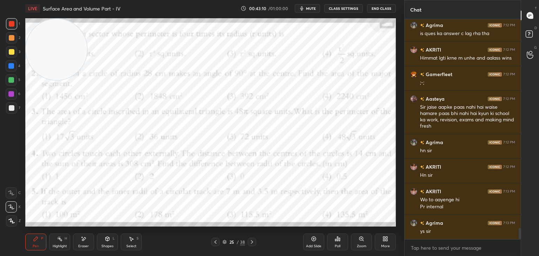
click at [12, 53] on div at bounding box center [12, 52] width 6 height 6
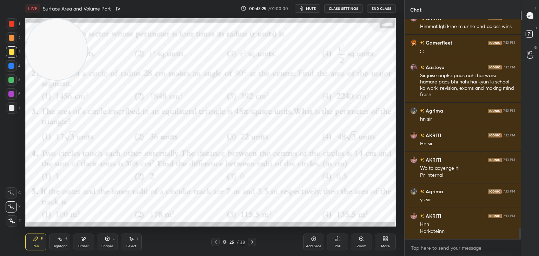
scroll to position [4146, 0]
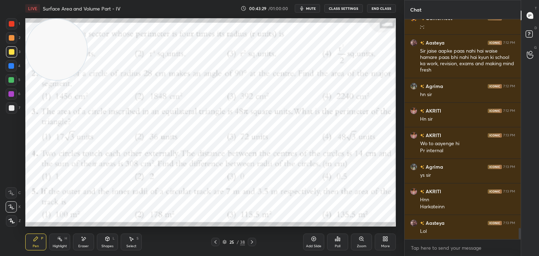
click at [314, 241] on icon at bounding box center [314, 239] width 6 height 6
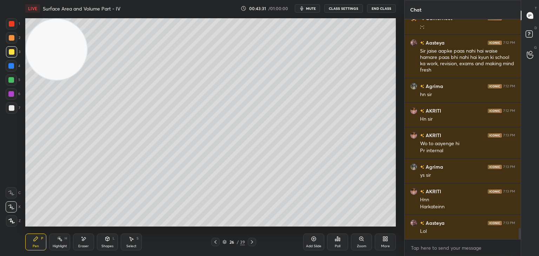
drag, startPoint x: 112, startPoint y: 242, endPoint x: 108, endPoint y: 238, distance: 5.8
click at [110, 242] on div "Shapes L" at bounding box center [107, 242] width 21 height 17
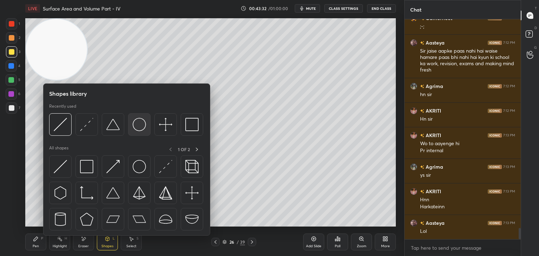
click at [137, 123] on img at bounding box center [139, 124] width 13 height 13
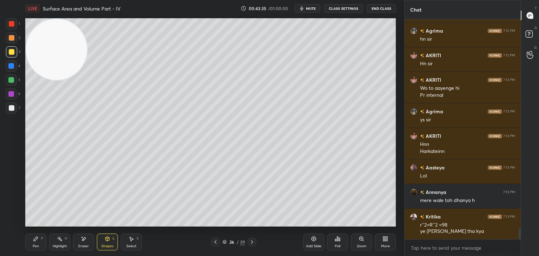
scroll to position [4226, 0]
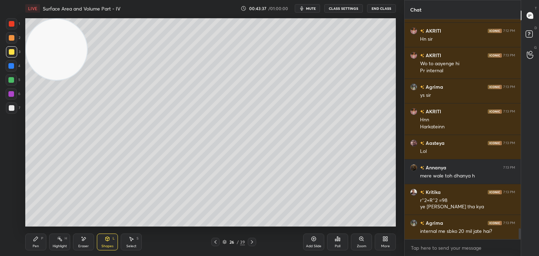
click at [104, 237] on div "Shapes L" at bounding box center [107, 242] width 21 height 17
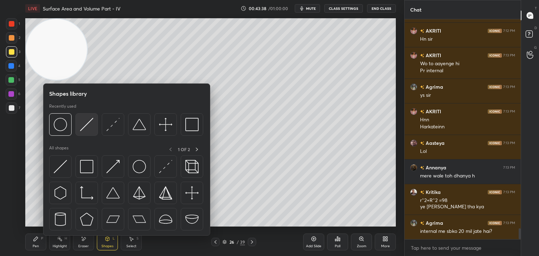
click at [89, 125] on img at bounding box center [86, 124] width 13 height 13
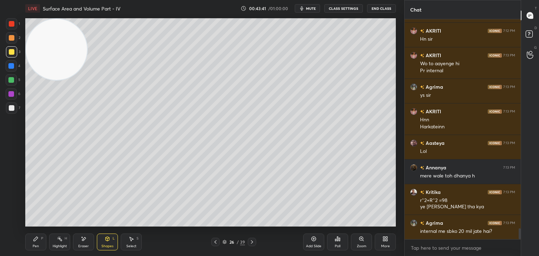
drag, startPoint x: 34, startPoint y: 245, endPoint x: 32, endPoint y: 235, distance: 9.9
click at [34, 245] on div "Pen" at bounding box center [36, 247] width 6 height 4
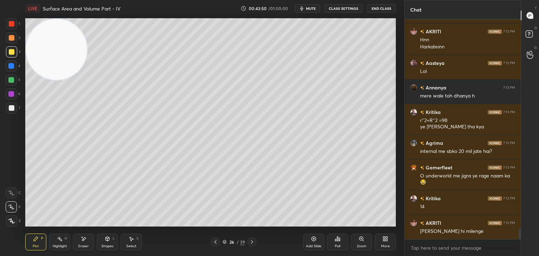
scroll to position [4330, 0]
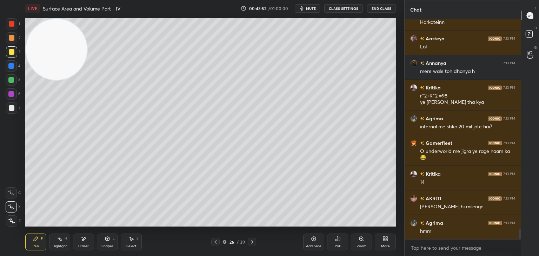
click at [12, 106] on div at bounding box center [12, 108] width 6 height 6
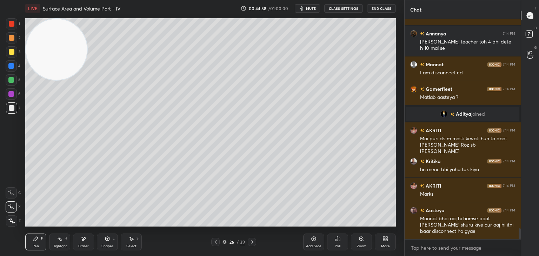
scroll to position [4269, 0]
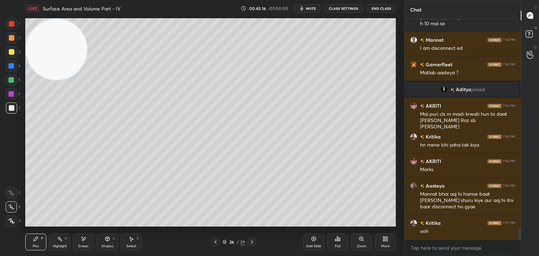
click at [215, 241] on icon at bounding box center [215, 242] width 2 height 4
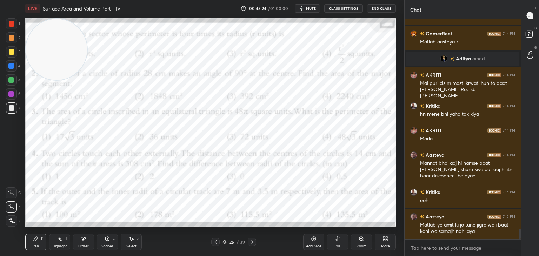
scroll to position [4324, 0]
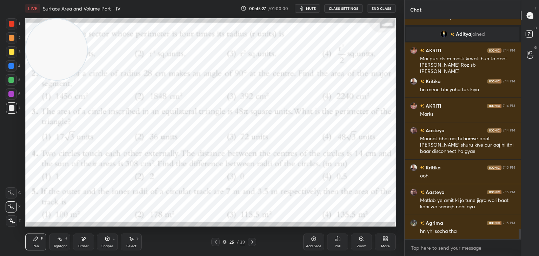
click at [13, 27] on div at bounding box center [11, 23] width 11 height 11
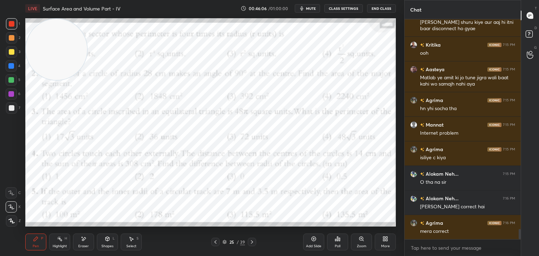
scroll to position [4471, 0]
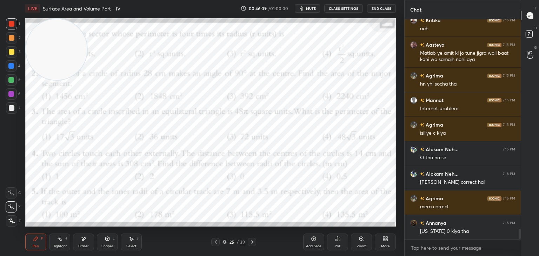
click at [332, 241] on div "Poll" at bounding box center [337, 242] width 21 height 17
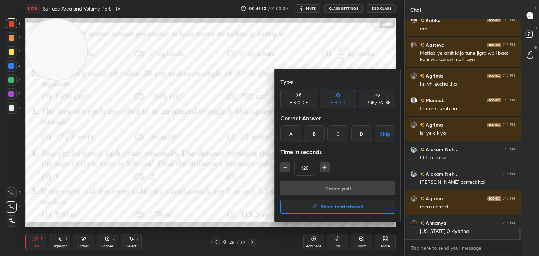
click at [321, 209] on h4 "Share leaderboard" at bounding box center [342, 206] width 43 height 5
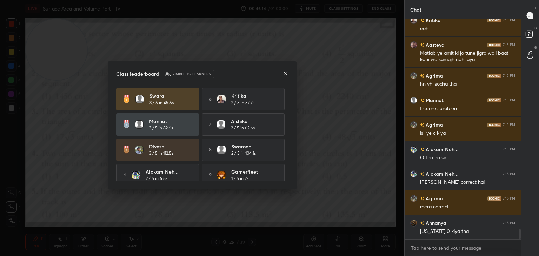
click at [286, 73] on icon at bounding box center [286, 74] width 6 height 6
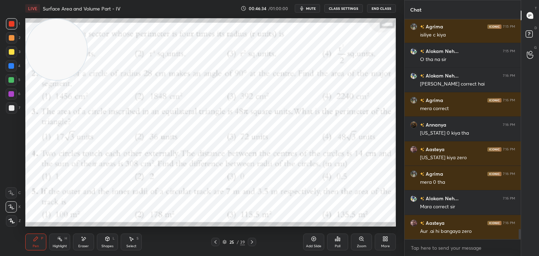
scroll to position [4594, 0]
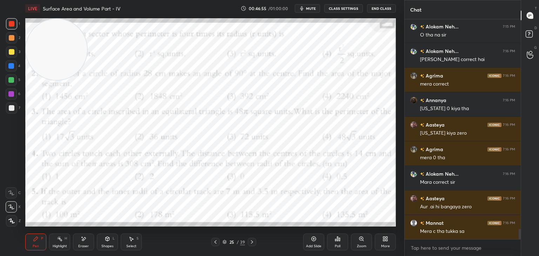
click at [343, 242] on div "Poll" at bounding box center [337, 242] width 21 height 17
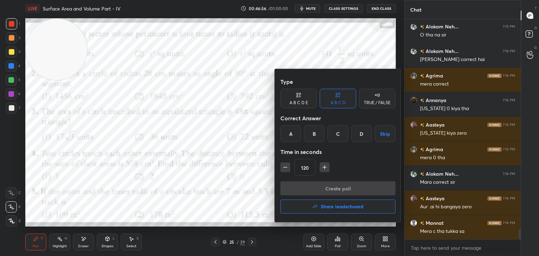
click at [337, 133] on div "C" at bounding box center [337, 133] width 21 height 17
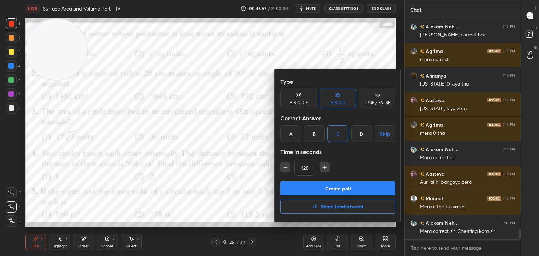
click at [316, 183] on button "Create poll" at bounding box center [337, 188] width 115 height 14
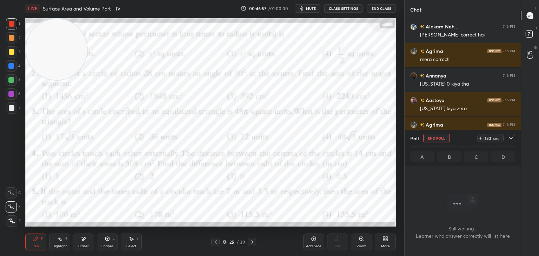
scroll to position [181, 114]
click at [511, 134] on div at bounding box center [511, 138] width 8 height 8
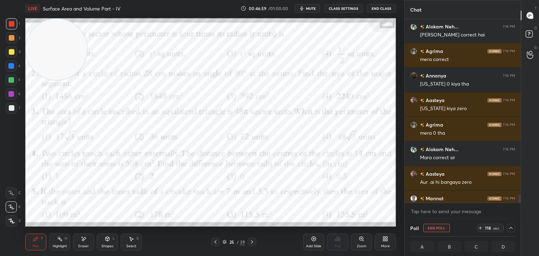
scroll to position [4655, 0]
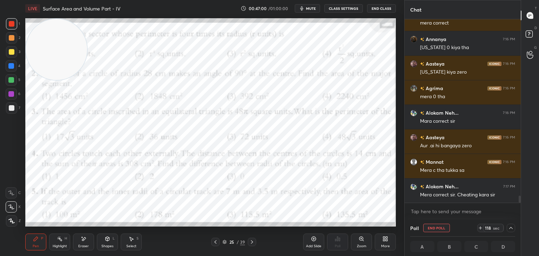
drag, startPoint x: 519, startPoint y: 197, endPoint x: 519, endPoint y: 206, distance: 9.8
click at [519, 207] on div "Alokam Neh... 7:16 PM Sir mara correct hai Agrima 7:16 PM mera correct Annanya …" at bounding box center [463, 119] width 116 height 200
click at [308, 7] on span "mute" at bounding box center [311, 8] width 10 height 5
drag, startPoint x: 306, startPoint y: 9, endPoint x: 300, endPoint y: 10, distance: 5.8
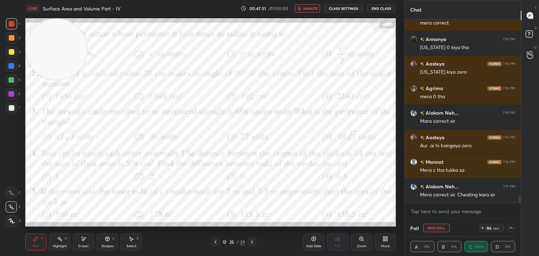
click at [305, 9] on span "unmute" at bounding box center [310, 8] width 15 height 5
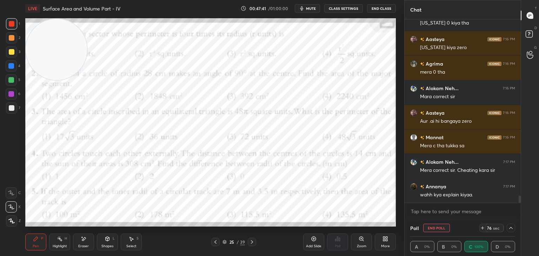
click at [509, 227] on icon at bounding box center [511, 228] width 6 height 6
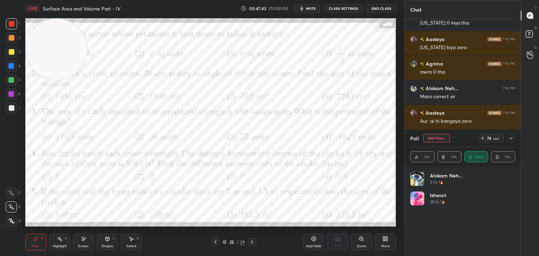
scroll to position [4704, 0]
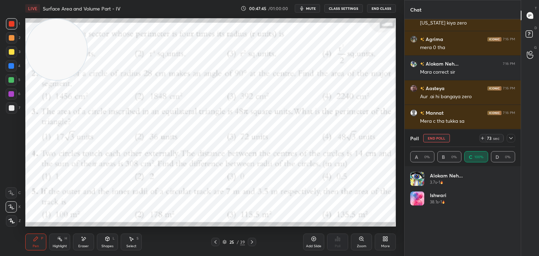
click at [512, 137] on icon at bounding box center [511, 138] width 6 height 6
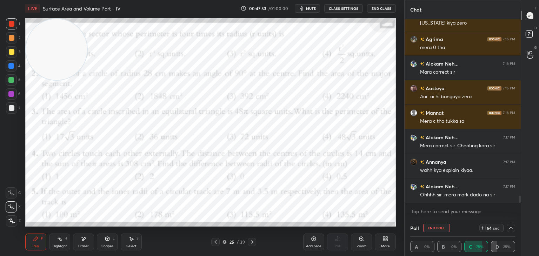
scroll to position [4729, 0]
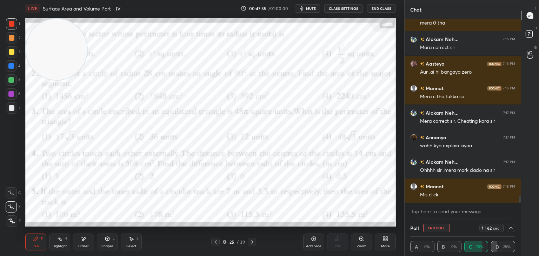
click at [508, 226] on div at bounding box center [511, 228] width 8 height 8
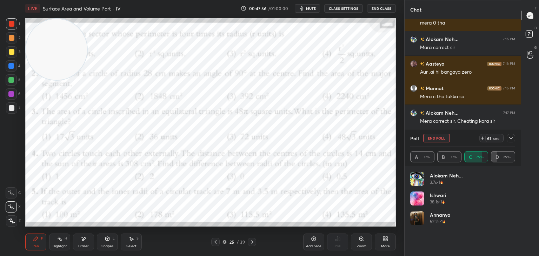
scroll to position [82, 103]
click at [510, 135] on div at bounding box center [511, 138] width 8 height 8
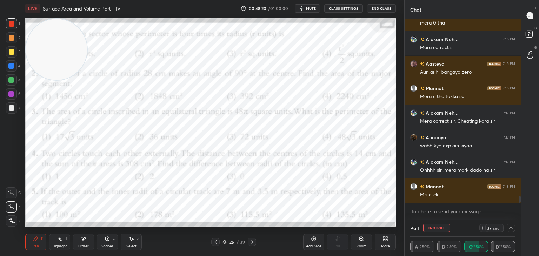
scroll to position [4754, 0]
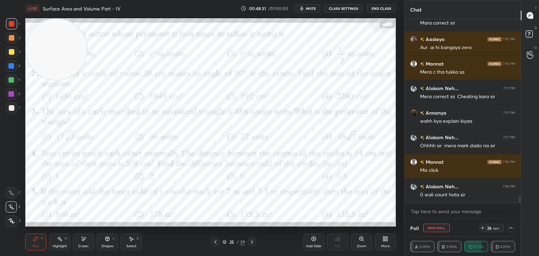
click at [509, 228] on icon at bounding box center [511, 228] width 6 height 6
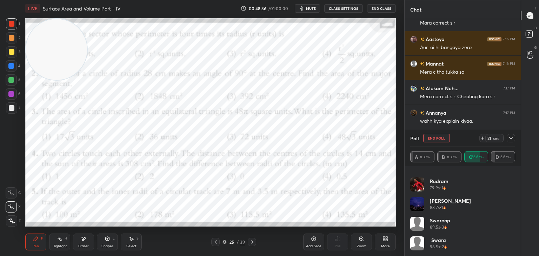
scroll to position [4778, 0]
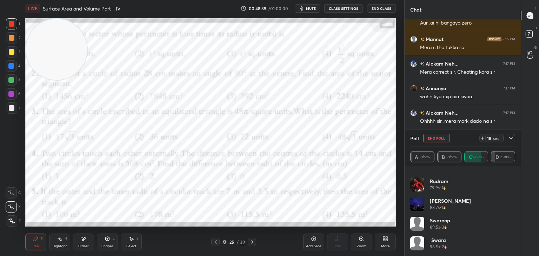
click at [511, 139] on icon at bounding box center [511, 138] width 4 height 2
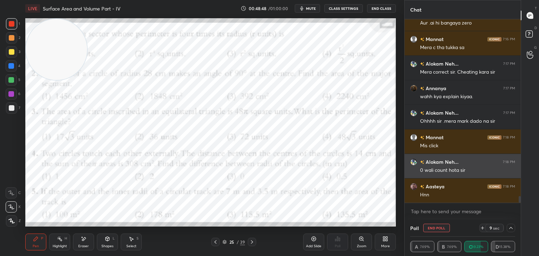
scroll to position [4803, 0]
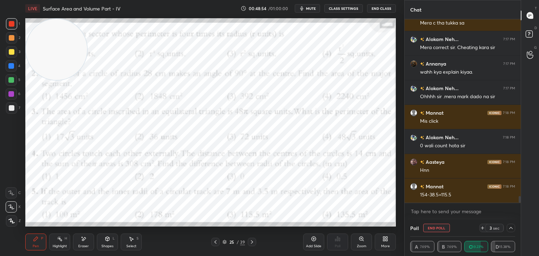
click at [251, 242] on icon at bounding box center [252, 242] width 6 height 6
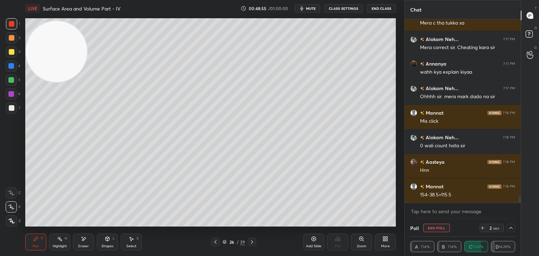
drag, startPoint x: 63, startPoint y: 59, endPoint x: 1, endPoint y: 271, distance: 220.1
click at [1, 0] on html "1 2 3 4 5 6 7 C X Z E E Erase all H H LIVE Surface Area and Volume Part - IV 00…" at bounding box center [269, 0] width 539 height 0
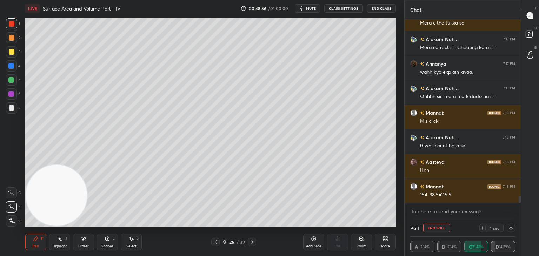
click at [251, 243] on icon at bounding box center [252, 242] width 6 height 6
click at [252, 241] on icon at bounding box center [252, 242] width 2 height 4
click at [253, 242] on icon at bounding box center [252, 242] width 6 height 6
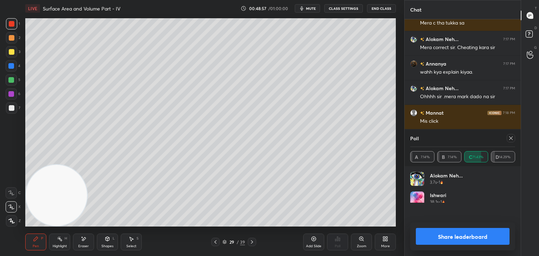
scroll to position [38, 103]
click at [254, 245] on icon at bounding box center [252, 242] width 6 height 6
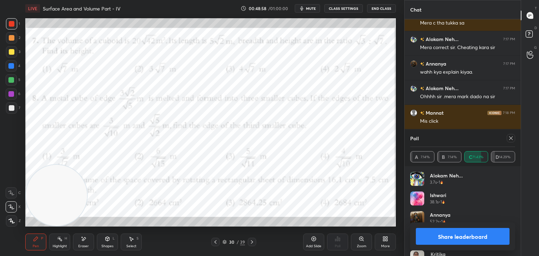
click at [508, 137] on icon at bounding box center [511, 138] width 6 height 6
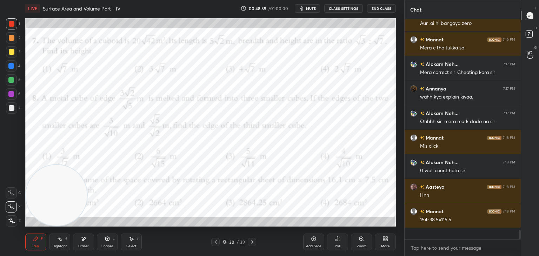
scroll to position [214, 114]
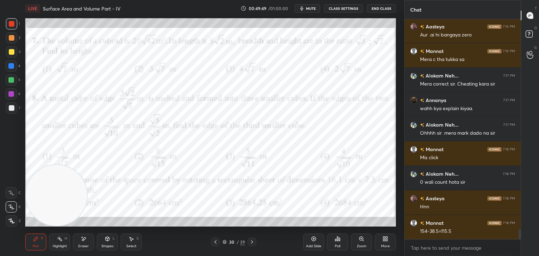
click at [333, 243] on div "Poll" at bounding box center [337, 242] width 21 height 17
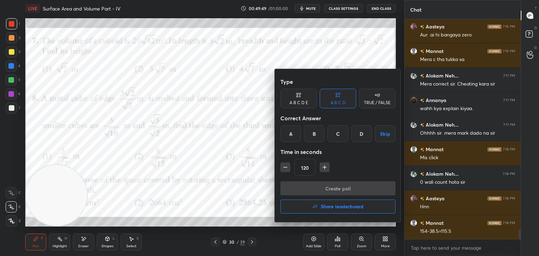
click at [360, 136] on div "D" at bounding box center [361, 133] width 21 height 17
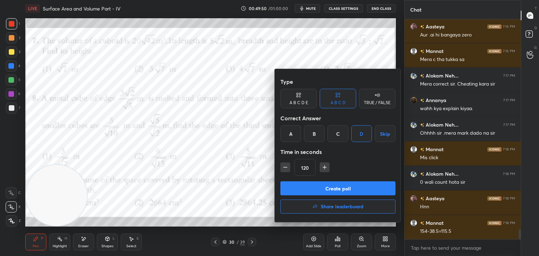
click at [311, 186] on button "Create poll" at bounding box center [337, 188] width 115 height 14
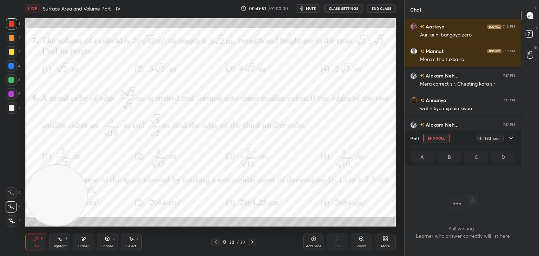
scroll to position [183, 114]
drag, startPoint x: 511, startPoint y: 138, endPoint x: 504, endPoint y: 141, distance: 7.1
click at [509, 139] on icon at bounding box center [511, 138] width 6 height 6
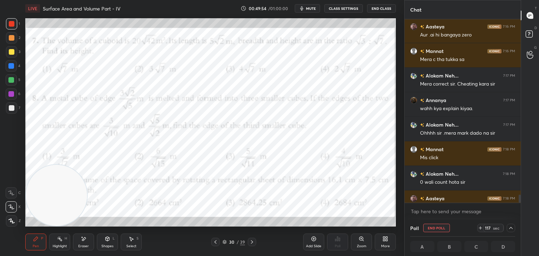
drag, startPoint x: 521, startPoint y: 197, endPoint x: 519, endPoint y: 215, distance: 18.0
click at [519, 217] on div "Chat Agrima 7:15 PM hn yhi socha tha Mannat 7:15 PM Internet problem Agrima 7:1…" at bounding box center [471, 128] width 135 height 256
drag, startPoint x: 518, startPoint y: 196, endPoint x: 518, endPoint y: 200, distance: 3.6
click at [518, 200] on div at bounding box center [519, 111] width 4 height 184
click at [520, 197] on div at bounding box center [520, 199] width 2 height 8
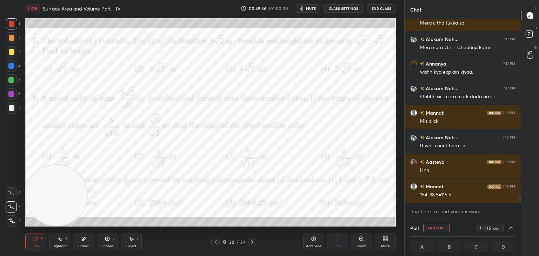
drag, startPoint x: 519, startPoint y: 197, endPoint x: 517, endPoint y: 207, distance: 10.5
click at [519, 209] on div "Aasteya 7:16 PM Aur .ai hi bangaya zero Mannat 7:16 PM Mera c tha tukka sa Alok…" at bounding box center [463, 119] width 116 height 200
click at [508, 229] on icon at bounding box center [511, 228] width 6 height 6
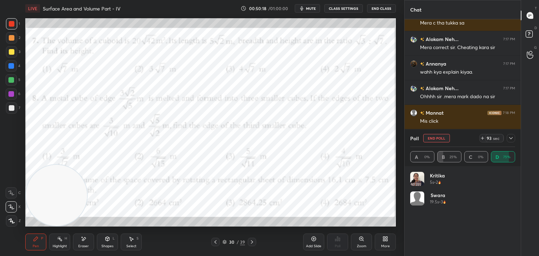
scroll to position [82, 103]
drag, startPoint x: 512, startPoint y: 139, endPoint x: 507, endPoint y: 138, distance: 5.0
click at [511, 139] on icon at bounding box center [511, 138] width 6 height 6
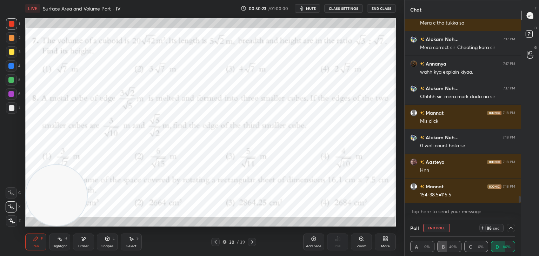
scroll to position [4827, 0]
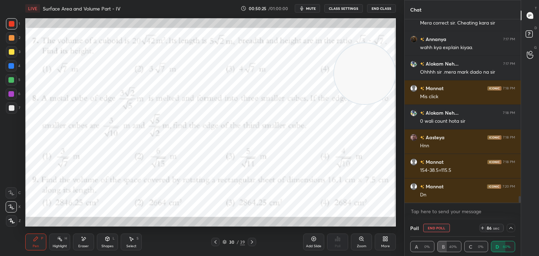
drag, startPoint x: 64, startPoint y: 192, endPoint x: 360, endPoint y: 53, distance: 326.9
click at [382, 50] on video at bounding box center [364, 73] width 61 height 61
drag, startPoint x: 343, startPoint y: 82, endPoint x: 0, endPoint y: 268, distance: 390.0
click at [0, 0] on html "1 2 3 4 5 6 7 C X Z E E Erase all H H LIVE Surface Area and Volume Part - IV 00…" at bounding box center [269, 0] width 539 height 0
click at [509, 228] on icon at bounding box center [511, 228] width 6 height 6
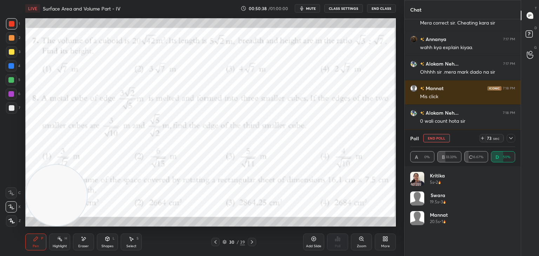
scroll to position [82, 103]
click at [511, 139] on icon at bounding box center [511, 138] width 6 height 6
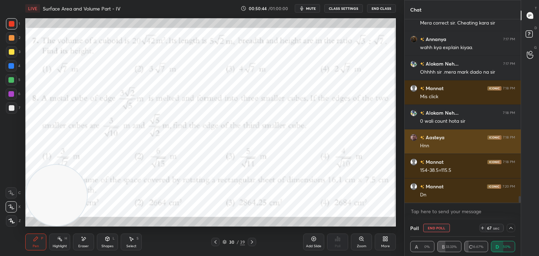
scroll to position [2, 2]
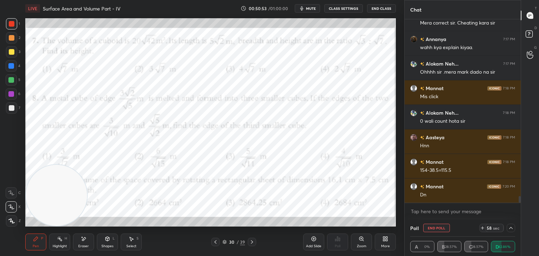
click at [511, 227] on icon at bounding box center [511, 228] width 6 height 6
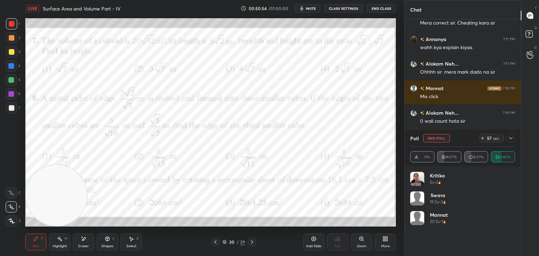
scroll to position [82, 103]
click at [512, 137] on icon at bounding box center [511, 138] width 6 height 6
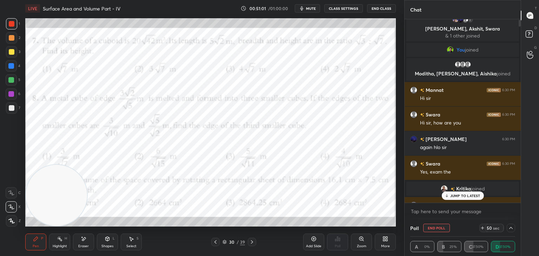
scroll to position [0, 0]
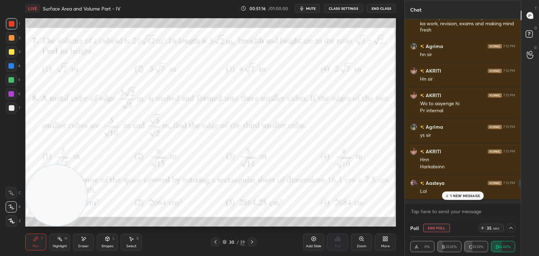
drag, startPoint x: 519, startPoint y: 198, endPoint x: 501, endPoint y: 222, distance: 29.8
click at [501, 222] on div "Chat Gamerfleet 7:12 PM ;-; Aasteya 7:12 PM Sir jaise aapke paas nahi hai waise…" at bounding box center [462, 128] width 117 height 256
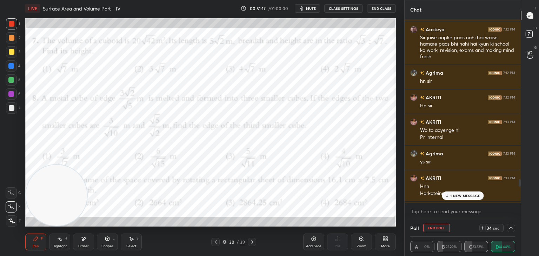
click at [455, 197] on p "1 NEW MESSAGE" at bounding box center [465, 196] width 30 height 4
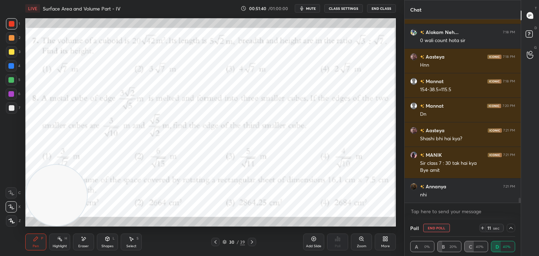
scroll to position [6549, 0]
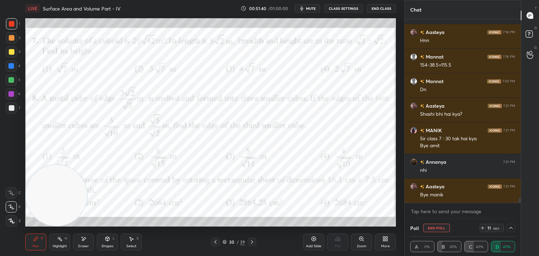
click at [510, 228] on icon at bounding box center [511, 228] width 6 height 6
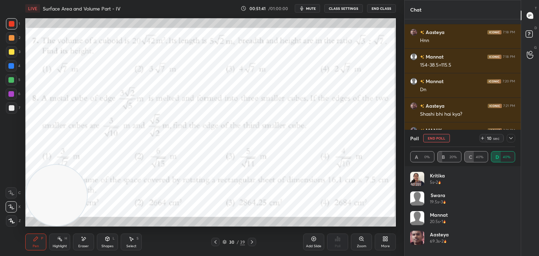
scroll to position [6574, 0]
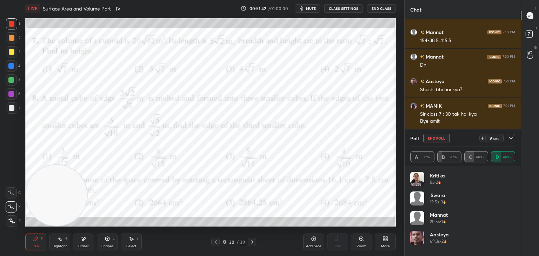
click at [512, 139] on icon at bounding box center [511, 138] width 6 height 6
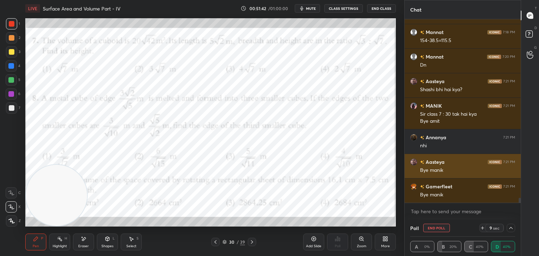
scroll to position [68, 103]
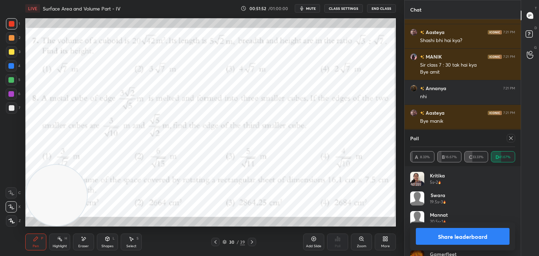
click at [512, 136] on icon at bounding box center [511, 138] width 6 height 6
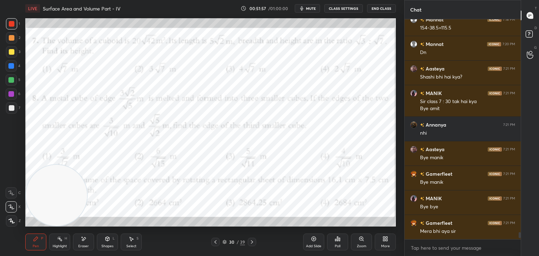
click at [311, 240] on icon at bounding box center [314, 239] width 6 height 6
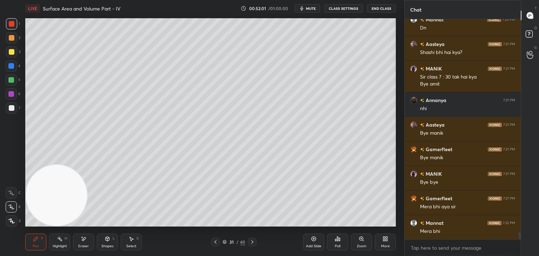
click at [13, 54] on div at bounding box center [11, 51] width 11 height 11
click at [11, 108] on div at bounding box center [12, 108] width 6 height 6
click at [213, 241] on icon at bounding box center [216, 242] width 6 height 6
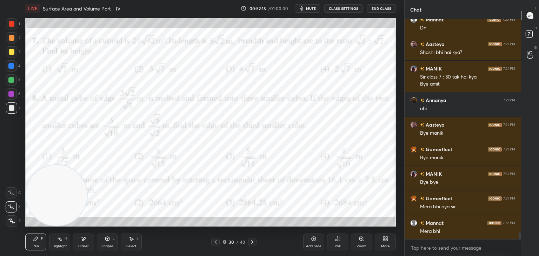
click at [254, 241] on icon at bounding box center [253, 242] width 6 height 6
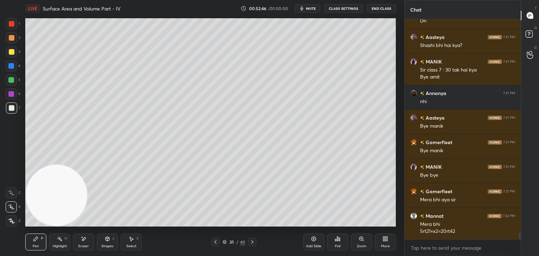
click at [214, 240] on icon at bounding box center [216, 242] width 6 height 6
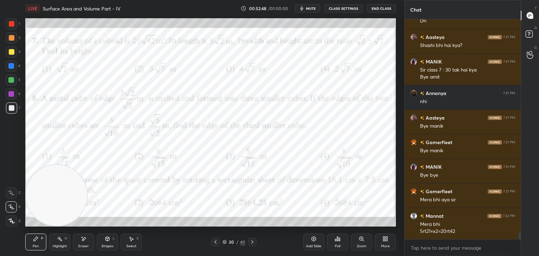
drag, startPoint x: 15, startPoint y: 26, endPoint x: 20, endPoint y: 24, distance: 5.0
click at [13, 26] on div at bounding box center [11, 23] width 11 height 11
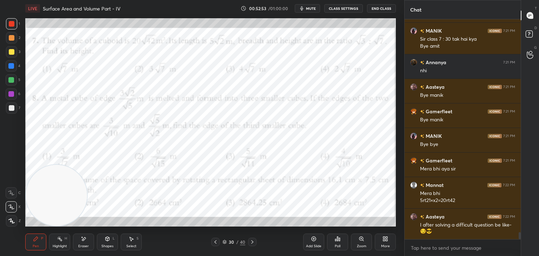
click at [252, 243] on icon at bounding box center [253, 242] width 6 height 6
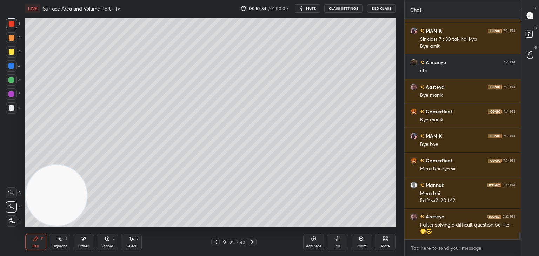
click at [251, 243] on icon at bounding box center [253, 242] width 6 height 6
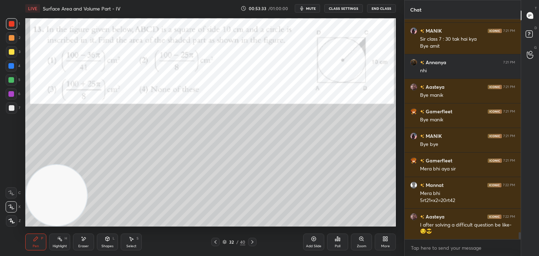
scroll to position [6673, 0]
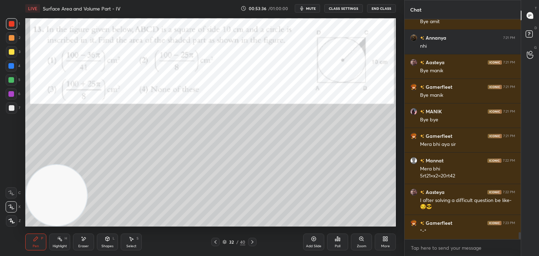
click at [336, 243] on div "Poll" at bounding box center [337, 242] width 21 height 17
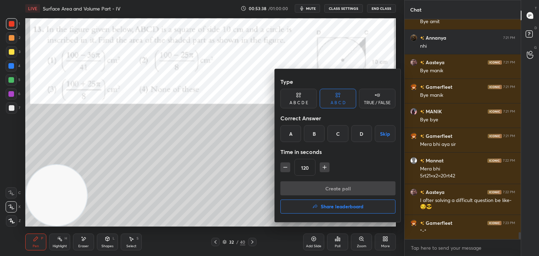
drag, startPoint x: 314, startPoint y: 134, endPoint x: 314, endPoint y: 150, distance: 16.1
click at [313, 134] on div "B" at bounding box center [314, 133] width 21 height 17
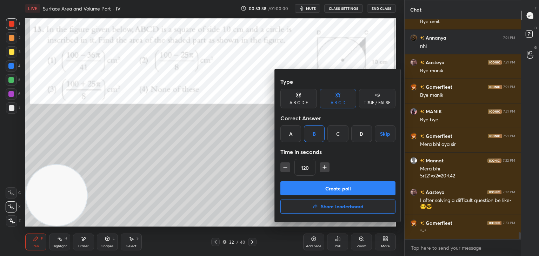
drag, startPoint x: 311, startPoint y: 191, endPoint x: 308, endPoint y: 191, distance: 3.5
click at [310, 191] on button "Create poll" at bounding box center [337, 188] width 115 height 14
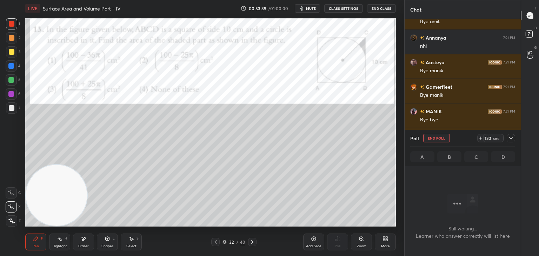
scroll to position [198, 114]
drag, startPoint x: 509, startPoint y: 139, endPoint x: 500, endPoint y: 147, distance: 12.2
click at [508, 139] on icon at bounding box center [511, 138] width 6 height 6
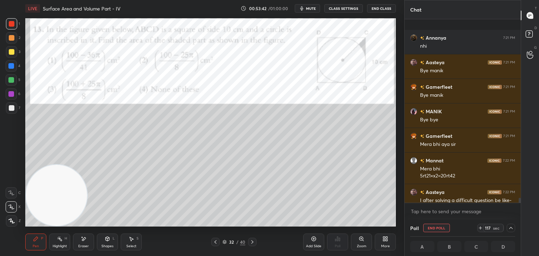
scroll to position [6710, 0]
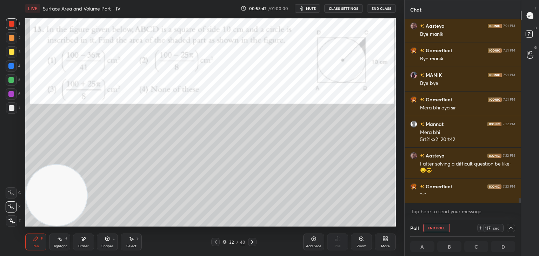
drag, startPoint x: 519, startPoint y: 199, endPoint x: 517, endPoint y: 212, distance: 13.2
click at [519, 213] on div "Annanya 7:21 PM nhi Aasteya 7:21 PM Bye manik Gamerfleet 7:21 PM Bye manik MANI…" at bounding box center [463, 119] width 116 height 200
click at [12, 109] on div at bounding box center [12, 108] width 6 height 6
click at [510, 229] on div at bounding box center [511, 228] width 8 height 8
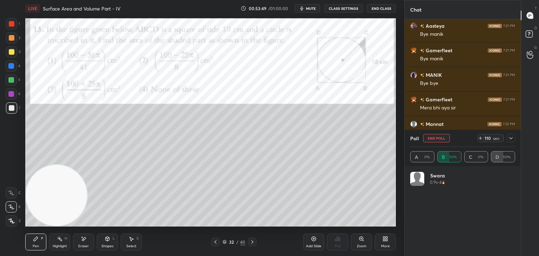
scroll to position [82, 103]
click at [510, 137] on icon at bounding box center [511, 138] width 6 height 6
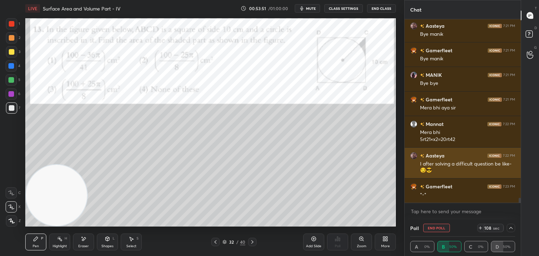
scroll to position [6734, 0]
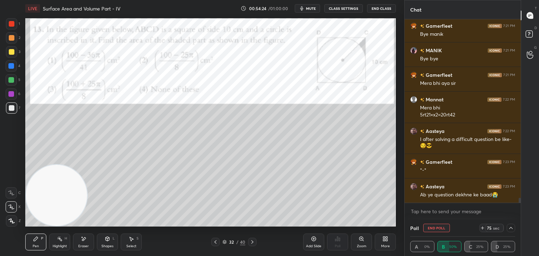
click at [508, 225] on icon at bounding box center [511, 228] width 6 height 6
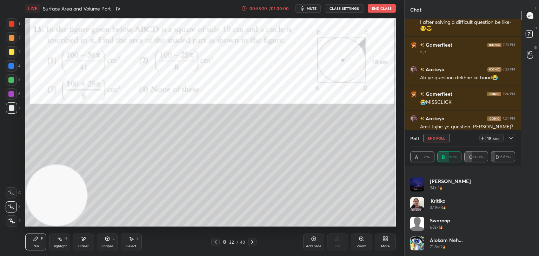
scroll to position [6859, 0]
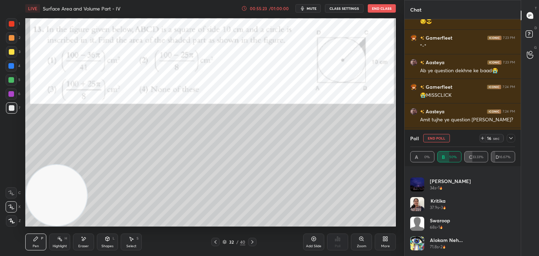
click at [511, 139] on icon at bounding box center [511, 138] width 6 height 6
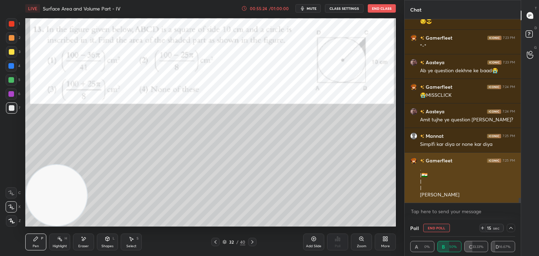
scroll to position [0, 0]
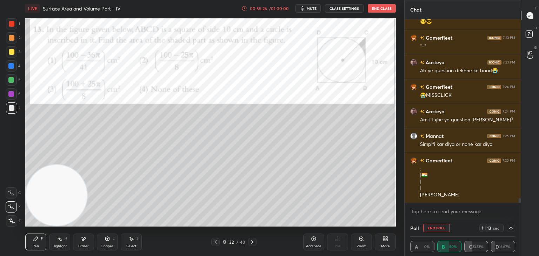
click at [14, 25] on div at bounding box center [11, 23] width 11 height 11
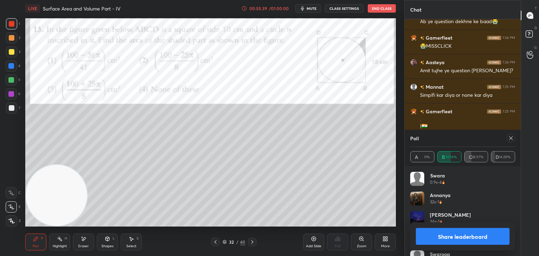
scroll to position [6932, 0]
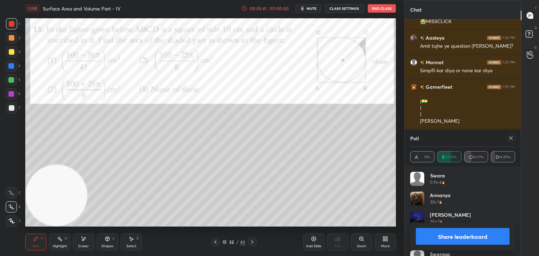
click at [510, 137] on icon at bounding box center [511, 138] width 6 height 6
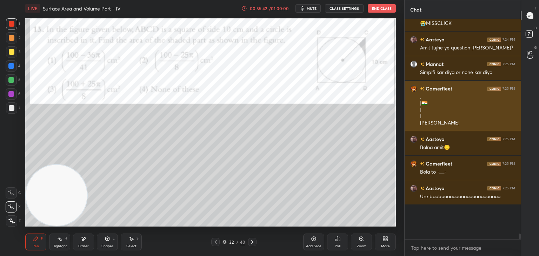
scroll to position [2, 2]
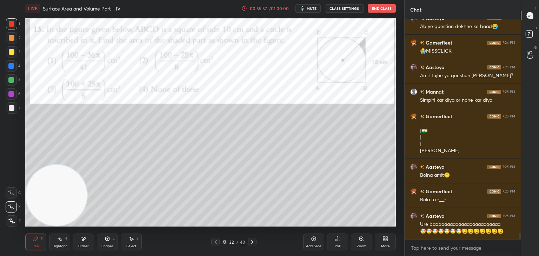
click at [12, 110] on div at bounding box center [11, 107] width 11 height 11
click at [11, 25] on div at bounding box center [12, 24] width 6 height 6
click at [9, 107] on div at bounding box center [12, 108] width 6 height 6
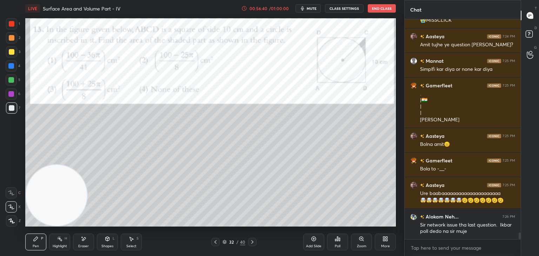
click at [8, 22] on div at bounding box center [11, 23] width 11 height 11
click at [12, 111] on div at bounding box center [12, 108] width 6 height 6
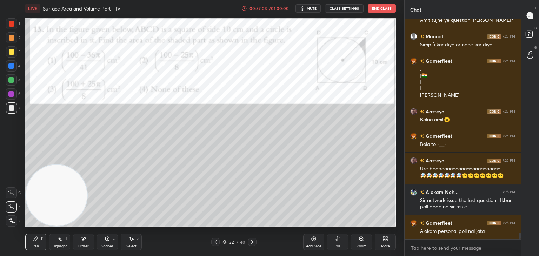
scroll to position [6983, 0]
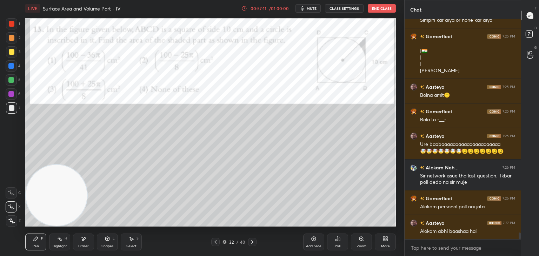
click at [15, 24] on div "1" at bounding box center [13, 23] width 14 height 11
click at [336, 241] on icon at bounding box center [338, 239] width 6 height 6
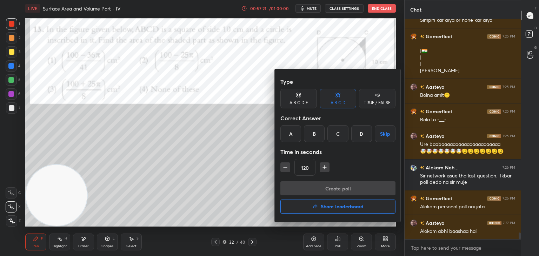
click at [308, 132] on div "B" at bounding box center [314, 133] width 21 height 17
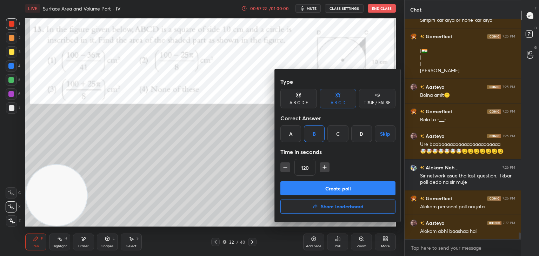
click at [285, 170] on div "120" at bounding box center [337, 167] width 115 height 17
click at [287, 166] on icon "button" at bounding box center [285, 167] width 7 height 7
click at [288, 165] on icon "button" at bounding box center [285, 167] width 7 height 7
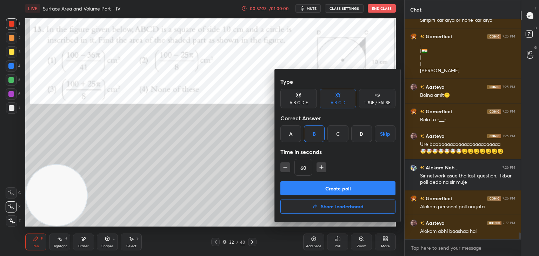
click at [289, 165] on button "button" at bounding box center [285, 168] width 10 height 10
click at [287, 165] on icon "button" at bounding box center [285, 167] width 7 height 7
click at [287, 166] on icon "button" at bounding box center [285, 167] width 7 height 7
type input "15"
click at [287, 166] on div "15" at bounding box center [337, 167] width 115 height 17
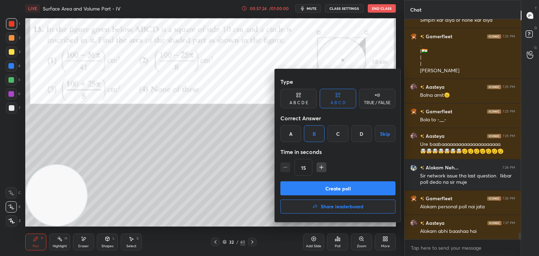
click at [287, 167] on div "15" at bounding box center [337, 167] width 115 height 17
click at [311, 191] on button "Create poll" at bounding box center [337, 188] width 115 height 14
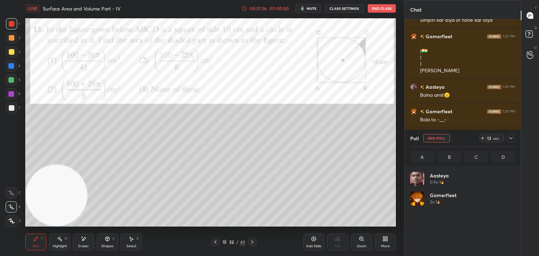
scroll to position [82, 103]
click at [254, 241] on icon at bounding box center [253, 242] width 6 height 6
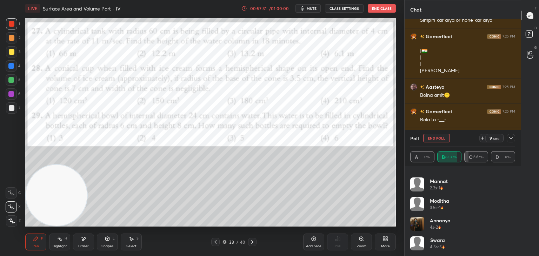
scroll to position [7050, 0]
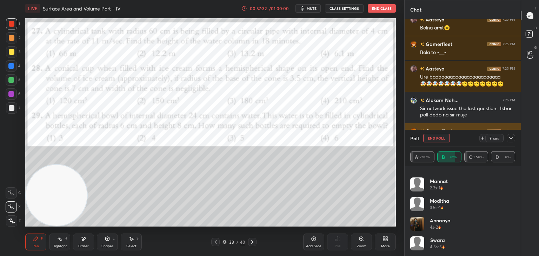
drag, startPoint x: 511, startPoint y: 139, endPoint x: 505, endPoint y: 145, distance: 8.4
click at [511, 139] on icon at bounding box center [511, 138] width 6 height 6
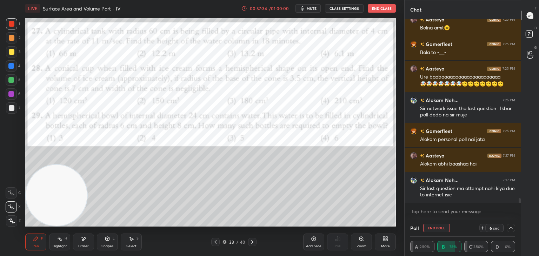
scroll to position [7075, 0]
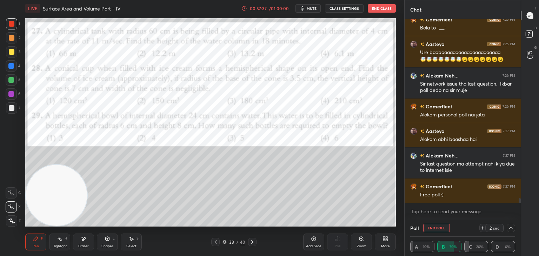
click at [251, 241] on icon at bounding box center [253, 242] width 6 height 6
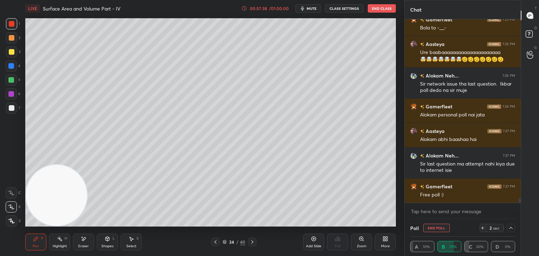
scroll to position [7099, 0]
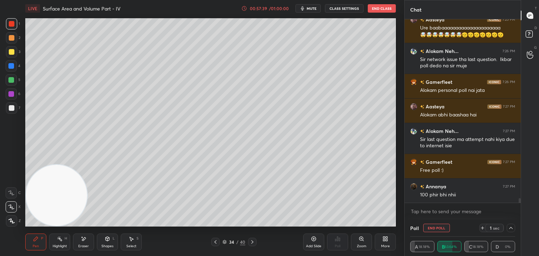
click at [213, 245] on icon at bounding box center [216, 242] width 6 height 6
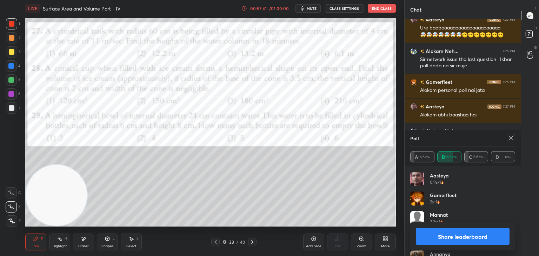
scroll to position [7107, 0]
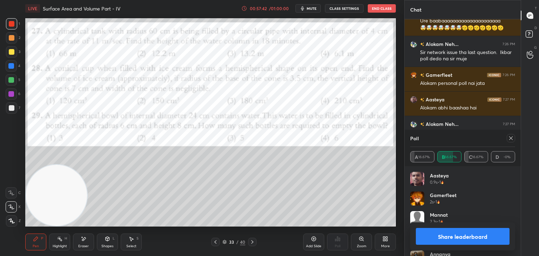
click at [511, 138] on icon at bounding box center [511, 139] width 4 height 4
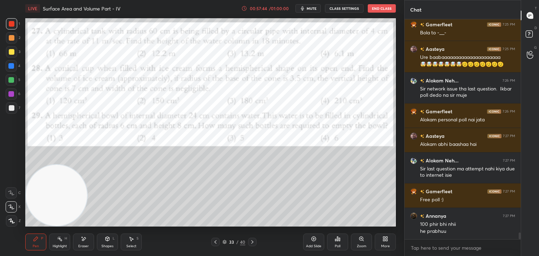
click at [383, 239] on icon at bounding box center [386, 239] width 6 height 6
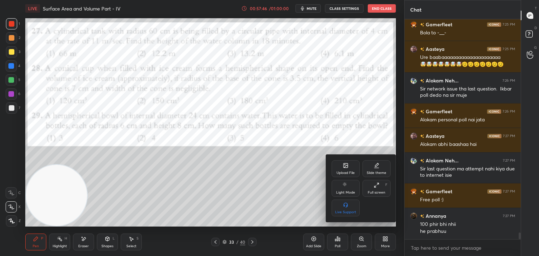
click at [345, 168] on icon at bounding box center [346, 166] width 6 height 6
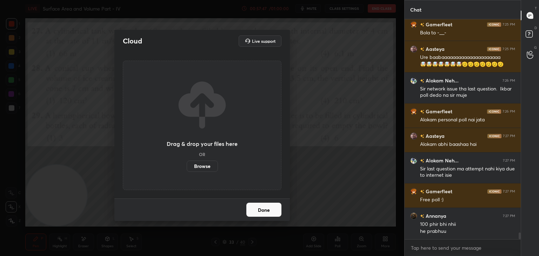
click at [204, 167] on label "Browse" at bounding box center [202, 166] width 31 height 11
click at [187, 167] on input "Browse" at bounding box center [187, 166] width 0 height 11
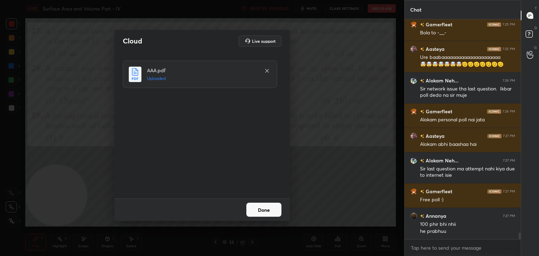
click at [269, 210] on button "Done" at bounding box center [263, 210] width 35 height 14
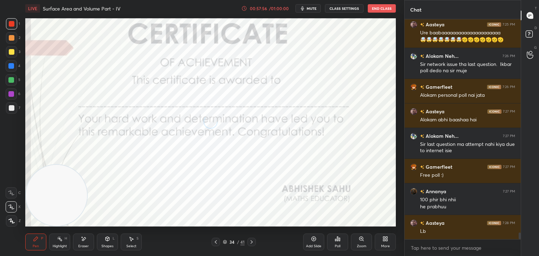
click at [331, 241] on div "Poll" at bounding box center [337, 242] width 21 height 17
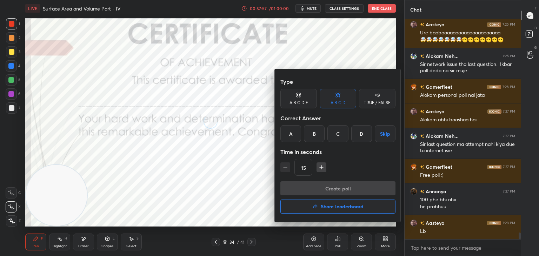
click at [338, 242] on div at bounding box center [269, 128] width 539 height 256
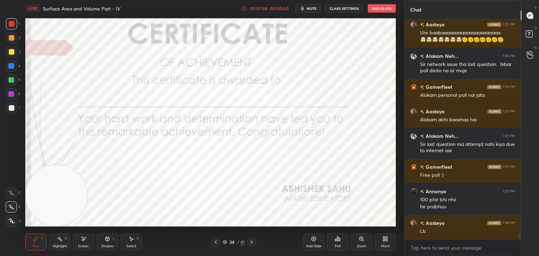
click at [336, 239] on icon at bounding box center [338, 239] width 6 height 6
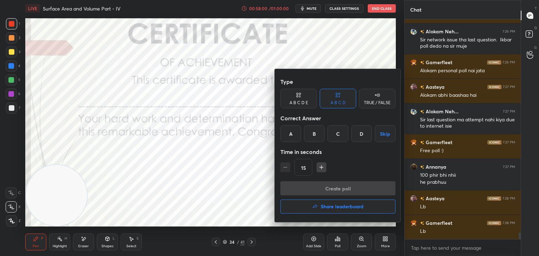
click at [327, 207] on h4 "Share leaderboard" at bounding box center [342, 206] width 43 height 5
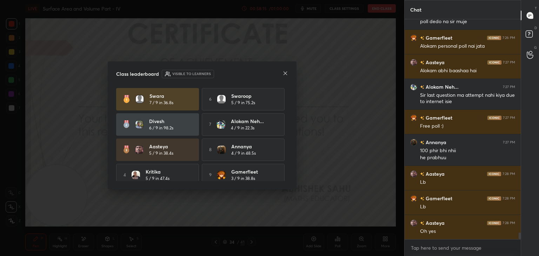
click at [285, 71] on icon at bounding box center [286, 74] width 6 height 6
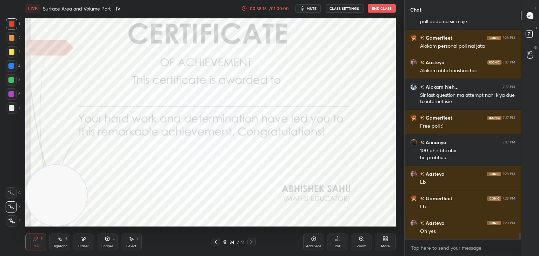
drag, startPoint x: 12, startPoint y: 218, endPoint x: 55, endPoint y: 177, distance: 59.8
click at [12, 218] on div at bounding box center [11, 220] width 11 height 11
click at [336, 245] on div "Poll" at bounding box center [338, 247] width 6 height 4
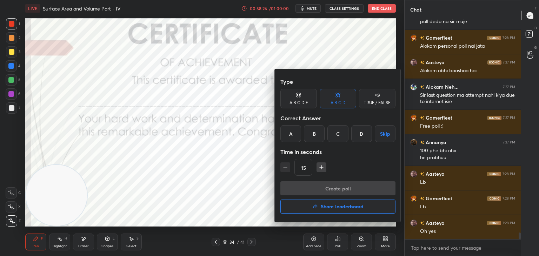
click at [347, 208] on h4 "Share leaderboard" at bounding box center [342, 206] width 43 height 5
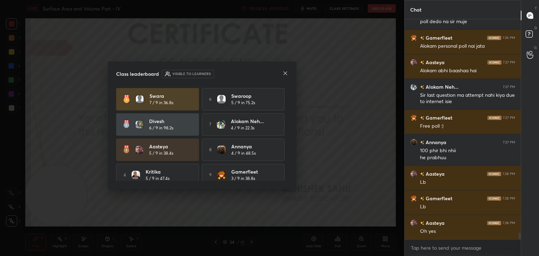
click at [286, 74] on icon at bounding box center [286, 74] width 6 height 6
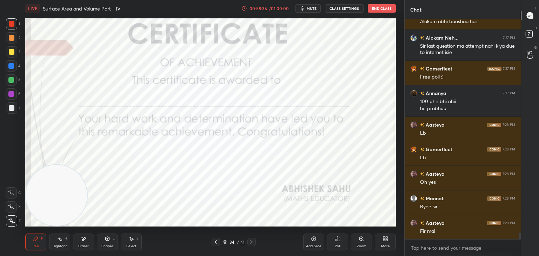
click at [84, 239] on icon at bounding box center [84, 239] width 6 height 6
click at [11, 221] on span "Erase all" at bounding box center [11, 221] width 11 height 5
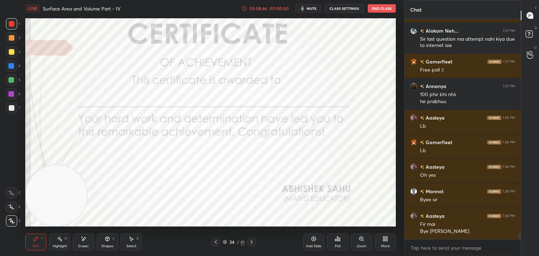
scroll to position [7224, 0]
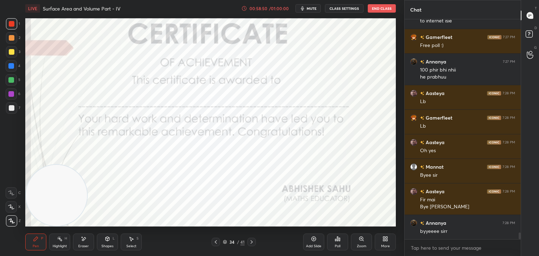
click at [80, 243] on div "Eraser" at bounding box center [83, 242] width 21 height 17
click at [14, 219] on span "Erase all" at bounding box center [11, 221] width 11 height 5
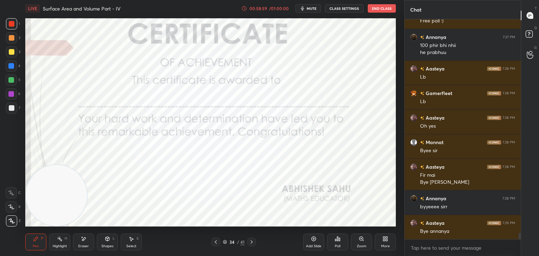
scroll to position [7274, 0]
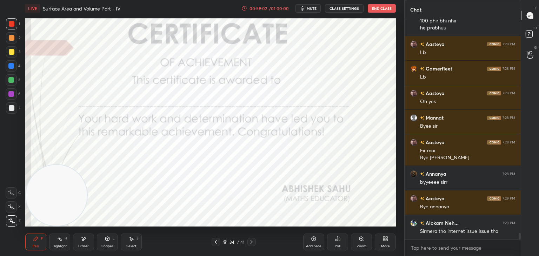
click at [338, 243] on div "Poll" at bounding box center [337, 242] width 21 height 17
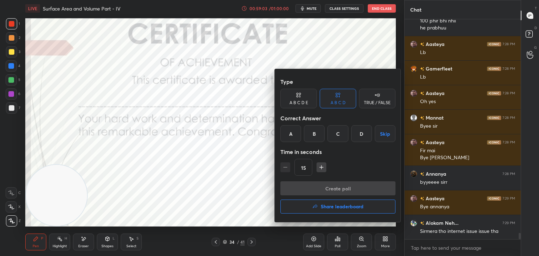
click at [336, 206] on h4 "Share leaderboard" at bounding box center [342, 206] width 43 height 5
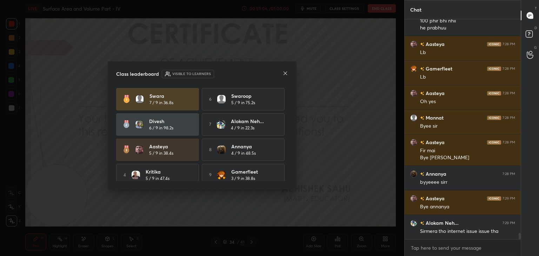
drag, startPoint x: 288, startPoint y: 101, endPoint x: 290, endPoint y: 139, distance: 37.6
click at [290, 139] on div "Class leaderboard Visible to learners Swara 7 / 9 in 36.8s 6 Swaroop 5 / 9 in 7…" at bounding box center [202, 125] width 189 height 128
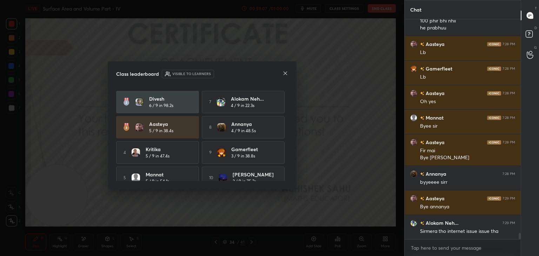
scroll to position [32, 0]
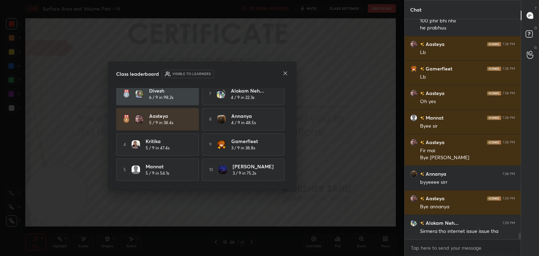
click at [283, 71] on icon at bounding box center [286, 74] width 6 height 6
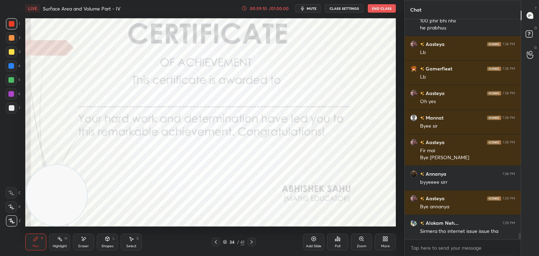
click at [78, 238] on div "Eraser" at bounding box center [83, 242] width 21 height 17
drag, startPoint x: 16, startPoint y: 222, endPoint x: 37, endPoint y: 196, distance: 33.3
click at [15, 222] on div "Erase all" at bounding box center [12, 220] width 13 height 11
click at [335, 239] on div "Poll" at bounding box center [337, 242] width 21 height 17
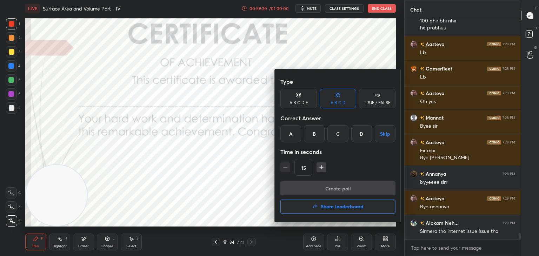
click at [76, 243] on div at bounding box center [269, 128] width 539 height 256
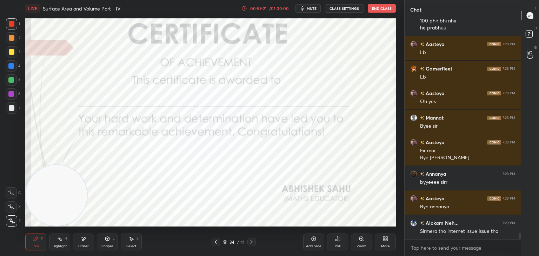
click at [83, 243] on div "Eraser" at bounding box center [83, 242] width 21 height 17
click at [12, 220] on span "Erase all" at bounding box center [11, 221] width 11 height 5
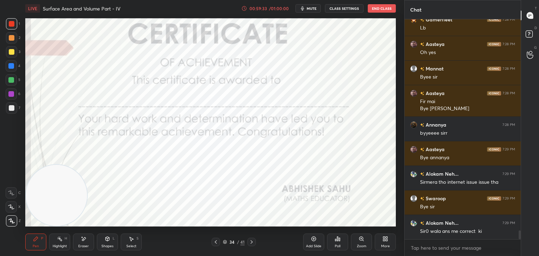
scroll to position [5240, 0]
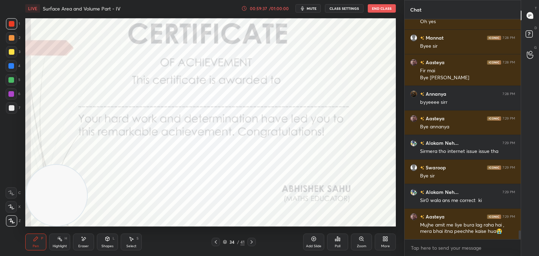
click at [338, 243] on div "Poll" at bounding box center [337, 242] width 21 height 17
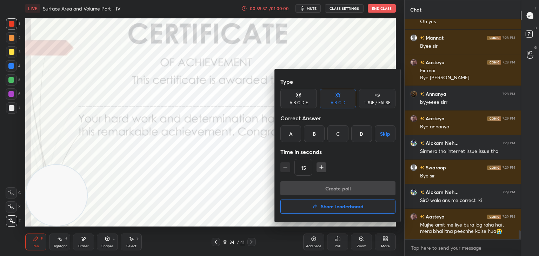
click at [321, 208] on h4 "Share leaderboard" at bounding box center [342, 206] width 43 height 5
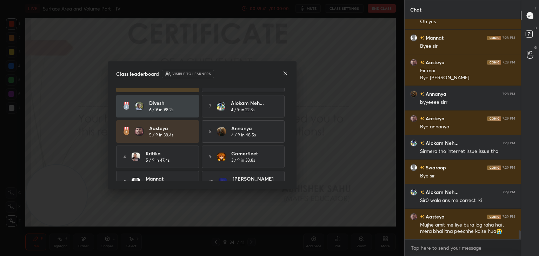
scroll to position [32, 0]
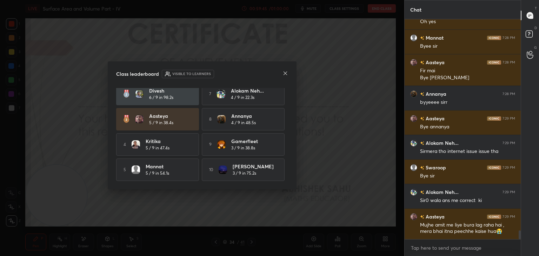
click at [285, 75] on icon at bounding box center [286, 74] width 6 height 6
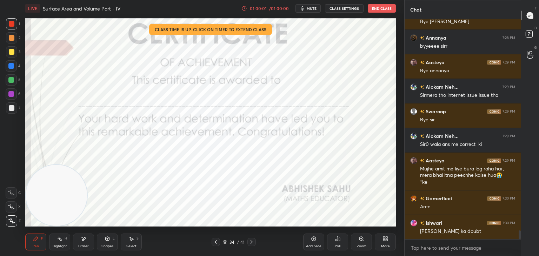
scroll to position [5321, 0]
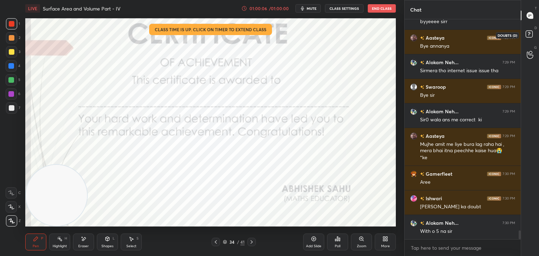
click at [532, 40] on icon at bounding box center [530, 35] width 13 height 13
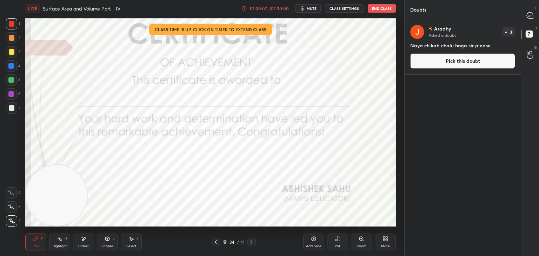
drag, startPoint x: 475, startPoint y: 61, endPoint x: 470, endPoint y: 61, distance: 4.3
click at [474, 61] on button "Pick this doubt" at bounding box center [462, 60] width 105 height 15
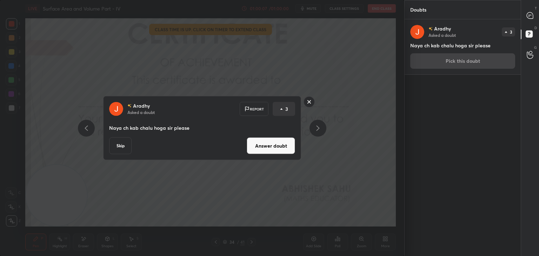
click at [266, 143] on button "Answer doubt" at bounding box center [271, 146] width 48 height 17
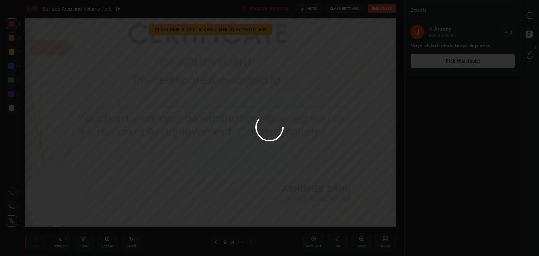
click at [528, 19] on div at bounding box center [269, 128] width 539 height 256
click at [529, 19] on div at bounding box center [269, 128] width 539 height 256
click at [526, 19] on div at bounding box center [269, 128] width 539 height 256
click at [528, 19] on div at bounding box center [269, 128] width 539 height 256
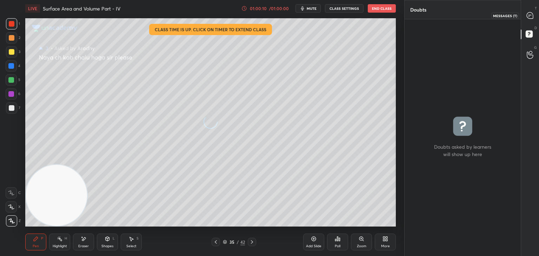
click at [529, 19] on div at bounding box center [530, 15] width 14 height 13
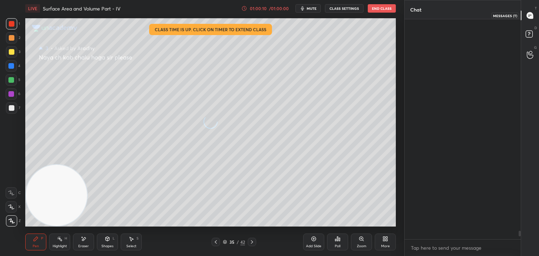
click at [530, 18] on icon at bounding box center [529, 15] width 7 height 7
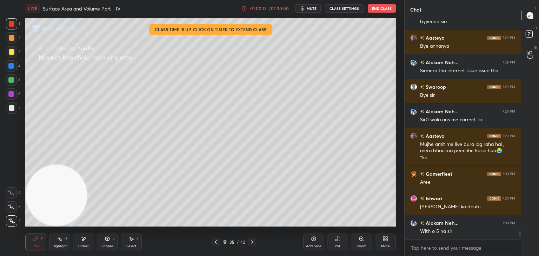
click at [12, 110] on div at bounding box center [12, 108] width 6 height 6
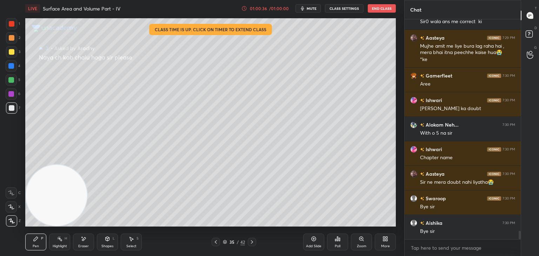
scroll to position [5561, 0]
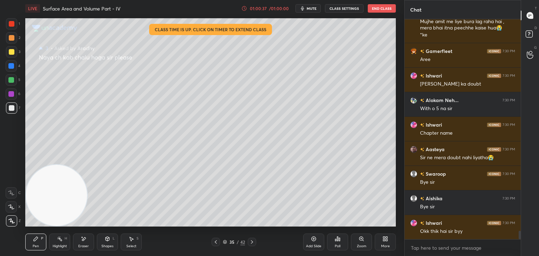
click at [378, 8] on button "End Class" at bounding box center [382, 8] width 28 height 8
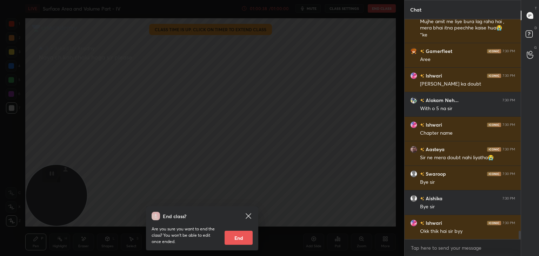
drag, startPoint x: 240, startPoint y: 238, endPoint x: 255, endPoint y: 230, distance: 16.7
click at [241, 238] on button "End" at bounding box center [239, 238] width 28 height 14
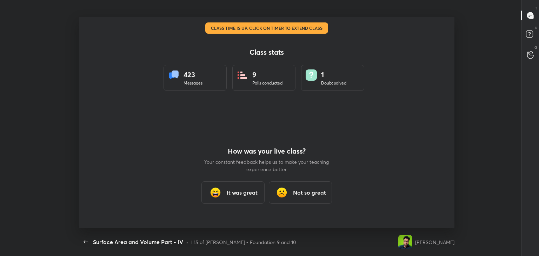
scroll to position [34886, 34564]
drag, startPoint x: 230, startPoint y: 190, endPoint x: 238, endPoint y: 180, distance: 12.4
click at [229, 189] on h3 "It was great" at bounding box center [242, 192] width 31 height 8
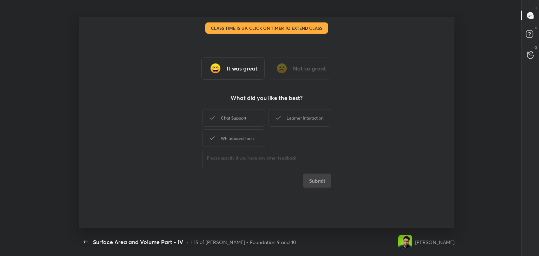
click at [248, 122] on div "Chat Support" at bounding box center [233, 118] width 63 height 18
click at [293, 120] on div "Learner Interaction" at bounding box center [299, 118] width 63 height 18
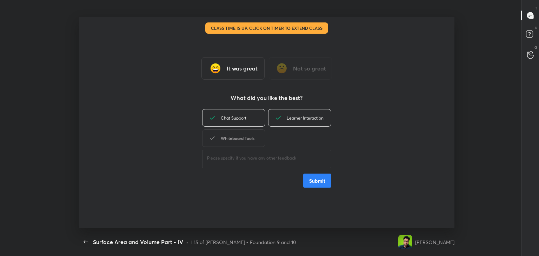
click at [232, 146] on div "Whiteboard Tools" at bounding box center [233, 139] width 63 height 18
click at [314, 178] on button "Submit" at bounding box center [317, 181] width 28 height 14
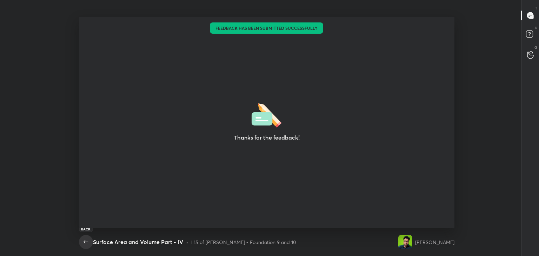
click at [86, 242] on icon "button" at bounding box center [86, 241] width 5 height 3
